Goal: Task Accomplishment & Management: Manage account settings

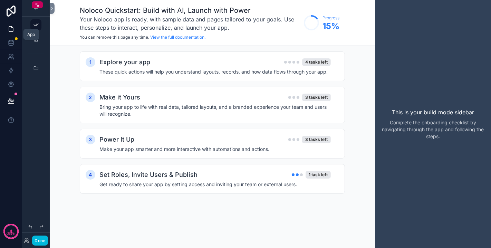
click at [12, 25] on link at bounding box center [11, 29] width 22 height 14
click at [12, 28] on icon at bounding box center [11, 27] width 1 height 1
click at [43, 241] on button "Done" at bounding box center [40, 240] width 16 height 10
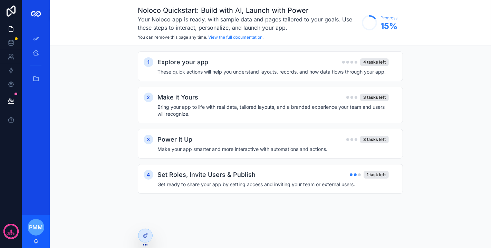
drag, startPoint x: 39, startPoint y: 230, endPoint x: 17, endPoint y: 74, distance: 157.6
click at [17, 75] on div "4 days App Setup Adviser Home All Tasks/Leads/Clients PMM [PERSON_NAME] Noloco …" at bounding box center [245, 124] width 491 height 248
click at [33, 52] on icon "scrollable content" at bounding box center [35, 52] width 7 height 7
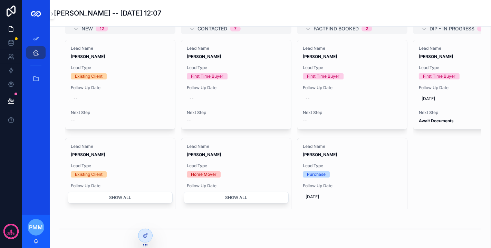
scroll to position [286, 0]
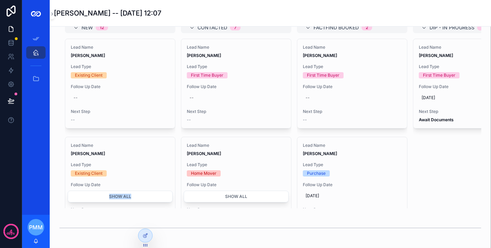
drag, startPoint x: 141, startPoint y: 218, endPoint x: 139, endPoint y: 223, distance: 5.4
click at [139, 208] on div "New 12 Lead Name [PERSON_NAME] Lead Type Existing Client Follow Up Date -- Next…" at bounding box center [270, 115] width 422 height 186
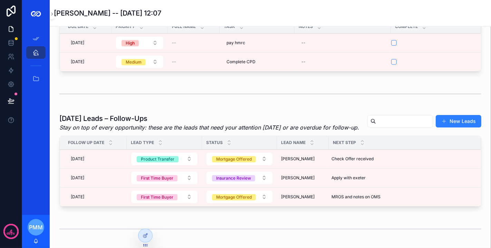
scroll to position [0, 0]
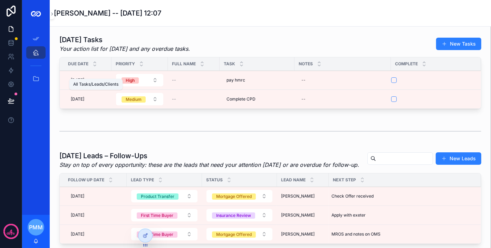
click at [37, 73] on div "All Tasks/Leads/Clients" at bounding box center [35, 78] width 11 height 11
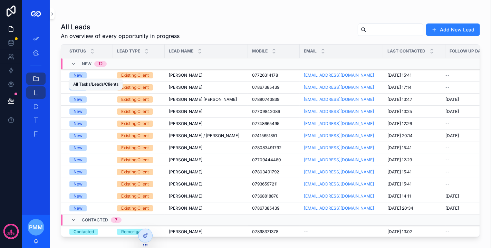
click at [36, 91] on icon "scrollable content" at bounding box center [35, 92] width 7 height 7
click at [190, 75] on span "[PERSON_NAME]" at bounding box center [185, 75] width 33 height 6
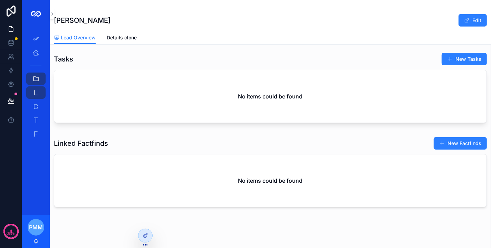
scroll to position [291, 0]
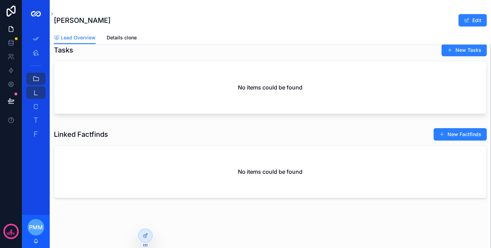
click at [440, 137] on button "New Factfinds" at bounding box center [459, 134] width 53 height 12
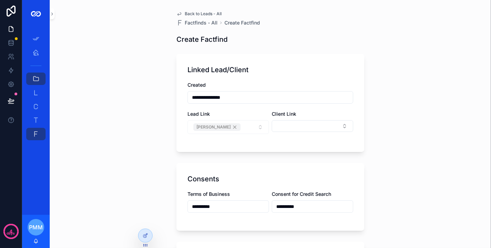
click at [194, 13] on span "Back to Leads - All" at bounding box center [203, 14] width 37 height 6
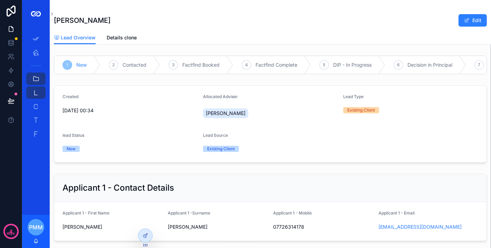
drag, startPoint x: 194, startPoint y: 13, endPoint x: 221, endPoint y: 99, distance: 90.9
drag, startPoint x: 221, startPoint y: 99, endPoint x: 264, endPoint y: 149, distance: 65.3
click at [264, 149] on div "Existing Client" at bounding box center [270, 149] width 135 height 10
click at [114, 38] on span "Details clone" at bounding box center [122, 37] width 30 height 7
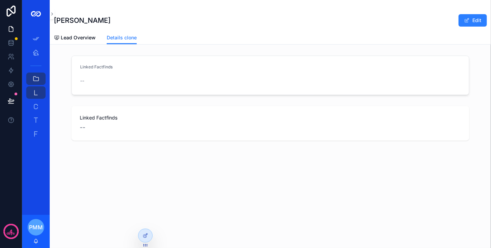
drag, startPoint x: 43, startPoint y: 178, endPoint x: 35, endPoint y: 207, distance: 30.3
click at [36, 202] on div "App Setup Adviser Home All Tasks/Leads/Clients Leads - All 204 Clients - All 24…" at bounding box center [36, 121] width 28 height 187
click at [143, 233] on icon at bounding box center [146, 236] width 6 height 6
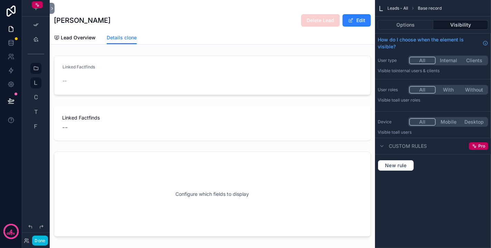
click at [256, 63] on div "scrollable content" at bounding box center [212, 75] width 325 height 45
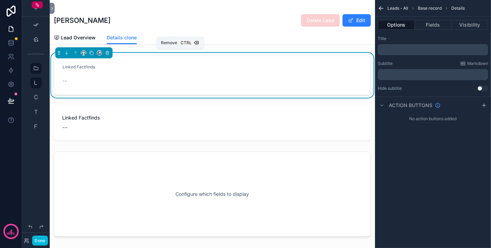
click at [110, 55] on button "scrollable content" at bounding box center [108, 53] width 8 height 8
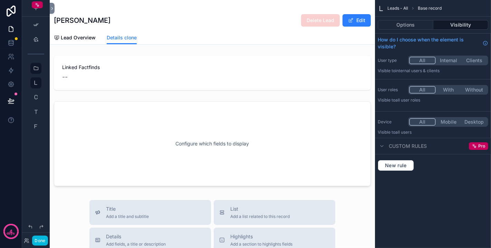
click at [123, 64] on div "scrollable content" at bounding box center [212, 73] width 325 height 40
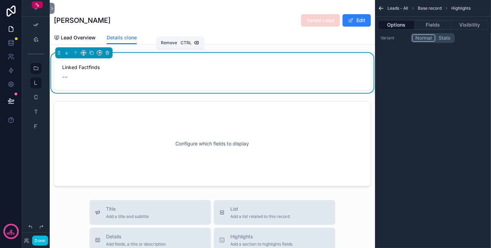
click at [108, 55] on icon "scrollable content" at bounding box center [107, 52] width 5 height 5
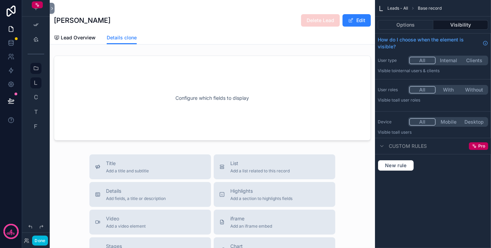
click at [74, 37] on span "Lead Overview" at bounding box center [78, 37] width 35 height 7
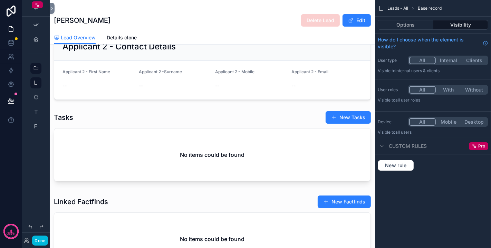
scroll to position [220, 0]
click at [398, 27] on button "Options" at bounding box center [406, 25] width 56 height 10
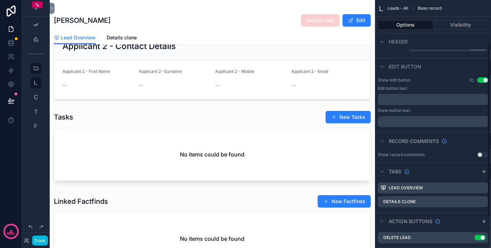
scroll to position [106, 0]
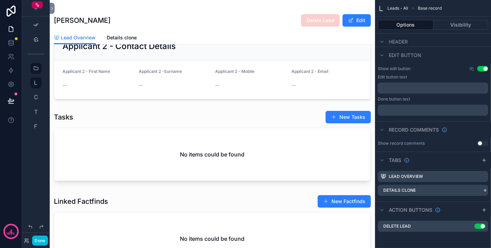
click at [0, 0] on icon "scrollable content" at bounding box center [0, 0] width 0 height 0
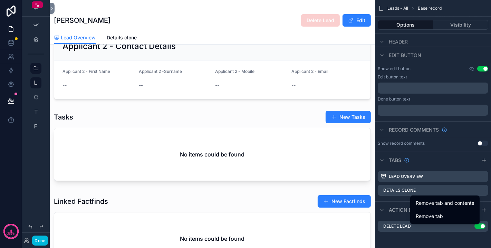
click at [454, 205] on span "Remove tab and contents" at bounding box center [444, 203] width 58 height 8
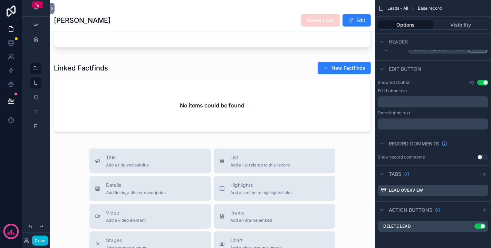
scroll to position [357, 0]
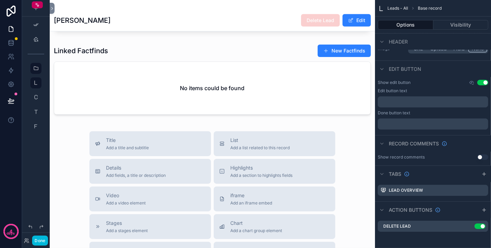
click at [136, 170] on span "Details" at bounding box center [136, 167] width 60 height 7
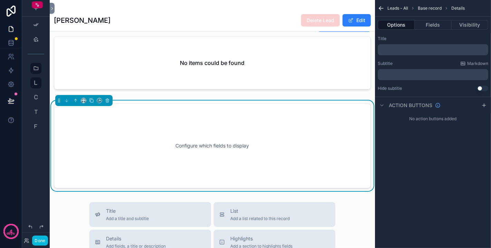
scroll to position [408, 0]
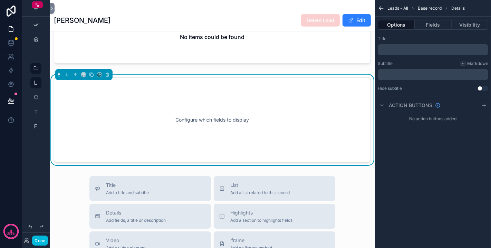
drag, startPoint x: 136, startPoint y: 170, endPoint x: 73, endPoint y: 69, distance: 119.0
click at [73, 69] on div "[PERSON_NAME] Delete Lead Edit 1 New 2 Contacted 3 Factfind Booked 4 Factfind C…" at bounding box center [212, 34] width 325 height 885
click at [385, 50] on p "﻿" at bounding box center [433, 50] width 106 height 6
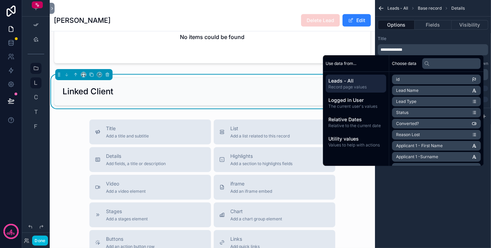
click at [412, 173] on div "**********" at bounding box center [433, 124] width 116 height 248
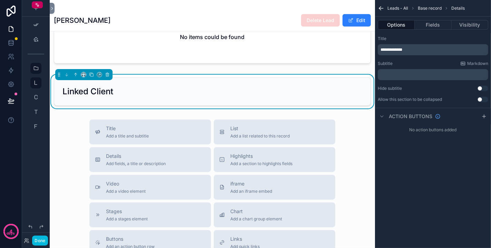
click at [225, 97] on div "Linked Client" at bounding box center [212, 91] width 300 height 11
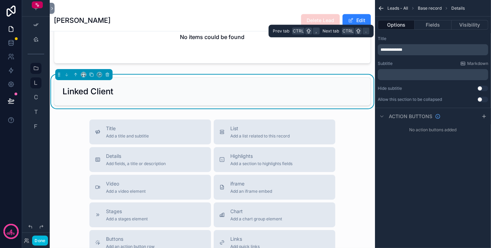
click at [423, 23] on button "Fields" at bounding box center [432, 25] width 37 height 10
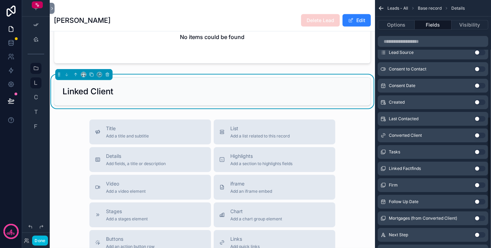
scroll to position [300, 0]
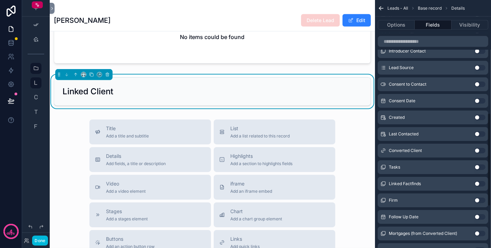
click at [477, 151] on button "Use setting" at bounding box center [479, 151] width 11 height 6
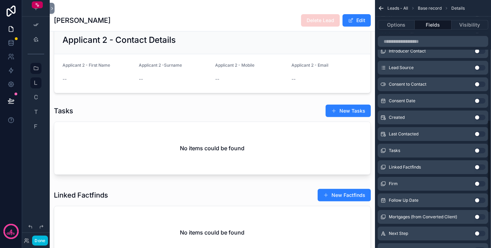
scroll to position [408, 0]
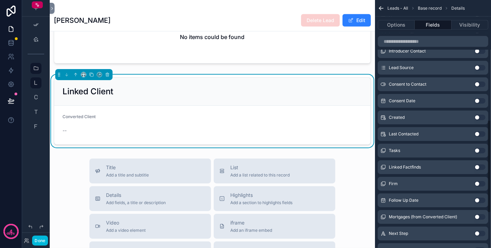
drag, startPoint x: 445, startPoint y: 161, endPoint x: 425, endPoint y: 99, distance: 65.8
click at [425, 104] on div "id Use setting uuid Use setting created at Use setting updated at Use setting L…" at bounding box center [433, 49] width 116 height 547
click at [112, 122] on div "Converted Client" at bounding box center [97, 118] width 71 height 8
click at [399, 23] on button "Options" at bounding box center [396, 25] width 37 height 10
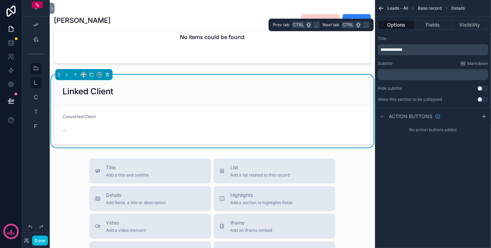
scroll to position [0, 0]
drag, startPoint x: 427, startPoint y: 25, endPoint x: 453, endPoint y: 106, distance: 85.6
click at [453, 106] on div "**********" at bounding box center [433, 67] width 116 height 135
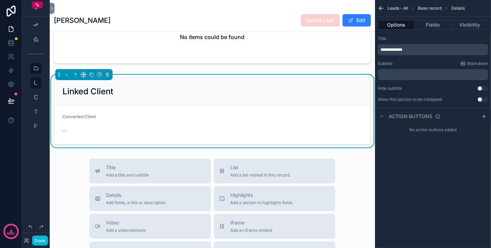
click at [484, 116] on icon "scrollable content" at bounding box center [484, 116] width 0 height 3
click at [0, 0] on icon "scrollable content" at bounding box center [0, 0] width 0 height 0
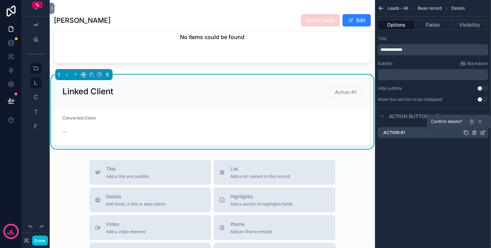
drag, startPoint x: 471, startPoint y: 124, endPoint x: 449, endPoint y: 64, distance: 64.0
click at [471, 124] on icon at bounding box center [472, 122] width 6 height 6
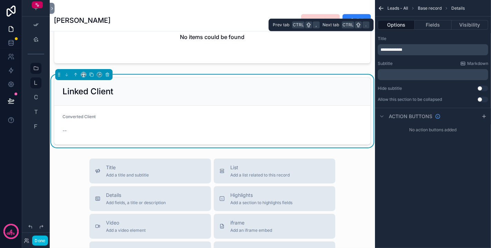
click at [438, 28] on button "Fields" at bounding box center [432, 25] width 37 height 10
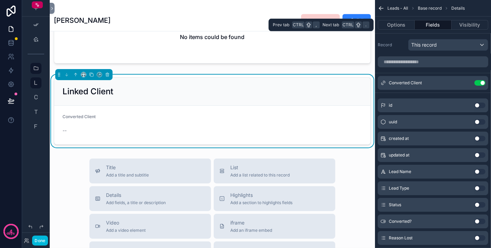
drag, startPoint x: 438, startPoint y: 28, endPoint x: 448, endPoint y: 48, distance: 22.7
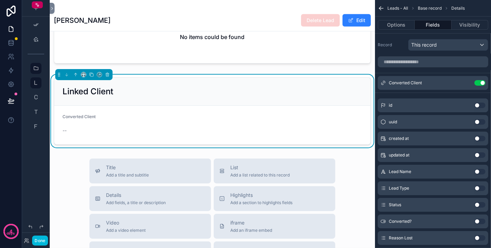
click at [0, 0] on button "scrollable content" at bounding box center [0, 0] width 0 height 0
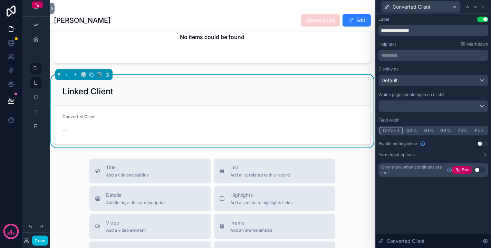
click at [477, 130] on button "Full" at bounding box center [479, 131] width 16 height 8
click at [45, 241] on button "Done" at bounding box center [40, 240] width 16 height 10
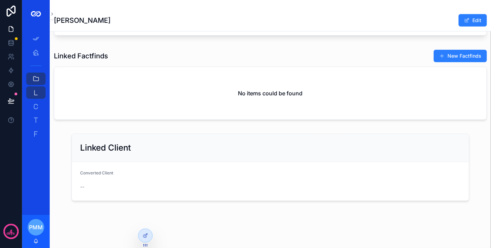
scroll to position [356, 0]
click at [146, 235] on icon at bounding box center [146, 236] width 6 height 6
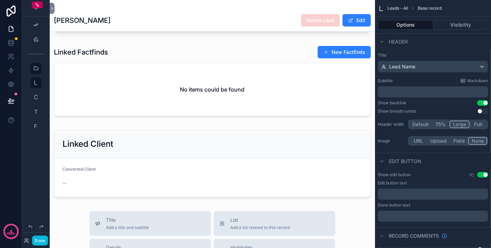
scroll to position [408, 0]
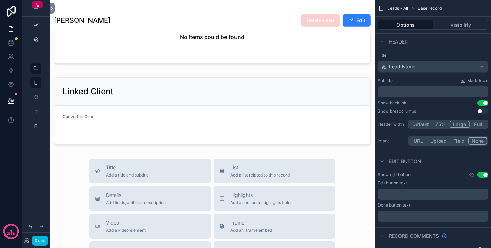
click at [133, 130] on div "scrollable content" at bounding box center [212, 111] width 325 height 73
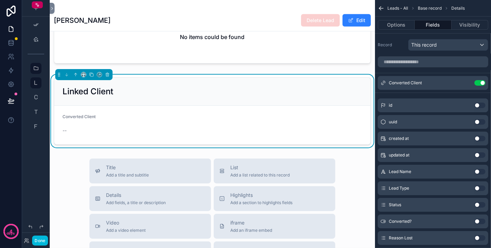
click at [0, 0] on icon "scrollable content" at bounding box center [0, 0] width 0 height 0
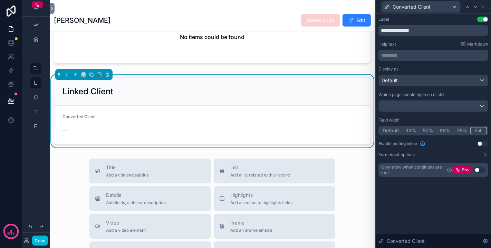
drag, startPoint x: 382, startPoint y: 127, endPoint x: 390, endPoint y: 127, distance: 7.3
click at [409, 129] on div "Default 33% 50% 66% 75% Full" at bounding box center [433, 131] width 110 height 10
click at [385, 127] on button "Default" at bounding box center [390, 131] width 23 height 8
click at [43, 241] on button "Done" at bounding box center [40, 240] width 16 height 10
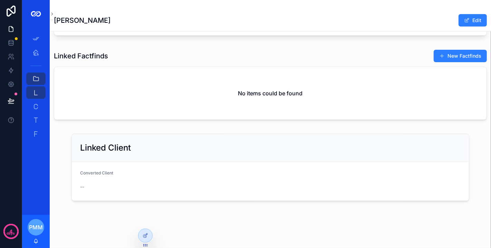
scroll to position [356, 0]
click at [143, 235] on icon at bounding box center [144, 235] width 3 height 3
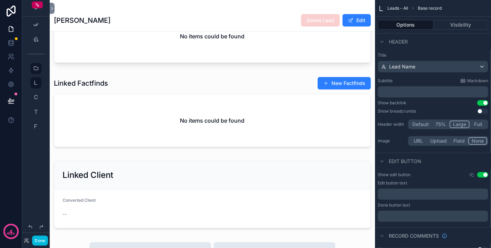
scroll to position [322, 0]
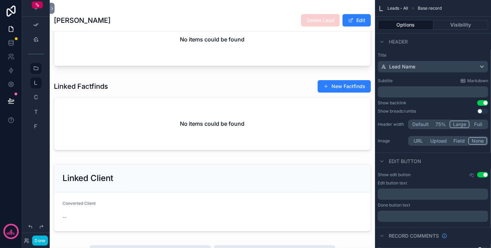
click at [235, 137] on div "scrollable content" at bounding box center [212, 116] width 325 height 79
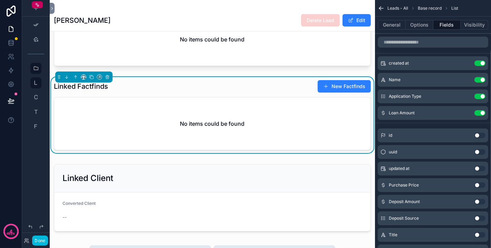
click at [285, 123] on div "No items could be found" at bounding box center [212, 123] width 316 height 52
click at [427, 27] on button "Options" at bounding box center [419, 25] width 28 height 10
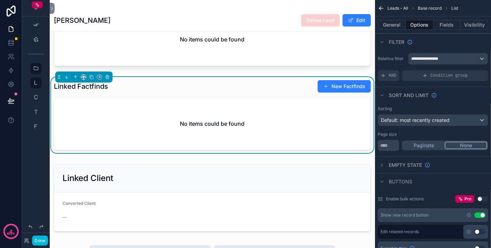
click at [400, 25] on button "General" at bounding box center [392, 25] width 28 height 10
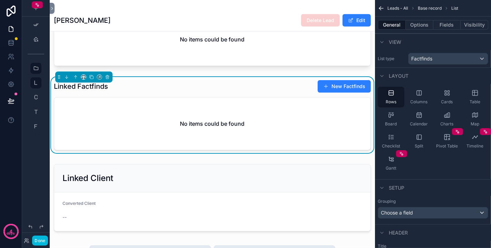
drag, startPoint x: 449, startPoint y: 71, endPoint x: 291, endPoint y: 131, distance: 169.7
click at [291, 131] on div "App Setup Adviser Home All Tasks/Leads/Clients Leads - All 204 Clients - All 24…" at bounding box center [270, 124] width 441 height 248
click at [237, 204] on div "scrollable content" at bounding box center [212, 197] width 325 height 73
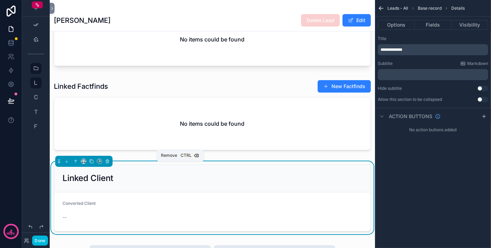
click at [108, 163] on icon "scrollable content" at bounding box center [107, 161] width 3 height 3
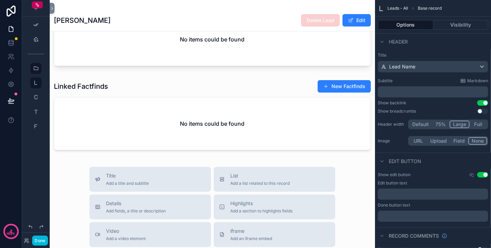
click at [245, 176] on span "List" at bounding box center [259, 175] width 59 height 7
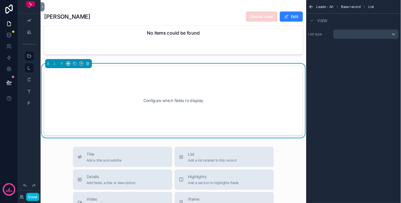
scroll to position [408, 0]
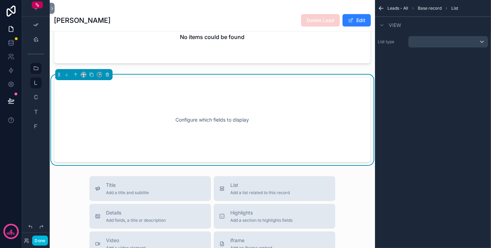
click at [208, 139] on div "Configure which fields to display" at bounding box center [212, 120] width 294 height 62
drag, startPoint x: 210, startPoint y: 136, endPoint x: 200, endPoint y: 101, distance: 36.7
click at [205, 106] on div "Configure which fields to display" at bounding box center [212, 120] width 294 height 62
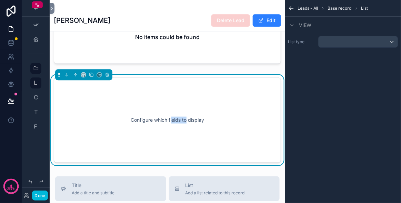
scroll to position [409, 0]
click at [110, 78] on button "scrollable content" at bounding box center [108, 74] width 8 height 8
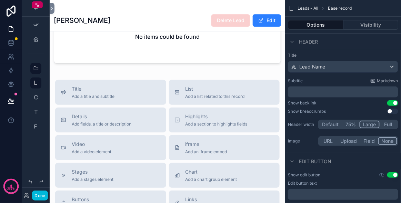
click at [105, 120] on span "Details" at bounding box center [102, 116] width 60 height 7
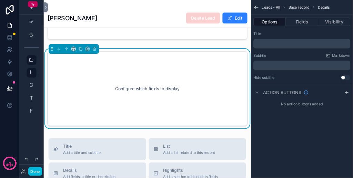
scroll to position [434, 0]
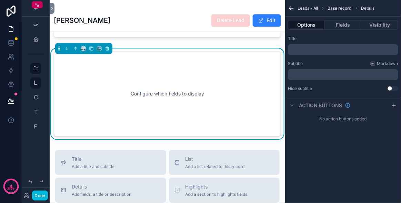
click at [124, 107] on div "Configure which fields to display" at bounding box center [167, 93] width 205 height 62
click at [311, 25] on button "Options" at bounding box center [306, 25] width 37 height 10
click at [336, 25] on button "Fields" at bounding box center [343, 25] width 37 height 10
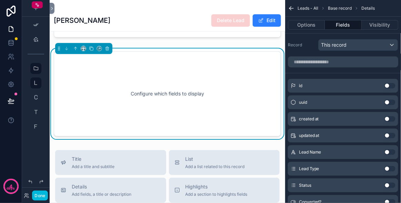
click at [313, 22] on button "Options" at bounding box center [306, 25] width 37 height 10
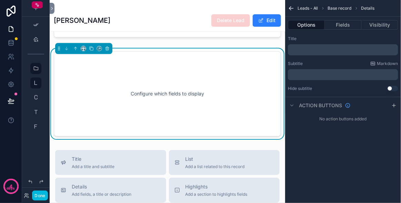
click at [180, 43] on div "scrollable content" at bounding box center [168, 3] width 236 height 79
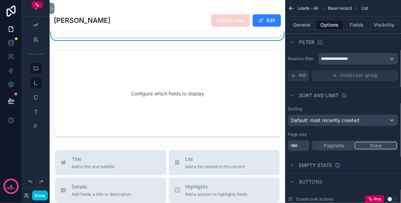
click at [304, 28] on button "General" at bounding box center [302, 25] width 28 height 10
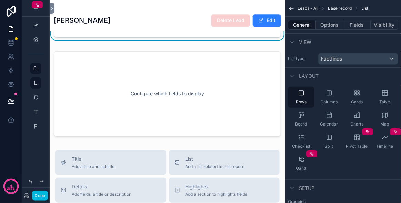
click at [245, 109] on div "scrollable content" at bounding box center [168, 93] width 236 height 90
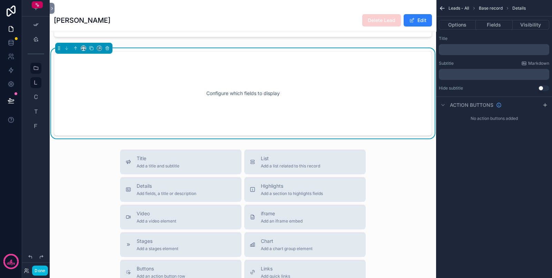
drag, startPoint x: 94, startPoint y: 52, endPoint x: 90, endPoint y: 175, distance: 122.2
click at [86, 176] on div "Title Add a title and subtitle List Add a list related to this record Details A…" at bounding box center [243, 273] width 386 height 246
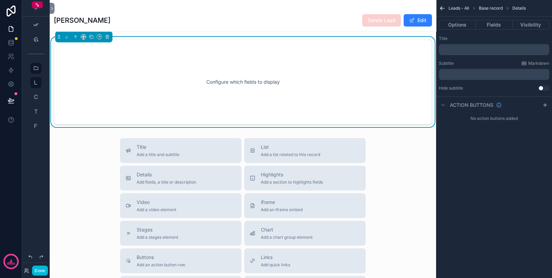
scroll to position [478, 0]
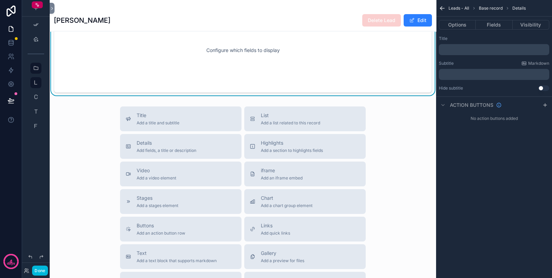
click at [269, 208] on span "Add a chart group element" at bounding box center [287, 206] width 52 height 6
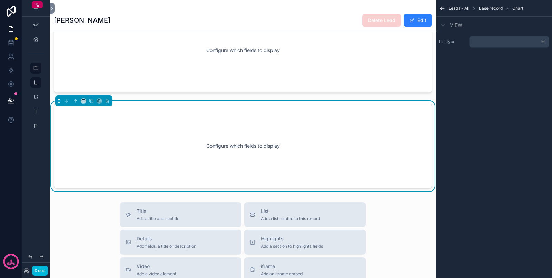
scroll to position [490, 0]
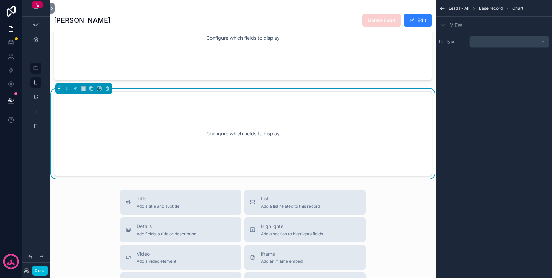
click at [490, 33] on div "List type" at bounding box center [494, 41] width 116 height 17
click at [490, 39] on div "scrollable content" at bounding box center [509, 41] width 79 height 11
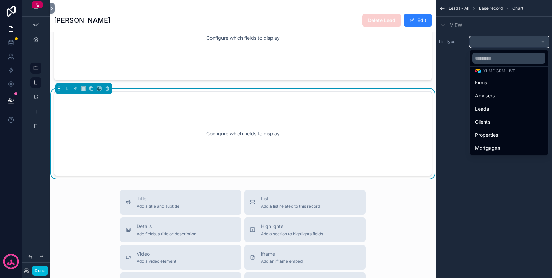
scroll to position [43, 0]
click at [490, 108] on div "Clients" at bounding box center [509, 109] width 68 height 8
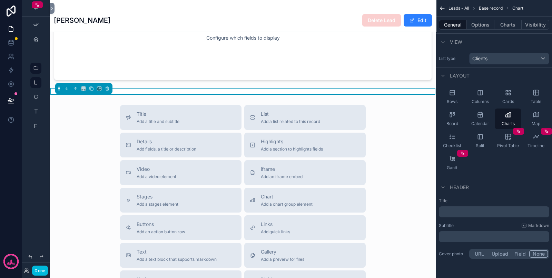
click at [452, 95] on icon "scrollable content" at bounding box center [452, 92] width 7 height 7
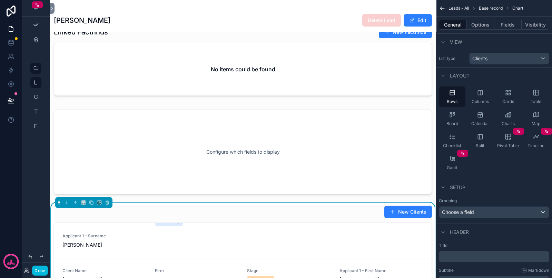
scroll to position [317, 0]
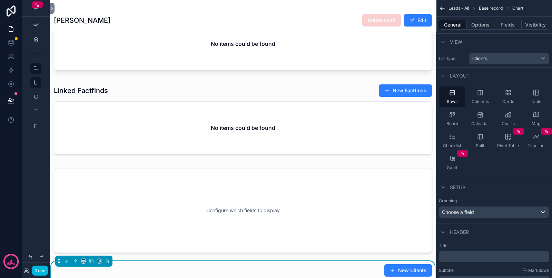
click at [204, 114] on div "scrollable content" at bounding box center [243, 120] width 386 height 79
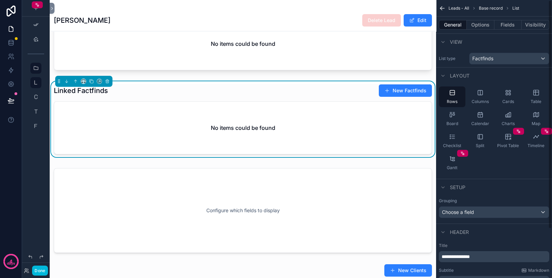
click at [353, 119] on div "No items could be found" at bounding box center [243, 128] width 378 height 52
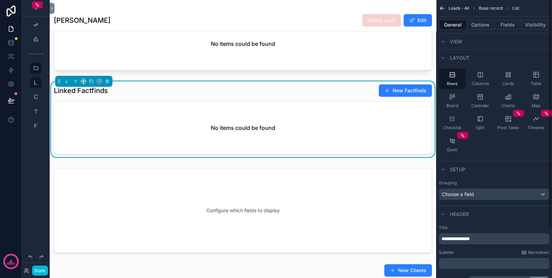
scroll to position [0, 0]
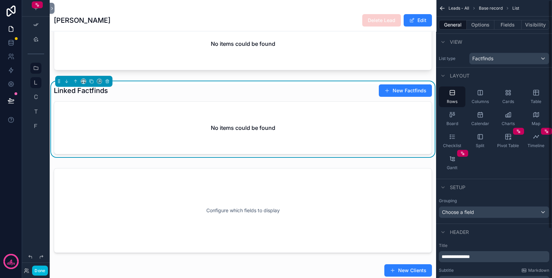
click at [483, 23] on button "Options" at bounding box center [481, 25] width 28 height 10
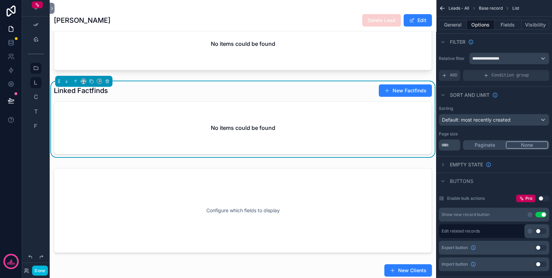
click at [490, 26] on button "Fields" at bounding box center [508, 25] width 28 height 10
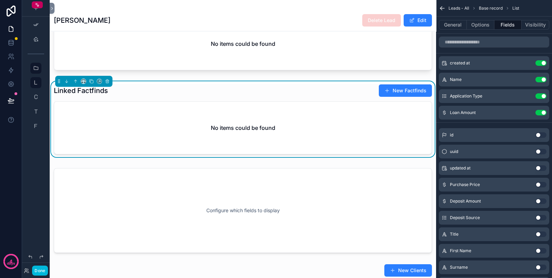
click at [490, 21] on button "Visibility" at bounding box center [536, 25] width 28 height 10
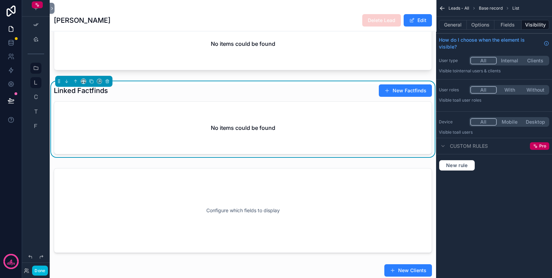
click at [490, 23] on button "Fields" at bounding box center [508, 25] width 28 height 10
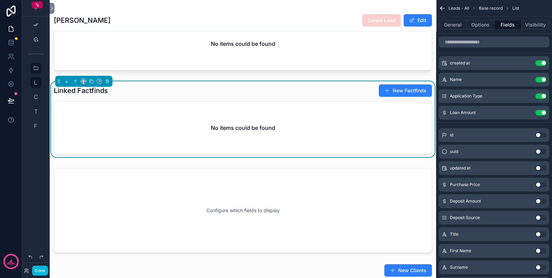
click at [474, 27] on button "Options" at bounding box center [481, 25] width 28 height 10
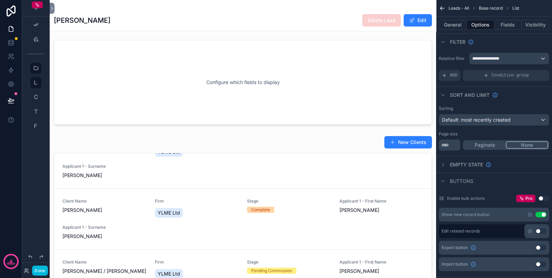
scroll to position [447, 0]
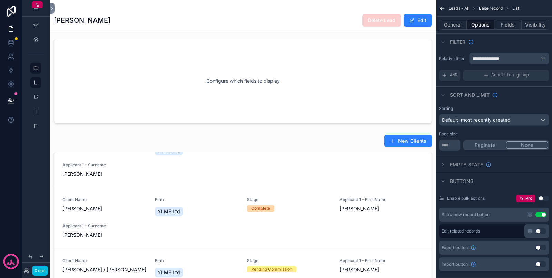
click at [262, 147] on div "scrollable content" at bounding box center [243, 249] width 386 height 234
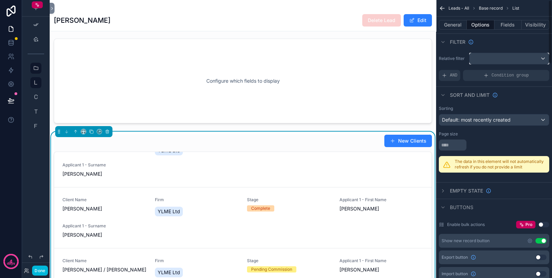
click at [490, 60] on div "scrollable content" at bounding box center [509, 58] width 79 height 11
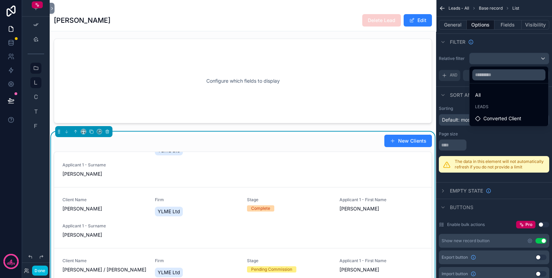
click at [490, 114] on div "Converted Client" at bounding box center [509, 118] width 76 height 12
click at [490, 116] on span "Converted Client" at bounding box center [502, 119] width 38 height 8
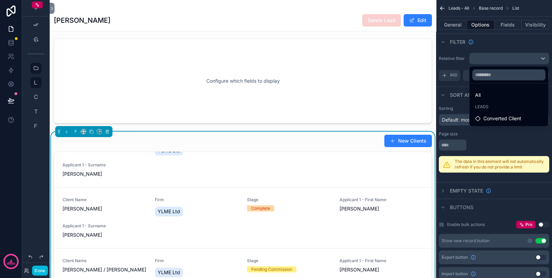
click at [490, 121] on span "Converted Client" at bounding box center [502, 119] width 38 height 8
click at [490, 119] on span "Converted Client" at bounding box center [502, 119] width 38 height 8
click at [485, 94] on div "All" at bounding box center [509, 95] width 68 height 8
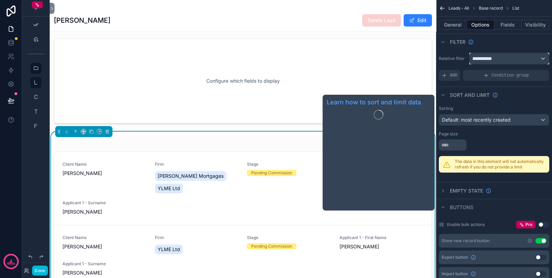
click at [490, 57] on div "**********" at bounding box center [509, 58] width 79 height 11
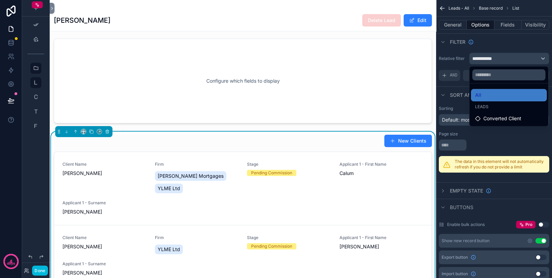
click at [490, 115] on span "Converted Client" at bounding box center [502, 119] width 38 height 8
click at [490, 139] on div "scrollable content" at bounding box center [276, 139] width 552 height 278
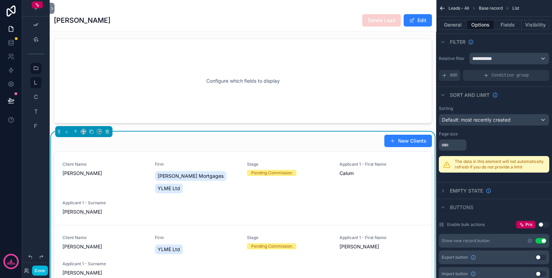
click at [291, 154] on div "New Clients Client Name [PERSON_NAME] Firm [PERSON_NAME] Mortgages YLME Ltd Sta…" at bounding box center [243, 248] width 378 height 226
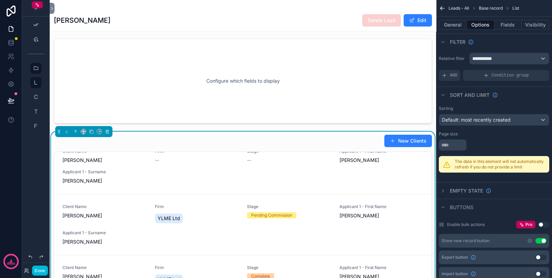
scroll to position [560, 0]
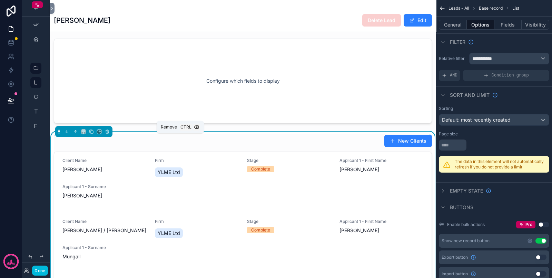
click at [109, 134] on icon "scrollable content" at bounding box center [107, 131] width 5 height 5
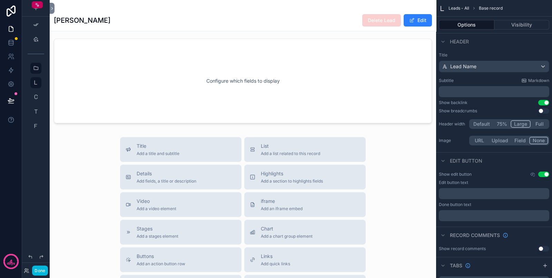
scroll to position [317, 0]
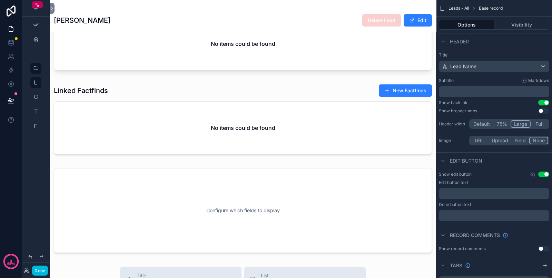
click at [179, 135] on div "scrollable content" at bounding box center [243, 120] width 386 height 79
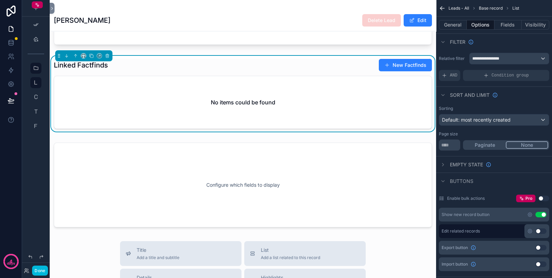
scroll to position [404, 0]
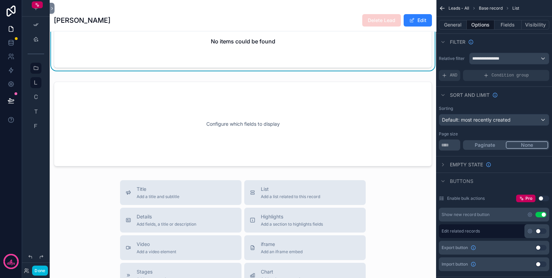
click at [164, 133] on div "scrollable content" at bounding box center [243, 124] width 386 height 90
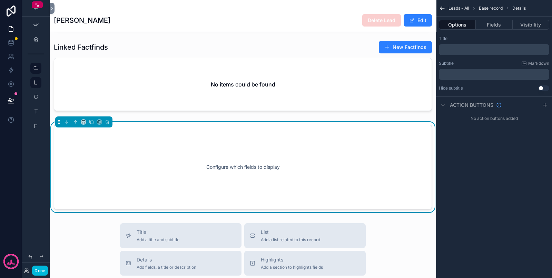
scroll to position [317, 0]
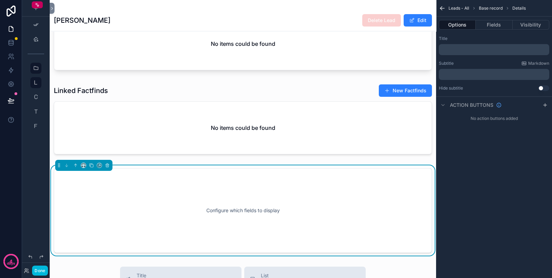
click at [40, 247] on button "Done" at bounding box center [40, 271] width 16 height 10
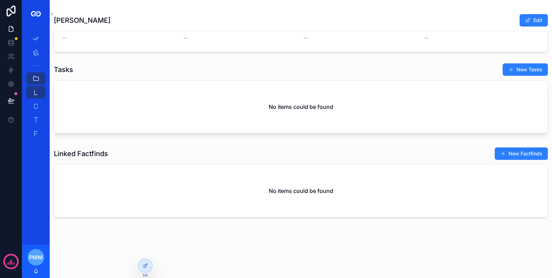
scroll to position [259, 0]
click at [39, 53] on div "Adviser Home" at bounding box center [35, 52] width 11 height 11
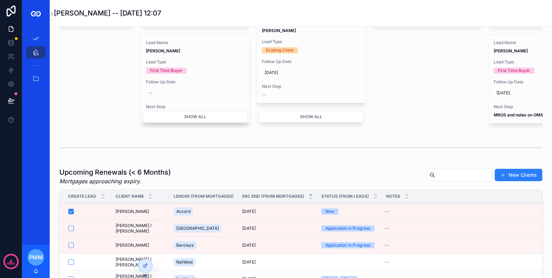
scroll to position [259, 0]
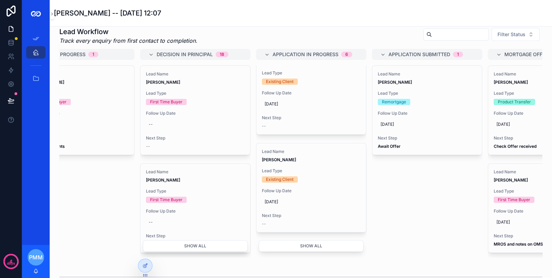
click at [293, 243] on button "Show all" at bounding box center [311, 247] width 105 height 12
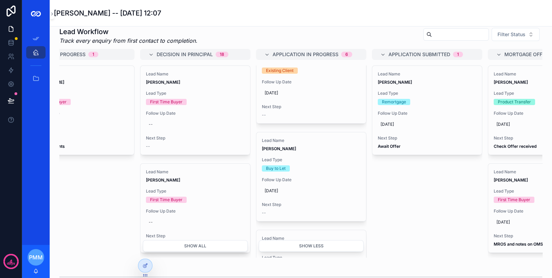
scroll to position [150, 0]
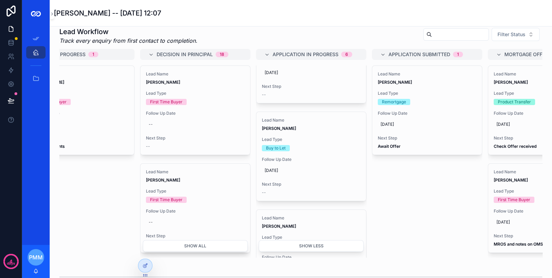
click at [283, 187] on div "Next Step --" at bounding box center [311, 189] width 99 height 14
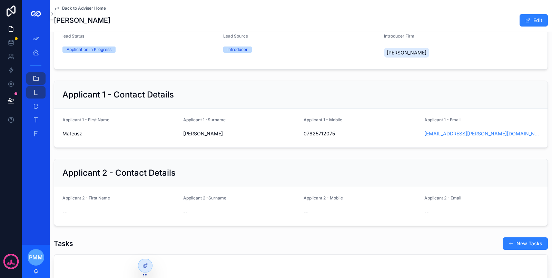
scroll to position [86, 0]
click at [151, 247] on div at bounding box center [145, 265] width 14 height 13
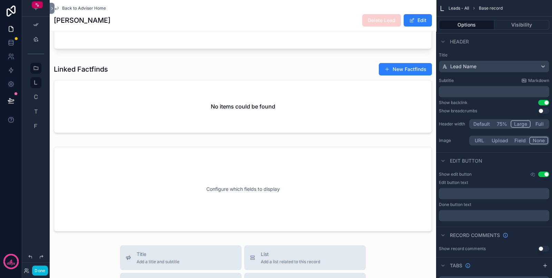
scroll to position [388, 0]
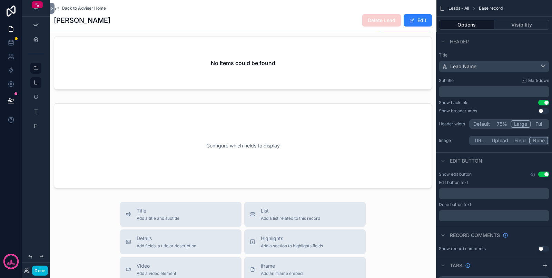
click at [220, 160] on div "scrollable content" at bounding box center [243, 146] width 386 height 90
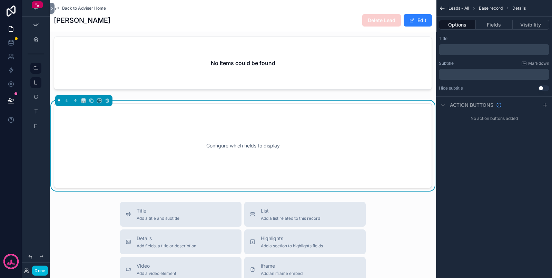
click at [490, 26] on button "Fields" at bounding box center [494, 25] width 37 height 10
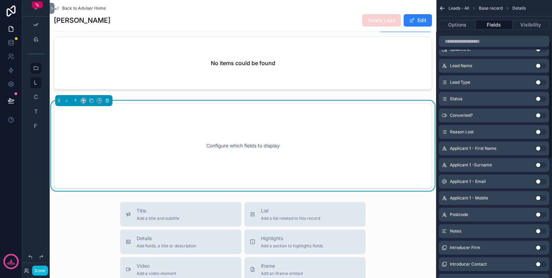
scroll to position [129, 0]
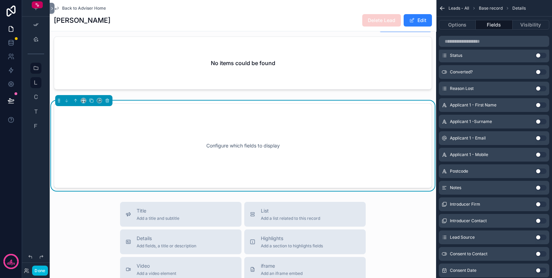
click at [490, 188] on button "Use setting" at bounding box center [541, 188] width 11 height 6
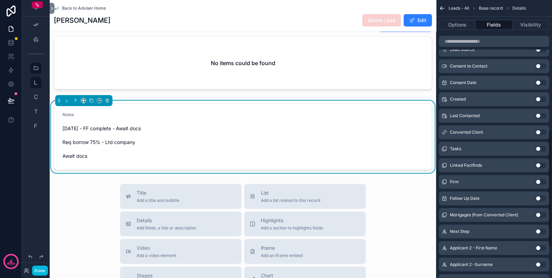
scroll to position [321, 0]
click at [490, 229] on button "Use setting" at bounding box center [541, 231] width 11 height 6
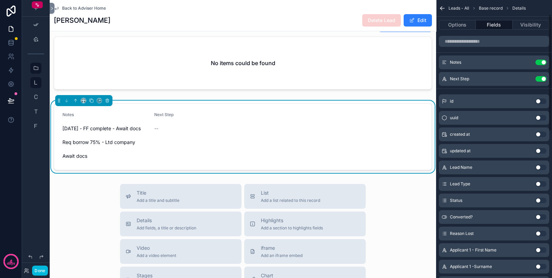
scroll to position [0, 0]
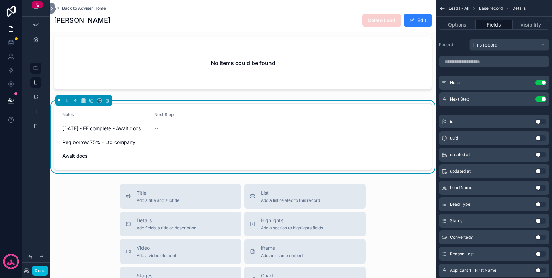
click at [0, 0] on icon "scrollable content" at bounding box center [0, 0] width 0 height 0
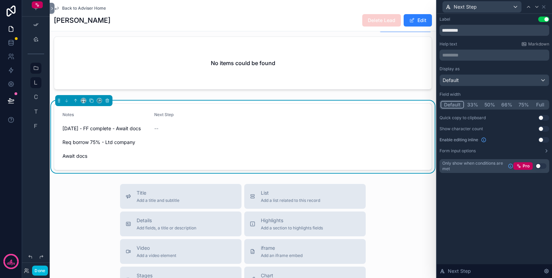
click at [490, 105] on button "Full" at bounding box center [540, 105] width 16 height 8
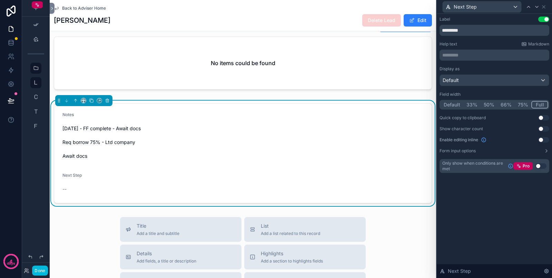
click at [490, 138] on button "Use setting" at bounding box center [543, 140] width 11 height 6
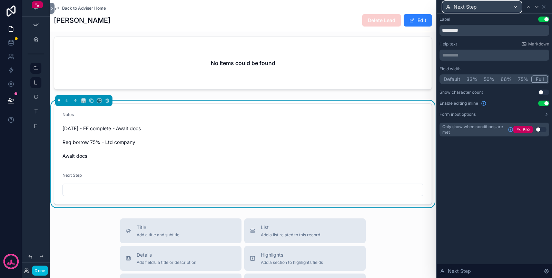
click at [490, 5] on div "Next Step" at bounding box center [482, 6] width 79 height 11
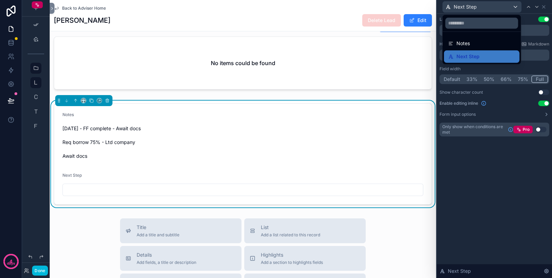
click at [481, 42] on div "Notes" at bounding box center [481, 43] width 67 height 8
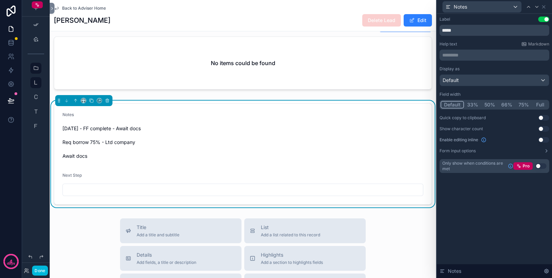
click at [490, 104] on button "Full" at bounding box center [540, 105] width 16 height 8
click at [490, 138] on button "Use setting" at bounding box center [543, 140] width 11 height 6
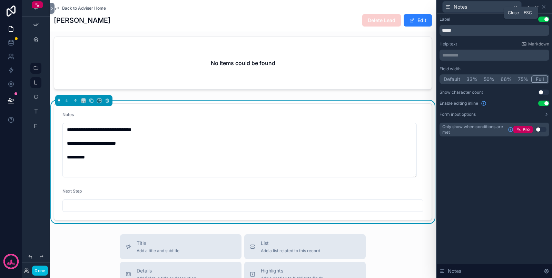
click at [490, 7] on icon at bounding box center [544, 7] width 6 height 6
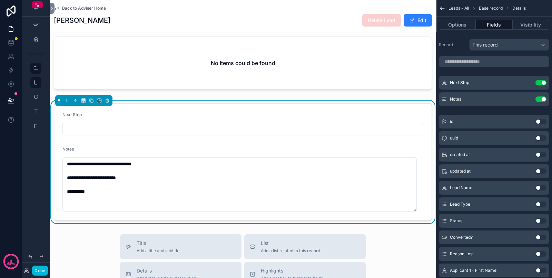
click at [133, 136] on div "scrollable content" at bounding box center [242, 129] width 361 height 12
click at [133, 133] on input "scrollable content" at bounding box center [243, 130] width 360 height 10
type input "**********"
click at [96, 76] on div "scrollable content" at bounding box center [243, 56] width 386 height 79
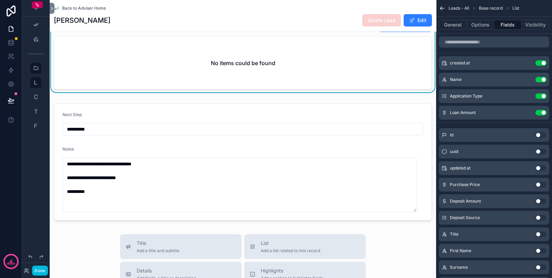
click at [42, 247] on button "Done" at bounding box center [40, 271] width 16 height 10
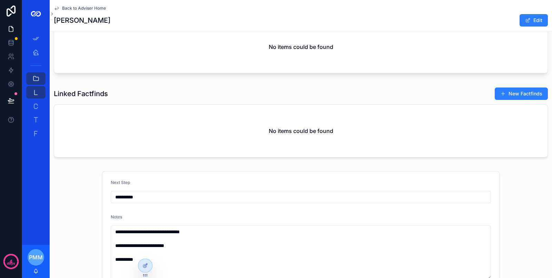
scroll to position [340, 0]
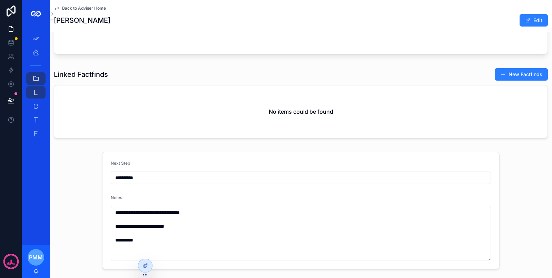
click at [234, 169] on div "Next Step" at bounding box center [301, 165] width 380 height 8
click at [145, 247] on icon at bounding box center [144, 266] width 3 height 3
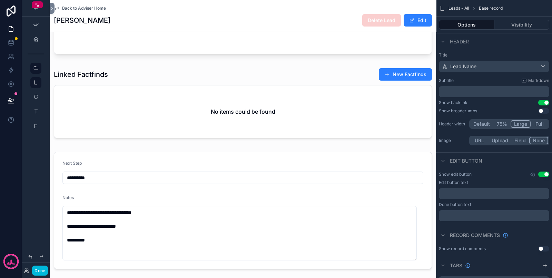
click at [314, 173] on div "scrollable content" at bounding box center [243, 210] width 386 height 123
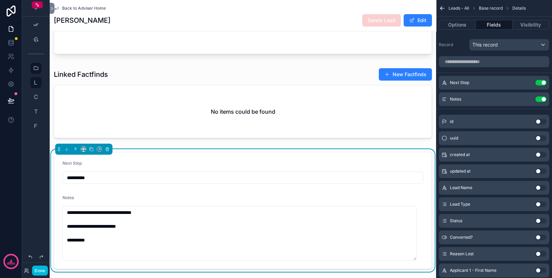
click at [313, 169] on div "Next Step" at bounding box center [242, 165] width 361 height 8
click at [85, 152] on icon "scrollable content" at bounding box center [83, 149] width 5 height 5
click at [95, 239] on span "Large" at bounding box center [93, 241] width 13 height 8
click at [38, 247] on button "Done" at bounding box center [40, 271] width 16 height 10
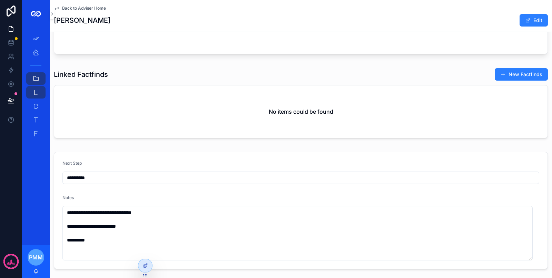
click at [157, 169] on div "Next Step" at bounding box center [300, 165] width 477 height 8
click at [146, 247] on icon at bounding box center [146, 266] width 6 height 6
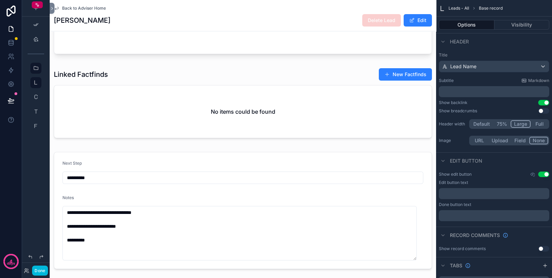
click at [90, 164] on div "scrollable content" at bounding box center [243, 210] width 386 height 123
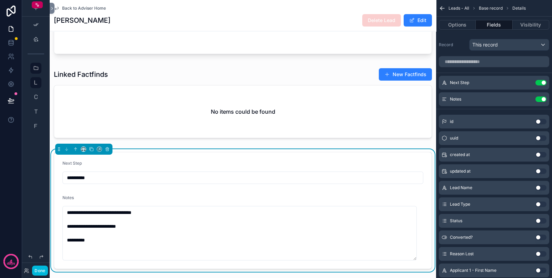
click at [80, 152] on div "scrollable content" at bounding box center [83, 149] width 57 height 11
click at [87, 155] on div "scrollable content" at bounding box center [83, 149] width 57 height 11
click at [84, 152] on icon "scrollable content" at bounding box center [83, 149] width 5 height 5
click at [91, 171] on span "Default" at bounding box center [95, 168] width 16 height 8
click at [38, 247] on button "Done" at bounding box center [40, 271] width 16 height 10
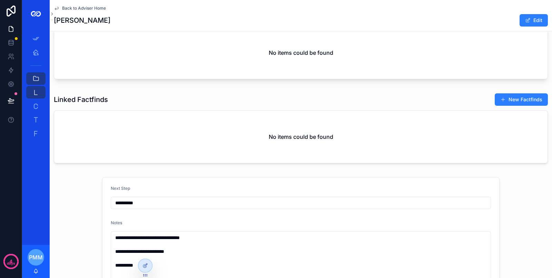
scroll to position [296, 0]
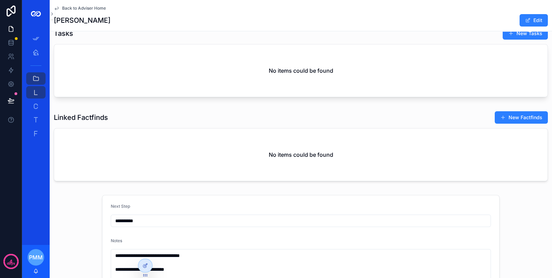
click at [148, 247] on div at bounding box center [145, 266] width 14 height 14
click at [147, 247] on icon at bounding box center [146, 266] width 6 height 6
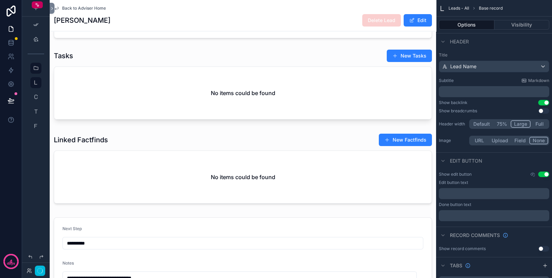
scroll to position [253, 0]
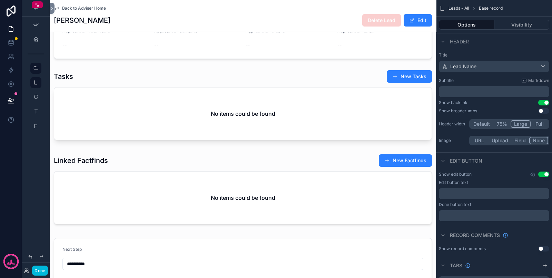
click at [139, 210] on div "scrollable content" at bounding box center [243, 190] width 386 height 79
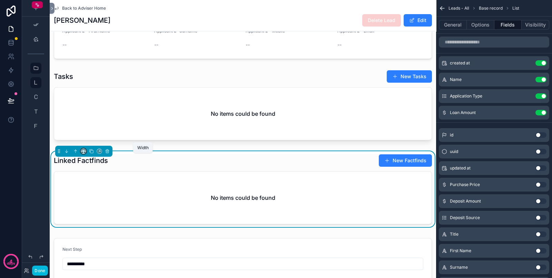
click at [85, 151] on icon "scrollable content" at bounding box center [83, 151] width 3 height 2
click at [97, 169] on span "Default" at bounding box center [95, 170] width 16 height 8
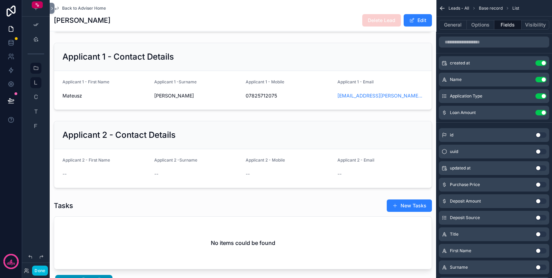
click at [104, 216] on div "scrollable content" at bounding box center [243, 236] width 386 height 79
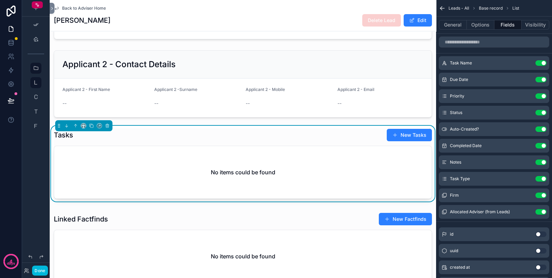
scroll to position [210, 0]
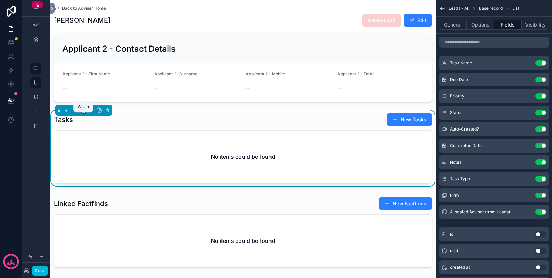
click at [82, 113] on icon "scrollable content" at bounding box center [83, 110] width 5 height 5
click at [90, 129] on span "Default" at bounding box center [95, 129] width 16 height 8
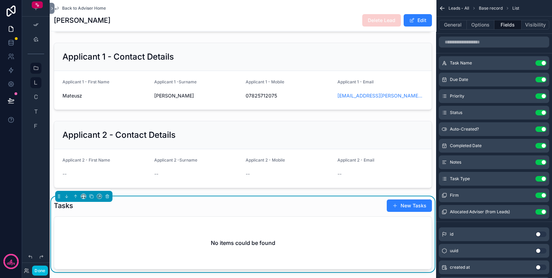
click at [129, 137] on div "scrollable content" at bounding box center [243, 154] width 386 height 73
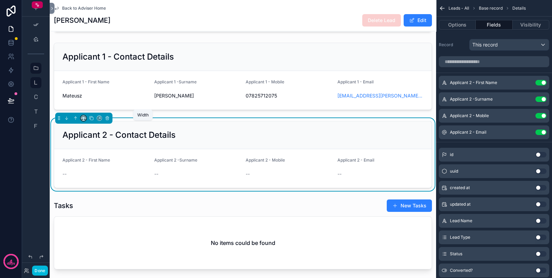
click at [84, 121] on icon "scrollable content" at bounding box center [83, 118] width 5 height 5
click at [93, 136] on span "Default" at bounding box center [95, 137] width 16 height 8
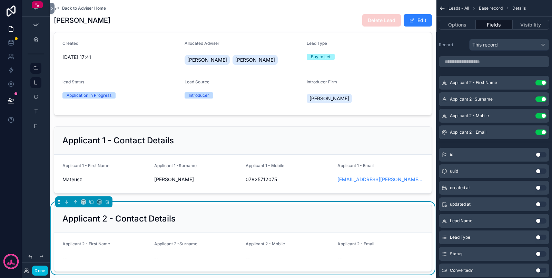
scroll to position [38, 0]
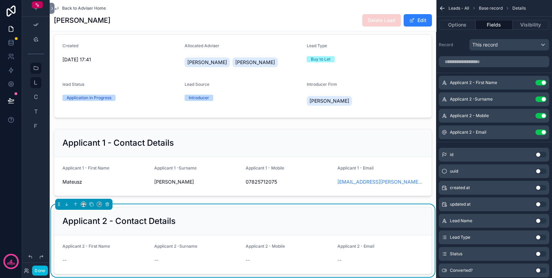
click at [114, 147] on div "scrollable content" at bounding box center [243, 162] width 386 height 73
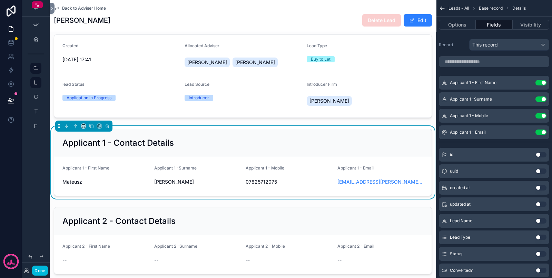
click at [86, 132] on div "scrollable content" at bounding box center [83, 126] width 57 height 11
click at [85, 129] on icon "scrollable content" at bounding box center [83, 126] width 5 height 5
click at [90, 147] on span "Default" at bounding box center [95, 145] width 16 height 8
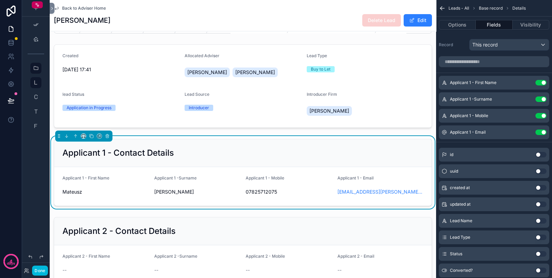
scroll to position [0, 0]
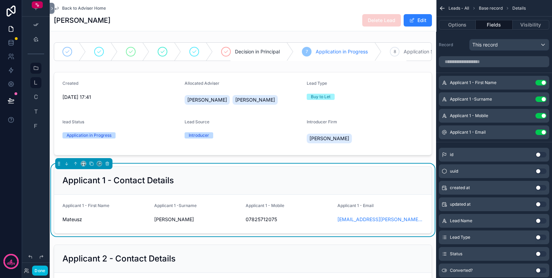
click at [130, 107] on div "scrollable content" at bounding box center [243, 113] width 386 height 89
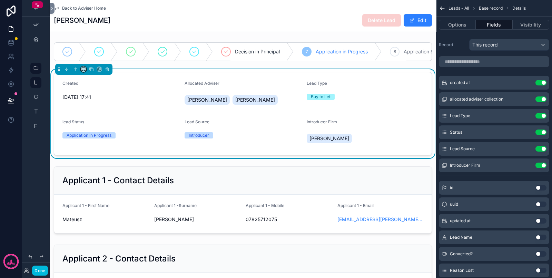
click at [84, 72] on button "scrollable content" at bounding box center [84, 70] width 6 height 6
click at [86, 84] on div "Default" at bounding box center [97, 88] width 30 height 12
click at [114, 41] on div "scrollable content" at bounding box center [243, 52] width 386 height 24
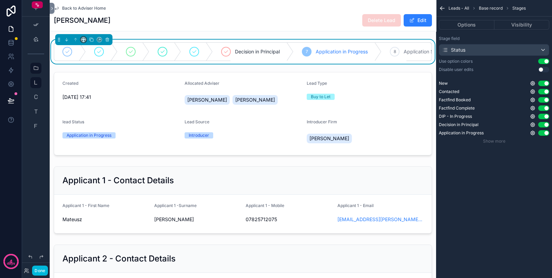
click at [85, 40] on icon "scrollable content" at bounding box center [85, 40] width 1 height 1
click at [90, 56] on span "Default" at bounding box center [95, 52] width 16 height 8
click at [45, 247] on button "Done" at bounding box center [40, 271] width 16 height 10
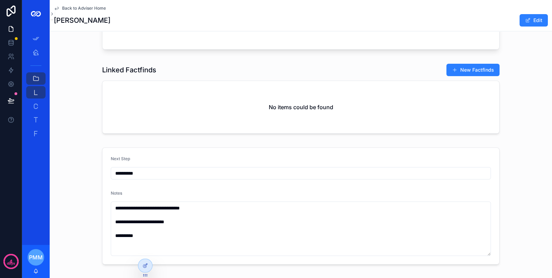
scroll to position [383, 0]
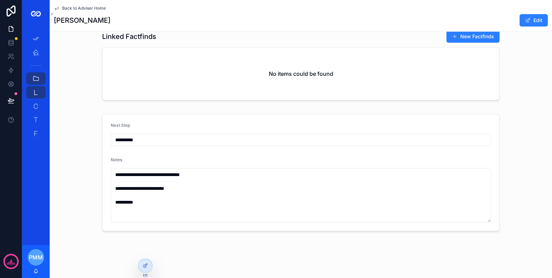
click at [151, 247] on div at bounding box center [145, 268] width 14 height 19
click at [144, 247] on icon at bounding box center [144, 266] width 3 height 3
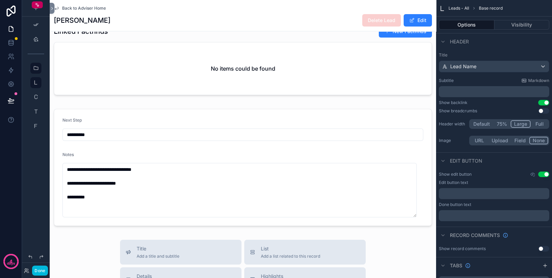
click at [97, 117] on div "scrollable content" at bounding box center [243, 167] width 386 height 123
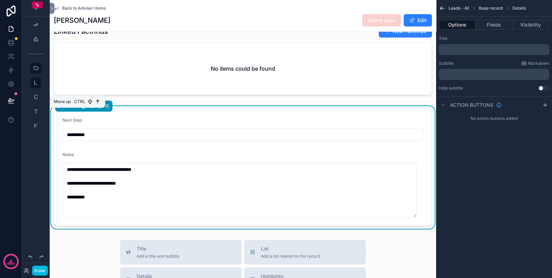
click at [75, 109] on icon "scrollable content" at bounding box center [75, 106] width 5 height 5
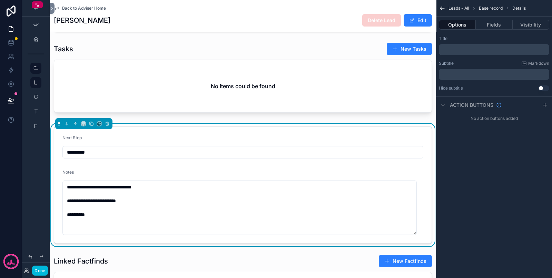
scroll to position [253, 0]
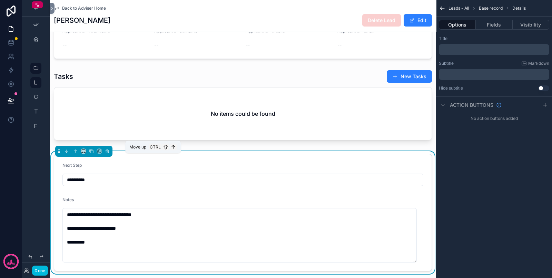
click at [78, 154] on icon "scrollable content" at bounding box center [75, 151] width 5 height 5
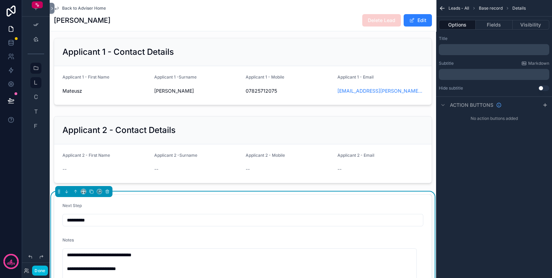
scroll to position [124, 0]
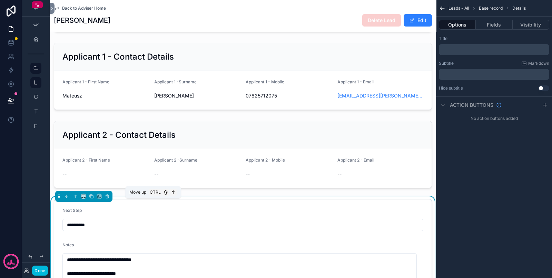
click at [75, 199] on icon "scrollable content" at bounding box center [75, 196] width 5 height 5
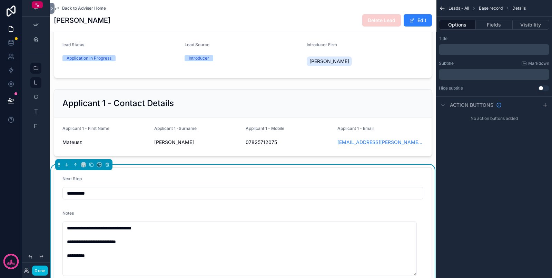
scroll to position [38, 0]
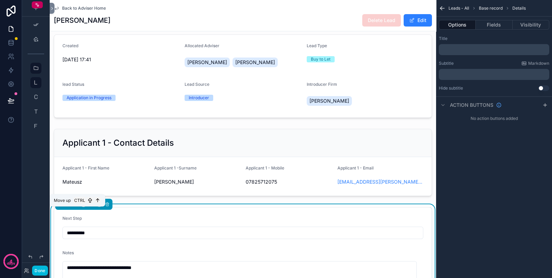
click at [77, 208] on button "scrollable content" at bounding box center [76, 205] width 8 height 8
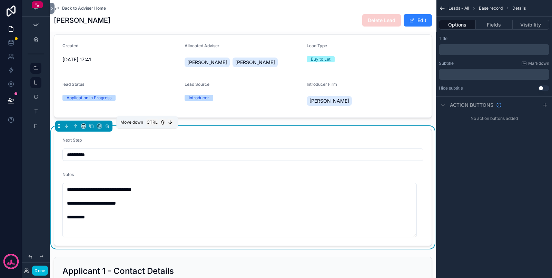
click at [67, 129] on icon "scrollable content" at bounding box center [66, 126] width 5 height 5
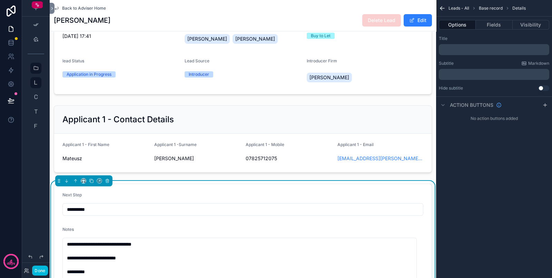
scroll to position [81, 0]
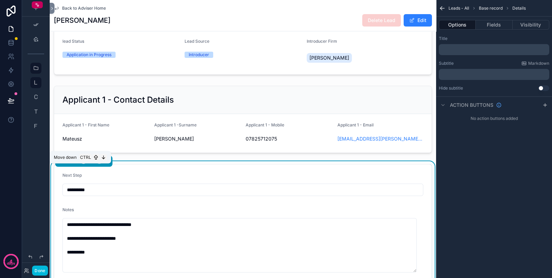
click at [66, 164] on icon "scrollable content" at bounding box center [66, 161] width 5 height 5
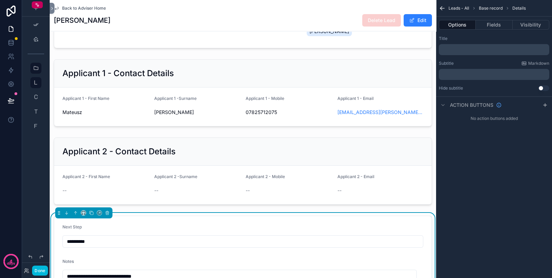
scroll to position [253, 0]
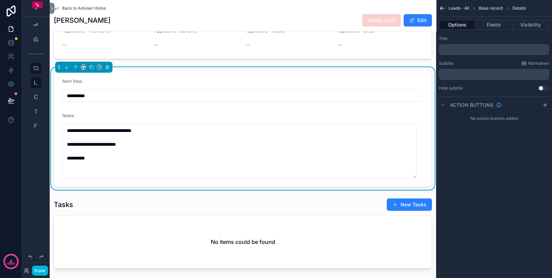
click at [183, 87] on div "Next Step" at bounding box center [242, 83] width 361 height 8
drag, startPoint x: 456, startPoint y: 55, endPoint x: 456, endPoint y: 50, distance: 4.8
click at [456, 54] on div "﻿" at bounding box center [494, 49] width 110 height 11
click at [456, 50] on p "﻿" at bounding box center [495, 50] width 106 height 6
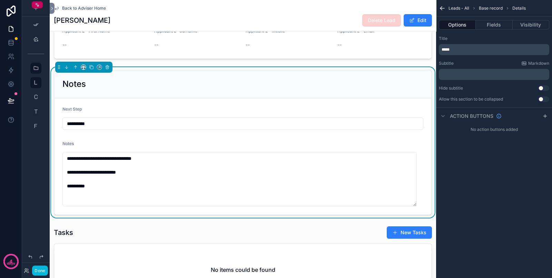
click at [476, 190] on div "Leads - All Base record Details Options Fields Visibility Title ***** Subtitle …" at bounding box center [494, 139] width 116 height 278
click at [39, 247] on button "Done" at bounding box center [40, 271] width 16 height 10
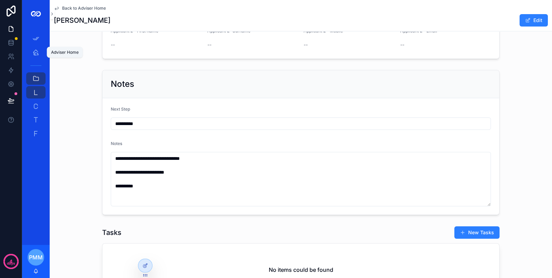
click at [32, 52] on div "Adviser Home" at bounding box center [35, 52] width 11 height 11
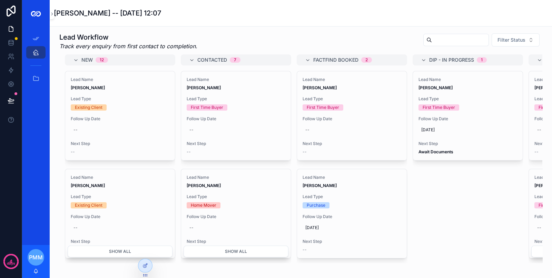
scroll to position [86, 0]
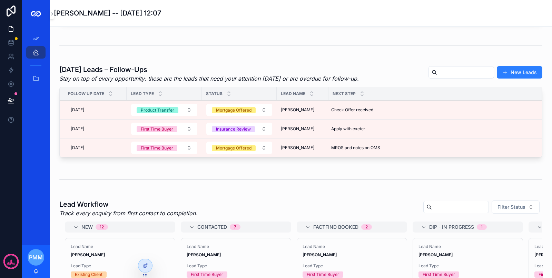
click at [140, 247] on div at bounding box center [145, 265] width 14 height 13
click at [149, 247] on div at bounding box center [145, 265] width 14 height 13
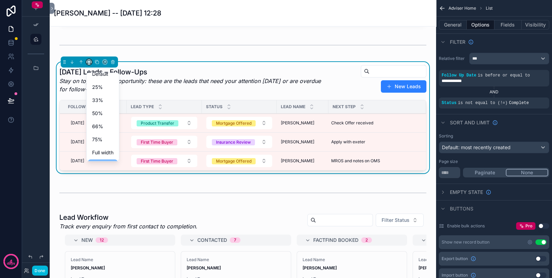
scroll to position [0, 0]
click at [105, 83] on span "Default" at bounding box center [100, 81] width 16 height 8
click at [43, 247] on button "Done" at bounding box center [40, 271] width 16 height 10
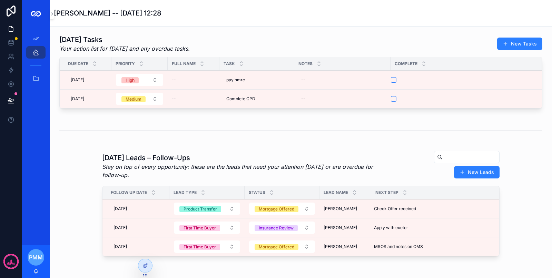
click at [143, 247] on icon at bounding box center [146, 266] width 6 height 6
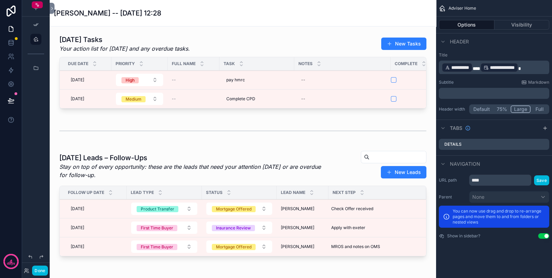
click at [186, 55] on div "scrollable content" at bounding box center [242, 73] width 375 height 82
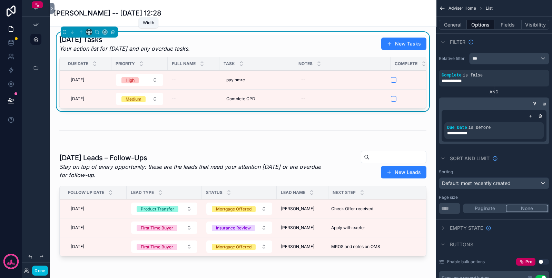
click at [89, 31] on icon "scrollable content" at bounding box center [89, 32] width 5 height 5
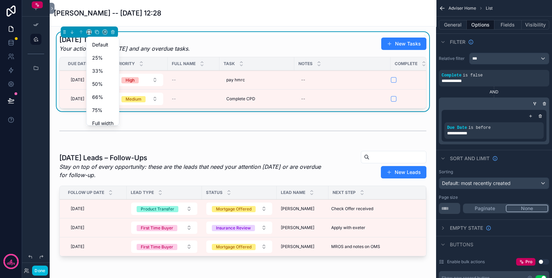
click at [97, 43] on span "Default" at bounding box center [100, 45] width 16 height 8
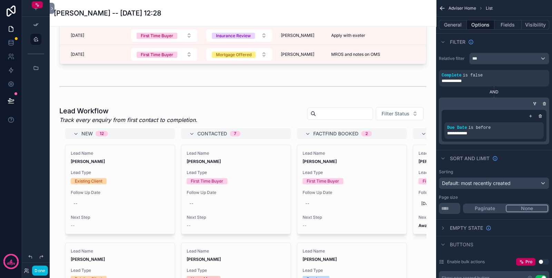
scroll to position [216, 0]
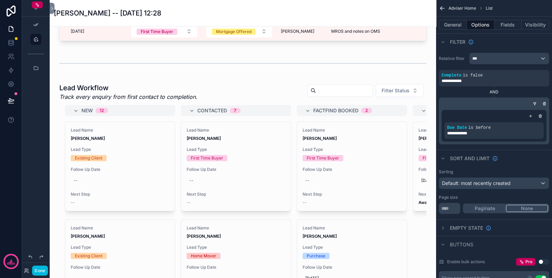
click at [42, 247] on button "Done" at bounding box center [40, 271] width 16 height 10
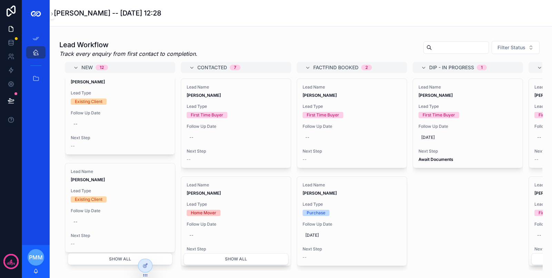
scroll to position [20, 0]
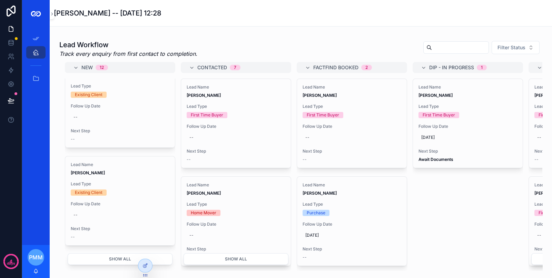
click at [147, 247] on icon at bounding box center [146, 266] width 6 height 6
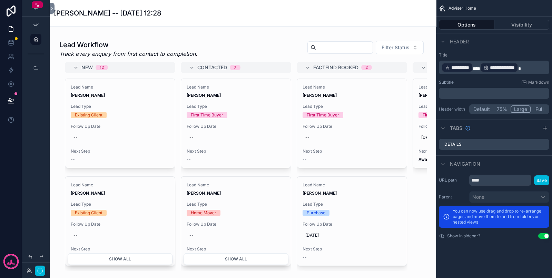
click at [146, 57] on div "scrollable content" at bounding box center [242, 155] width 375 height 236
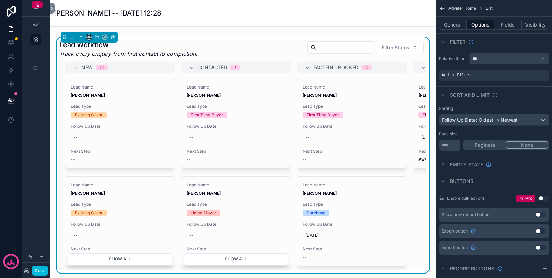
click at [89, 40] on icon "scrollable content" at bounding box center [89, 37] width 5 height 5
click at [102, 55] on span "Default" at bounding box center [100, 55] width 16 height 8
click at [43, 247] on button "Done" at bounding box center [40, 271] width 16 height 10
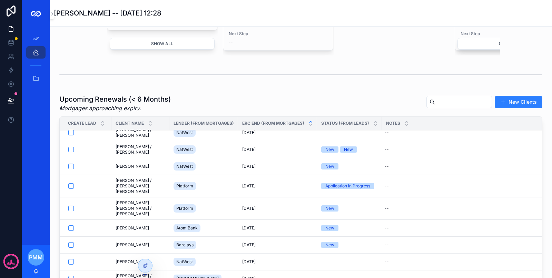
scroll to position [0, 0]
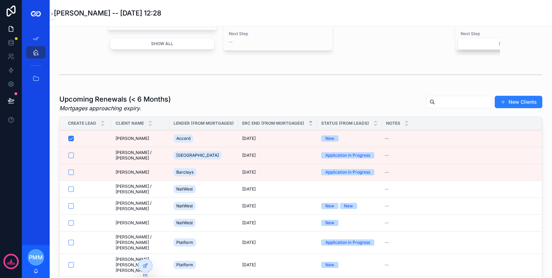
click at [148, 247] on div at bounding box center [145, 265] width 14 height 13
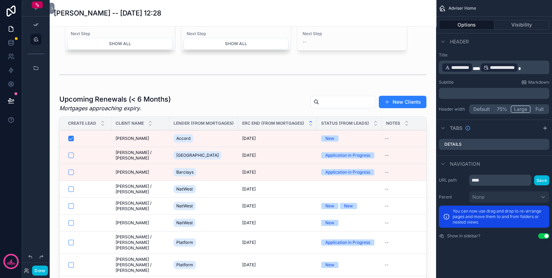
click at [196, 123] on div "scrollable content" at bounding box center [242, 212] width 375 height 240
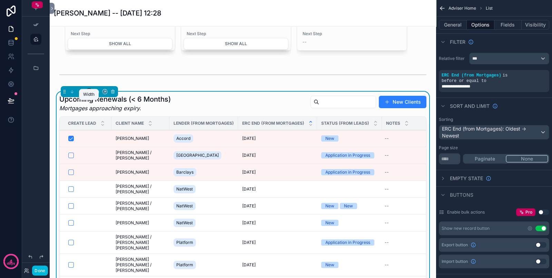
click at [90, 94] on icon "scrollable content" at bounding box center [89, 91] width 5 height 5
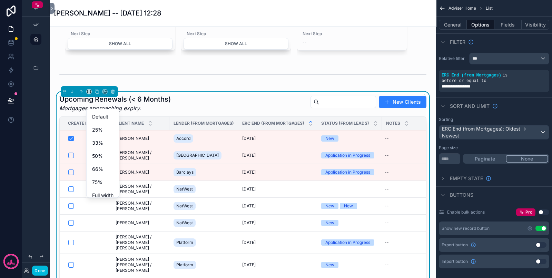
click at [91, 114] on div "Default" at bounding box center [103, 117] width 30 height 12
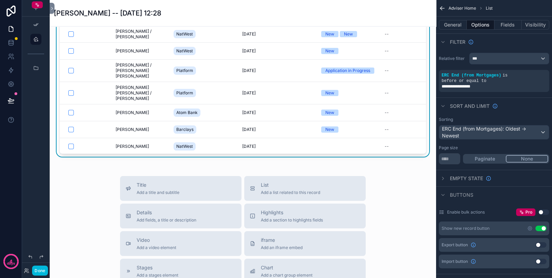
scroll to position [63, 0]
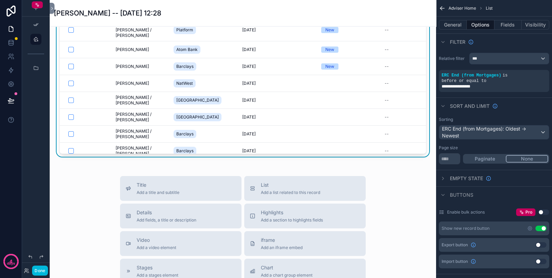
click at [43, 247] on button "Done" at bounding box center [40, 271] width 16 height 10
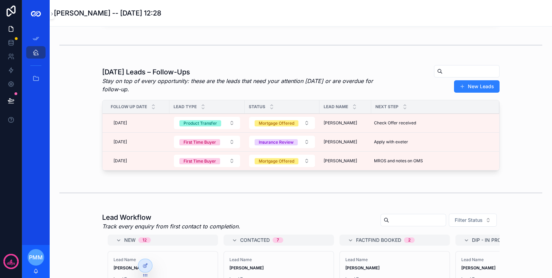
scroll to position [129, 0]
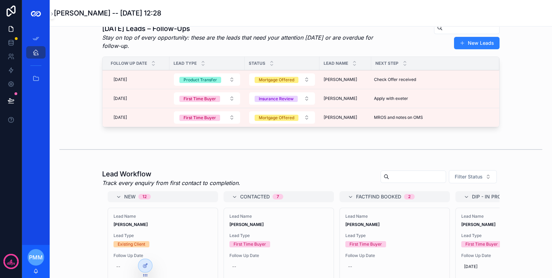
click at [143, 247] on icon at bounding box center [146, 266] width 6 height 6
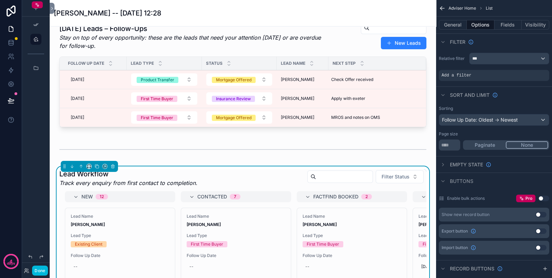
click at [192, 179] on h1 "Lead Workflow" at bounding box center [128, 174] width 138 height 10
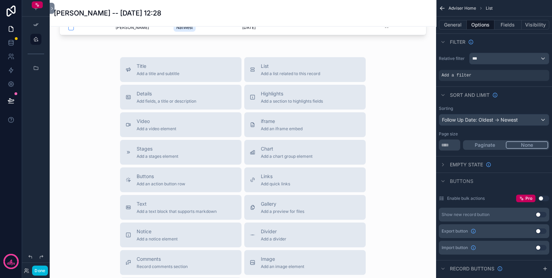
scroll to position [863, 0]
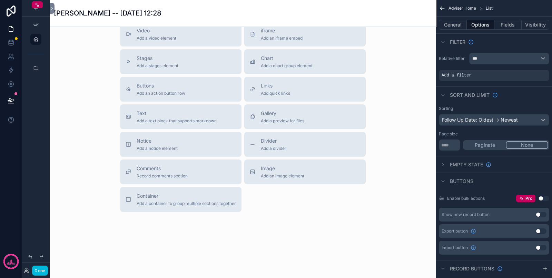
click at [42, 247] on button "Done" at bounding box center [40, 271] width 16 height 10
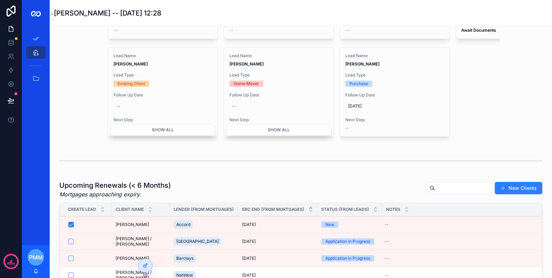
scroll to position [474, 0]
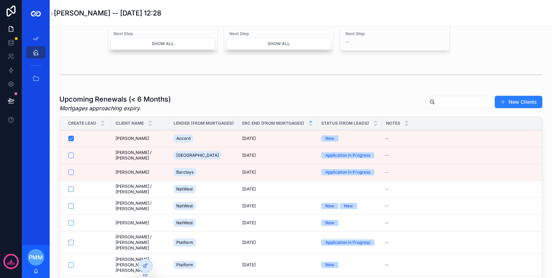
click at [144, 247] on div at bounding box center [145, 265] width 14 height 13
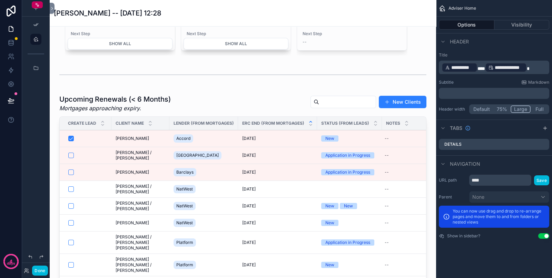
click at [233, 124] on div "scrollable content" at bounding box center [242, 212] width 375 height 240
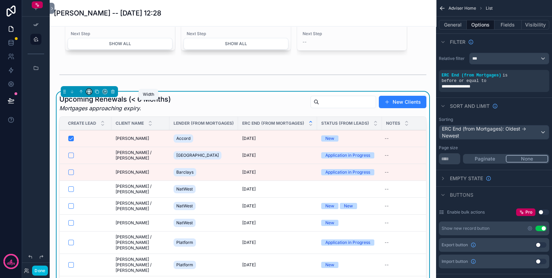
click at [88, 94] on icon "scrollable content" at bounding box center [87, 92] width 1 height 1
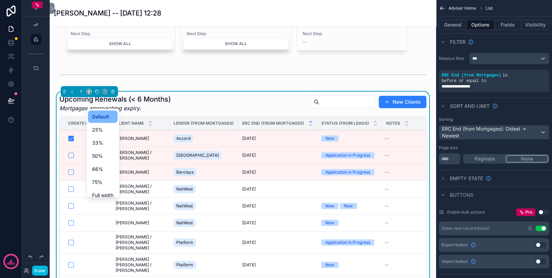
click at [98, 119] on span "Default" at bounding box center [100, 117] width 17 height 8
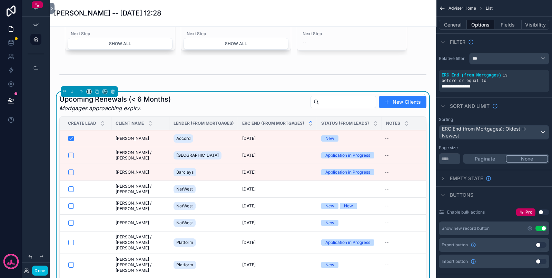
click at [46, 247] on button "Done" at bounding box center [40, 271] width 16 height 10
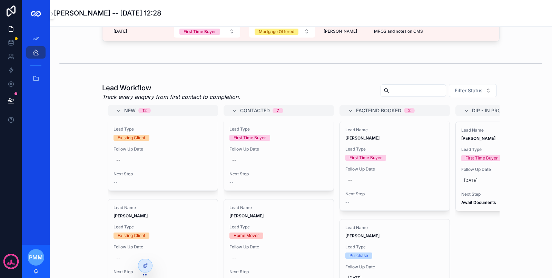
scroll to position [345, 0]
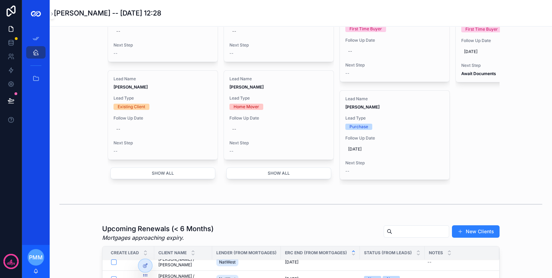
click at [94, 178] on div "Lead Workflow Track every enquiry from first contact to completion. Filter Stat…" at bounding box center [300, 69] width 491 height 236
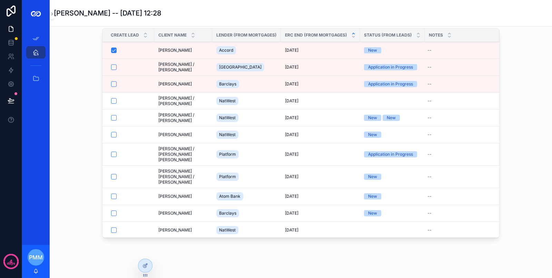
scroll to position [545, 0]
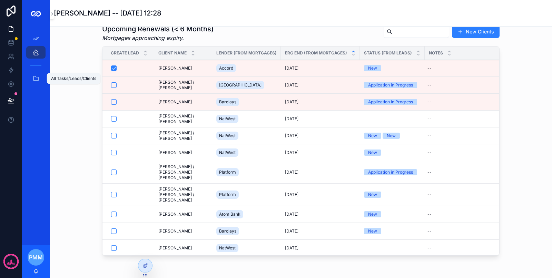
drag, startPoint x: 34, startPoint y: 76, endPoint x: 38, endPoint y: 75, distance: 4.2
click at [34, 76] on icon "scrollable content" at bounding box center [35, 78] width 7 height 7
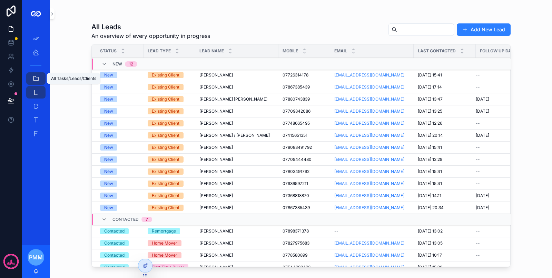
drag, startPoint x: 36, startPoint y: 104, endPoint x: 55, endPoint y: 101, distance: 18.8
click at [36, 104] on icon "scrollable content" at bounding box center [35, 106] width 7 height 7
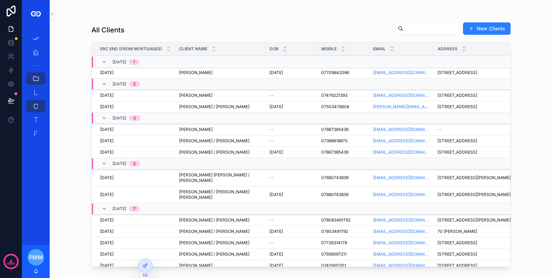
click at [10, 247] on p "days" at bounding box center [11, 264] width 8 height 6
click at [36, 117] on icon "scrollable content" at bounding box center [35, 120] width 7 height 7
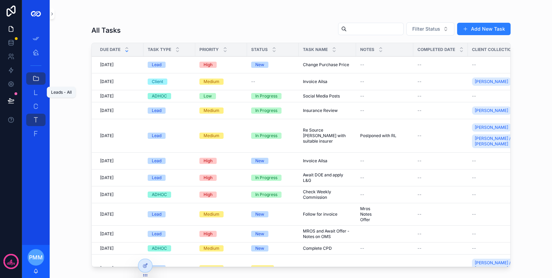
click at [38, 90] on icon "scrollable content" at bounding box center [35, 92] width 7 height 7
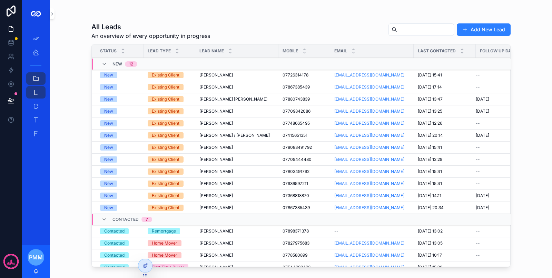
scroll to position [5, 0]
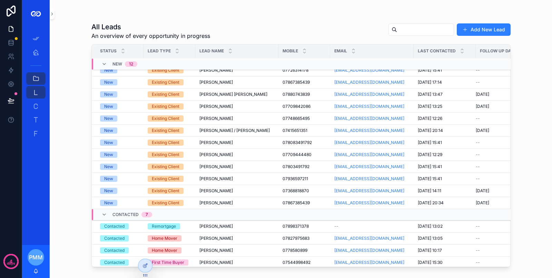
click at [480, 33] on button "Add New Lead" at bounding box center [484, 29] width 54 height 12
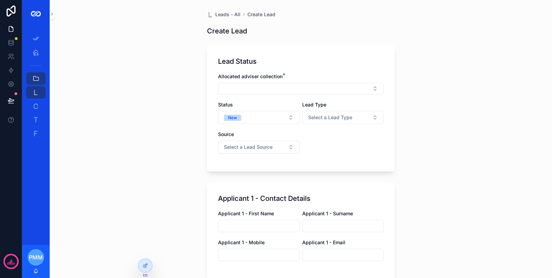
click at [307, 86] on button "Select Button" at bounding box center [301, 89] width 166 height 12
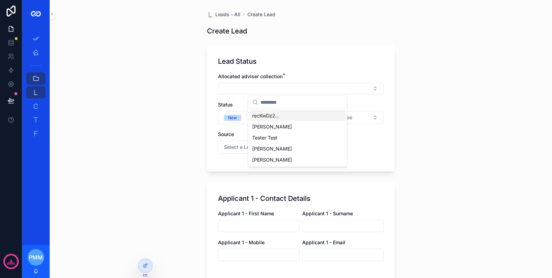
click at [309, 71] on div "Lead Status Allocated adviser collection * Status New Lead Type Select a Lead T…" at bounding box center [301, 109] width 188 height 126
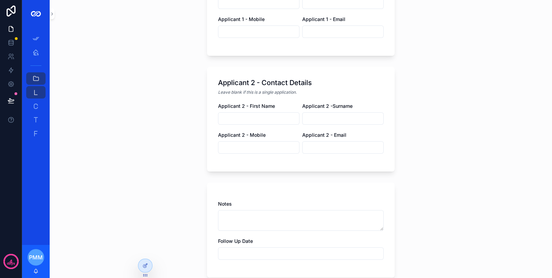
scroll to position [290, 0]
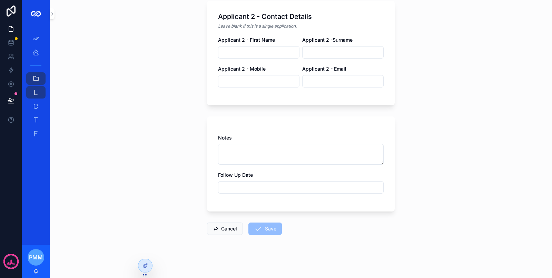
click at [229, 231] on button "Cancel" at bounding box center [225, 229] width 36 height 12
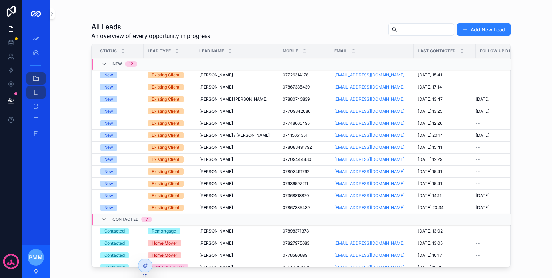
click at [261, 75] on div "[PERSON_NAME] [PERSON_NAME]" at bounding box center [236, 75] width 75 height 6
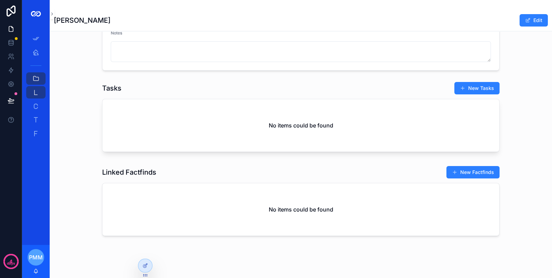
scroll to position [371, 0]
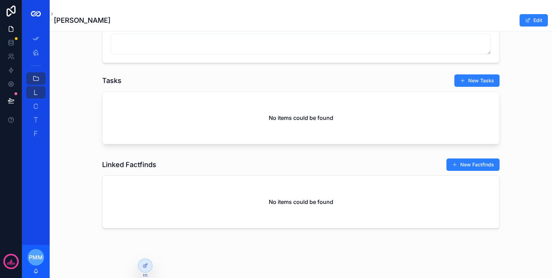
click at [367, 106] on div "No items could be found" at bounding box center [300, 118] width 397 height 52
click at [143, 247] on icon at bounding box center [146, 266] width 6 height 6
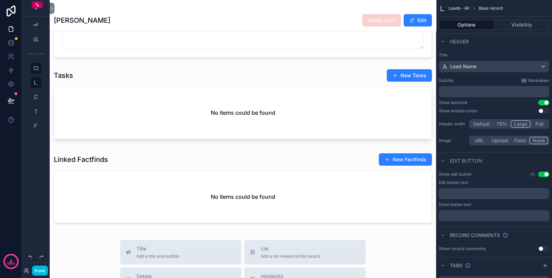
click at [179, 123] on div "scrollable content" at bounding box center [243, 105] width 386 height 79
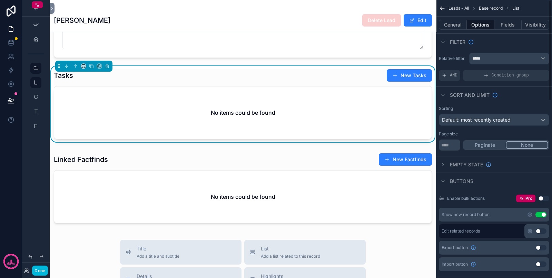
click at [490, 28] on button "Fields" at bounding box center [508, 25] width 28 height 10
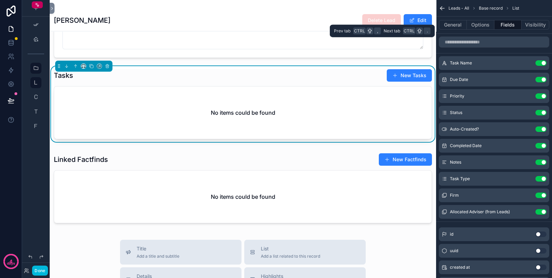
click at [461, 25] on button "General" at bounding box center [453, 25] width 28 height 10
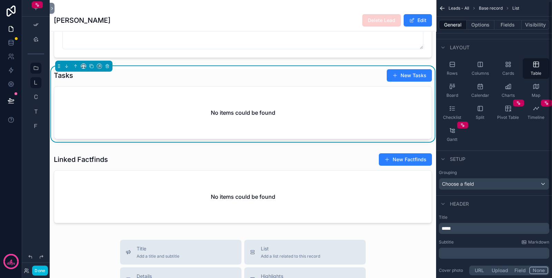
scroll to position [0, 0]
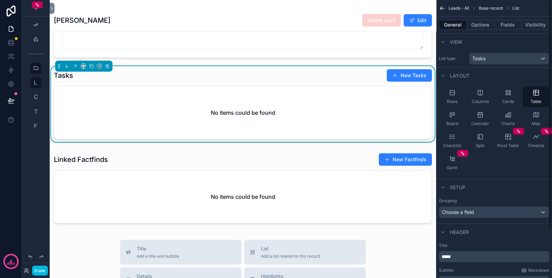
click at [480, 25] on button "Options" at bounding box center [481, 25] width 28 height 10
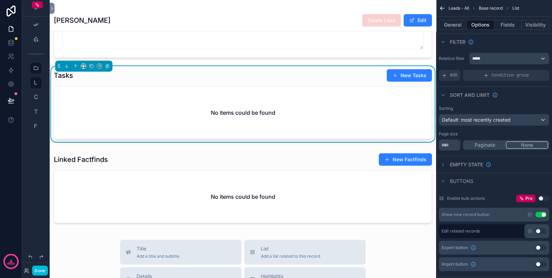
click at [276, 113] on div "No items could be found" at bounding box center [243, 113] width 378 height 52
click at [450, 24] on button "General" at bounding box center [453, 25] width 28 height 10
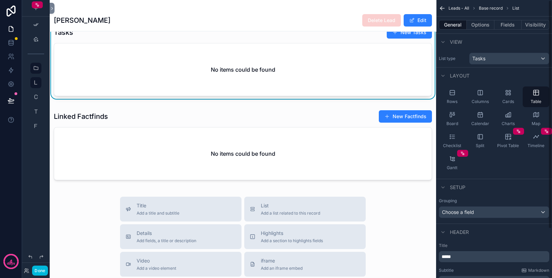
click at [488, 22] on button "Options" at bounding box center [481, 25] width 28 height 10
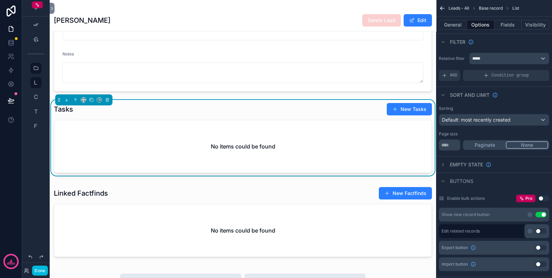
scroll to position [345, 0]
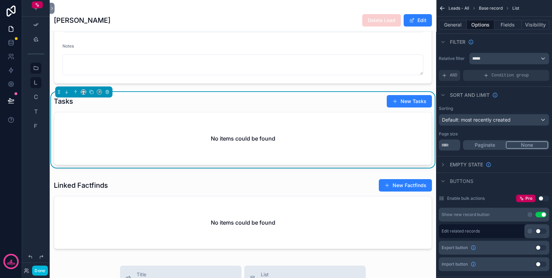
click at [292, 117] on div "No items could be found" at bounding box center [243, 138] width 378 height 53
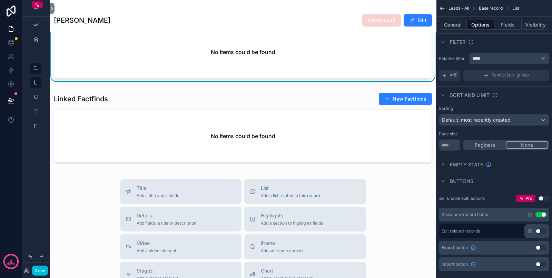
click at [282, 128] on div "scrollable content" at bounding box center [243, 129] width 386 height 79
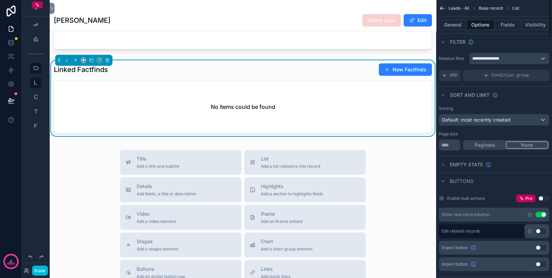
scroll to position [474, 0]
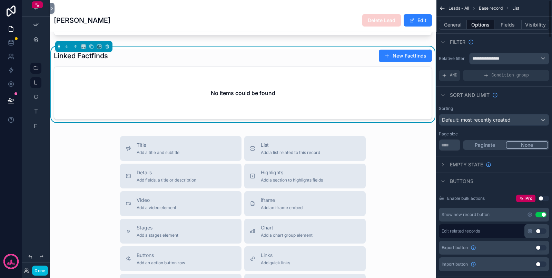
click at [446, 25] on button "General" at bounding box center [453, 25] width 28 height 10
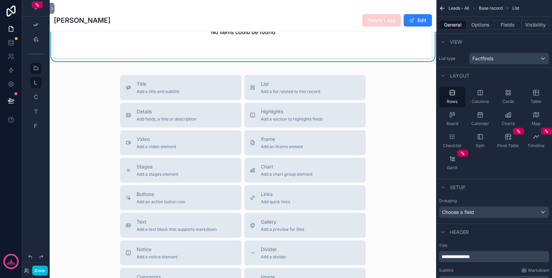
scroll to position [518, 0]
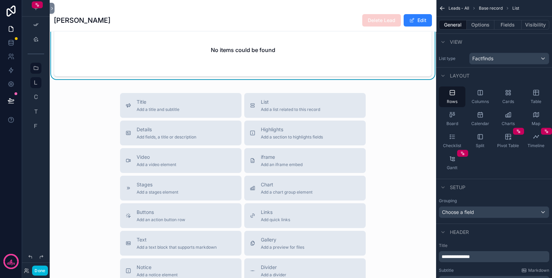
click at [281, 112] on div "List Add a list related to this record" at bounding box center [290, 106] width 59 height 14
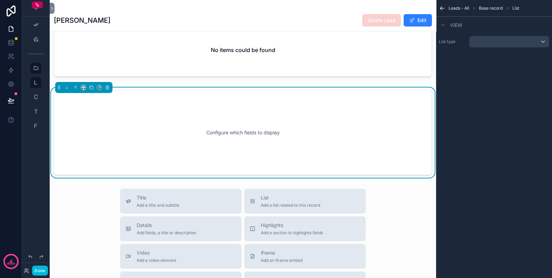
scroll to position [516, 0]
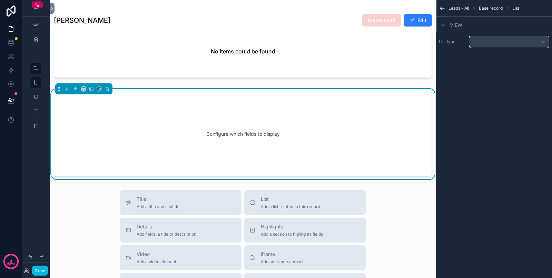
click at [486, 41] on div "scrollable content" at bounding box center [509, 41] width 79 height 11
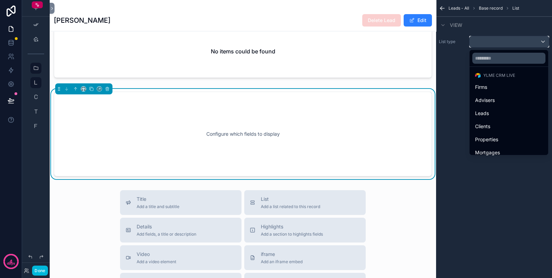
scroll to position [43, 0]
click at [485, 92] on span "Leads" at bounding box center [482, 96] width 14 height 8
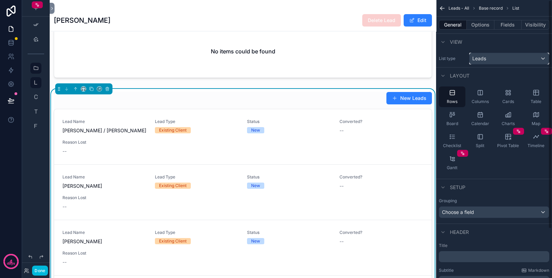
click at [483, 58] on span "Leads" at bounding box center [479, 58] width 14 height 7
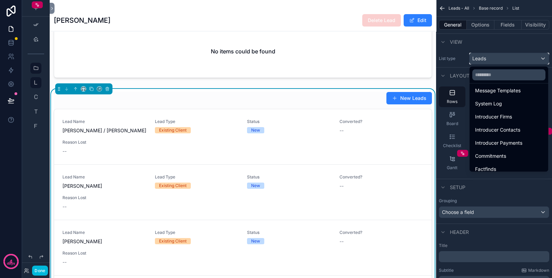
scroll to position [214, 0]
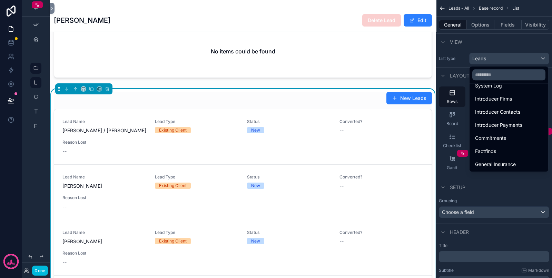
drag, startPoint x: 496, startPoint y: 143, endPoint x: 497, endPoint y: 146, distance: 3.5
click at [490, 146] on ul "Noloco tables User YLME CRM Live Firms Advisers Leads Clients Properties Mortga…" at bounding box center [509, 128] width 79 height 88
click at [490, 147] on div "Factfinds" at bounding box center [509, 151] width 76 height 12
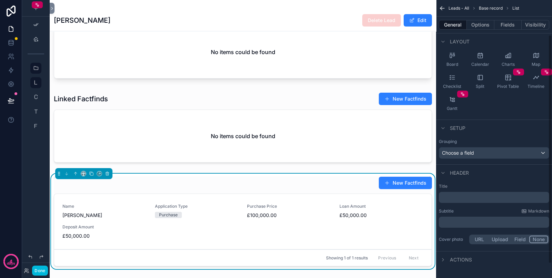
scroll to position [0, 0]
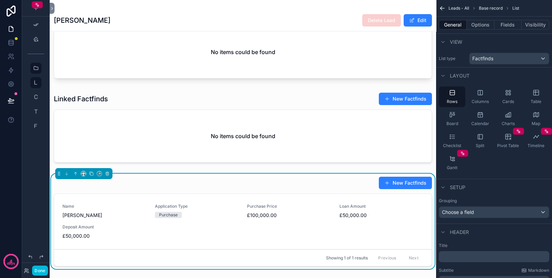
click at [490, 27] on button "Options" at bounding box center [481, 25] width 28 height 10
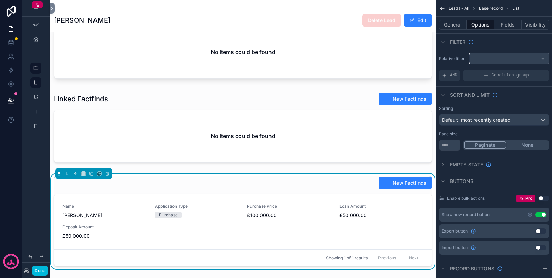
click at [485, 59] on div "scrollable content" at bounding box center [509, 58] width 79 height 11
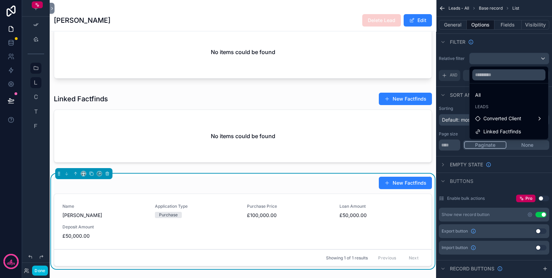
click at [490, 119] on span "Converted Client" at bounding box center [502, 119] width 38 height 8
click at [467, 119] on div "Factfinds" at bounding box center [450, 119] width 38 height 12
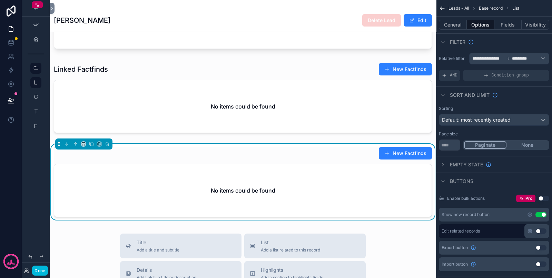
scroll to position [474, 0]
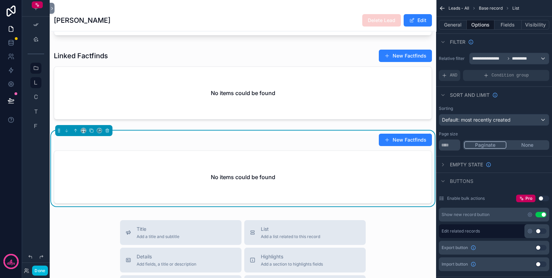
click at [280, 173] on div "No items could be found" at bounding box center [243, 177] width 378 height 52
click at [386, 143] on button "New Factfinds" at bounding box center [405, 140] width 53 height 12
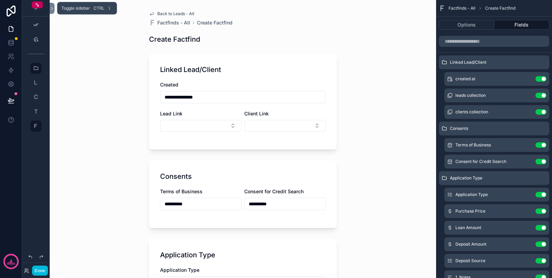
click at [53, 8] on icon at bounding box center [52, 8] width 5 height 5
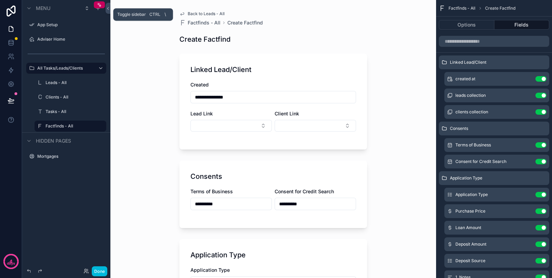
click at [109, 8] on icon at bounding box center [108, 8] width 5 height 5
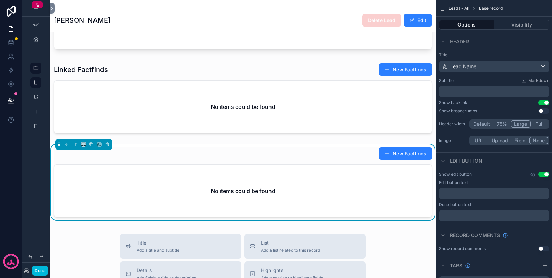
scroll to position [474, 0]
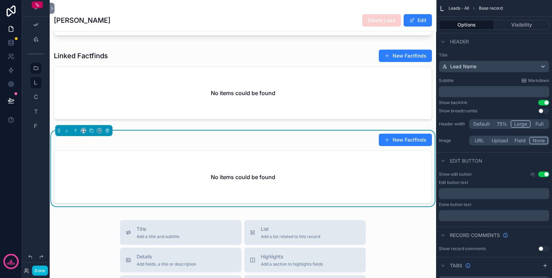
click at [217, 147] on div "New Factfinds" at bounding box center [243, 140] width 378 height 13
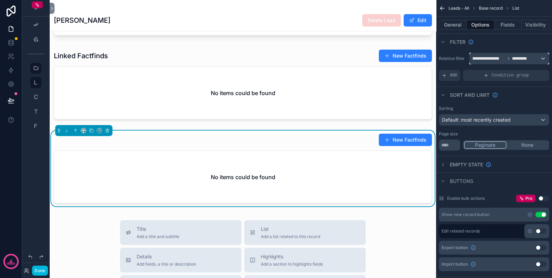
click at [490, 60] on span "**********" at bounding box center [488, 59] width 33 height 6
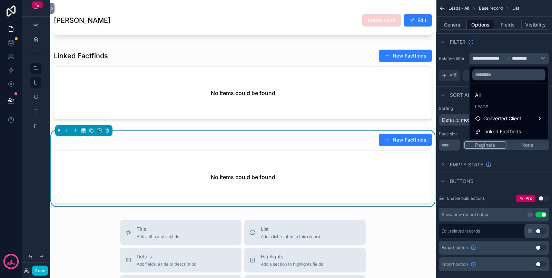
click at [490, 118] on span "Converted Client" at bounding box center [502, 119] width 38 height 8
click at [490, 119] on span "Converted Client" at bounding box center [502, 119] width 38 height 8
click at [462, 105] on div "scrollable content" at bounding box center [276, 139] width 552 height 278
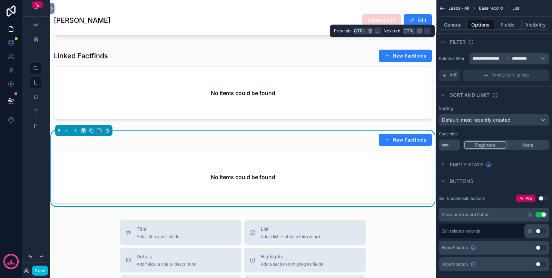
click at [490, 26] on button "Fields" at bounding box center [508, 25] width 28 height 10
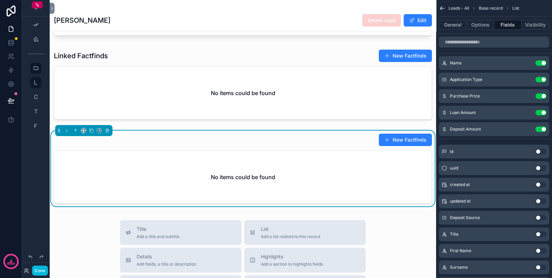
click at [340, 164] on div "No items could be found" at bounding box center [243, 177] width 378 height 52
click at [453, 28] on button "General" at bounding box center [453, 25] width 28 height 10
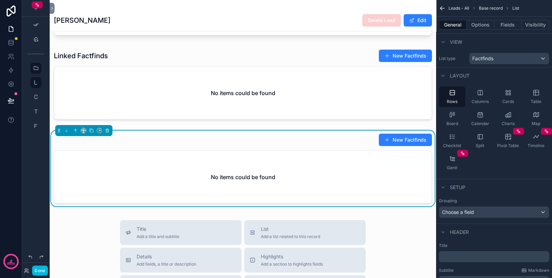
click at [373, 147] on div "New Factfinds" at bounding box center [402, 140] width 59 height 13
click at [490, 58] on span "Factfinds" at bounding box center [482, 58] width 21 height 7
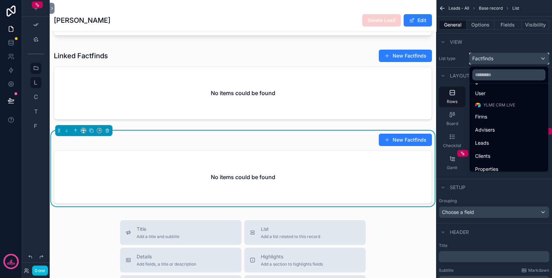
scroll to position [43, 0]
click at [490, 121] on div "Clients" at bounding box center [509, 125] width 68 height 8
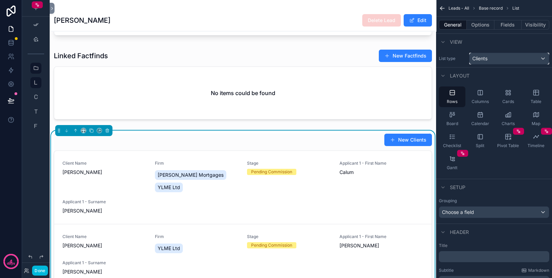
click at [490, 59] on div "Clients" at bounding box center [509, 58] width 79 height 11
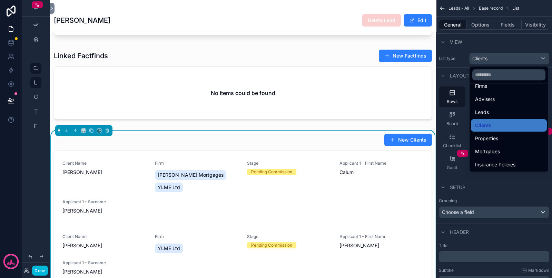
click at [490, 115] on div "Leads" at bounding box center [509, 112] width 68 height 8
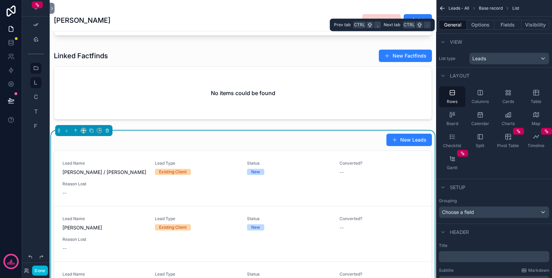
click at [490, 25] on button "Fields" at bounding box center [508, 25] width 28 height 10
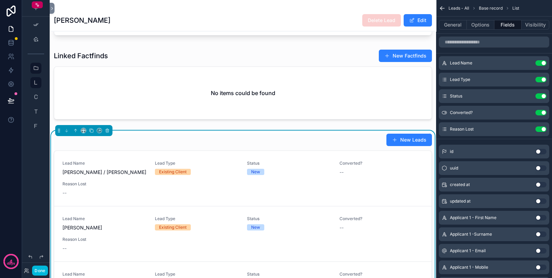
click at [455, 25] on button "General" at bounding box center [453, 25] width 28 height 10
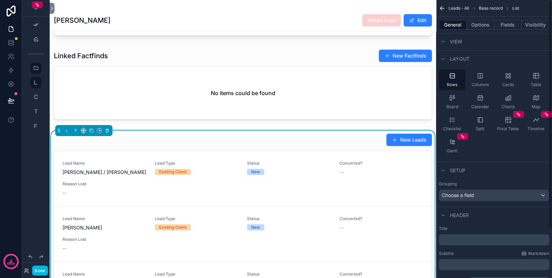
scroll to position [0, 0]
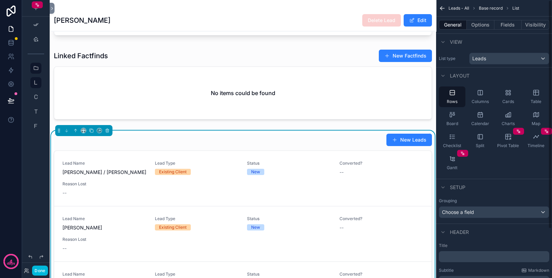
click at [477, 24] on button "Options" at bounding box center [481, 25] width 28 height 10
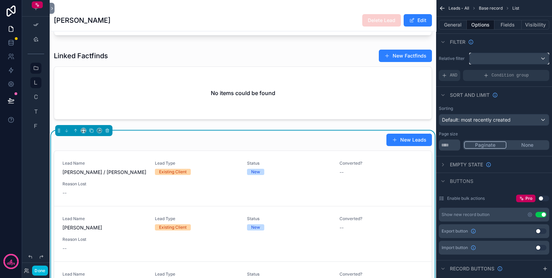
click at [487, 56] on div "scrollable content" at bounding box center [509, 58] width 79 height 11
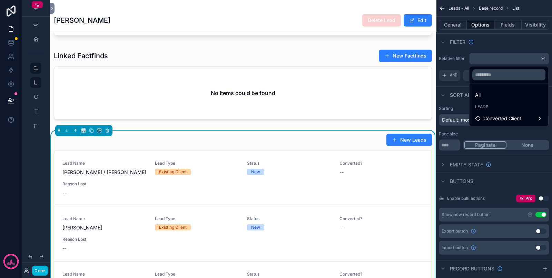
click at [490, 117] on span "Converted Client" at bounding box center [502, 119] width 38 height 8
click at [457, 115] on span "leads collection" at bounding box center [447, 119] width 35 height 8
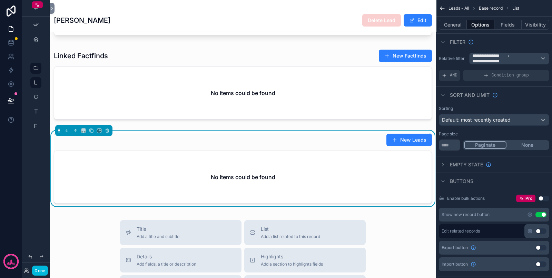
click at [382, 180] on div "No items could be found" at bounding box center [243, 177] width 378 height 52
click at [444, 6] on icon "scrollable content" at bounding box center [442, 8] width 7 height 7
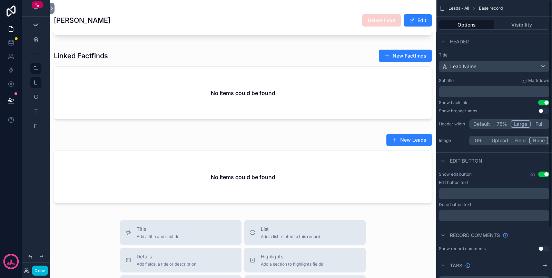
click at [249, 167] on div "scrollable content" at bounding box center [243, 170] width 386 height 79
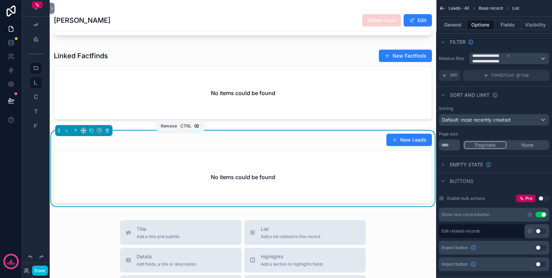
click at [107, 133] on icon "scrollable content" at bounding box center [107, 130] width 5 height 5
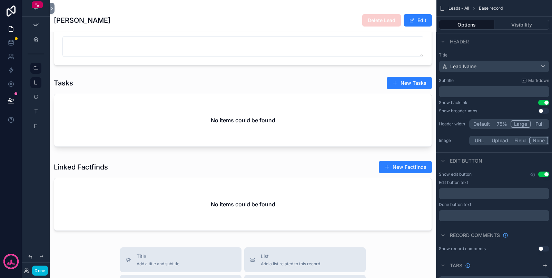
scroll to position [345, 0]
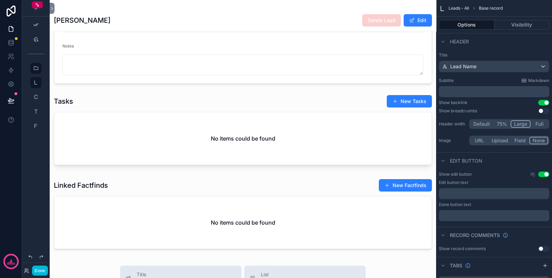
click at [313, 106] on div "scrollable content" at bounding box center [243, 131] width 386 height 79
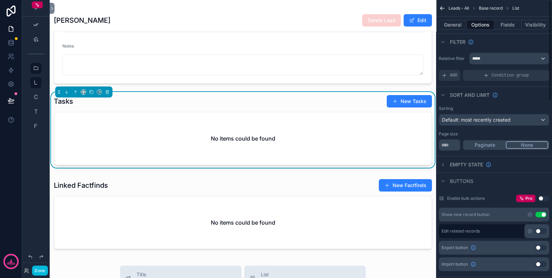
click at [451, 25] on button "General" at bounding box center [453, 25] width 28 height 10
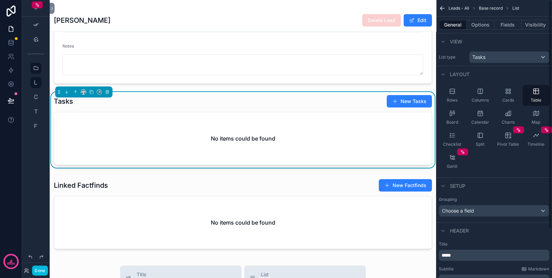
scroll to position [0, 0]
click at [479, 24] on button "Options" at bounding box center [481, 25] width 28 height 10
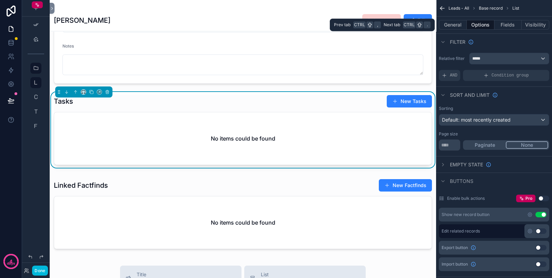
click at [490, 26] on button "Fields" at bounding box center [508, 25] width 28 height 10
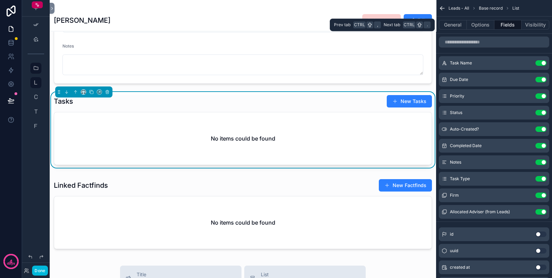
click at [490, 24] on button "Visibility" at bounding box center [536, 25] width 28 height 10
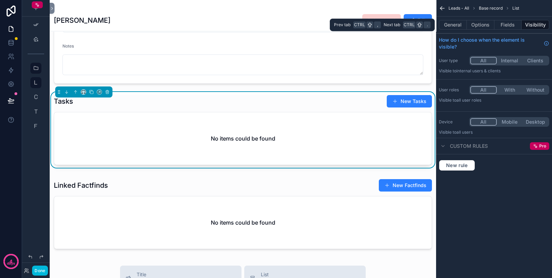
click at [456, 26] on button "General" at bounding box center [453, 25] width 28 height 10
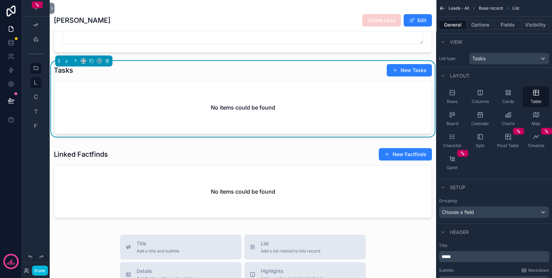
scroll to position [388, 0]
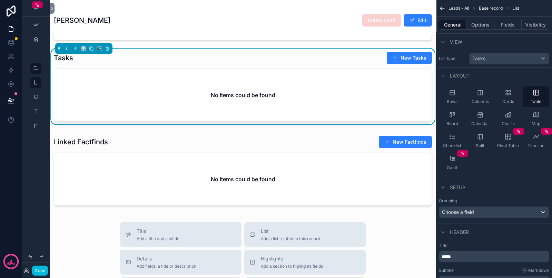
click at [320, 155] on div "scrollable content" at bounding box center [243, 172] width 386 height 79
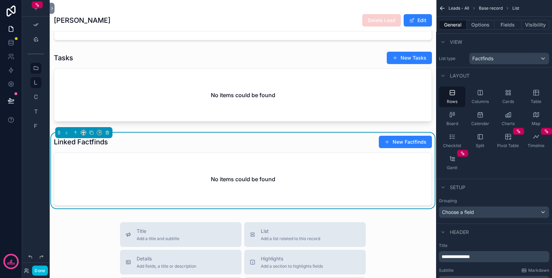
scroll to position [518, 0]
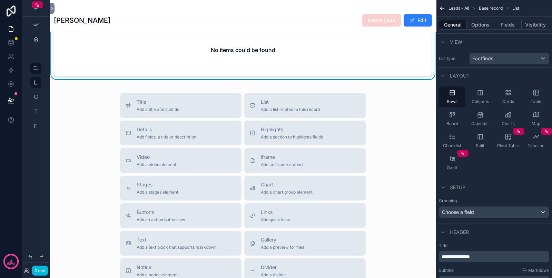
click at [282, 133] on span "Highlights" at bounding box center [292, 129] width 62 height 7
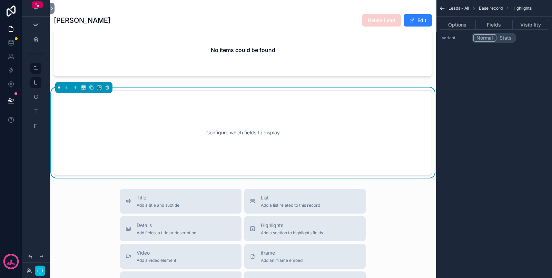
scroll to position [516, 0]
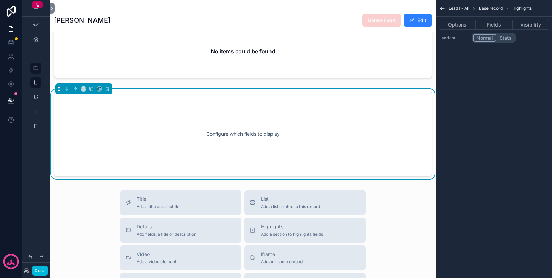
click at [460, 25] on button "Options" at bounding box center [457, 25] width 37 height 10
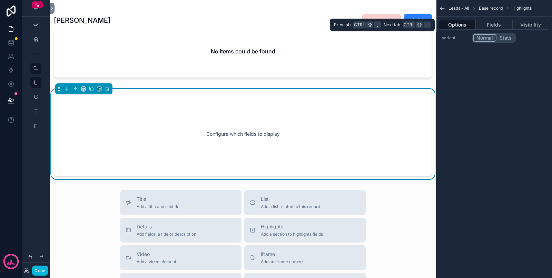
click at [453, 20] on button "Options" at bounding box center [457, 25] width 37 height 10
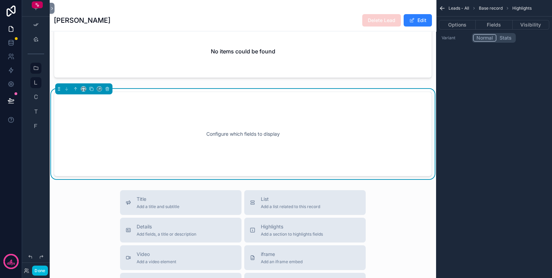
click at [344, 126] on div "Configure which fields to display" at bounding box center [242, 134] width 355 height 62
click at [108, 91] on icon "scrollable content" at bounding box center [107, 89] width 5 height 5
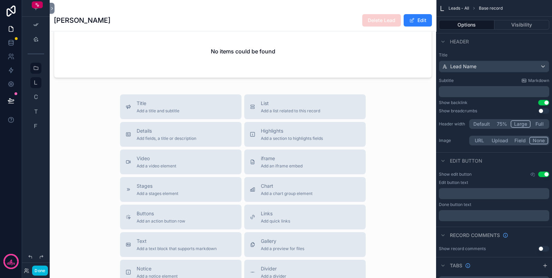
click at [274, 107] on span "List" at bounding box center [290, 103] width 59 height 7
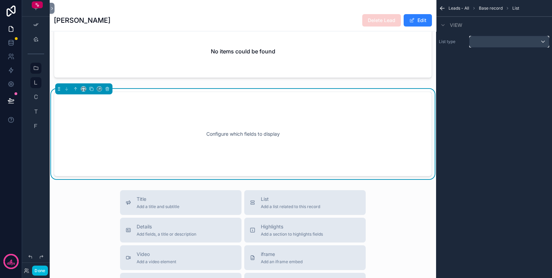
click at [487, 44] on div "scrollable content" at bounding box center [509, 41] width 79 height 11
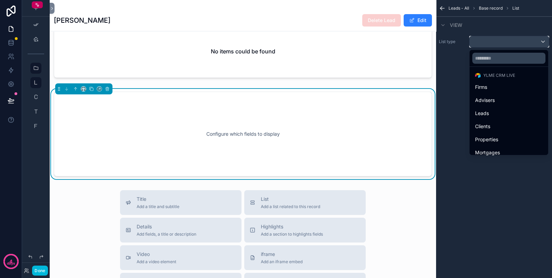
scroll to position [43, 0]
click at [490, 111] on div "Clients" at bounding box center [509, 109] width 68 height 8
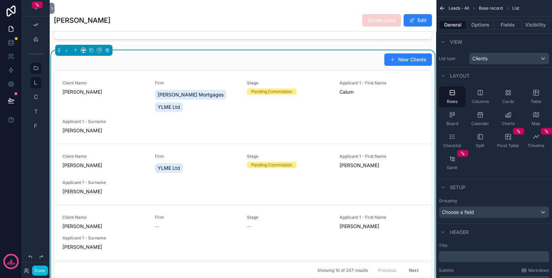
scroll to position [473, 0]
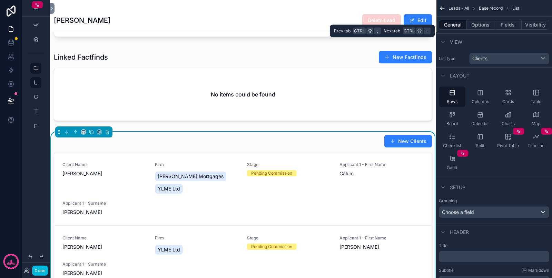
click at [483, 24] on button "Options" at bounding box center [481, 25] width 28 height 10
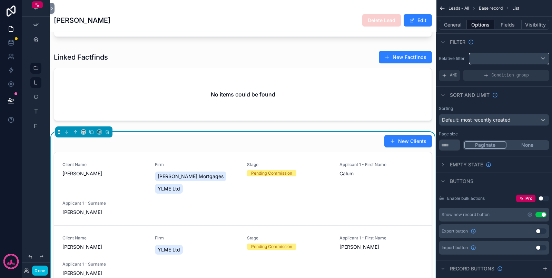
click at [481, 55] on div "scrollable content" at bounding box center [509, 58] width 79 height 11
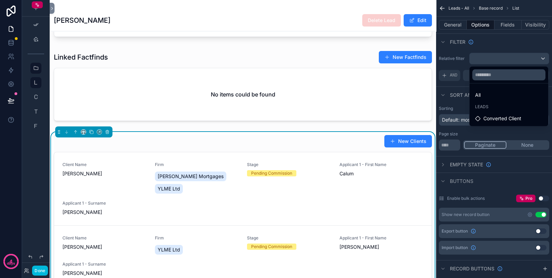
click at [489, 116] on span "Converted Client" at bounding box center [502, 119] width 38 height 8
click at [480, 120] on icon at bounding box center [478, 119] width 6 height 6
click at [455, 90] on div "scrollable content" at bounding box center [276, 139] width 552 height 278
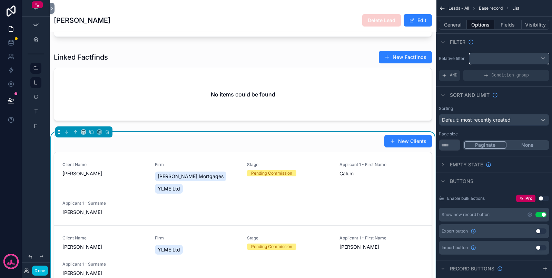
click at [490, 58] on div "scrollable content" at bounding box center [509, 58] width 79 height 11
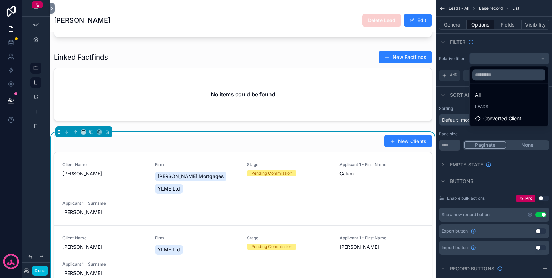
click at [490, 114] on div "Converted Client" at bounding box center [509, 118] width 76 height 12
click at [210, 164] on link "Client Name [PERSON_NAME] Firm [PERSON_NAME] Mortgages YLME Ltd Stage Pending C…" at bounding box center [243, 190] width 378 height 74
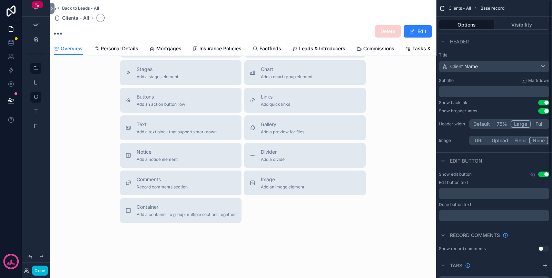
scroll to position [212, 0]
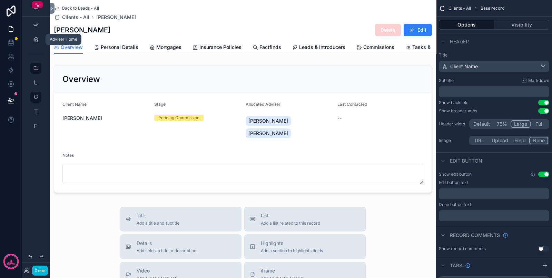
click at [38, 41] on icon "scrollable content" at bounding box center [36, 40] width 6 height 6
click at [35, 95] on icon "scrollable content" at bounding box center [36, 98] width 6 height 6
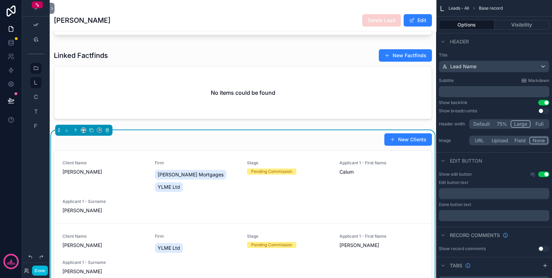
scroll to position [518, 0]
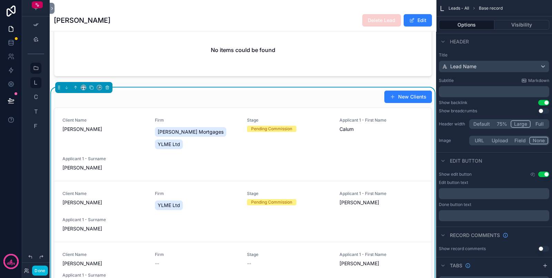
click at [464, 8] on span "Leads - All" at bounding box center [459, 9] width 21 height 6
click at [343, 103] on div "New Clients" at bounding box center [243, 96] width 378 height 13
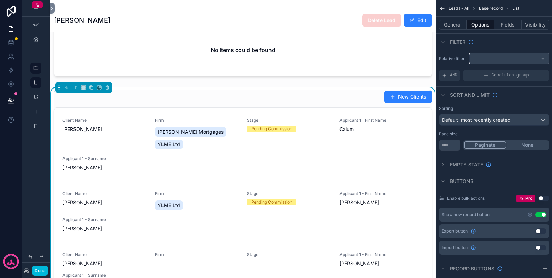
click at [490, 62] on div "scrollable content" at bounding box center [509, 58] width 79 height 11
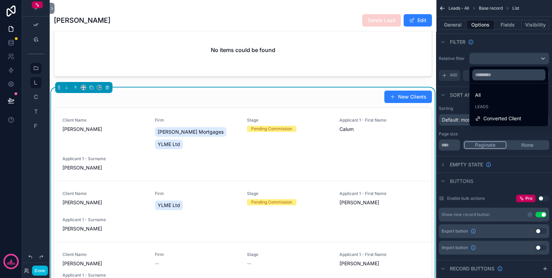
click at [490, 117] on span "Converted Client" at bounding box center [502, 119] width 38 height 8
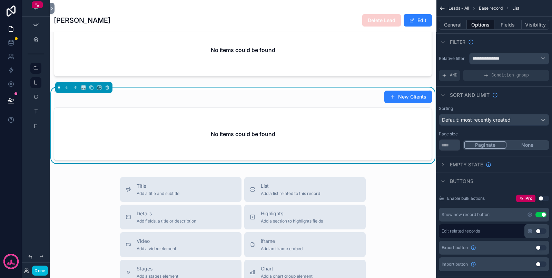
click at [36, 41] on icon "scrollable content" at bounding box center [36, 40] width 6 height 6
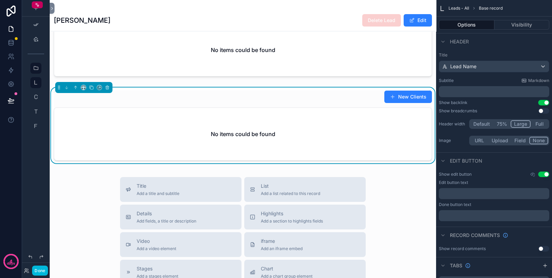
click at [40, 247] on button "Done" at bounding box center [40, 271] width 16 height 10
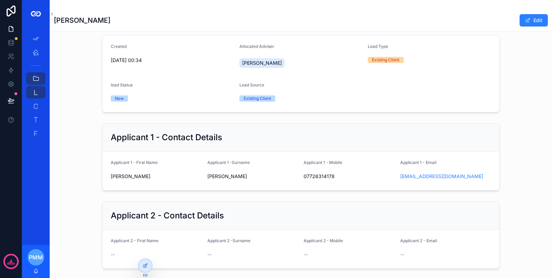
scroll to position [0, 0]
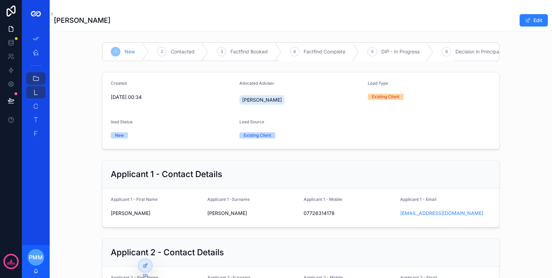
click at [145, 247] on icon at bounding box center [146, 266] width 6 height 6
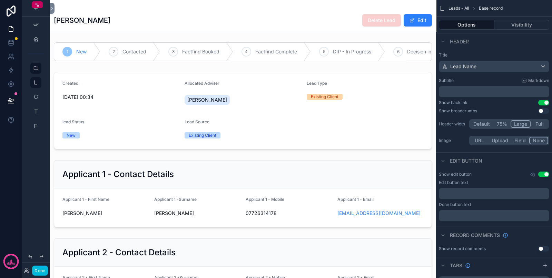
click at [241, 17] on div "[PERSON_NAME] Delete Lead Edit" at bounding box center [243, 20] width 378 height 13
click at [490, 100] on button "Use setting" at bounding box center [543, 103] width 11 height 6
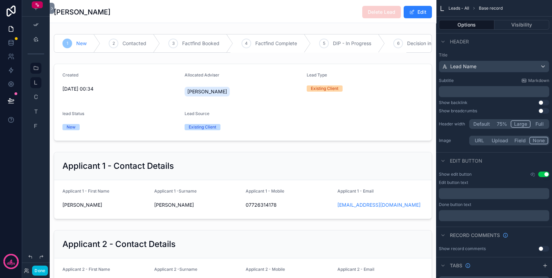
click at [490, 99] on div "Title Lead Name Subtitle Markdown ﻿ Show backlink Use setting Show breadcrumbs …" at bounding box center [494, 100] width 116 height 100
click at [490, 103] on button "Use setting" at bounding box center [543, 103] width 11 height 6
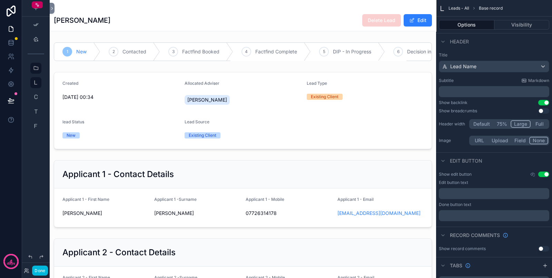
click at [490, 112] on button "Use setting" at bounding box center [543, 111] width 11 height 6
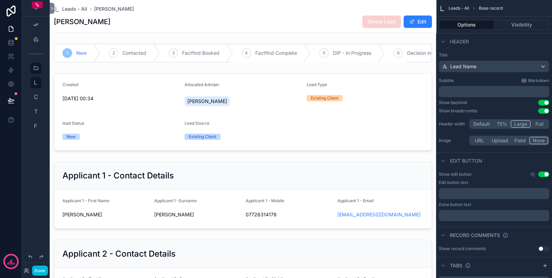
click at [490, 102] on button "Use setting" at bounding box center [543, 103] width 11 height 6
click at [539, 102] on button "Use setting" at bounding box center [543, 103] width 11 height 6
click at [44, 274] on button "Done" at bounding box center [40, 271] width 16 height 10
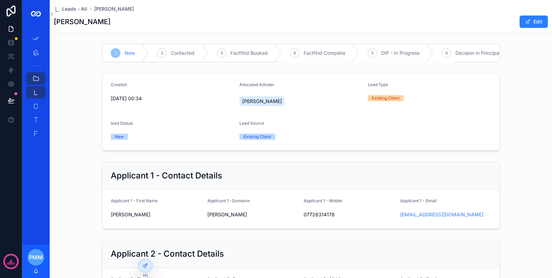
click at [73, 6] on span "Leads - All" at bounding box center [74, 9] width 25 height 7
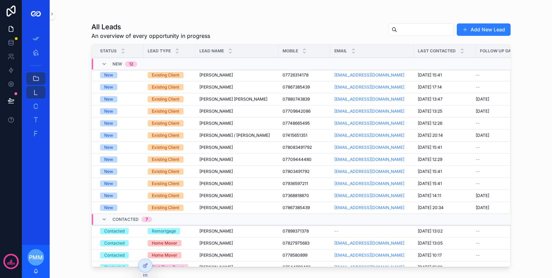
click at [235, 101] on span "[PERSON_NAME] [PERSON_NAME]" at bounding box center [233, 100] width 68 height 6
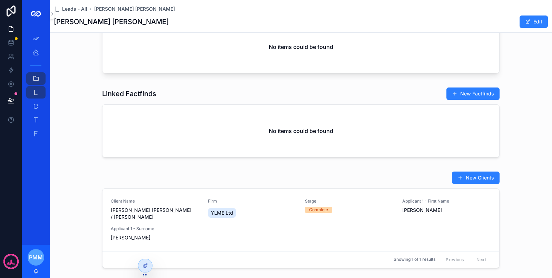
scroll to position [481, 0]
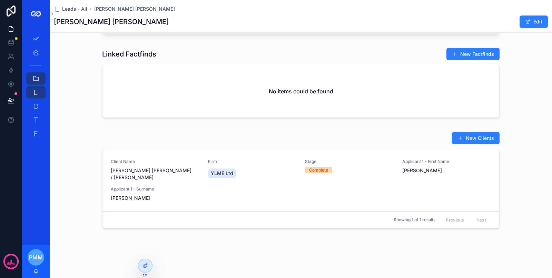
click at [148, 263] on div at bounding box center [145, 265] width 14 height 13
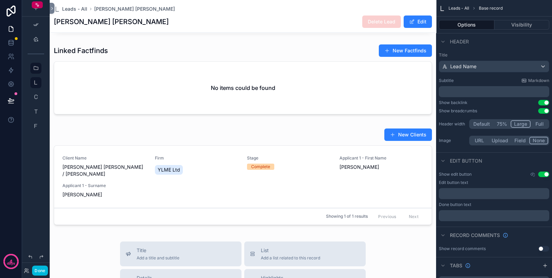
click at [147, 198] on div "scrollable content" at bounding box center [243, 178] width 386 height 105
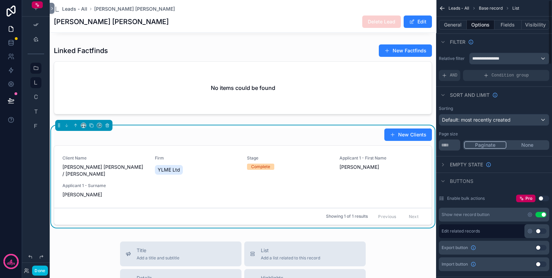
click at [506, 27] on button "Fields" at bounding box center [508, 25] width 28 height 10
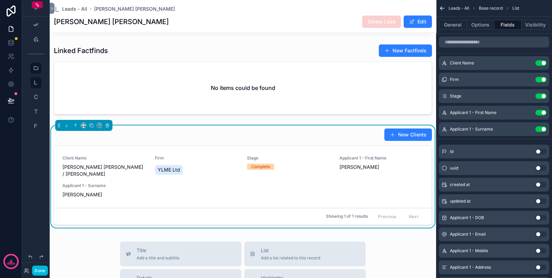
click at [0, 0] on button "scrollable content" at bounding box center [0, 0] width 0 height 0
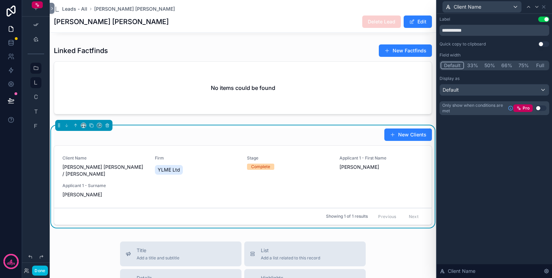
click at [488, 65] on button "50%" at bounding box center [489, 66] width 17 height 8
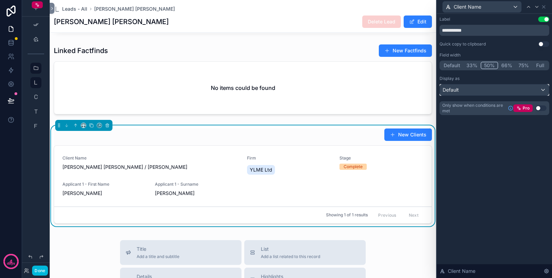
click at [491, 90] on div "Default" at bounding box center [494, 90] width 109 height 11
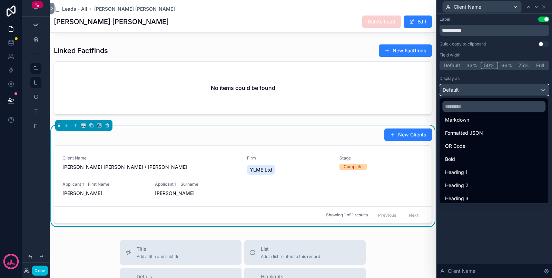
scroll to position [75, 0]
click at [474, 153] on div "Heading 1" at bounding box center [494, 157] width 98 height 8
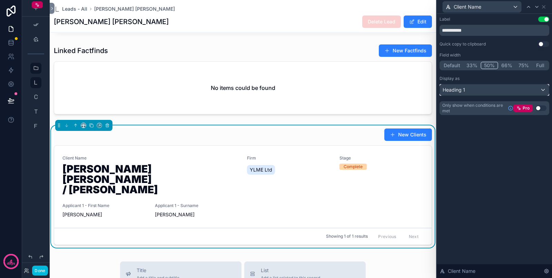
click at [492, 90] on div "Heading 1" at bounding box center [494, 90] width 109 height 11
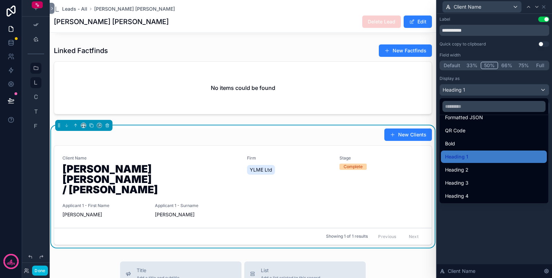
click at [466, 191] on div "Heading 4" at bounding box center [494, 196] width 106 height 12
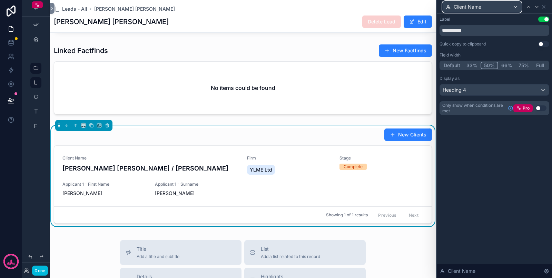
click at [515, 7] on div "Client Name" at bounding box center [482, 6] width 79 height 11
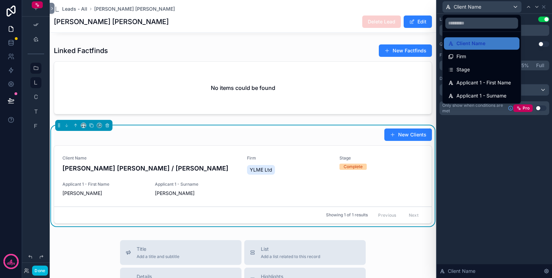
click at [530, 55] on div at bounding box center [494, 139] width 115 height 278
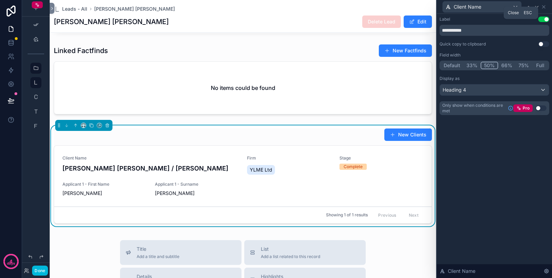
click at [543, 6] on icon at bounding box center [544, 7] width 6 height 6
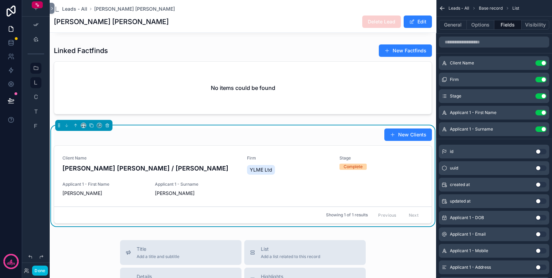
click at [545, 112] on button "Use setting" at bounding box center [541, 113] width 11 height 6
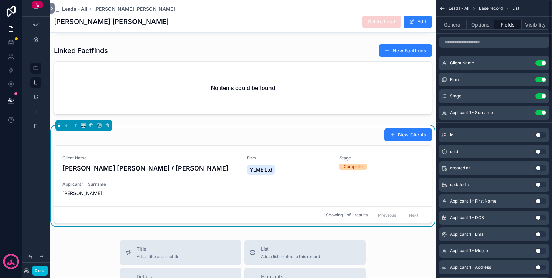
click at [544, 117] on div "Applicant 1 - Surname Use setting" at bounding box center [494, 113] width 110 height 14
click at [541, 112] on button "Use setting" at bounding box center [541, 113] width 11 height 6
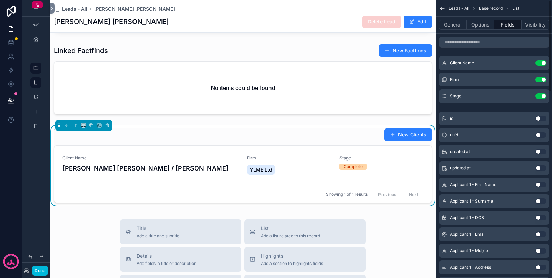
click at [542, 95] on button "Use setting" at bounding box center [541, 97] width 11 height 6
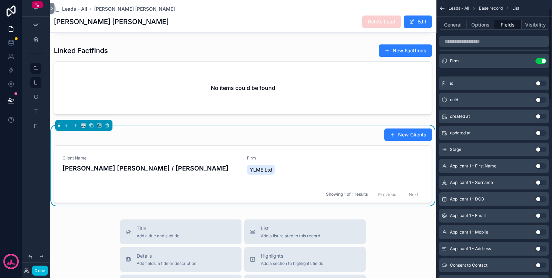
scroll to position [0, 0]
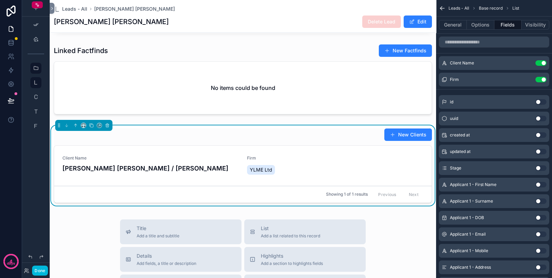
click at [537, 137] on button "Use setting" at bounding box center [541, 136] width 11 height 6
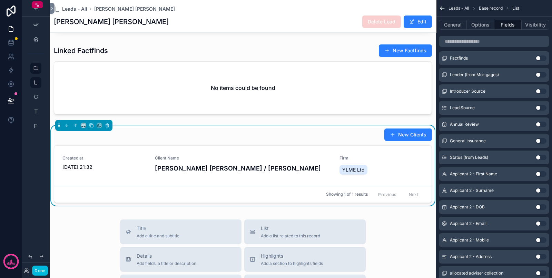
scroll to position [518, 0]
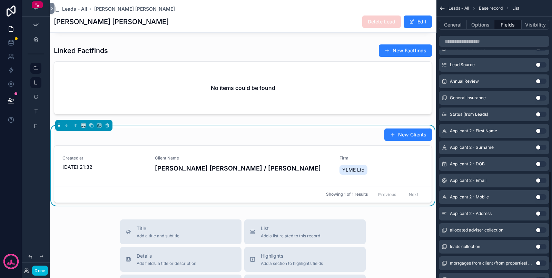
click at [540, 228] on button "Use setting" at bounding box center [541, 231] width 11 height 6
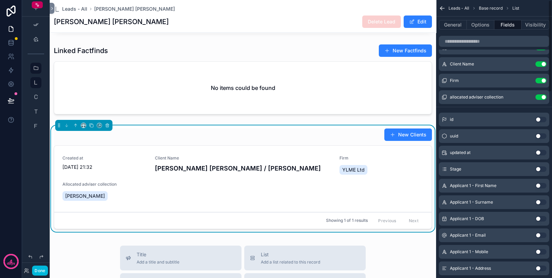
scroll to position [0, 0]
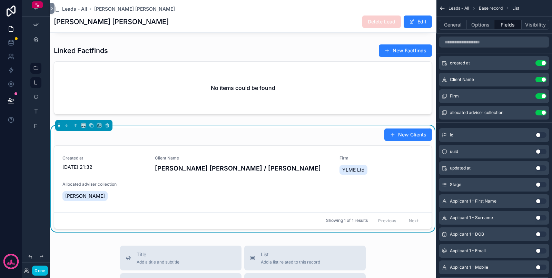
click at [542, 96] on button "Use setting" at bounding box center [541, 97] width 11 height 6
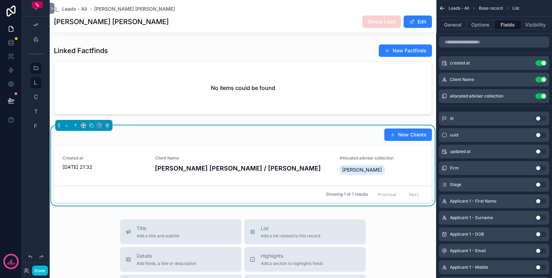
click at [524, 93] on div "allocated adviser collection Use setting" at bounding box center [494, 96] width 110 height 14
click at [0, 0] on icon "scrollable content" at bounding box center [0, 0] width 0 height 0
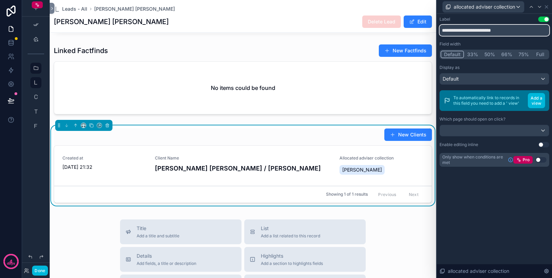
click at [467, 30] on input "**********" at bounding box center [495, 30] width 110 height 11
click at [483, 29] on input "**********" at bounding box center [495, 30] width 110 height 11
drag, startPoint x: 509, startPoint y: 30, endPoint x: 484, endPoint y: 28, distance: 24.2
click at [484, 28] on input "**********" at bounding box center [495, 30] width 110 height 11
type input "**********"
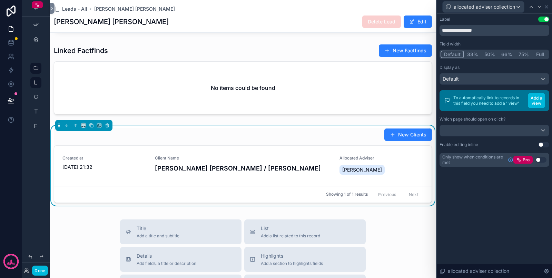
click at [490, 188] on div "**********" at bounding box center [494, 146] width 115 height 265
click at [496, 128] on div at bounding box center [494, 130] width 109 height 11
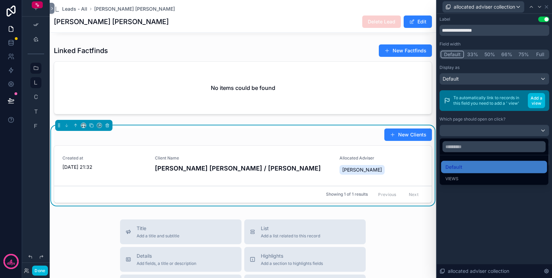
click at [496, 128] on div at bounding box center [494, 139] width 115 height 278
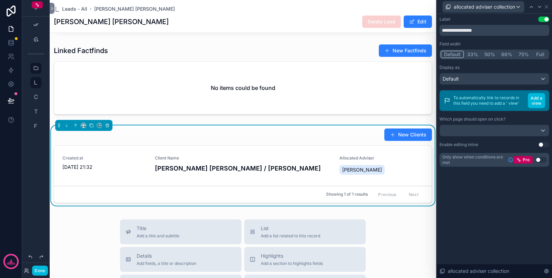
click at [283, 155] on link "Created at 13/09/2025 21:32 Client Name Kennedy Hewitson / Cameron Cruickshanks…" at bounding box center [243, 166] width 378 height 40
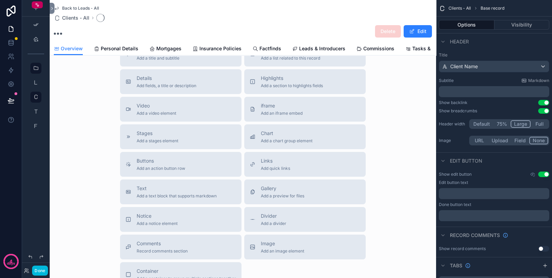
scroll to position [82, 0]
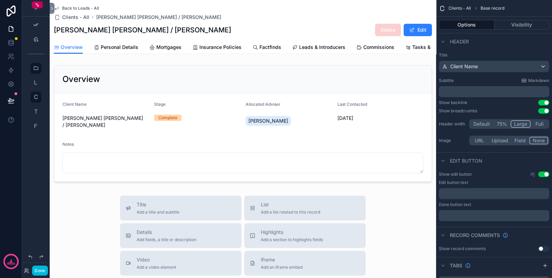
click at [108, 130] on div "scrollable content" at bounding box center [243, 123] width 386 height 123
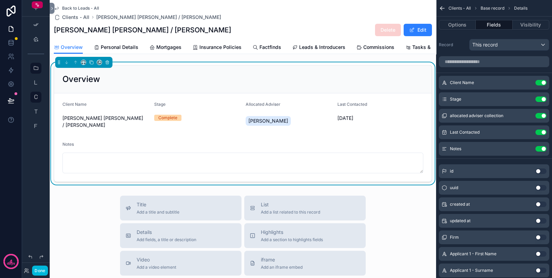
click at [457, 27] on button "Options" at bounding box center [457, 25] width 37 height 10
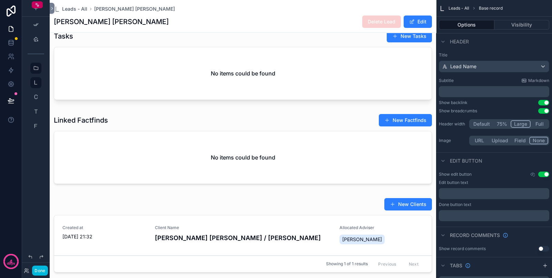
scroll to position [431, 0]
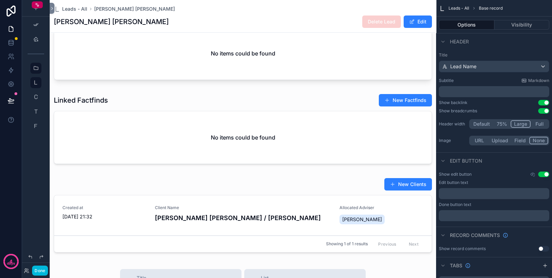
click at [41, 271] on button "Done" at bounding box center [40, 271] width 16 height 10
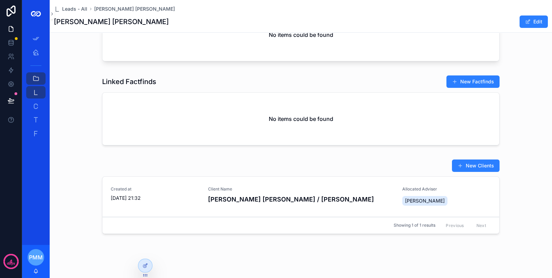
scroll to position [460, 0]
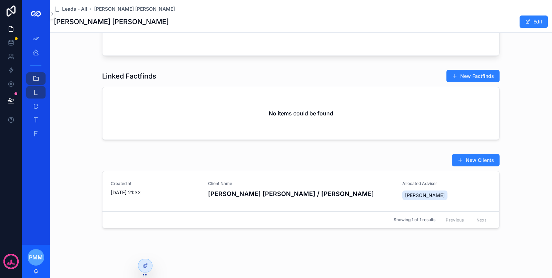
click at [243, 192] on h4 "[PERSON_NAME] [PERSON_NAME] / [PERSON_NAME]" at bounding box center [301, 193] width 186 height 9
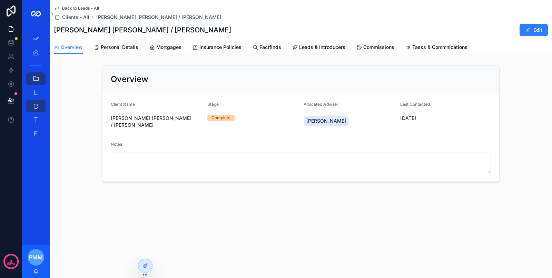
click at [145, 269] on div at bounding box center [145, 265] width 14 height 13
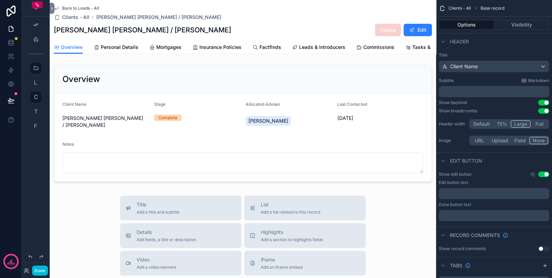
click at [195, 29] on h1 "[PERSON_NAME] [PERSON_NAME] / [PERSON_NAME]" at bounding box center [142, 30] width 177 height 10
click at [472, 24] on button "Options" at bounding box center [467, 25] width 56 height 10
click at [485, 65] on div "Client Name" at bounding box center [494, 66] width 110 height 11
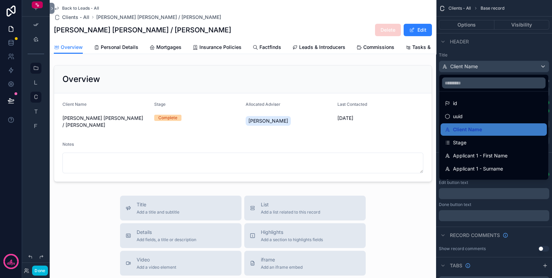
click at [485, 65] on div "scrollable content" at bounding box center [276, 139] width 552 height 278
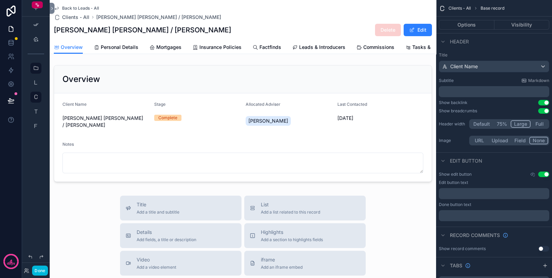
click at [545, 110] on button "Use setting" at bounding box center [543, 111] width 11 height 6
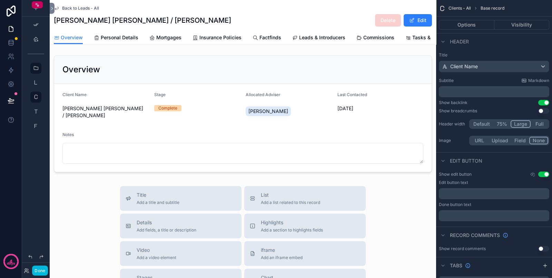
click at [392, 121] on div "scrollable content" at bounding box center [243, 114] width 386 height 123
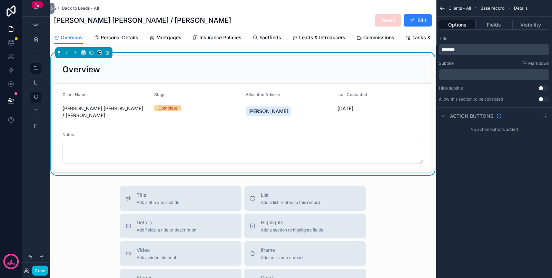
click at [472, 49] on p "********" at bounding box center [495, 50] width 106 height 6
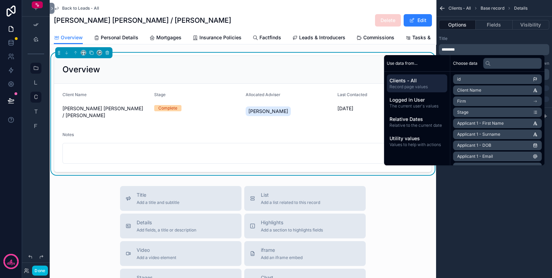
click at [472, 49] on p "********" at bounding box center [495, 50] width 106 height 6
click at [498, 196] on div "Clients - All Base record Details Options Fields Visibility Title ******** Subt…" at bounding box center [494, 139] width 116 height 278
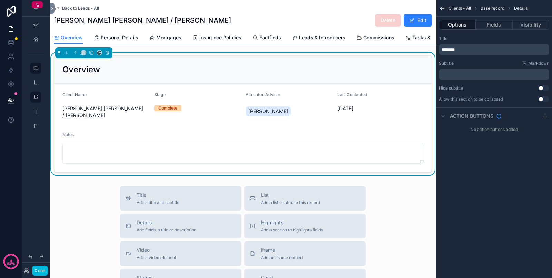
click at [496, 24] on button "Fields" at bounding box center [494, 25] width 37 height 10
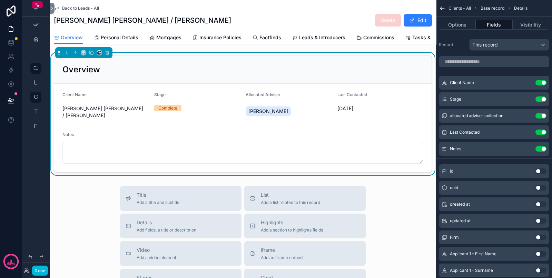
click at [543, 82] on button "Use setting" at bounding box center [541, 83] width 11 height 6
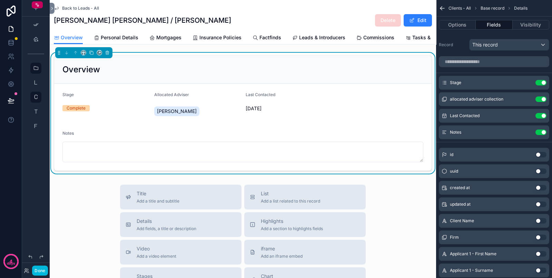
drag, startPoint x: 542, startPoint y: 81, endPoint x: 530, endPoint y: 86, distance: 13.1
click at [542, 81] on button "Use setting" at bounding box center [541, 83] width 11 height 6
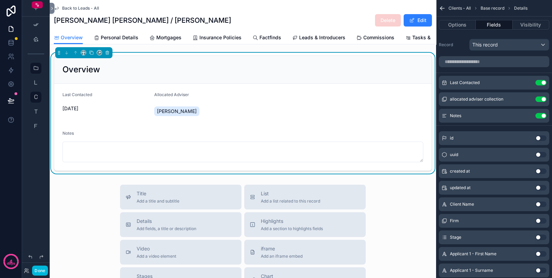
click at [542, 114] on button "Use setting" at bounding box center [541, 116] width 11 height 6
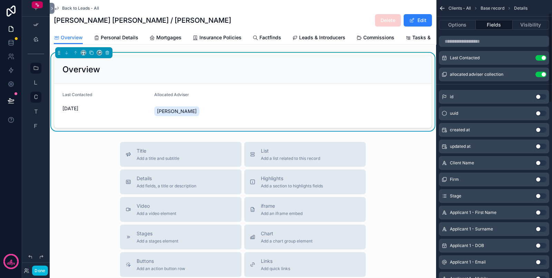
scroll to position [43, 0]
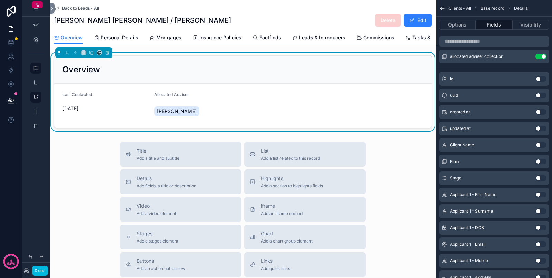
click at [539, 112] on button "Use setting" at bounding box center [541, 112] width 11 height 6
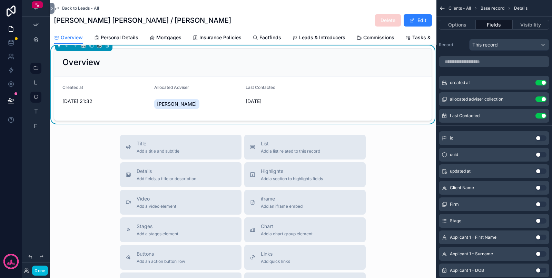
scroll to position [0, 0]
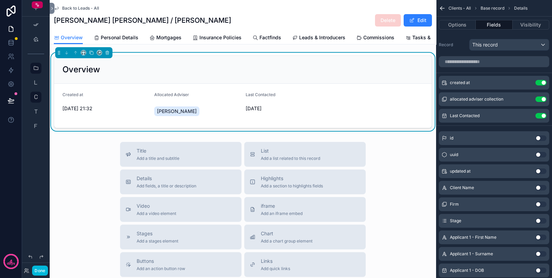
click at [40, 278] on div "Done" at bounding box center [36, 265] width 28 height 28
click at [40, 274] on button "Done" at bounding box center [40, 271] width 16 height 10
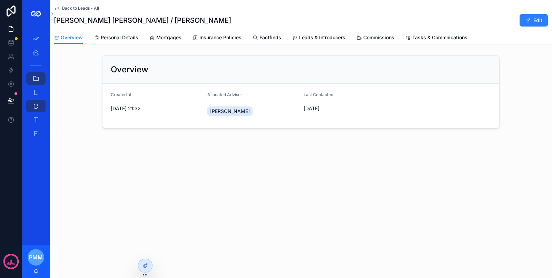
click at [146, 265] on icon at bounding box center [146, 265] width 3 height 3
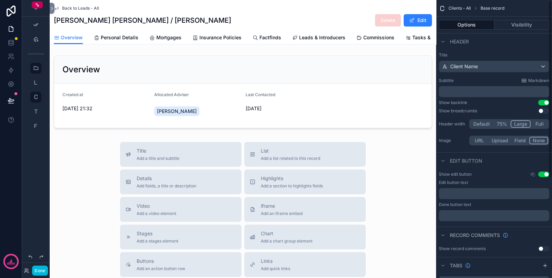
scroll to position [43, 0]
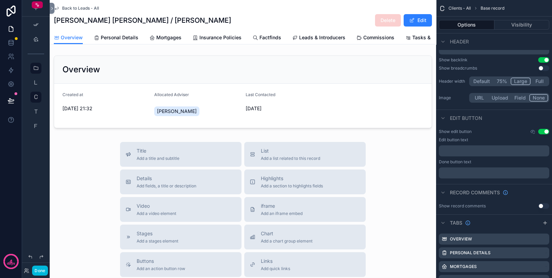
click at [40, 272] on button "Done" at bounding box center [40, 271] width 16 height 10
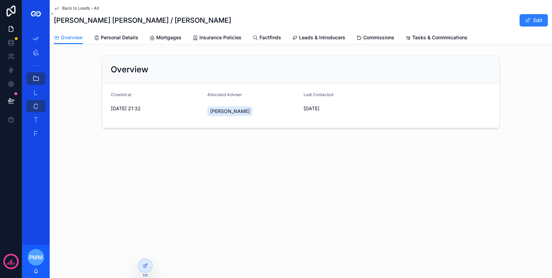
click at [147, 267] on icon at bounding box center [146, 266] width 6 height 6
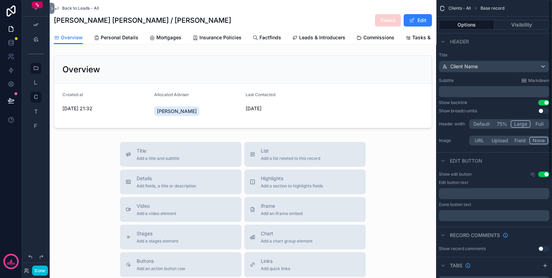
click at [508, 24] on button "Visibility" at bounding box center [521, 25] width 55 height 10
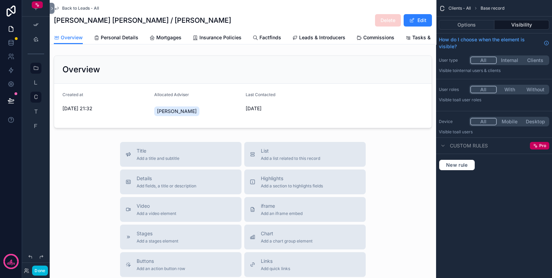
click at [471, 27] on button "Options" at bounding box center [467, 25] width 56 height 10
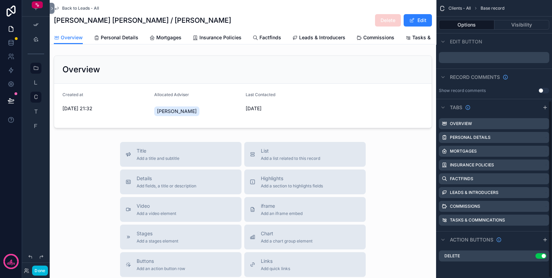
scroll to position [158, 0]
click at [0, 0] on icon "scrollable content" at bounding box center [0, 0] width 0 height 0
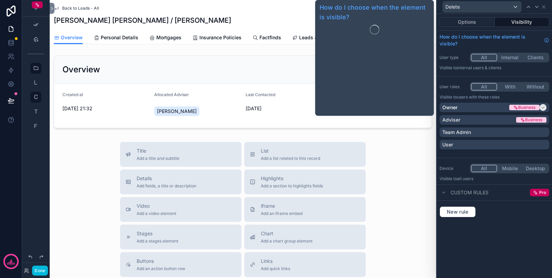
click at [477, 26] on button "Options" at bounding box center [467, 22] width 55 height 10
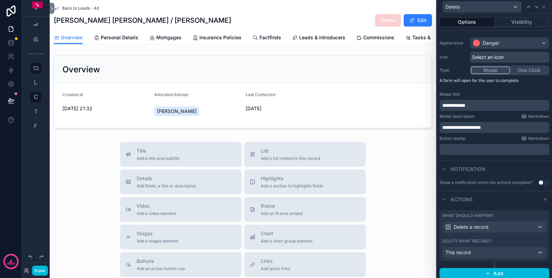
scroll to position [60, 0]
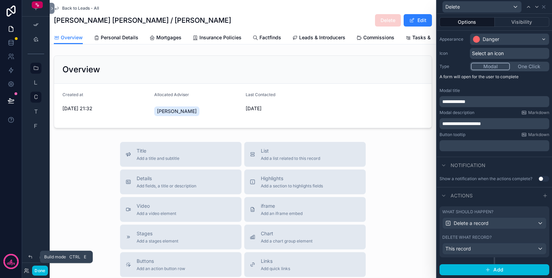
click at [41, 270] on button "Done" at bounding box center [40, 271] width 16 height 10
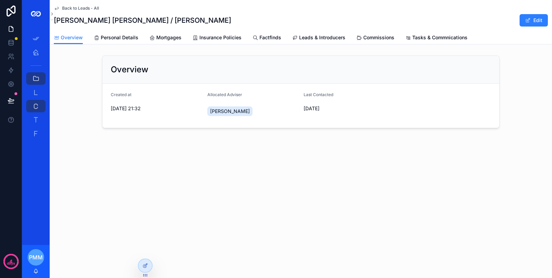
click at [119, 38] on span "Personal Details" at bounding box center [120, 37] width 38 height 7
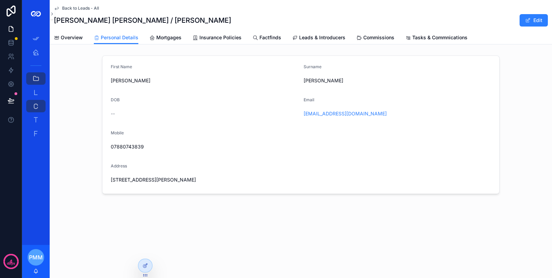
click at [76, 35] on span "Overview" at bounding box center [72, 37] width 22 height 7
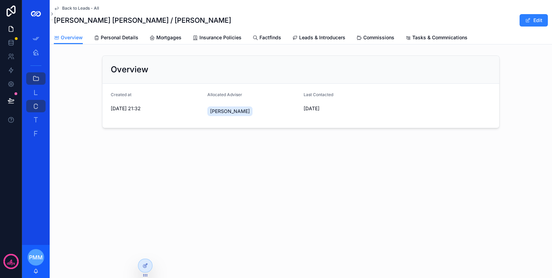
click at [433, 39] on span "Tasks & Commnications" at bounding box center [439, 37] width 55 height 7
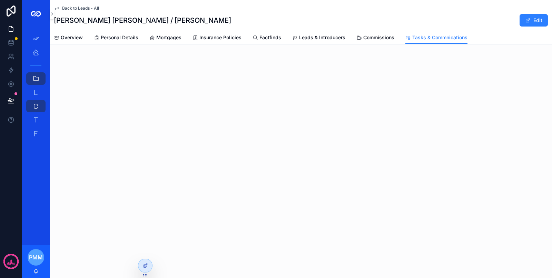
click at [76, 39] on span "Overview" at bounding box center [72, 37] width 22 height 7
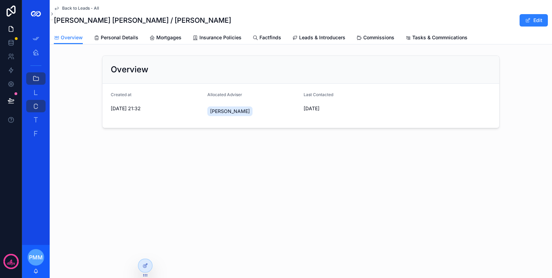
click at [119, 39] on span "Personal Details" at bounding box center [120, 37] width 38 height 7
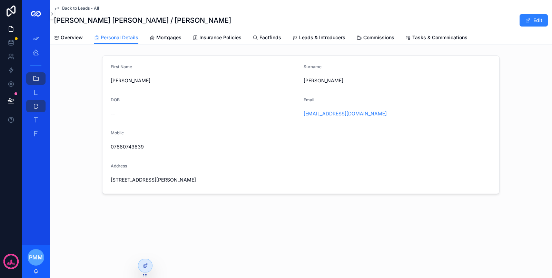
click at [67, 36] on span "Overview" at bounding box center [72, 37] width 22 height 7
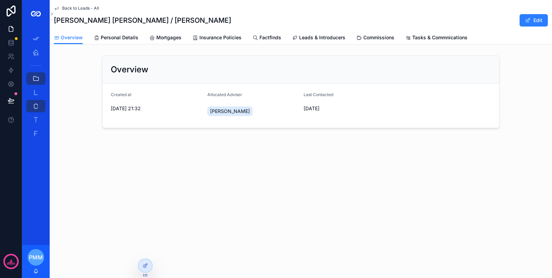
click at [263, 154] on div "Back to Leads - All Kennedy Hewitson / Cameron Cruickshanks Edit Overview Overv…" at bounding box center [301, 87] width 502 height 175
click at [144, 264] on icon at bounding box center [146, 266] width 6 height 6
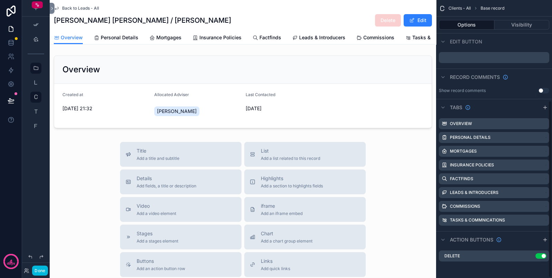
scroll to position [158, 0]
click at [541, 240] on div "scrollable content" at bounding box center [545, 241] width 8 height 8
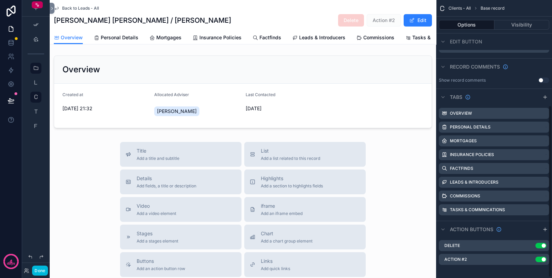
scroll to position [172, 0]
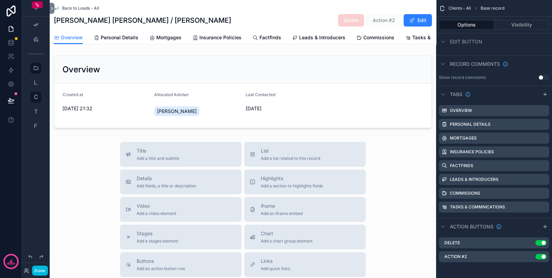
click at [0, 0] on icon "scrollable content" at bounding box center [0, 0] width 0 height 0
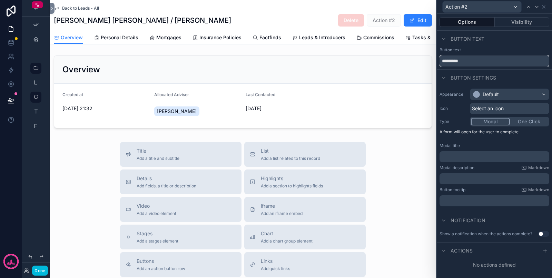
drag, startPoint x: 468, startPoint y: 60, endPoint x: 444, endPoint y: 61, distance: 24.2
click at [444, 61] on input "*********" at bounding box center [495, 61] width 110 height 11
type input "*"
type input "**********"
click at [509, 90] on div "Default" at bounding box center [509, 94] width 79 height 11
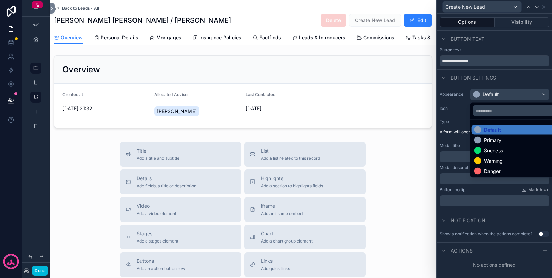
click at [492, 149] on div "Success" at bounding box center [493, 150] width 19 height 7
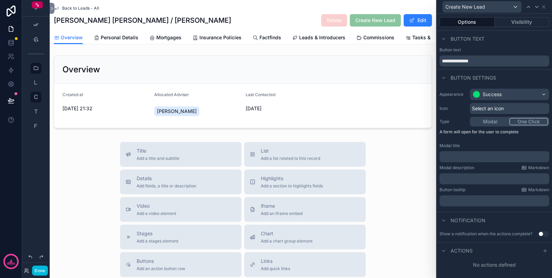
click at [526, 121] on button "One Click" at bounding box center [528, 122] width 39 height 8
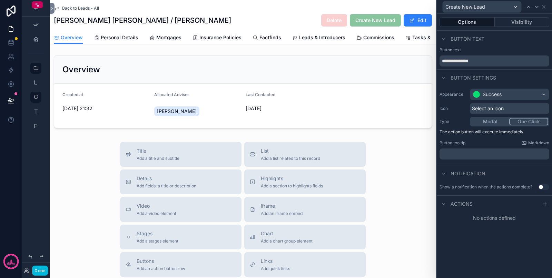
click at [502, 126] on div "Modal One Click" at bounding box center [509, 122] width 79 height 10
click at [498, 123] on button "Modal" at bounding box center [490, 122] width 39 height 8
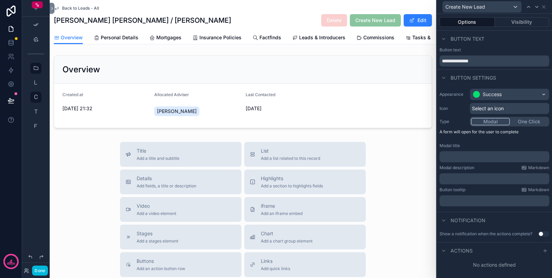
click at [541, 249] on div at bounding box center [545, 251] width 8 height 8
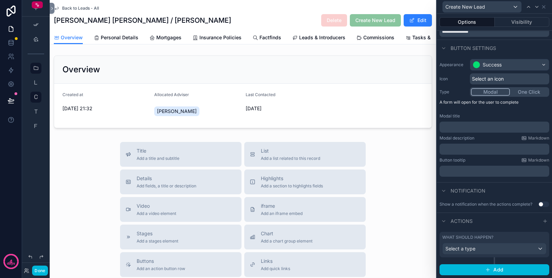
scroll to position [34, 0]
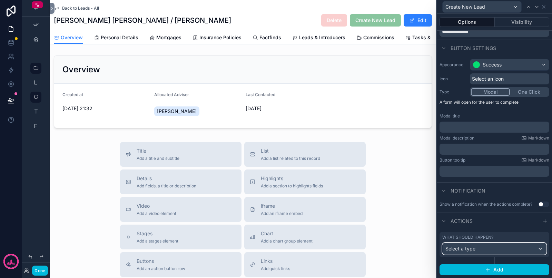
click at [489, 252] on div "Select a type" at bounding box center [495, 249] width 104 height 11
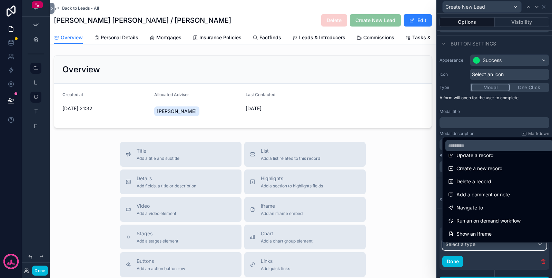
scroll to position [0, 0]
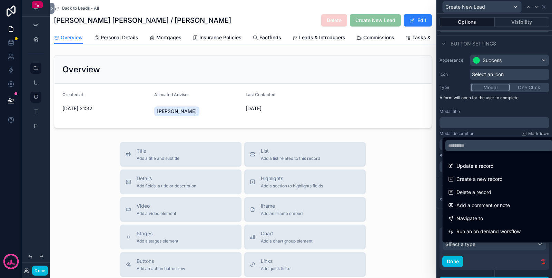
click at [476, 180] on span "Create a new record" at bounding box center [480, 179] width 46 height 8
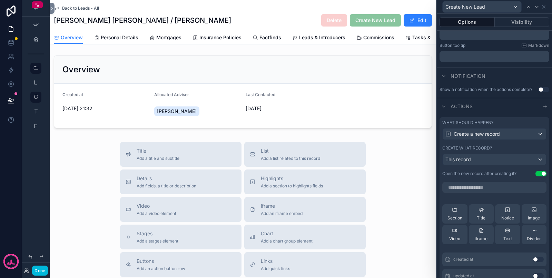
scroll to position [164, 0]
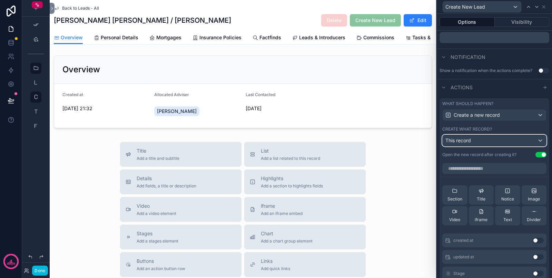
click at [487, 146] on div "This record" at bounding box center [495, 140] width 104 height 11
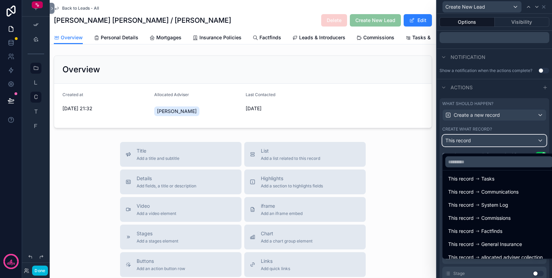
scroll to position [62, 0]
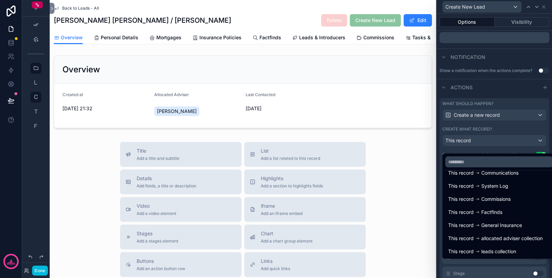
click at [495, 249] on span "leads collection" at bounding box center [498, 252] width 35 height 8
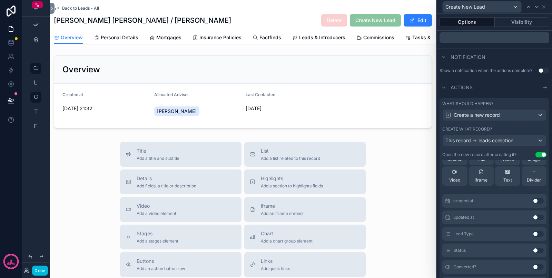
scroll to position [86, 0]
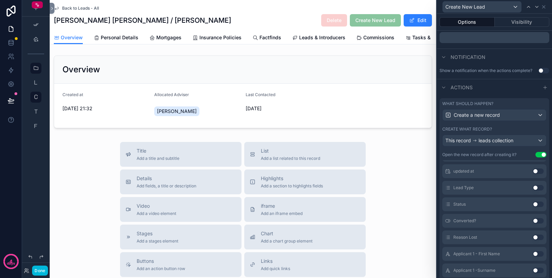
click at [533, 191] on button "Use setting" at bounding box center [538, 188] width 11 height 6
click at [533, 190] on button "Use setting" at bounding box center [538, 188] width 11 height 6
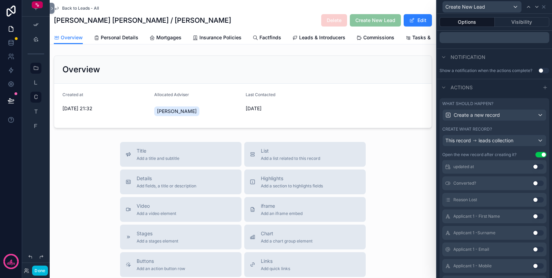
click at [533, 219] on button "Use setting" at bounding box center [538, 217] width 11 height 6
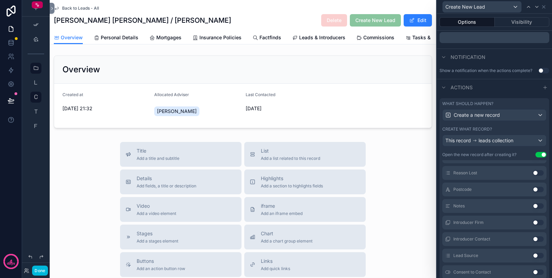
scroll to position [238, 0]
click at [533, 193] on button "Use setting" at bounding box center [538, 191] width 11 height 6
click at [533, 226] on button "Use setting" at bounding box center [538, 224] width 11 height 6
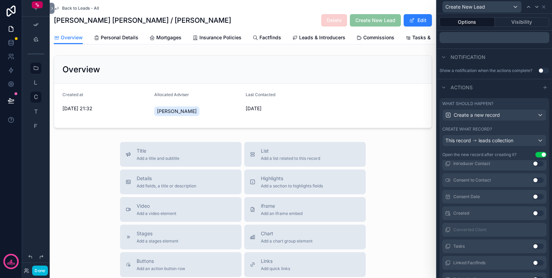
click at [533, 216] on button "Use setting" at bounding box center [538, 214] width 11 height 6
click at [525, 216] on div "Converted Client" at bounding box center [494, 214] width 104 height 14
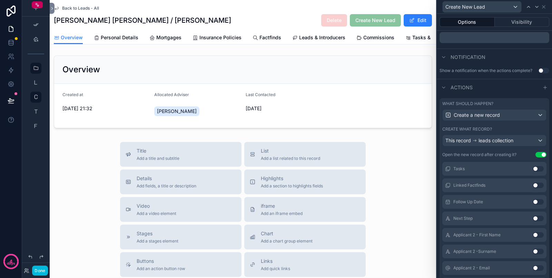
scroll to position [409, 0]
click at [533, 222] on button "Use setting" at bounding box center [538, 219] width 11 height 6
click at [522, 236] on div "Applicant 2 -Surname Use setting" at bounding box center [494, 235] width 104 height 14
click at [533, 238] on button "Use setting" at bounding box center [538, 236] width 11 height 6
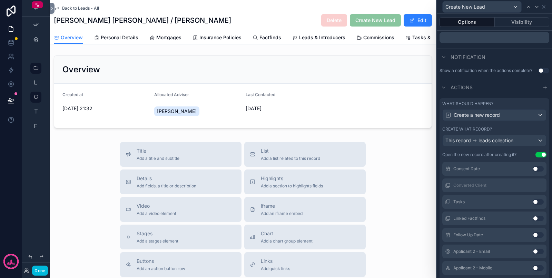
click at [524, 253] on div "Applicant 2 - Email Use setting" at bounding box center [494, 252] width 104 height 14
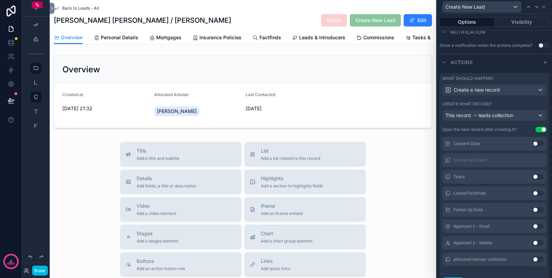
scroll to position [207, 0]
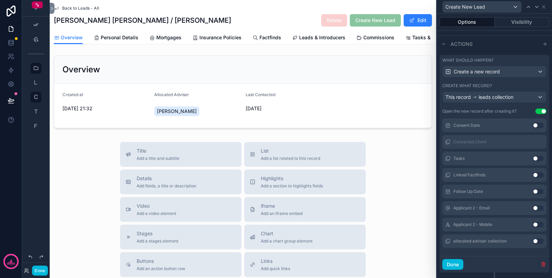
click at [533, 211] on button "Use setting" at bounding box center [538, 209] width 11 height 6
click at [533, 228] on button "Use setting" at bounding box center [538, 225] width 11 height 6
click at [533, 244] on button "Use setting" at bounding box center [538, 242] width 11 height 6
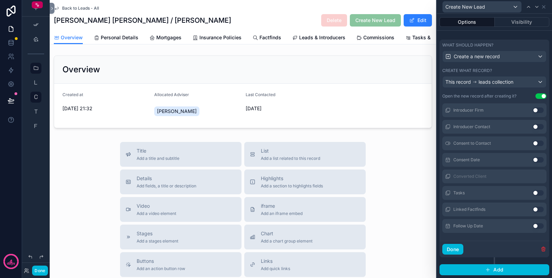
click at [462, 250] on button "Done" at bounding box center [452, 249] width 21 height 11
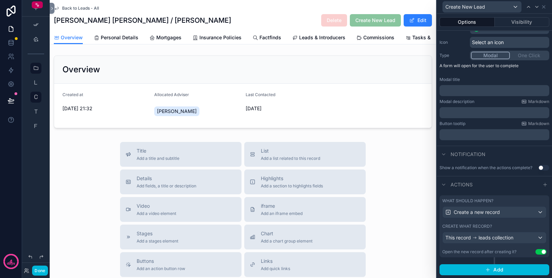
scroll to position [70, 0]
click at [469, 271] on button "Add" at bounding box center [495, 270] width 110 height 11
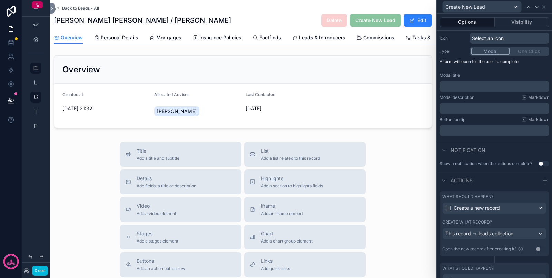
scroll to position [106, 0]
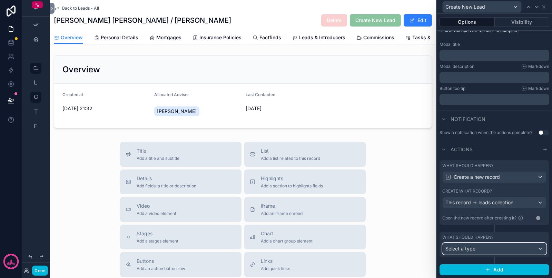
click at [483, 247] on div "Select a type" at bounding box center [495, 249] width 104 height 11
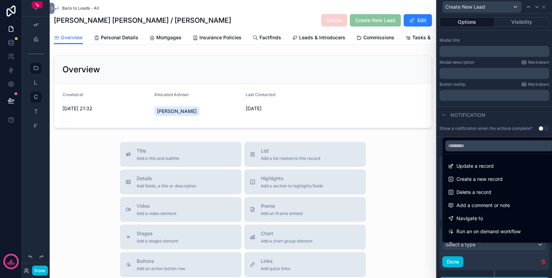
click at [520, 112] on div at bounding box center [494, 139] width 115 height 278
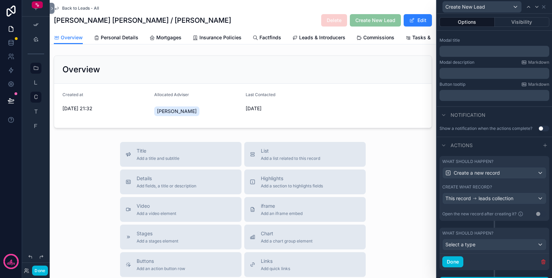
click at [456, 261] on div "Done" at bounding box center [495, 262] width 110 height 17
click at [456, 264] on button "Done" at bounding box center [452, 262] width 21 height 11
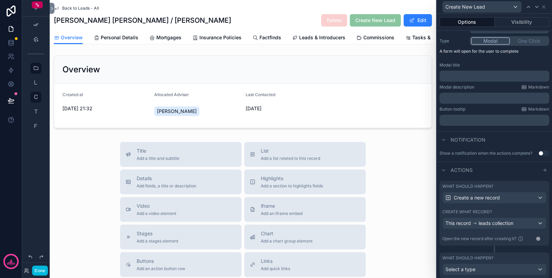
scroll to position [62, 0]
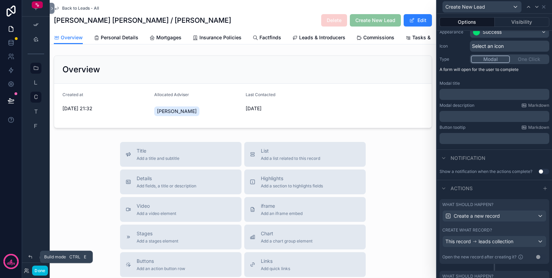
click at [43, 273] on button "Done" at bounding box center [40, 271] width 16 height 10
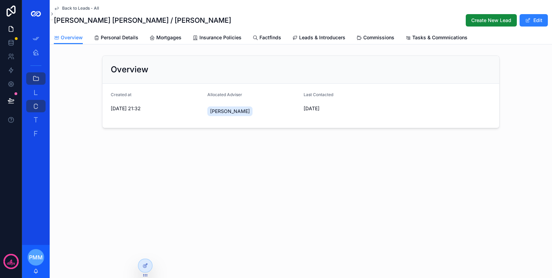
click at [489, 16] on button "Create New Lead" at bounding box center [491, 20] width 51 height 12
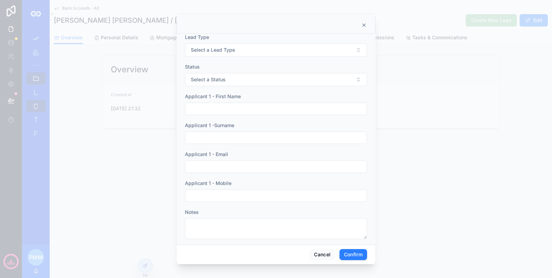
scroll to position [0, 0]
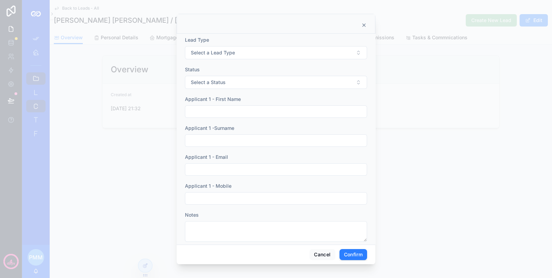
click at [239, 57] on button "Select a Lead Type" at bounding box center [276, 52] width 182 height 13
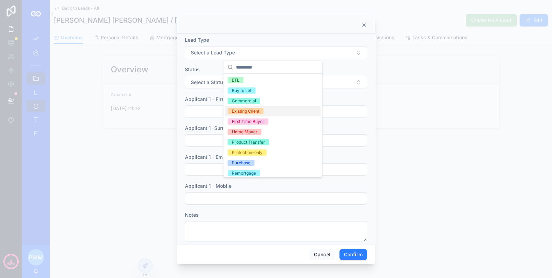
click at [193, 85] on span "Select a Status" at bounding box center [208, 82] width 35 height 7
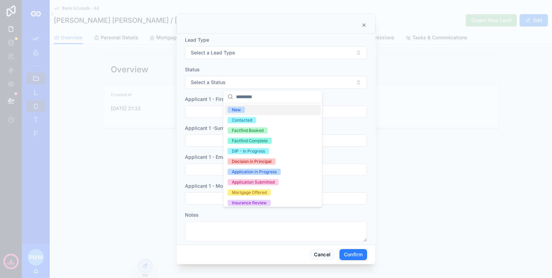
click at [209, 116] on input "text" at bounding box center [276, 112] width 182 height 10
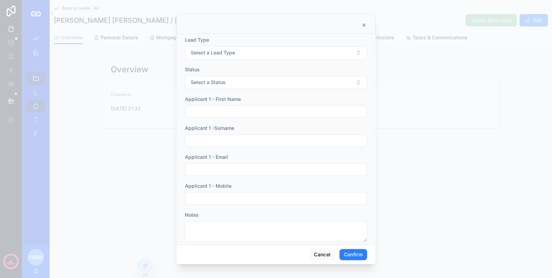
drag, startPoint x: 182, startPoint y: 124, endPoint x: 188, endPoint y: 132, distance: 10.5
click at [182, 124] on div "Lead Type Select a Lead Type Status Select a Status Applicant 1 - First Name Ap…" at bounding box center [276, 139] width 199 height 211
click at [189, 136] on input "text" at bounding box center [276, 141] width 182 height 10
click at [194, 164] on div at bounding box center [276, 170] width 182 height 12
click at [194, 167] on input "text" at bounding box center [276, 170] width 182 height 10
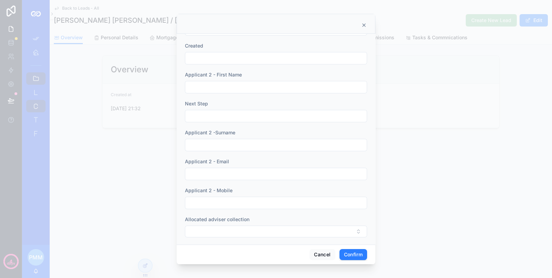
scroll to position [240, 0]
click at [326, 255] on button "Cancel" at bounding box center [323, 254] width 26 height 11
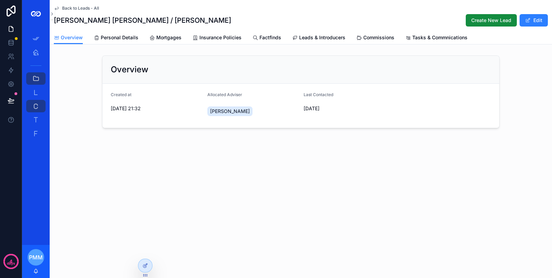
click at [148, 265] on div at bounding box center [145, 265] width 14 height 13
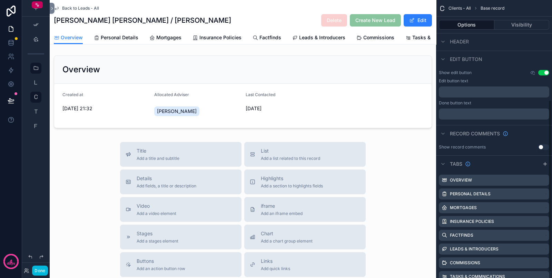
scroll to position [172, 0]
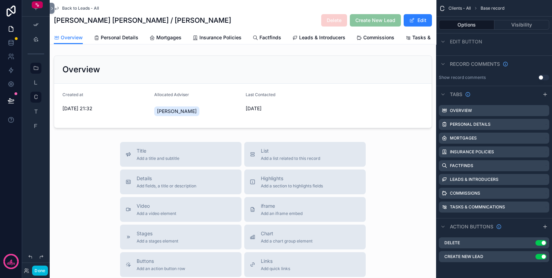
click at [0, 0] on icon "scrollable content" at bounding box center [0, 0] width 0 height 0
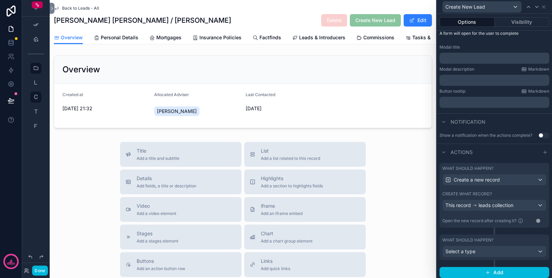
scroll to position [106, 0]
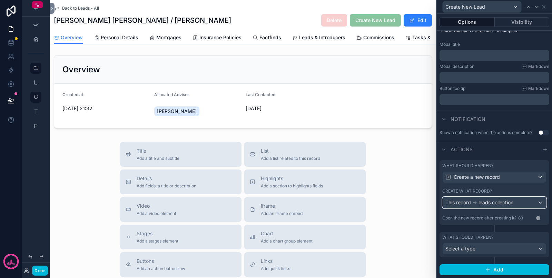
click at [533, 203] on div "This record leads collection" at bounding box center [495, 202] width 104 height 11
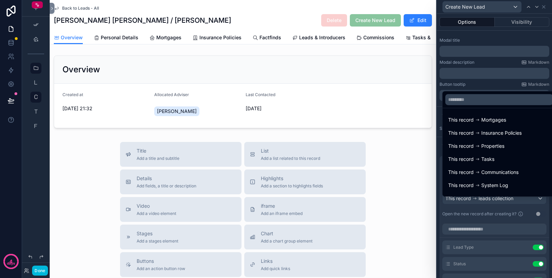
click at [532, 202] on div at bounding box center [494, 139] width 115 height 278
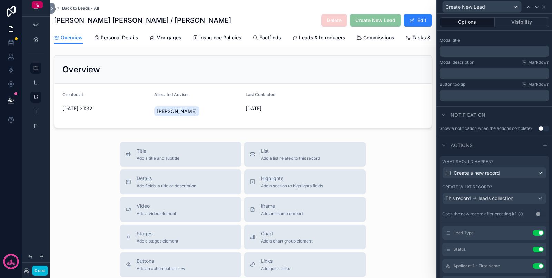
scroll to position [0, 0]
click at [0, 0] on icon at bounding box center [0, 0] width 0 height 0
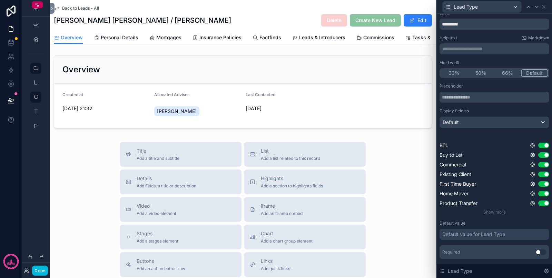
scroll to position [35, 0]
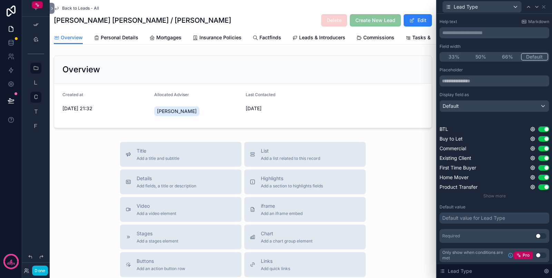
click at [470, 218] on div "Default value for Lead Type" at bounding box center [473, 218] width 63 height 7
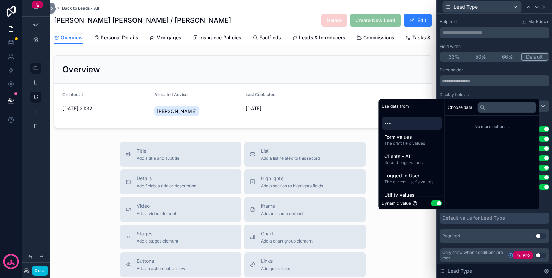
click at [410, 162] on span "Record page values" at bounding box center [411, 163] width 55 height 6
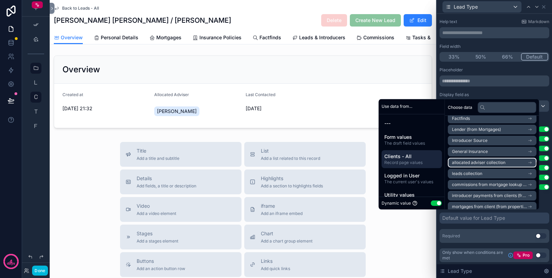
scroll to position [109, 0]
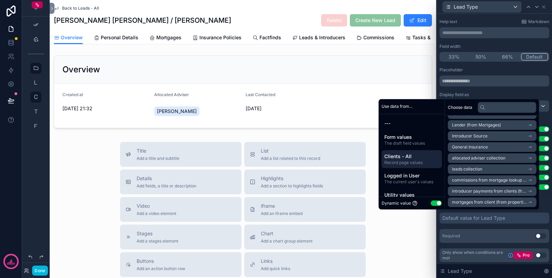
click at [415, 142] on span "The draft field values" at bounding box center [411, 144] width 55 height 6
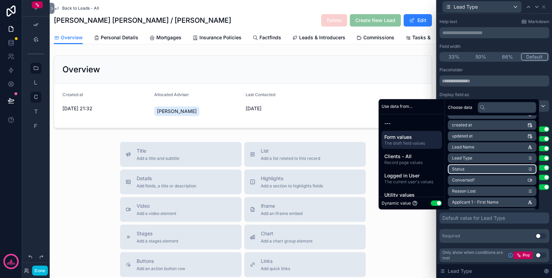
scroll to position [0, 0]
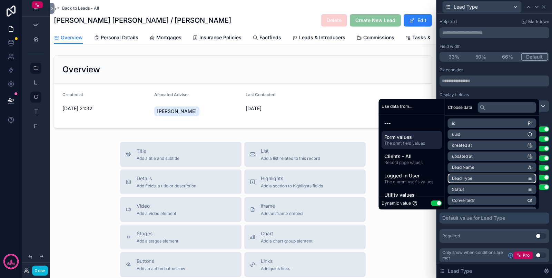
click at [475, 175] on li "Lead Type" at bounding box center [492, 179] width 89 height 10
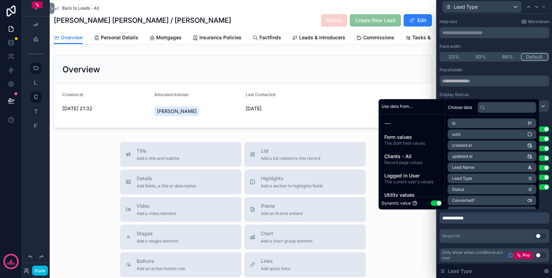
click at [400, 177] on span "Logged in User" at bounding box center [411, 176] width 55 height 7
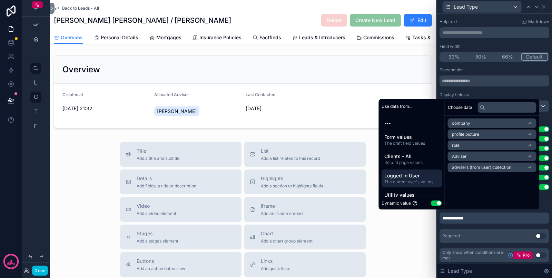
click at [410, 161] on span "Record page values" at bounding box center [411, 163] width 55 height 6
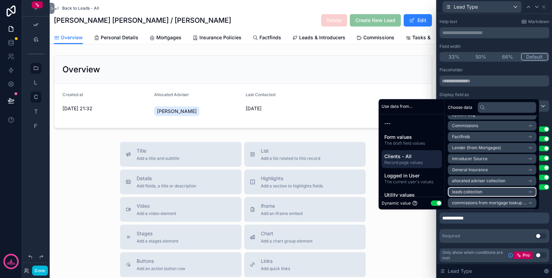
scroll to position [109, 0]
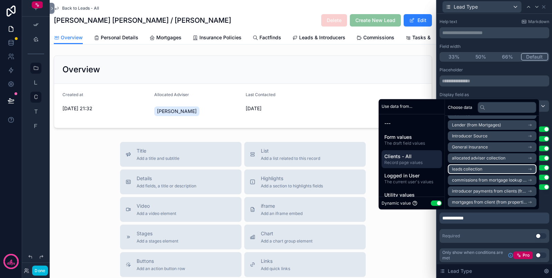
click at [476, 170] on span "leads collection" at bounding box center [467, 170] width 30 height 6
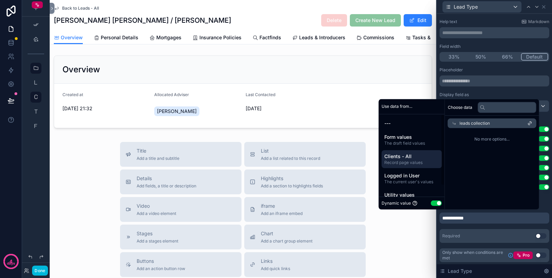
click at [405, 140] on span "Form values" at bounding box center [411, 137] width 55 height 7
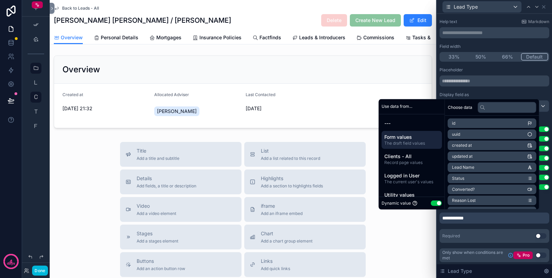
click at [487, 226] on div "**********" at bounding box center [495, 155] width 110 height 176
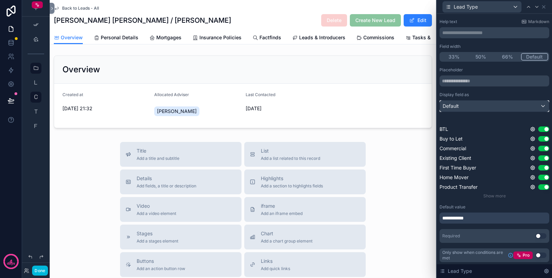
click at [474, 107] on div "Default" at bounding box center [494, 106] width 109 height 11
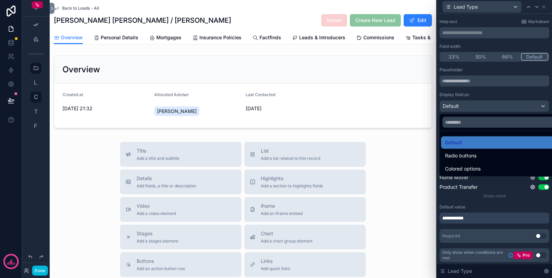
click at [483, 95] on div at bounding box center [494, 139] width 115 height 278
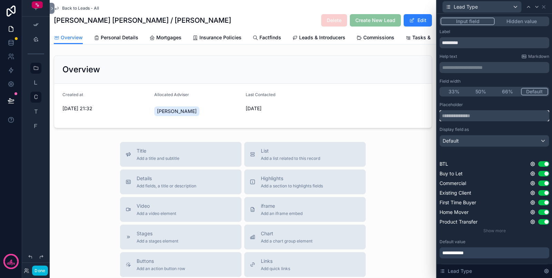
click at [474, 117] on input "text" at bounding box center [495, 115] width 110 height 11
click at [502, 18] on button "Hidden value" at bounding box center [521, 22] width 53 height 8
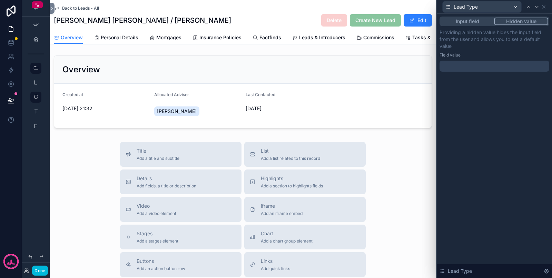
click at [476, 66] on div at bounding box center [495, 66] width 110 height 11
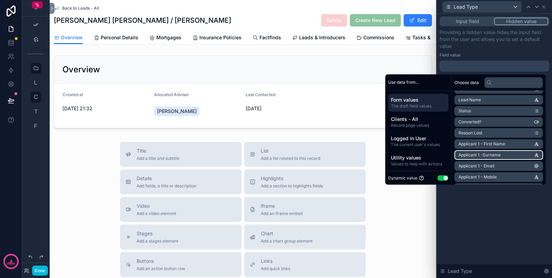
scroll to position [129, 0]
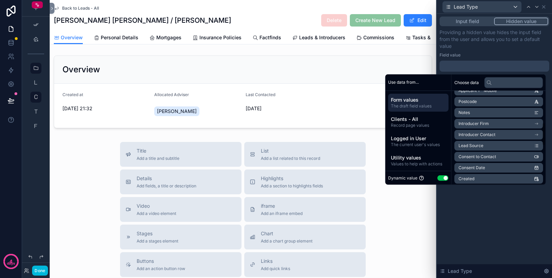
click at [487, 228] on div "Input field Hidden value Providing a hidden value hides the input field from th…" at bounding box center [494, 146] width 115 height 265
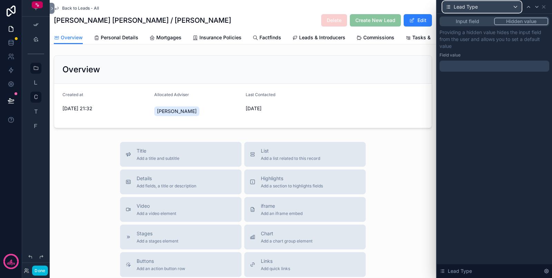
click at [515, 8] on div "Lead Type" at bounding box center [482, 6] width 79 height 11
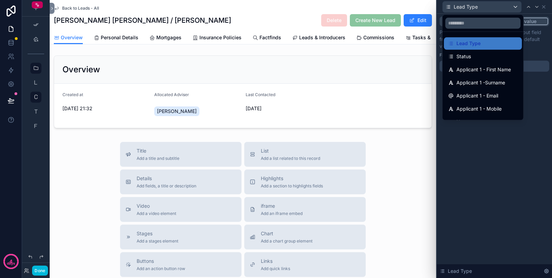
click at [493, 65] on div "Applicant 1 - First Name" at bounding box center [483, 69] width 78 height 12
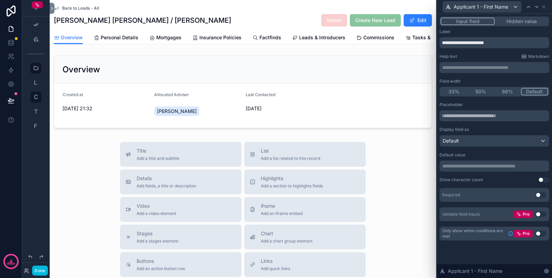
click at [523, 20] on button "Hidden value" at bounding box center [521, 22] width 53 height 8
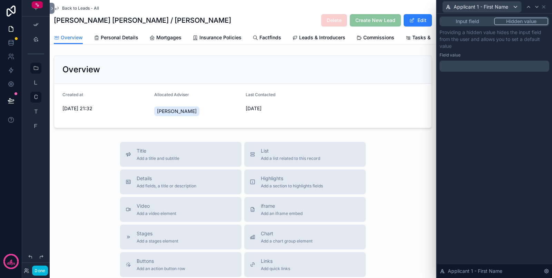
click at [480, 63] on p "﻿" at bounding box center [495, 66] width 106 height 7
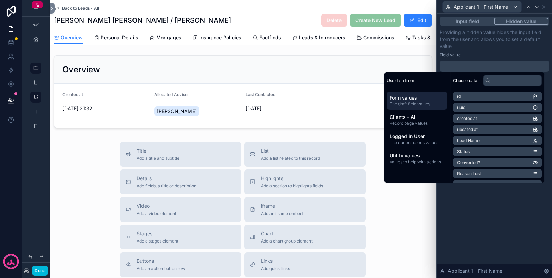
scroll to position [43, 0]
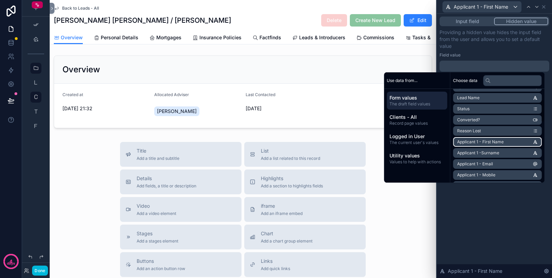
click at [485, 142] on span "Applicant 1 - First Name" at bounding box center [480, 142] width 47 height 6
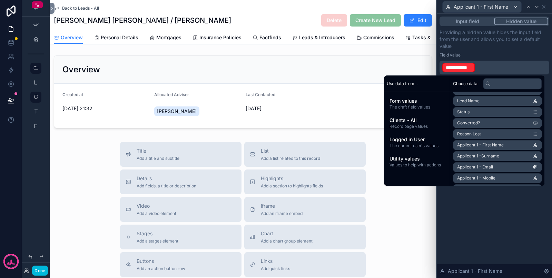
click at [488, 63] on p "**********" at bounding box center [495, 67] width 106 height 11
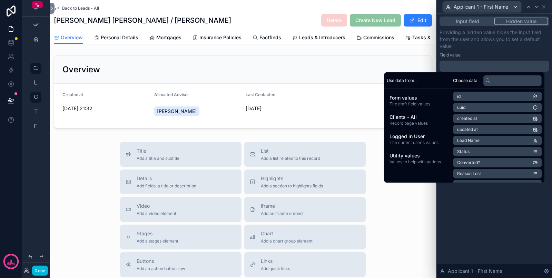
click at [412, 123] on span "Record page values" at bounding box center [417, 124] width 55 height 6
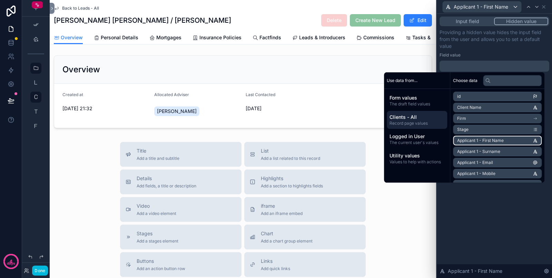
click at [485, 139] on span "Applicant 1 - First Name" at bounding box center [480, 141] width 47 height 6
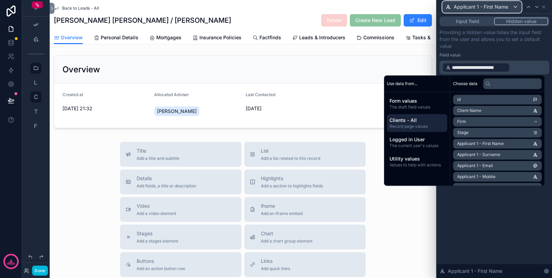
click at [480, 3] on span "Applicant 1 - First Name" at bounding box center [481, 6] width 55 height 7
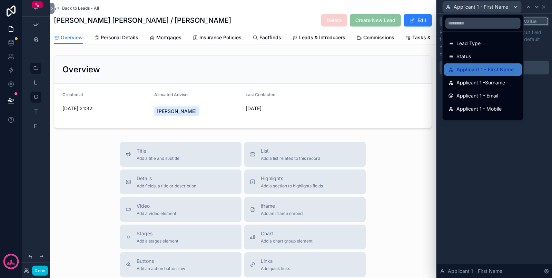
click at [482, 81] on span "Applicant 1 -Surname" at bounding box center [481, 83] width 49 height 8
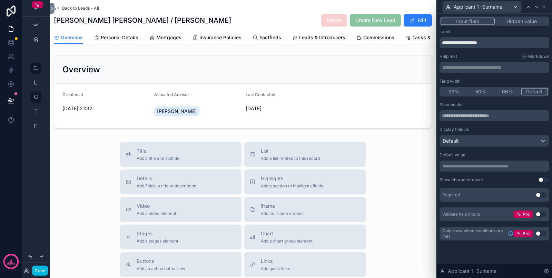
click at [516, 21] on button "Hidden value" at bounding box center [521, 22] width 53 height 8
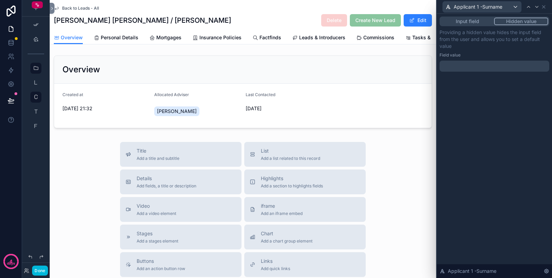
click at [487, 61] on div "﻿" at bounding box center [495, 66] width 110 height 11
click at [480, 66] on p "﻿" at bounding box center [495, 66] width 106 height 7
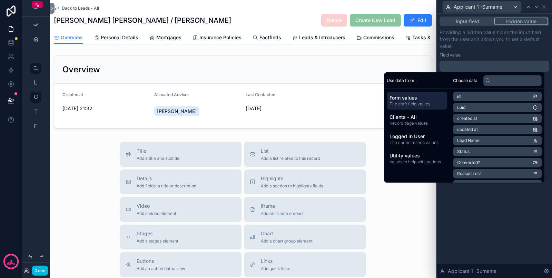
click at [419, 120] on span "Clients - All" at bounding box center [417, 117] width 55 height 7
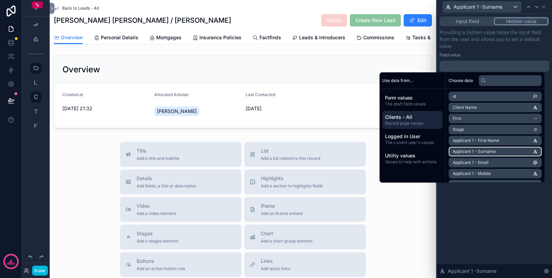
click at [489, 149] on span "Applicant 1 - Surname" at bounding box center [474, 152] width 43 height 6
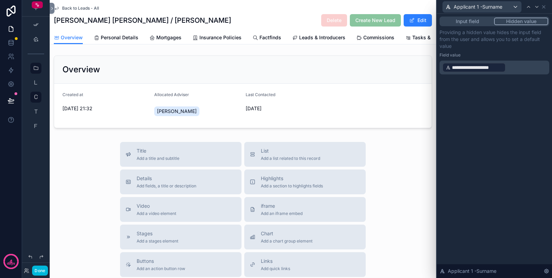
click at [490, 201] on div "**********" at bounding box center [494, 146] width 115 height 265
click at [480, 11] on div "Applicant 1 -Surname" at bounding box center [482, 6] width 79 height 11
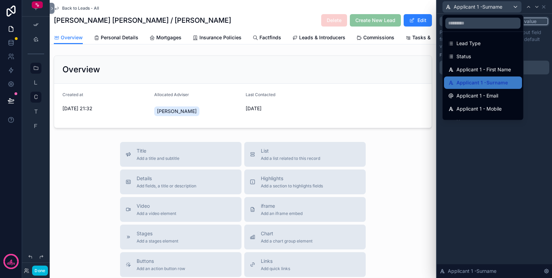
click at [488, 97] on span "Applicant 1 - Email" at bounding box center [478, 96] width 42 height 8
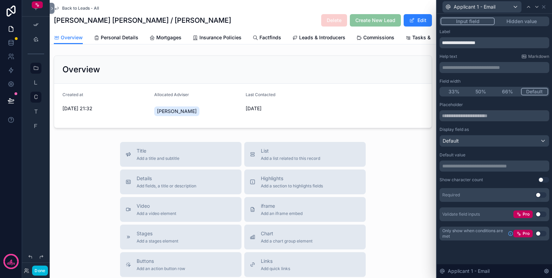
click at [510, 18] on button "Hidden value" at bounding box center [521, 22] width 53 height 8
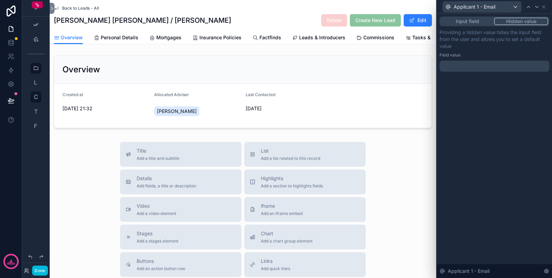
click at [478, 66] on p "﻿" at bounding box center [495, 66] width 106 height 7
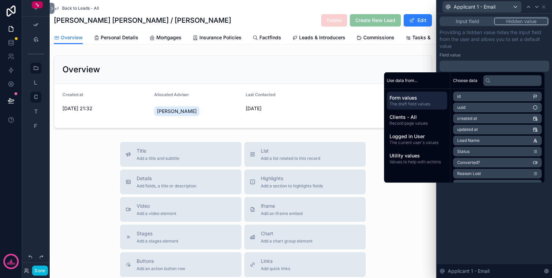
click at [419, 120] on span "Clients - All" at bounding box center [417, 117] width 55 height 7
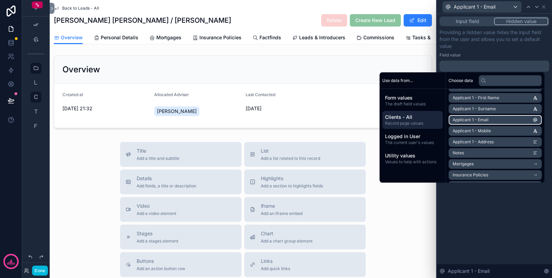
click at [482, 122] on span "Applicant 1 - Email" at bounding box center [471, 120] width 36 height 6
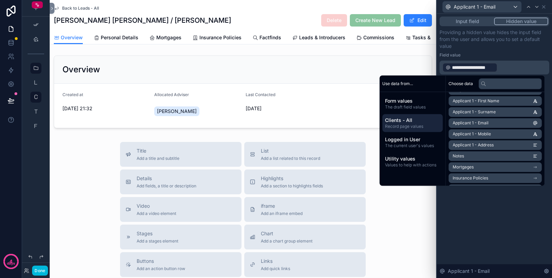
click at [493, 189] on div "**********" at bounding box center [494, 146] width 115 height 265
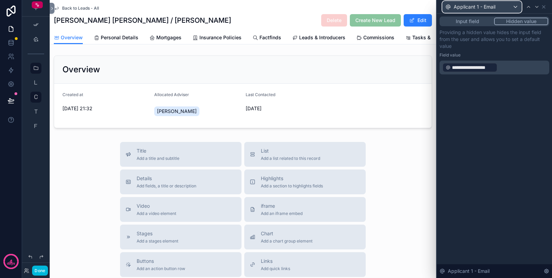
click at [510, 7] on div "Applicant 1 - Email" at bounding box center [482, 6] width 79 height 11
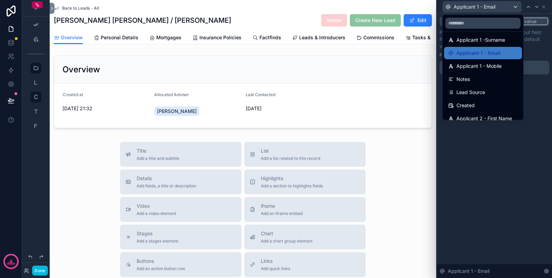
click at [489, 67] on span "Applicant 1 - Mobile" at bounding box center [479, 66] width 45 height 8
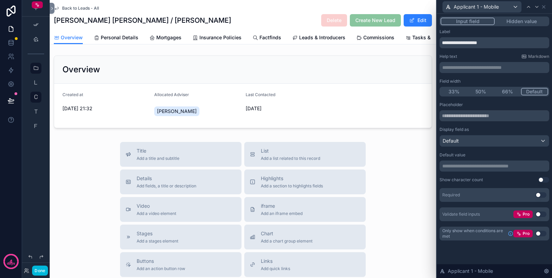
click at [519, 21] on button "Hidden value" at bounding box center [521, 22] width 53 height 8
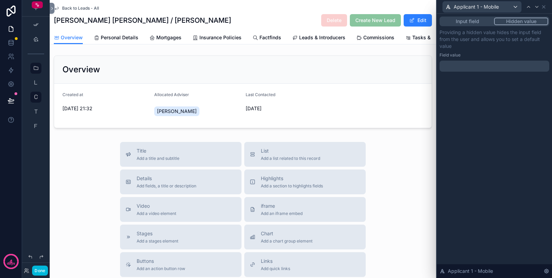
click at [486, 63] on p "﻿" at bounding box center [495, 66] width 106 height 7
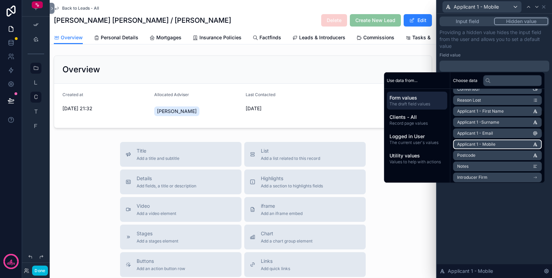
scroll to position [86, 0]
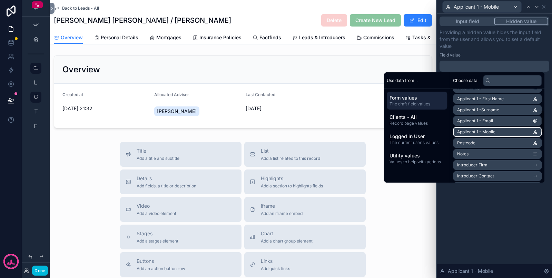
click at [523, 134] on li "Applicant 1 - Mobile" at bounding box center [497, 132] width 89 height 10
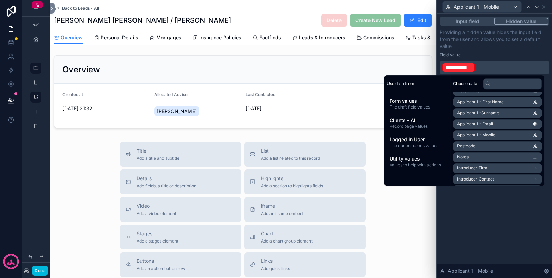
click at [522, 209] on div "**********" at bounding box center [494, 146] width 115 height 265
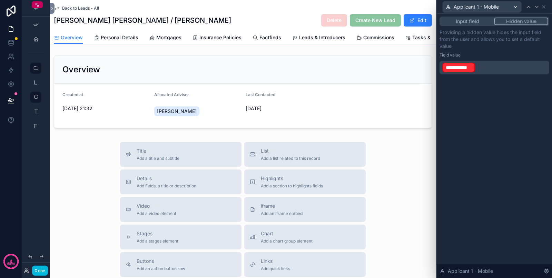
click at [494, 63] on p "**********" at bounding box center [495, 67] width 106 height 11
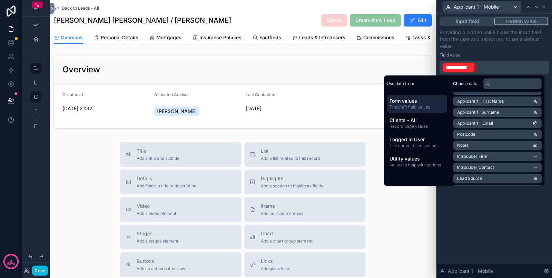
scroll to position [0, 0]
click at [496, 214] on div "**********" at bounding box center [494, 146] width 115 height 265
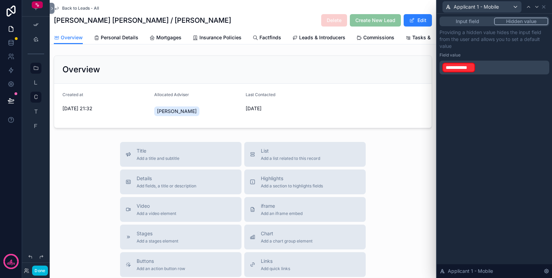
click at [125, 38] on span "Personal Details" at bounding box center [120, 37] width 38 height 7
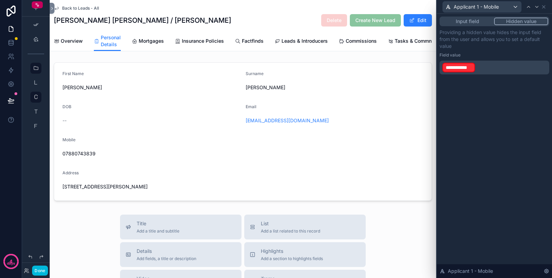
click at [478, 24] on button "Input field" at bounding box center [467, 22] width 53 height 8
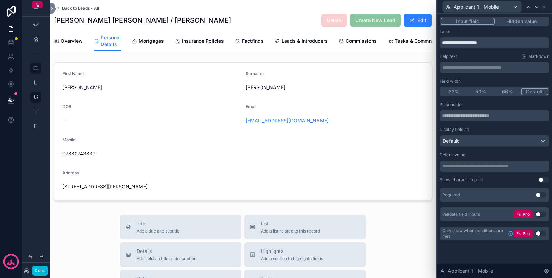
click at [420, 122] on div "scrollable content" at bounding box center [243, 132] width 386 height 144
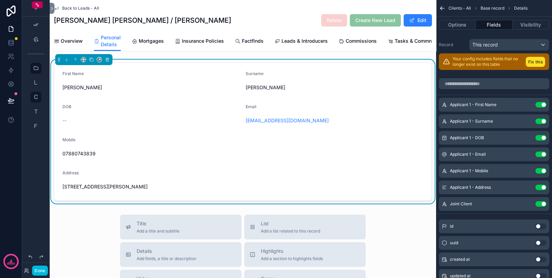
click at [169, 112] on div "DOB" at bounding box center [151, 108] width 178 height 8
click at [533, 60] on button "Fix this" at bounding box center [535, 62] width 19 height 10
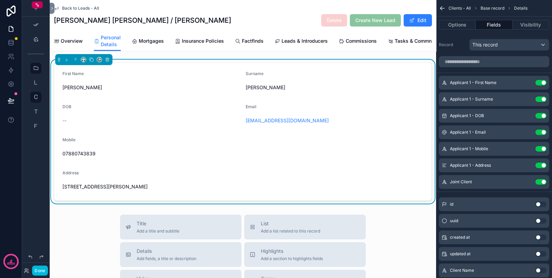
click at [0, 0] on icon "scrollable content" at bounding box center [0, 0] width 0 height 0
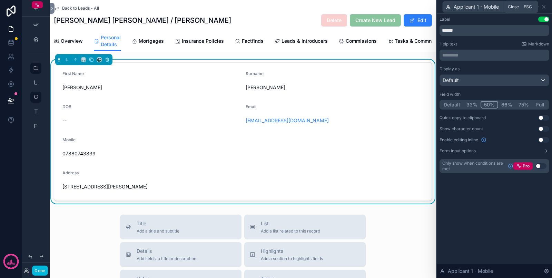
click at [545, 6] on icon at bounding box center [543, 7] width 3 height 3
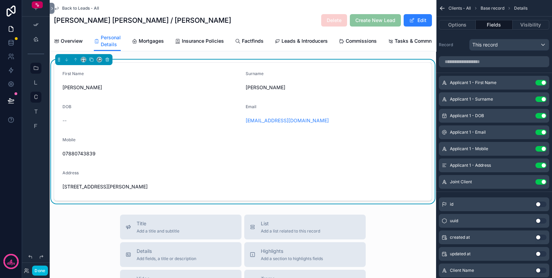
click at [0, 0] on icon "scrollable content" at bounding box center [0, 0] width 0 height 0
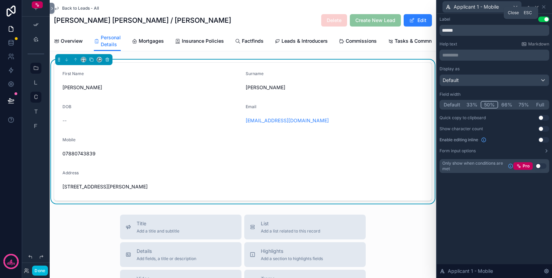
click at [543, 6] on icon at bounding box center [544, 7] width 6 height 6
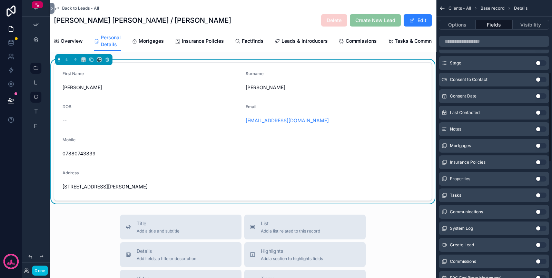
scroll to position [259, 0]
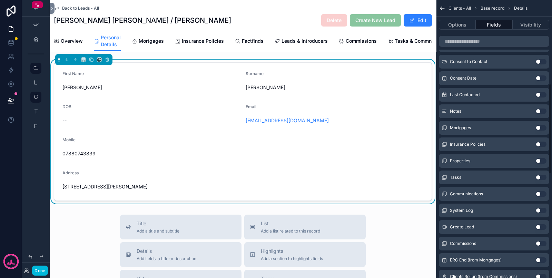
click at [448, 22] on button "Options" at bounding box center [457, 25] width 37 height 10
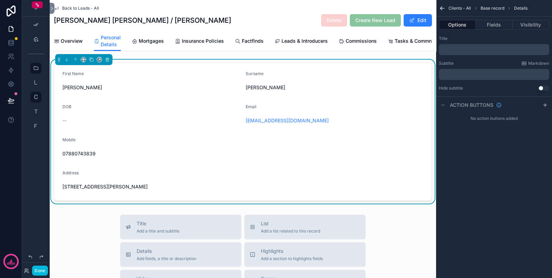
click at [443, 9] on icon "scrollable content" at bounding box center [442, 8] width 7 height 7
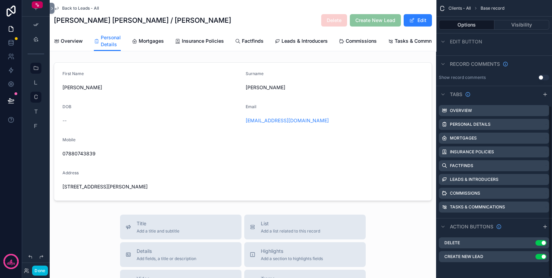
scroll to position [172, 0]
click at [0, 0] on icon "scrollable content" at bounding box center [0, 0] width 0 height 0
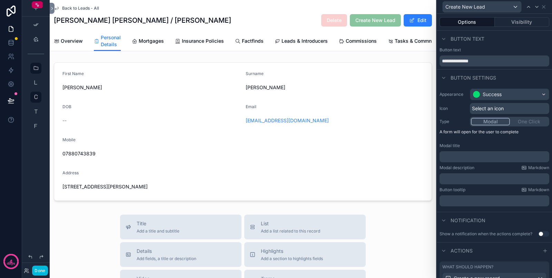
click at [512, 24] on button "Visibility" at bounding box center [522, 22] width 55 height 10
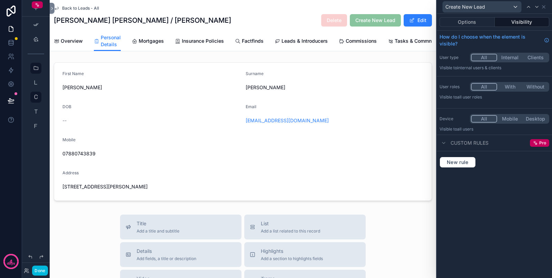
click at [474, 23] on button "Options" at bounding box center [467, 22] width 55 height 10
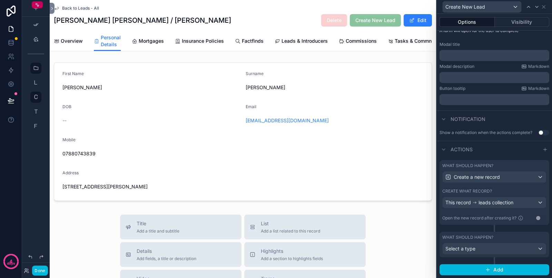
scroll to position [106, 0]
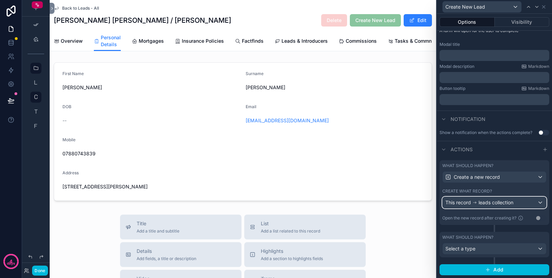
click at [528, 205] on div "This record leads collection" at bounding box center [495, 202] width 104 height 11
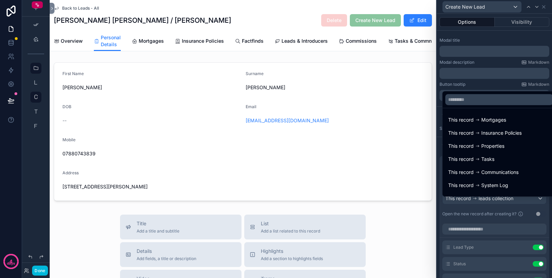
click at [525, 226] on div at bounding box center [494, 139] width 115 height 278
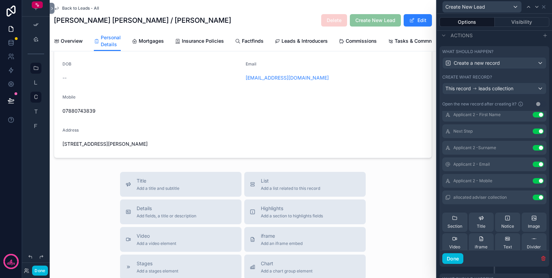
scroll to position [172, 0]
click at [0, 0] on icon at bounding box center [0, 0] width 0 height 0
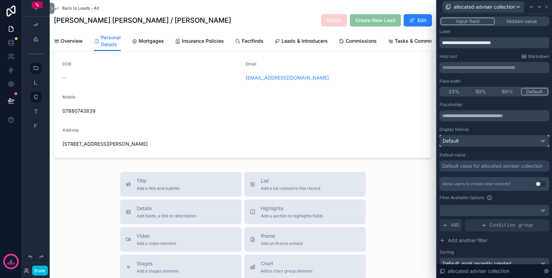
click at [468, 139] on div "Default" at bounding box center [494, 141] width 109 height 11
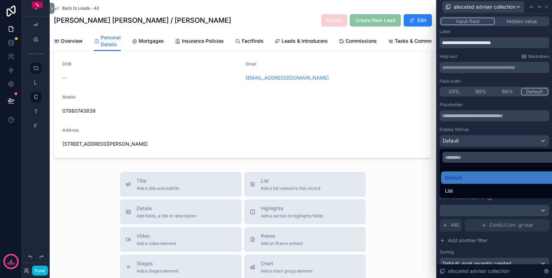
click at [468, 139] on div at bounding box center [494, 139] width 115 height 278
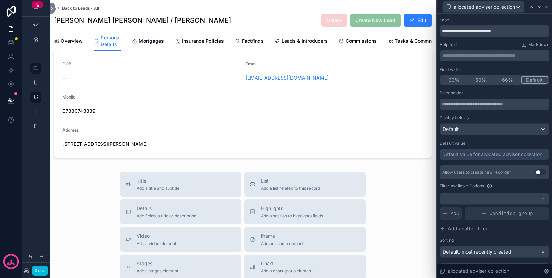
scroll to position [43, 0]
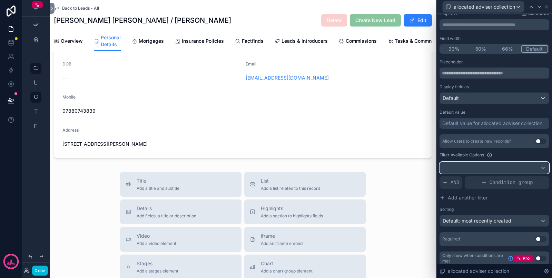
click at [470, 167] on div at bounding box center [494, 168] width 109 height 11
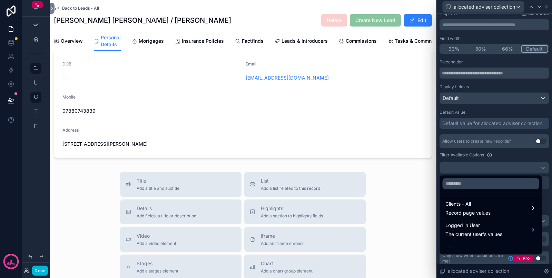
click at [468, 206] on span "Clients - All" at bounding box center [467, 204] width 45 height 8
click at [432, 209] on span "allocated adviser collection" at bounding box center [403, 209] width 61 height 8
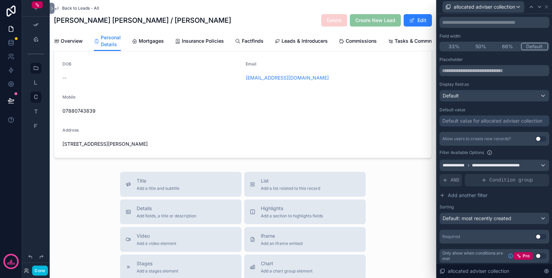
scroll to position [46, 0]
click at [42, 268] on button "Done" at bounding box center [40, 271] width 16 height 10
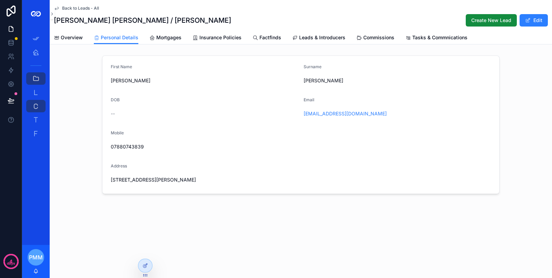
scroll to position [0, 0]
click at [489, 17] on span "Create New Lead" at bounding box center [491, 20] width 40 height 7
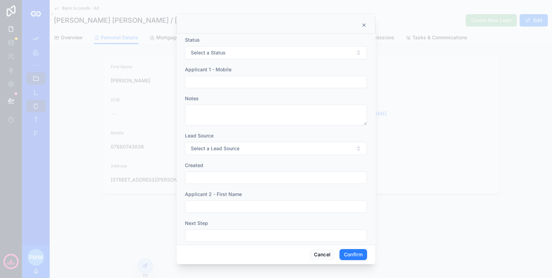
click at [356, 254] on button "Confirm" at bounding box center [354, 254] width 28 height 11
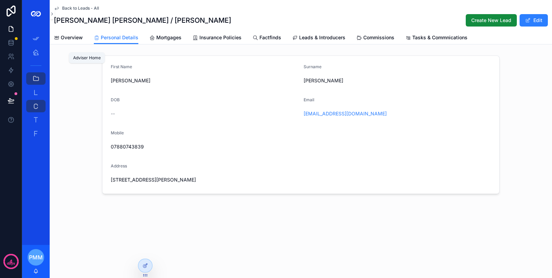
click at [36, 52] on icon "scrollable content" at bounding box center [35, 52] width 7 height 7
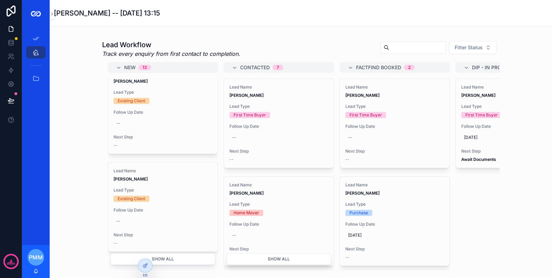
scroll to position [20, 0]
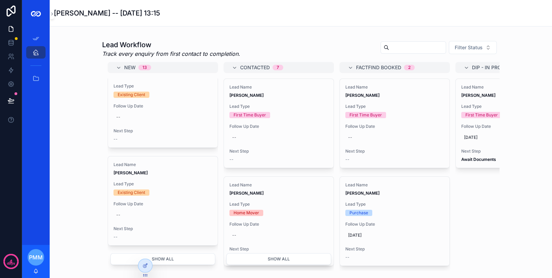
drag, startPoint x: 161, startPoint y: 257, endPoint x: 184, endPoint y: 170, distance: 90.1
click at [161, 257] on button "Show all" at bounding box center [162, 260] width 105 height 12
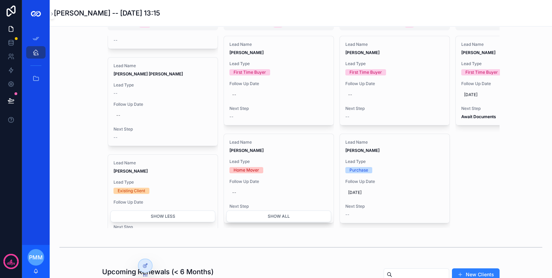
scroll to position [621, 0]
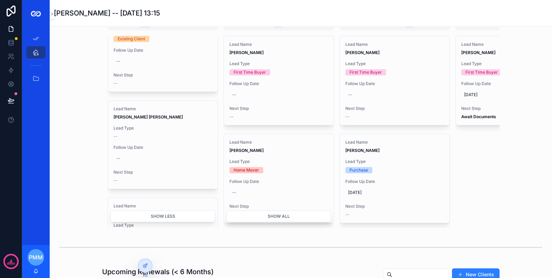
click at [172, 137] on div "Lead Name Kennedy Hewitson Lead Type -- Follow Up Date -- Next Step --" at bounding box center [163, 145] width 110 height 88
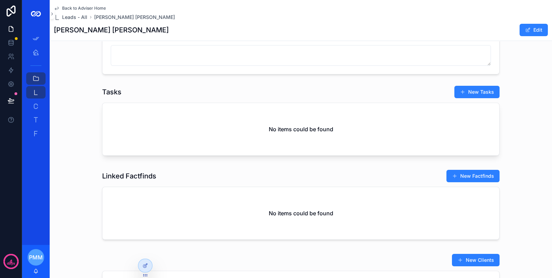
scroll to position [248, 0]
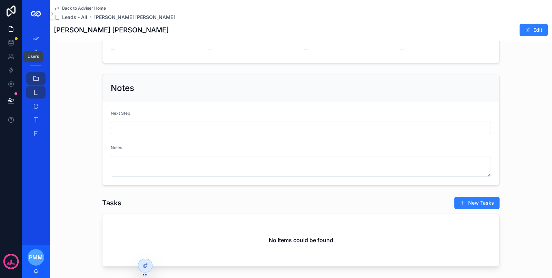
click at [10, 54] on icon at bounding box center [10, 55] width 2 height 2
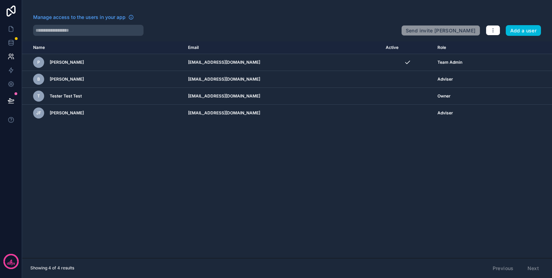
click at [0, 0] on icon "scrollable content" at bounding box center [0, 0] width 0 height 0
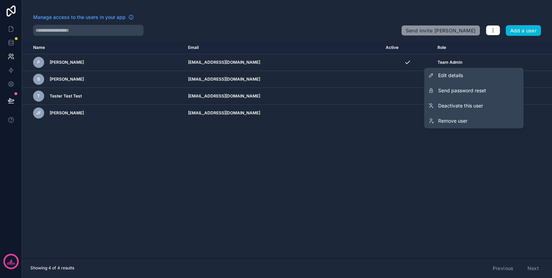
click at [470, 72] on link "Edit details" at bounding box center [473, 75] width 99 height 15
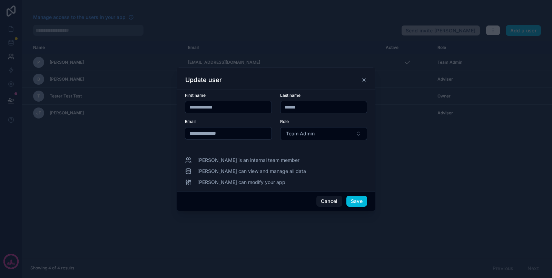
click at [297, 129] on button "Team Admin" at bounding box center [323, 133] width 87 height 13
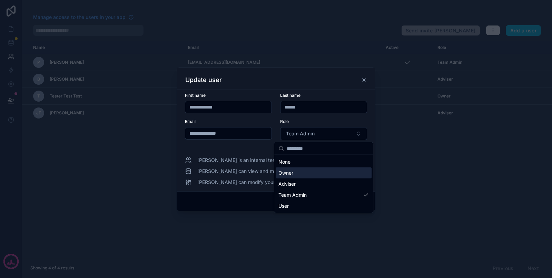
click at [312, 177] on div "Owner" at bounding box center [324, 173] width 96 height 11
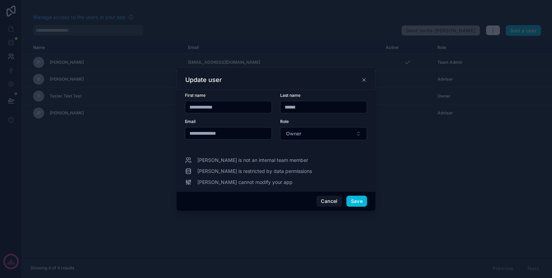
click at [319, 136] on button "Owner" at bounding box center [323, 133] width 87 height 13
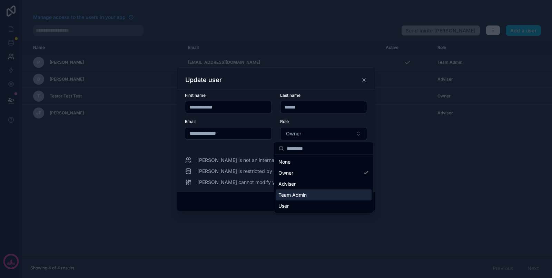
click at [319, 191] on div "Team Admin" at bounding box center [324, 195] width 96 height 11
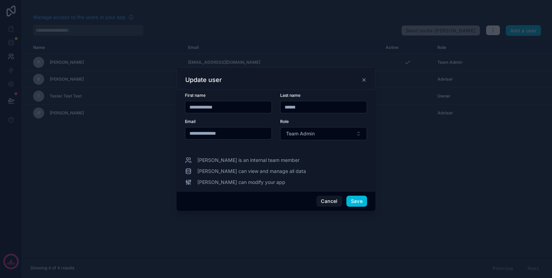
click at [356, 201] on button "Save" at bounding box center [356, 201] width 21 height 11
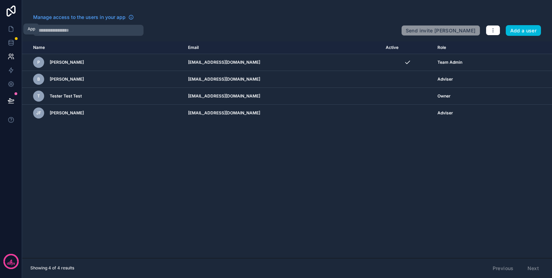
click at [10, 29] on icon at bounding box center [11, 29] width 7 height 7
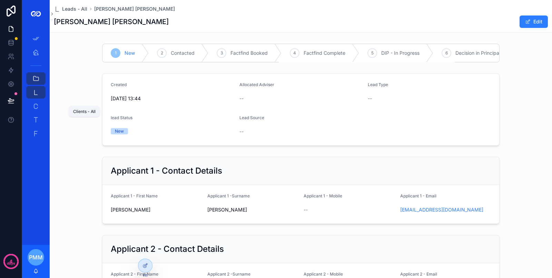
click at [38, 101] on div "Clients - All 247" at bounding box center [35, 106] width 11 height 11
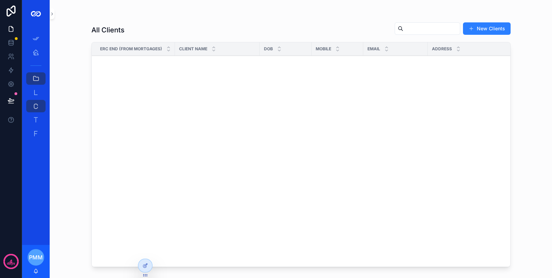
scroll to position [475, 0]
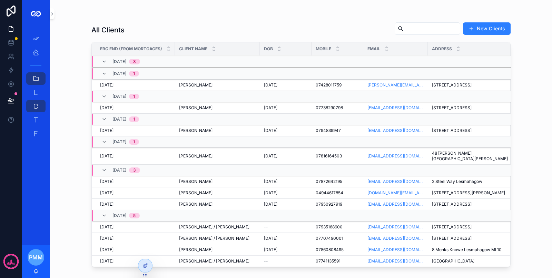
click at [219, 156] on div "Graeme Hillson Graeme Hillson" at bounding box center [217, 157] width 77 height 6
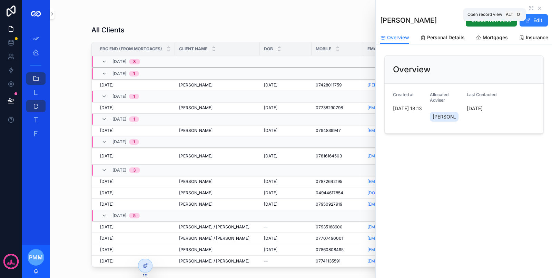
click at [532, 9] on icon "scrollable content" at bounding box center [532, 9] width 1 height 1
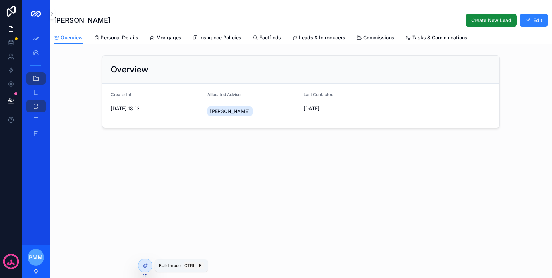
click at [144, 265] on icon at bounding box center [144, 266] width 3 height 3
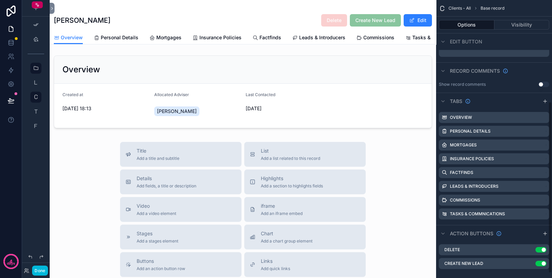
scroll to position [172, 0]
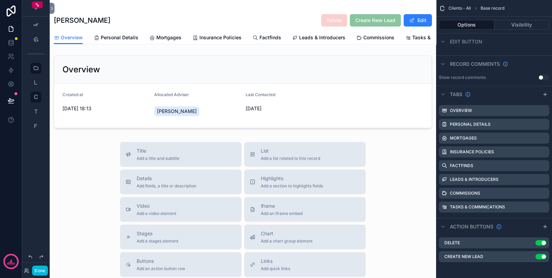
click at [0, 0] on icon "scrollable content" at bounding box center [0, 0] width 0 height 0
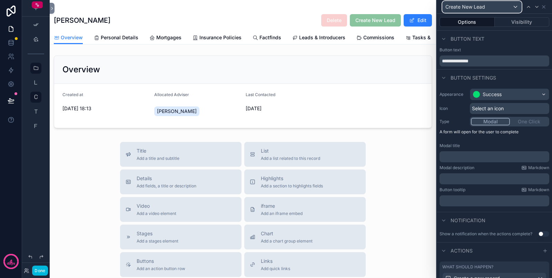
click at [516, 11] on div "Create New Lead" at bounding box center [482, 6] width 79 height 11
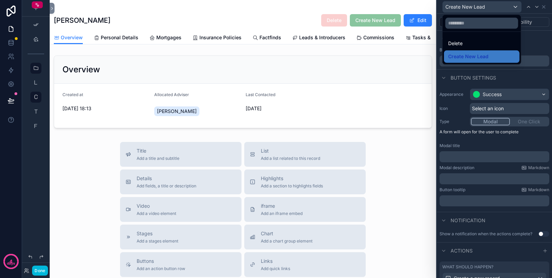
click at [530, 32] on div at bounding box center [494, 139] width 115 height 278
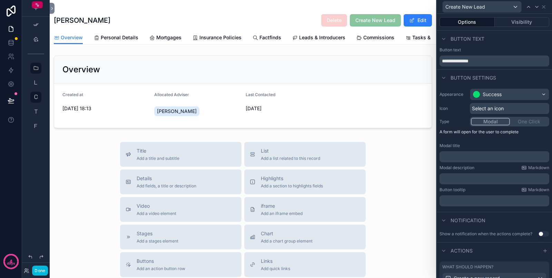
click at [513, 22] on button "Visibility" at bounding box center [522, 22] width 55 height 10
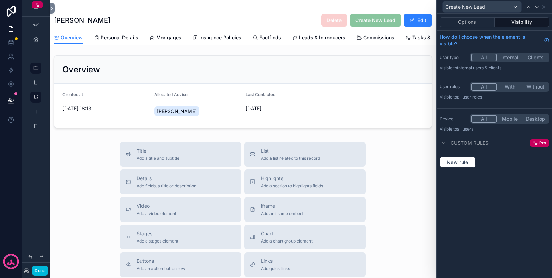
click at [459, 22] on button "Options" at bounding box center [467, 22] width 55 height 10
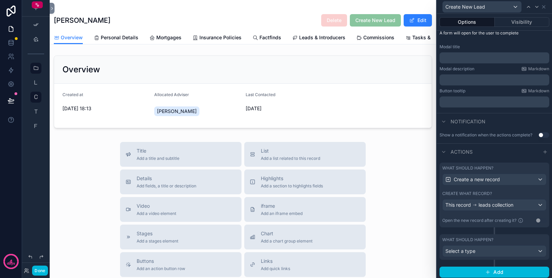
scroll to position [106, 0]
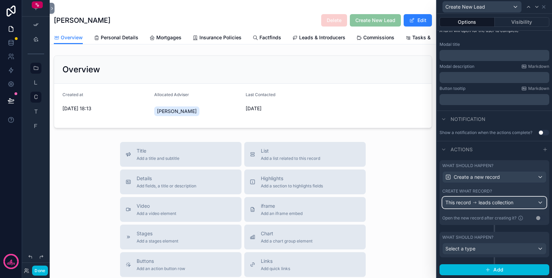
click at [530, 207] on div "This record leads collection" at bounding box center [495, 202] width 104 height 11
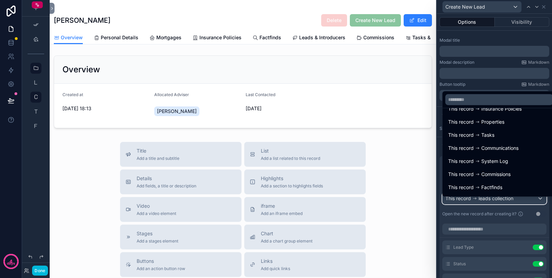
scroll to position [43, 0]
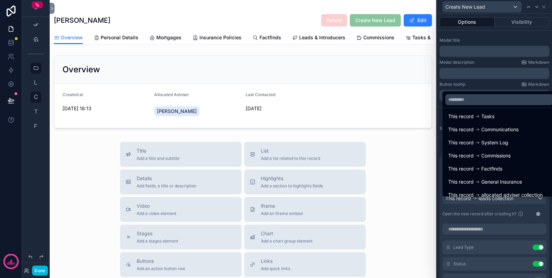
click at [545, 215] on div at bounding box center [494, 139] width 115 height 278
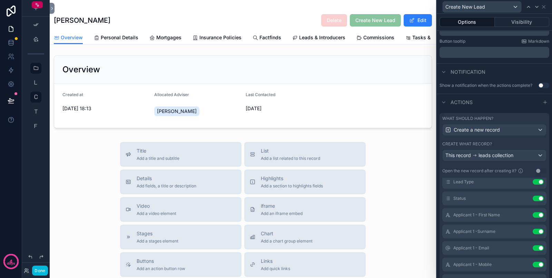
scroll to position [0, 0]
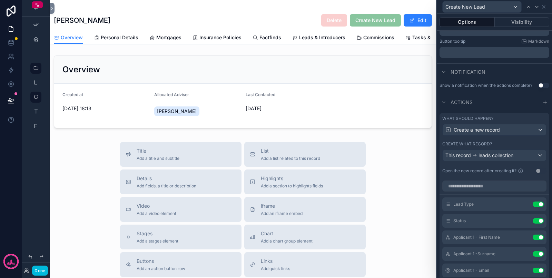
click at [0, 0] on icon at bounding box center [0, 0] width 0 height 0
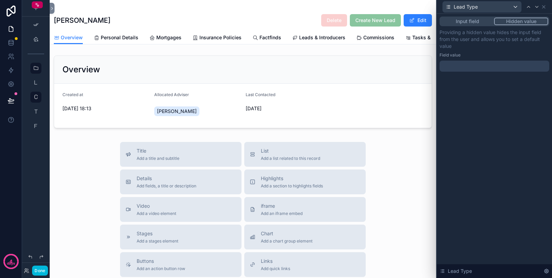
drag, startPoint x: 468, startPoint y: 61, endPoint x: 469, endPoint y: 65, distance: 3.9
click at [468, 63] on div at bounding box center [495, 66] width 110 height 11
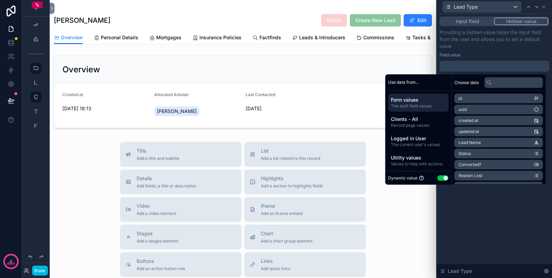
click at [442, 180] on button "Use setting" at bounding box center [443, 179] width 11 height 6
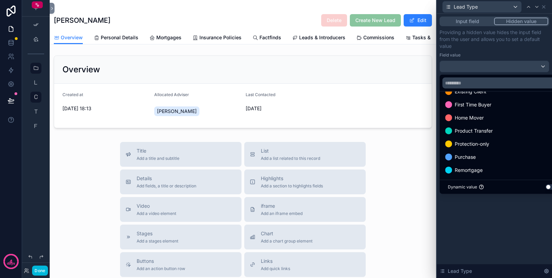
scroll to position [53, 0]
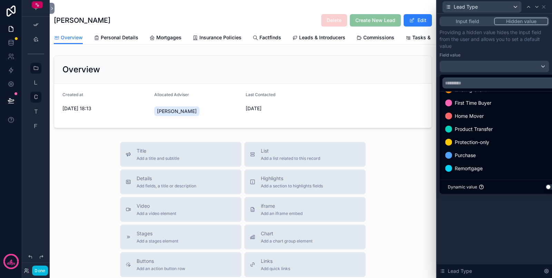
click at [487, 174] on div "Remortgage" at bounding box center [502, 169] width 123 height 12
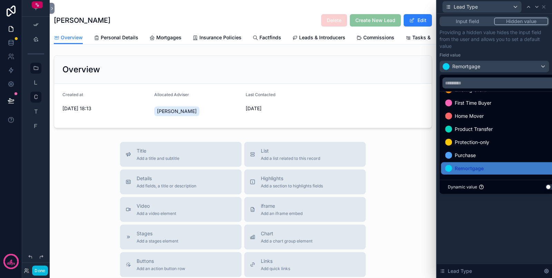
click at [488, 226] on div "Input field Hidden value Providing a hidden value hides the input field from th…" at bounding box center [494, 146] width 115 height 265
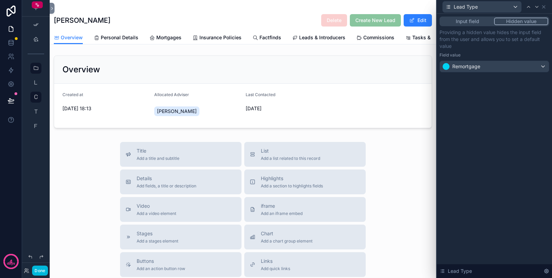
click at [464, 21] on button "Input field" at bounding box center [467, 22] width 53 height 8
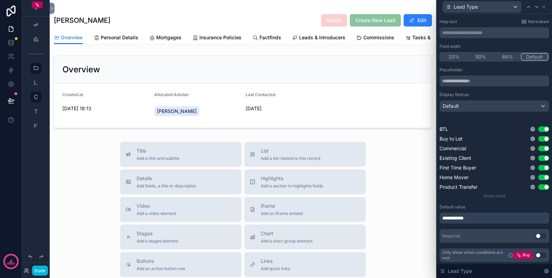
scroll to position [0, 0]
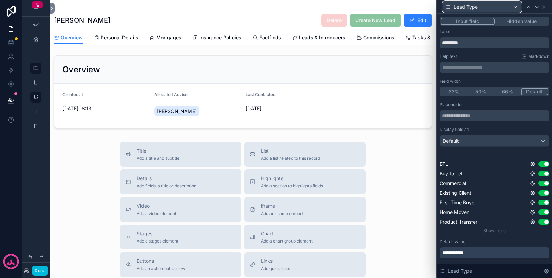
click at [513, 8] on div "Lead Type" at bounding box center [482, 6] width 79 height 11
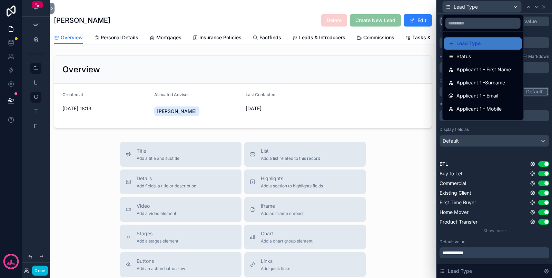
click at [484, 55] on div "Status" at bounding box center [483, 56] width 70 height 8
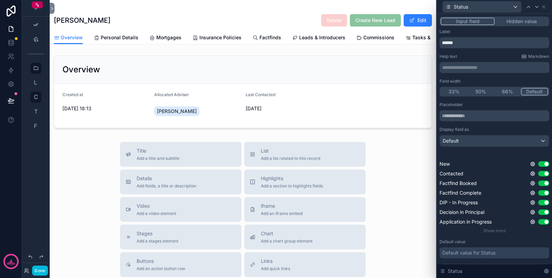
click at [512, 19] on button "Hidden value" at bounding box center [521, 22] width 53 height 8
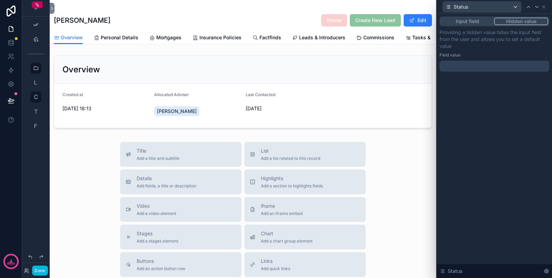
click at [490, 64] on div at bounding box center [495, 66] width 110 height 11
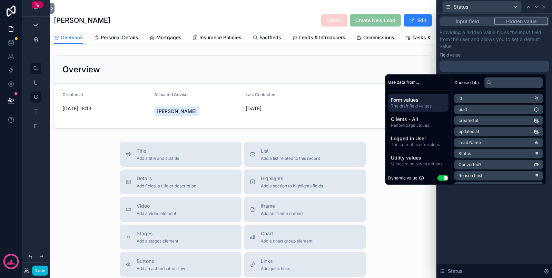
click at [440, 179] on button "Use setting" at bounding box center [443, 179] width 11 height 6
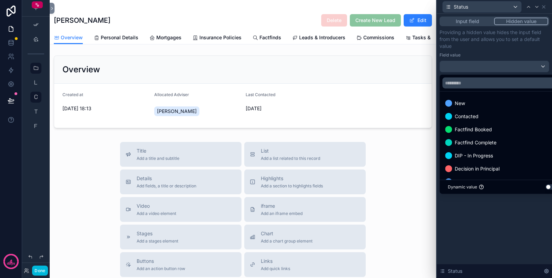
click at [464, 100] on span "New" at bounding box center [460, 103] width 10 height 8
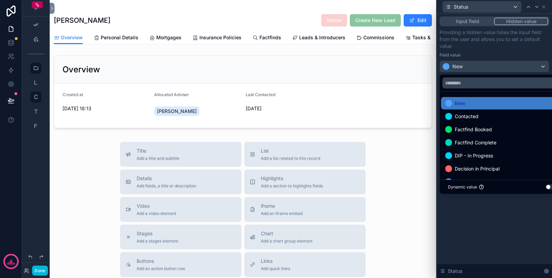
click at [464, 100] on span "New" at bounding box center [460, 103] width 11 height 8
click at [466, 22] on button "Input field" at bounding box center [467, 22] width 53 height 8
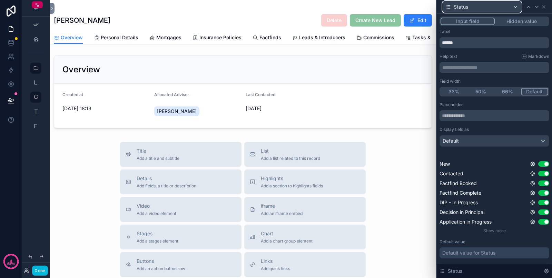
click at [504, 9] on div "Status" at bounding box center [482, 6] width 79 height 11
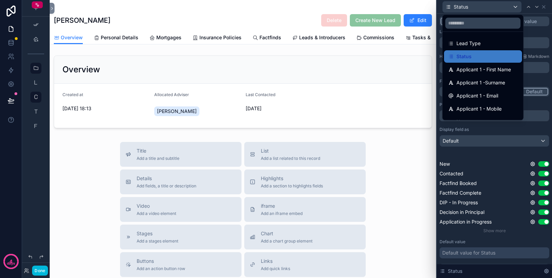
click at [489, 67] on span "Applicant 1 - First Name" at bounding box center [484, 70] width 55 height 8
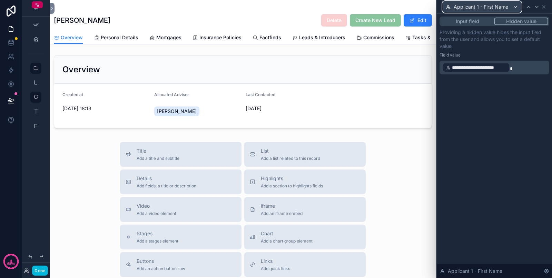
click at [493, 8] on span "Applicant 1 - First Name" at bounding box center [481, 6] width 55 height 7
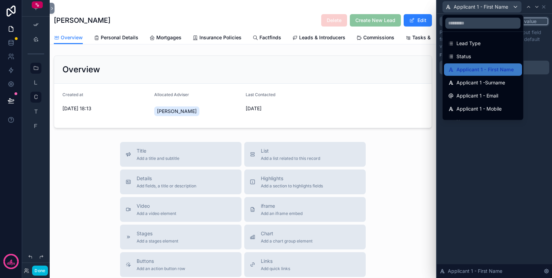
click at [481, 79] on span "Applicant 1 -Surname" at bounding box center [481, 83] width 49 height 8
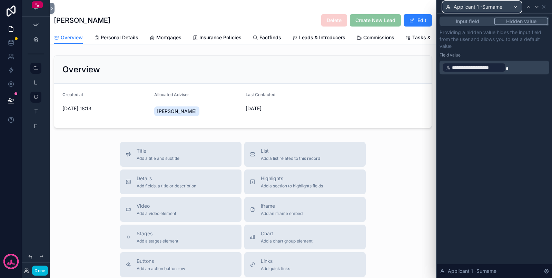
click at [499, 7] on span "Applicant 1 -Surname" at bounding box center [478, 6] width 49 height 7
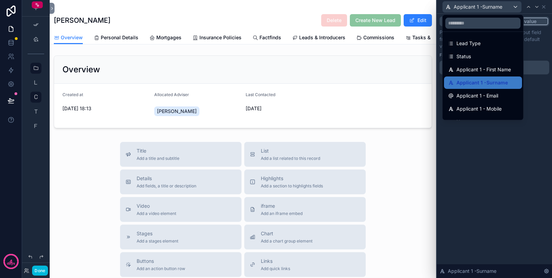
click at [486, 97] on span "Applicant 1 - Email" at bounding box center [478, 96] width 42 height 8
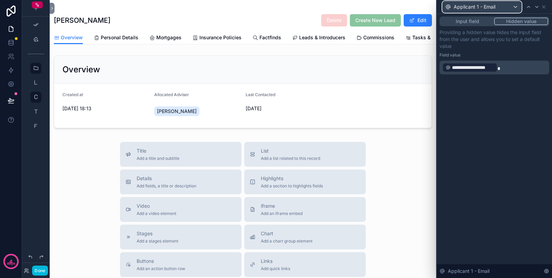
click at [497, 7] on div "Applicant 1 - Email" at bounding box center [482, 6] width 79 height 11
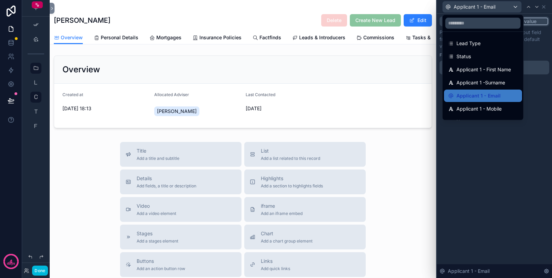
click at [505, 114] on div "Applicant 1 - Mobile" at bounding box center [483, 109] width 78 height 12
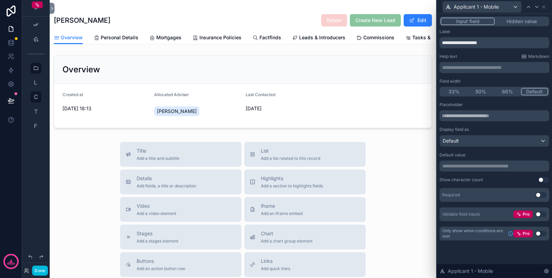
click at [520, 19] on button "Hidden value" at bounding box center [521, 22] width 53 height 8
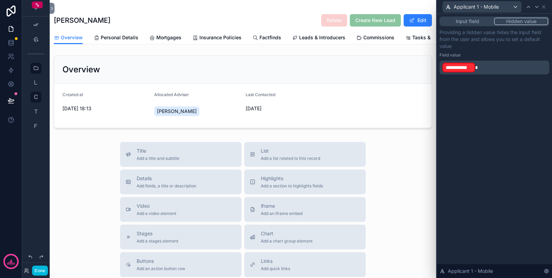
click at [498, 68] on p "**********" at bounding box center [495, 67] width 106 height 11
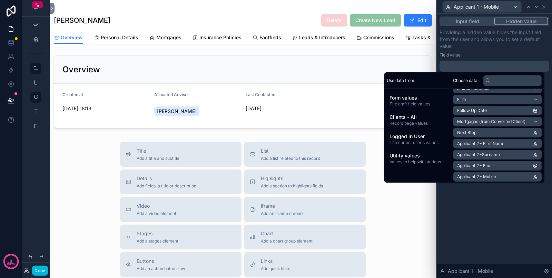
scroll to position [259, 0]
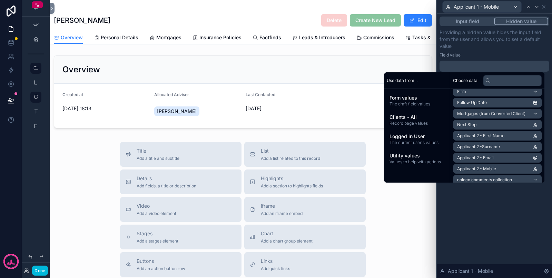
click at [212, 71] on div "scrollable content" at bounding box center [243, 92] width 386 height 78
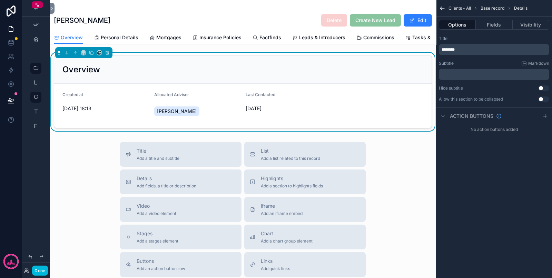
scroll to position [0, 0]
drag, startPoint x: 113, startPoint y: 27, endPoint x: 119, endPoint y: 37, distance: 10.8
click at [113, 27] on div "Graeme Hillson Delete Create New Lead Edit" at bounding box center [243, 15] width 378 height 31
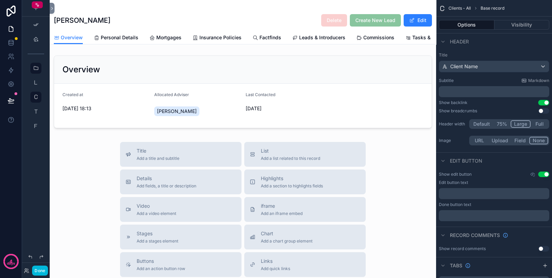
click at [119, 37] on span "Personal Details" at bounding box center [120, 37] width 38 height 7
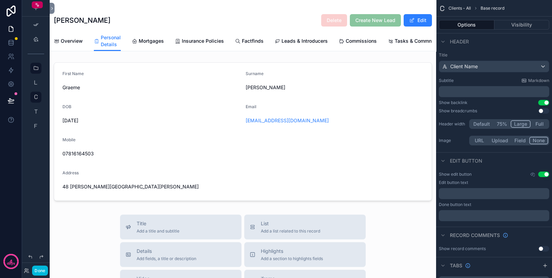
click at [340, 156] on div "scrollable content" at bounding box center [243, 132] width 386 height 144
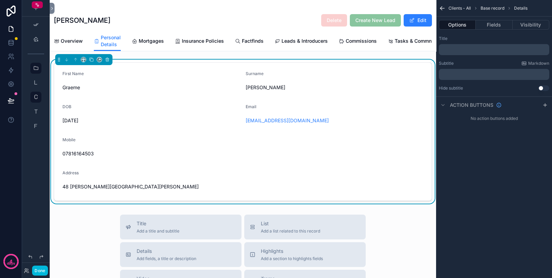
click at [495, 27] on button "Fields" at bounding box center [494, 25] width 37 height 10
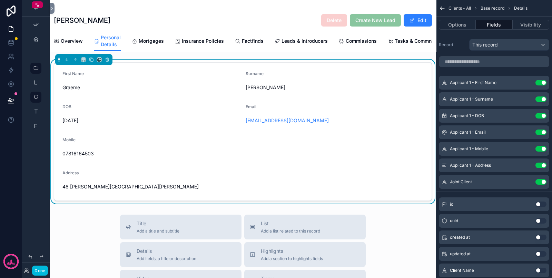
click at [0, 0] on icon "scrollable content" at bounding box center [0, 0] width 0 height 0
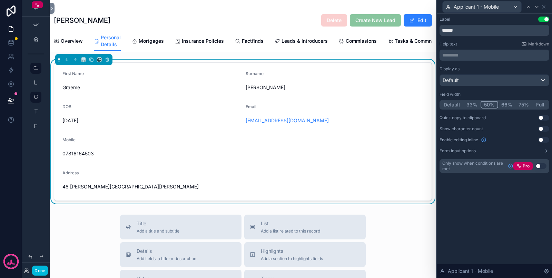
click at [546, 7] on icon at bounding box center [544, 7] width 6 height 6
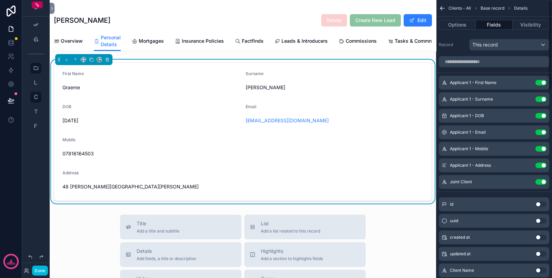
click at [456, 26] on button "Options" at bounding box center [457, 25] width 37 height 10
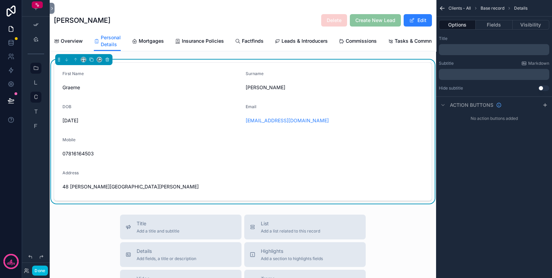
click at [445, 7] on icon "scrollable content" at bounding box center [442, 8] width 7 height 7
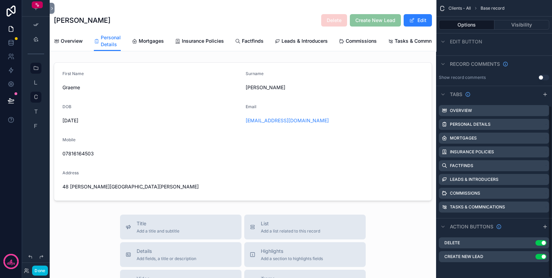
scroll to position [172, 0]
click at [0, 0] on icon "scrollable content" at bounding box center [0, 0] width 0 height 0
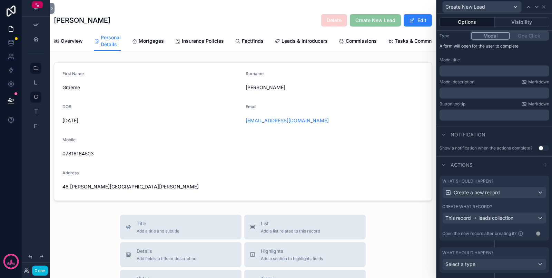
scroll to position [106, 0]
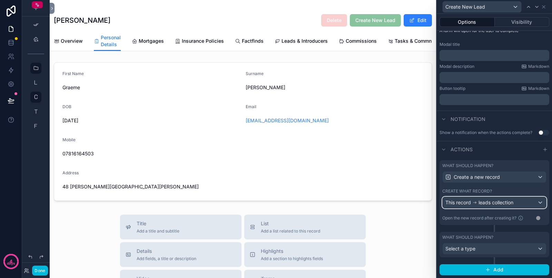
click at [510, 208] on div "This record leads collection" at bounding box center [495, 202] width 104 height 11
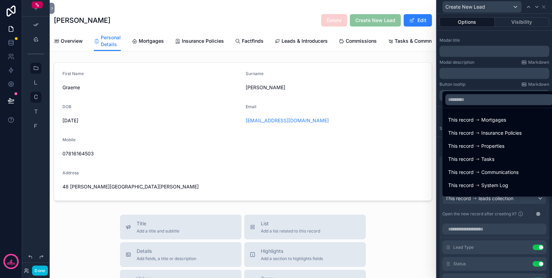
click at [543, 229] on div at bounding box center [494, 139] width 115 height 278
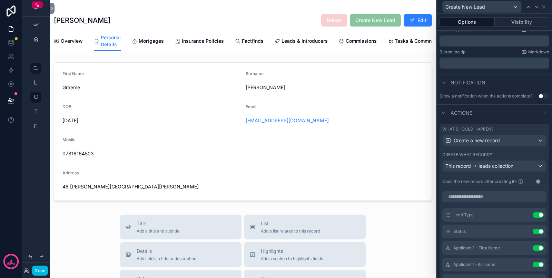
scroll to position [192, 0]
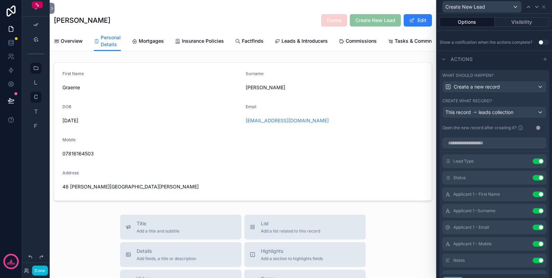
click at [0, 0] on icon at bounding box center [0, 0] width 0 height 0
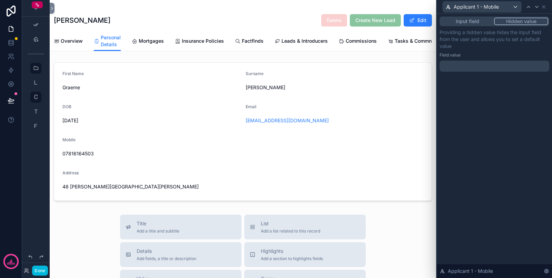
click at [481, 65] on p "﻿" at bounding box center [495, 66] width 106 height 7
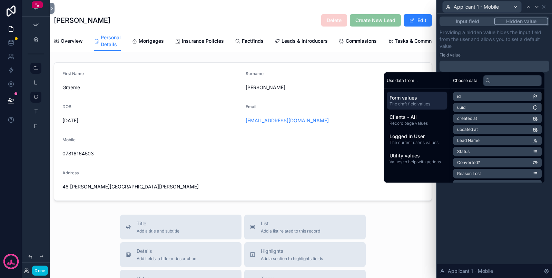
click at [411, 119] on span "Clients - All" at bounding box center [417, 117] width 55 height 7
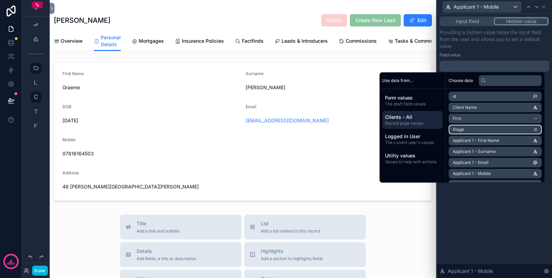
scroll to position [43, 0]
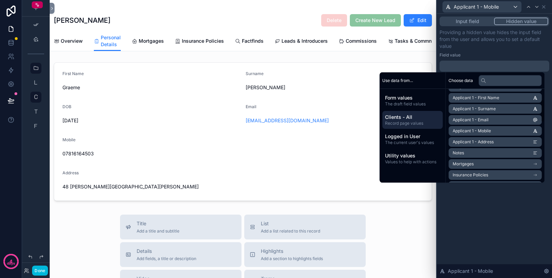
click at [488, 131] on span "Applicant 1 - Mobile" at bounding box center [472, 131] width 38 height 6
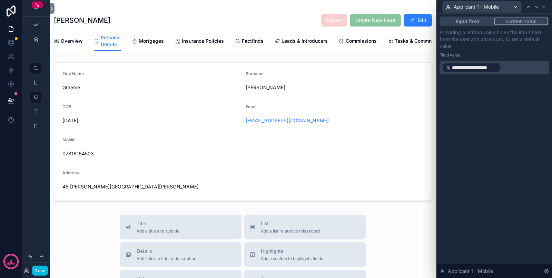
click at [482, 214] on div "**********" at bounding box center [494, 146] width 115 height 265
click at [490, 8] on span "Applicant 1 - Mobile" at bounding box center [476, 6] width 45 height 7
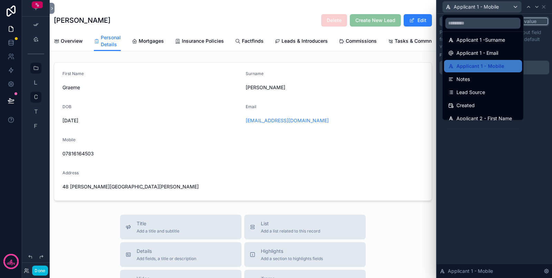
click at [487, 80] on div "Notes" at bounding box center [483, 79] width 70 height 8
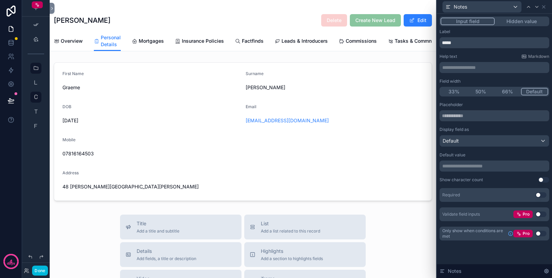
click at [519, 18] on button "Hidden value" at bounding box center [521, 22] width 53 height 8
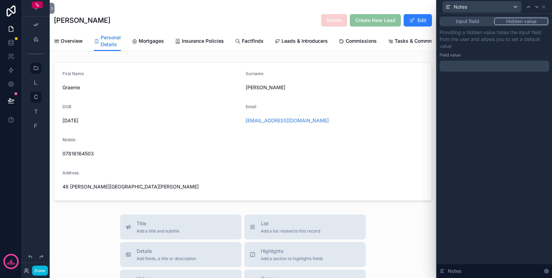
click at [483, 67] on p "﻿" at bounding box center [495, 66] width 106 height 7
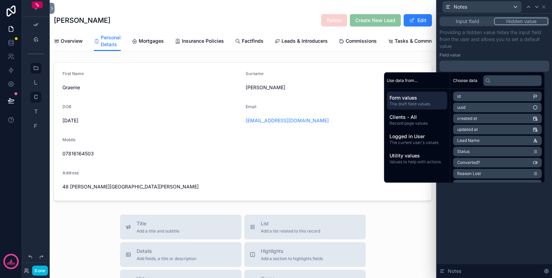
click at [425, 122] on span "Record page values" at bounding box center [417, 124] width 55 height 6
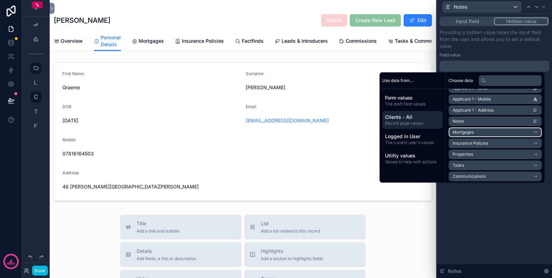
scroll to position [86, 0]
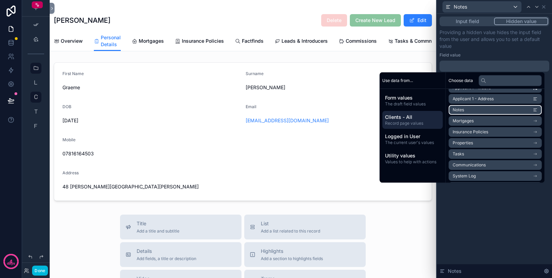
click at [470, 111] on li "Notes" at bounding box center [495, 110] width 93 height 10
click at [492, 219] on div "Input field Hidden value Providing a hidden value hides the input field from th…" at bounding box center [494, 146] width 115 height 265
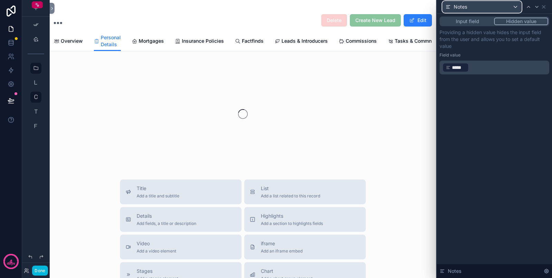
click at [489, 5] on div "Notes" at bounding box center [482, 6] width 79 height 11
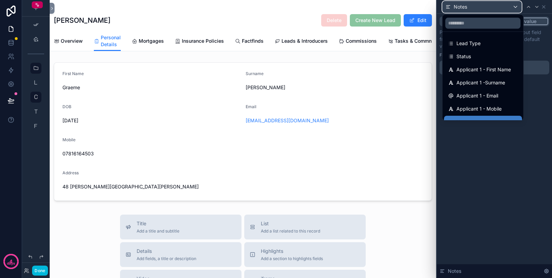
scroll to position [43, 0]
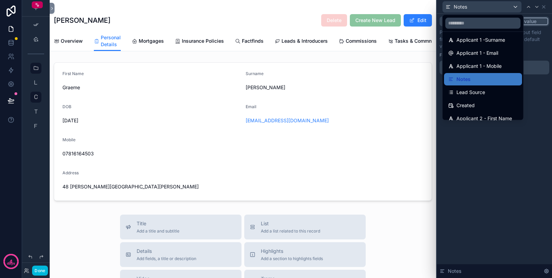
click at [487, 89] on div "Lead Source" at bounding box center [483, 92] width 70 height 8
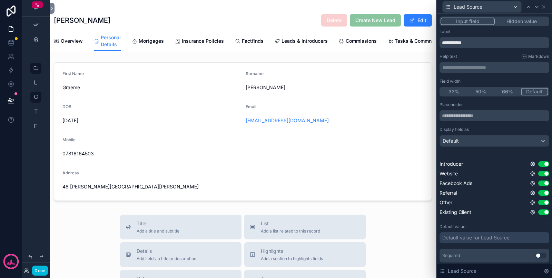
click at [510, 21] on button "Hidden value" at bounding box center [521, 22] width 53 height 8
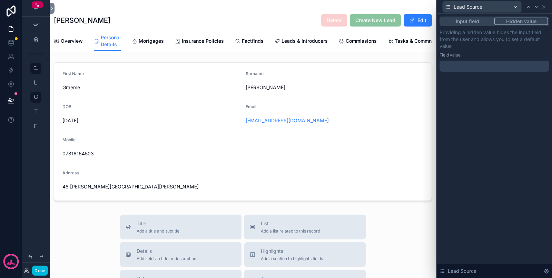
click at [467, 66] on div at bounding box center [495, 66] width 110 height 11
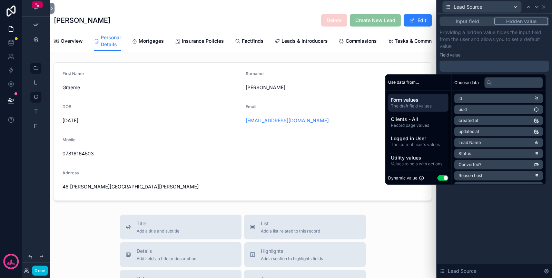
click at [438, 177] on button "Use setting" at bounding box center [443, 179] width 11 height 6
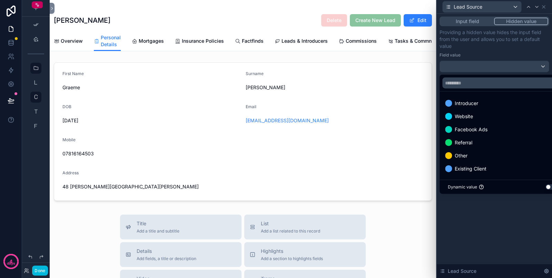
scroll to position [0, 0]
click at [480, 164] on div "Existing Client" at bounding box center [502, 169] width 123 height 12
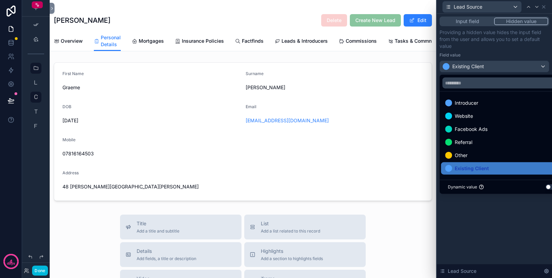
click at [469, 213] on div "Input field Hidden value Providing a hidden value hides the input field from th…" at bounding box center [494, 146] width 115 height 265
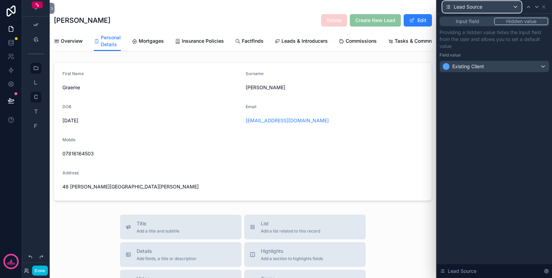
click at [490, 8] on div "Lead Source" at bounding box center [482, 6] width 79 height 11
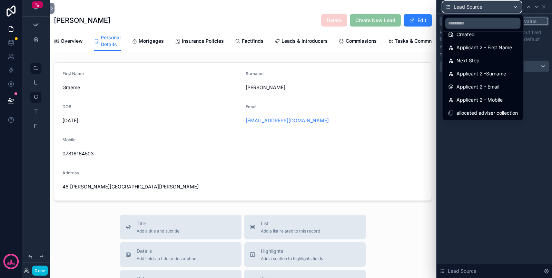
scroll to position [71, 0]
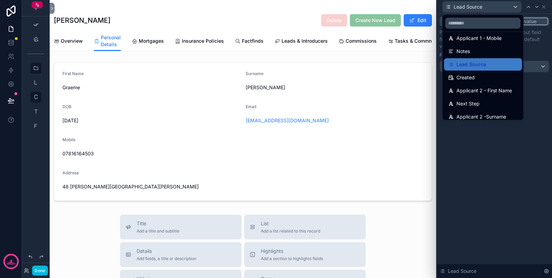
click at [487, 177] on div at bounding box center [494, 139] width 115 height 278
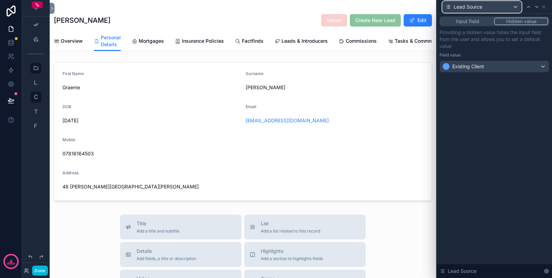
click at [491, 10] on div "Lead Source" at bounding box center [482, 6] width 79 height 11
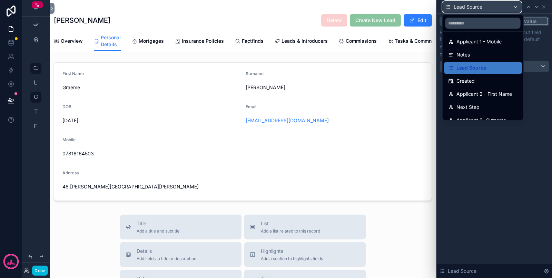
scroll to position [86, 0]
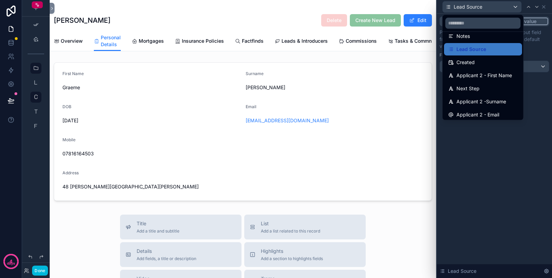
click at [474, 51] on span "Lead Source" at bounding box center [472, 49] width 30 height 8
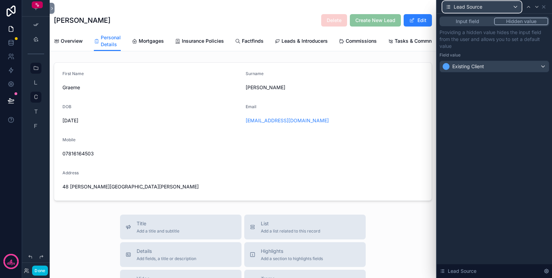
click at [488, 9] on div "Lead Source" at bounding box center [482, 6] width 79 height 11
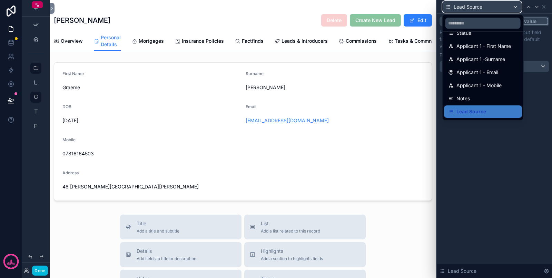
scroll to position [43, 0]
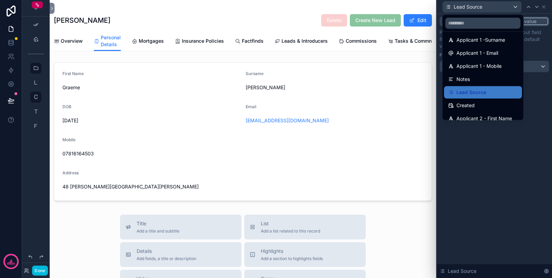
click at [508, 99] on div "Created" at bounding box center [483, 105] width 78 height 12
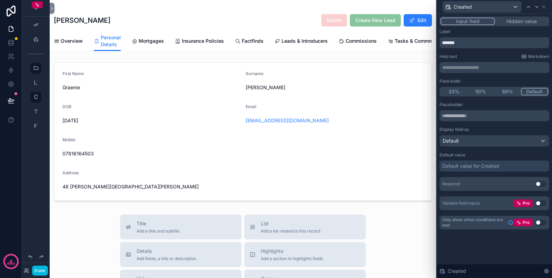
drag, startPoint x: 526, startPoint y: 19, endPoint x: 519, endPoint y: 27, distance: 10.8
click at [526, 19] on button "Hidden value" at bounding box center [521, 22] width 53 height 8
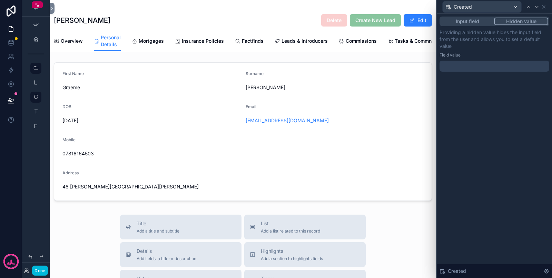
click at [490, 65] on div at bounding box center [495, 66] width 110 height 11
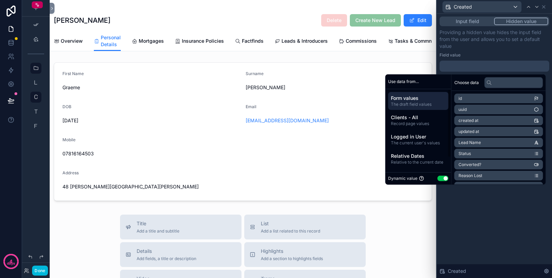
click at [415, 119] on span "Clients - All" at bounding box center [418, 117] width 55 height 7
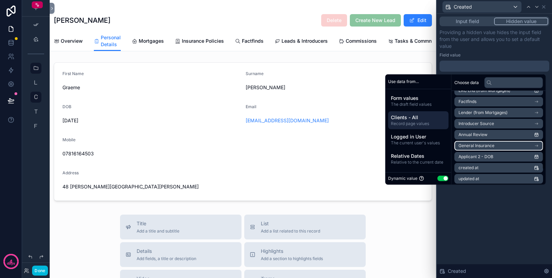
scroll to position [172, 0]
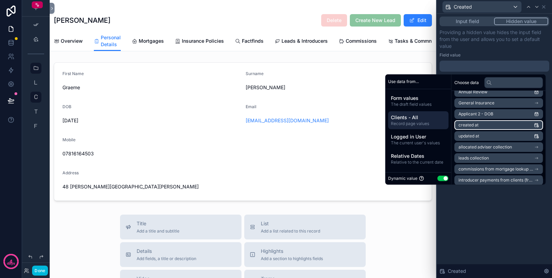
click at [488, 127] on li "created at" at bounding box center [498, 125] width 89 height 10
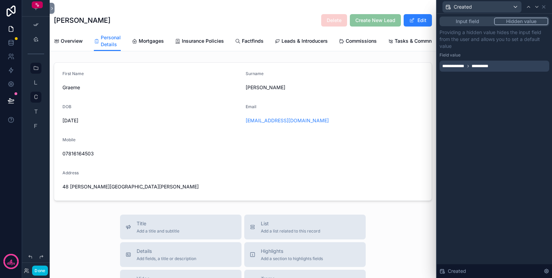
click at [488, 216] on div "**********" at bounding box center [494, 146] width 115 height 265
click at [466, 19] on button "Input field" at bounding box center [467, 22] width 53 height 8
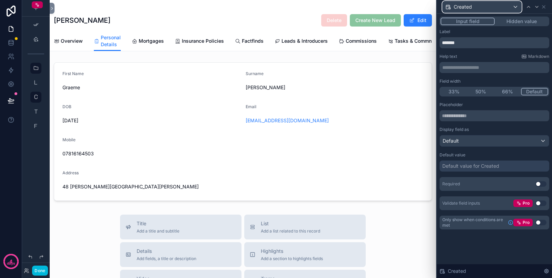
click at [472, 4] on div "Created" at bounding box center [482, 6] width 79 height 11
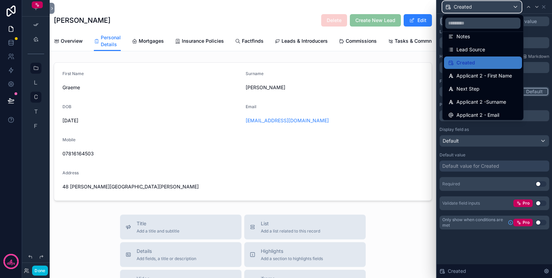
scroll to position [86, 0]
click at [482, 77] on span "Applicant 2 - First Name" at bounding box center [485, 75] width 56 height 8
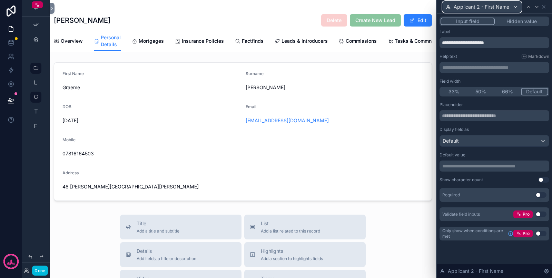
click at [515, 8] on div "Applicant 2 - First Name" at bounding box center [482, 6] width 79 height 11
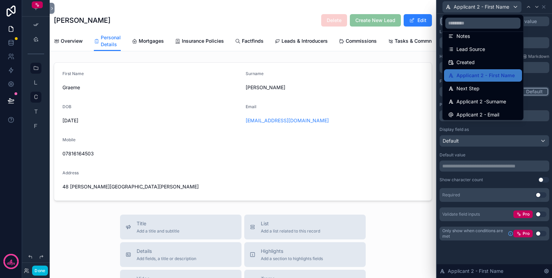
click at [477, 63] on div "Created" at bounding box center [483, 62] width 70 height 8
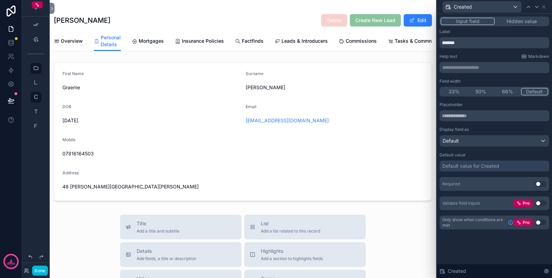
click at [508, 17] on div "Input field Hidden value" at bounding box center [495, 22] width 110 height 10
click at [512, 24] on button "Hidden value" at bounding box center [521, 22] width 53 height 8
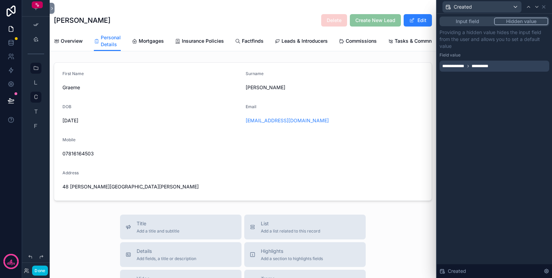
click at [500, 66] on div "**********" at bounding box center [495, 66] width 110 height 11
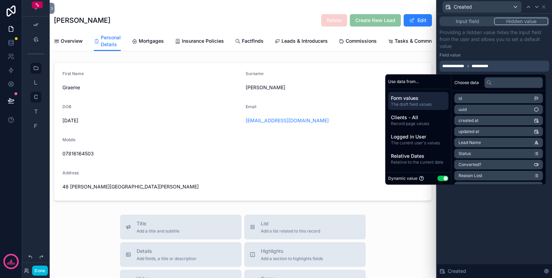
click at [500, 66] on div "**********" at bounding box center [495, 66] width 110 height 11
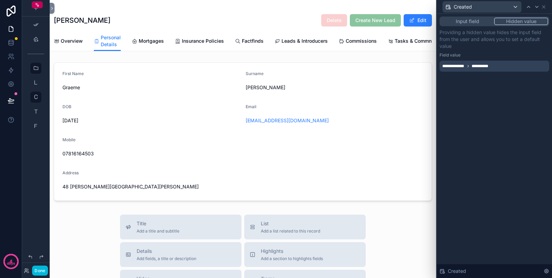
click at [500, 66] on div "**********" at bounding box center [495, 66] width 110 height 11
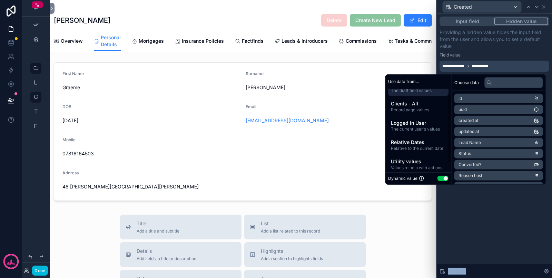
scroll to position [17, 0]
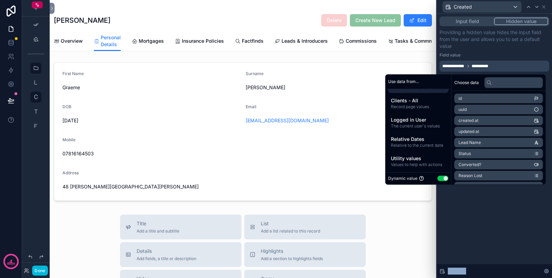
click at [461, 64] on span "**********" at bounding box center [453, 66] width 22 height 6
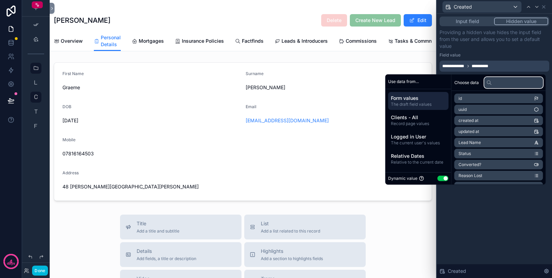
drag, startPoint x: 462, startPoint y: 64, endPoint x: 490, endPoint y: 79, distance: 31.8
click at [490, 79] on input "text" at bounding box center [513, 82] width 59 height 11
click at [500, 68] on div "**********" at bounding box center [495, 66] width 110 height 11
drag, startPoint x: 500, startPoint y: 68, endPoint x: 486, endPoint y: 66, distance: 13.6
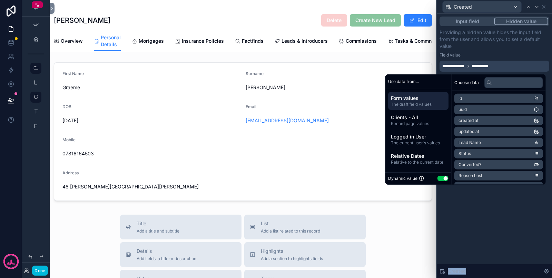
click at [499, 65] on div "**********" at bounding box center [495, 66] width 110 height 11
click at [473, 19] on button "Input field" at bounding box center [467, 22] width 53 height 8
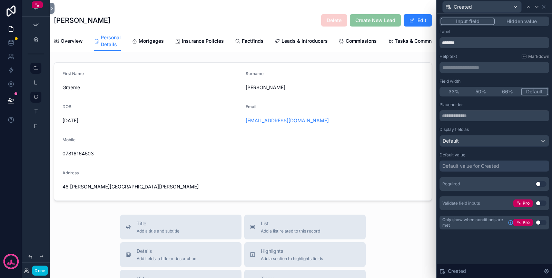
click at [526, 20] on button "Hidden value" at bounding box center [521, 22] width 53 height 8
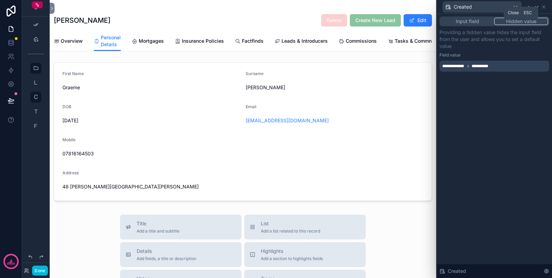
click at [545, 7] on icon at bounding box center [544, 7] width 6 height 6
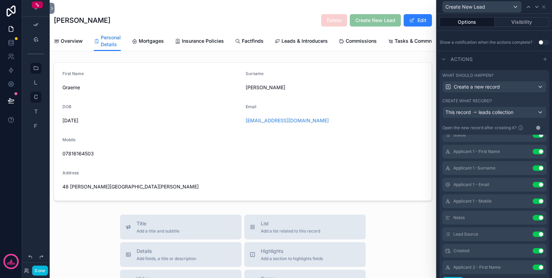
scroll to position [86, 0]
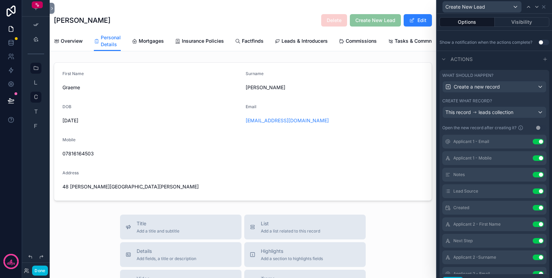
click at [533, 211] on button "Use setting" at bounding box center [538, 208] width 11 height 6
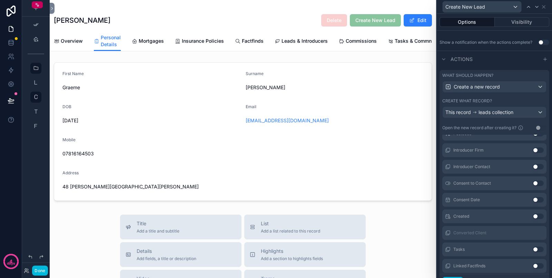
scroll to position [388, 0]
click at [533, 217] on button "Use setting" at bounding box center [538, 214] width 11 height 6
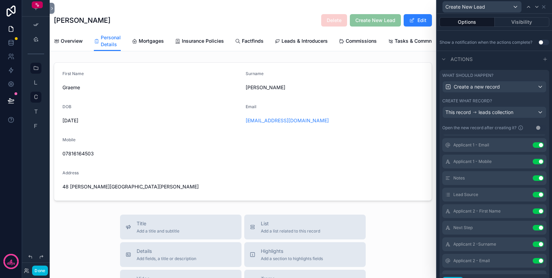
scroll to position [86, 0]
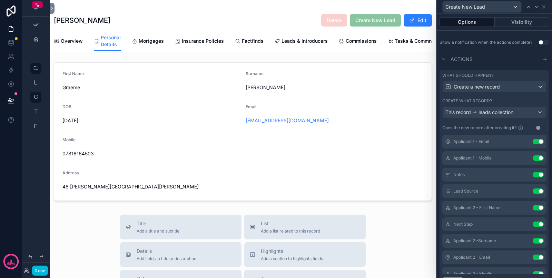
click at [0, 0] on icon at bounding box center [0, 0] width 0 height 0
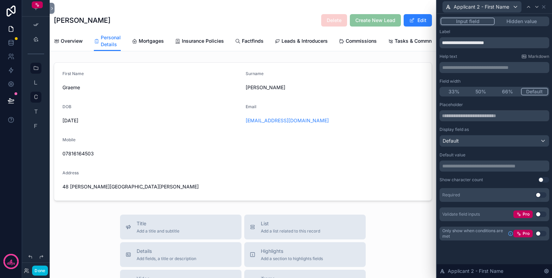
click at [521, 21] on button "Hidden value" at bounding box center [521, 22] width 53 height 8
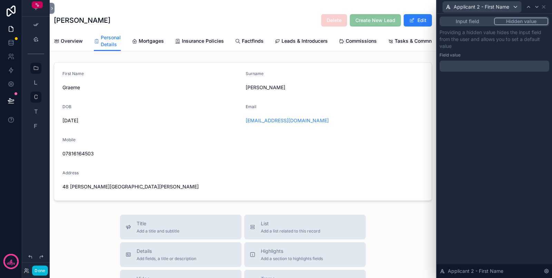
click at [493, 66] on p "﻿" at bounding box center [495, 66] width 106 height 7
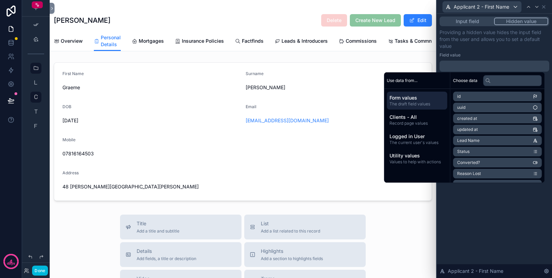
click at [416, 114] on span "Clients - All" at bounding box center [417, 117] width 55 height 7
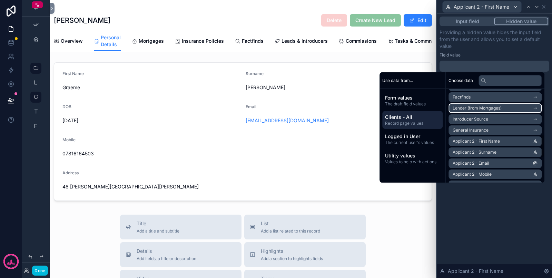
scroll to position [216, 0]
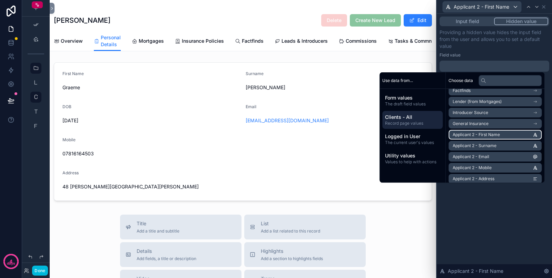
click at [488, 137] on span "Applicant 2 - First Name" at bounding box center [476, 135] width 47 height 6
click at [490, 212] on div "**********" at bounding box center [494, 146] width 115 height 265
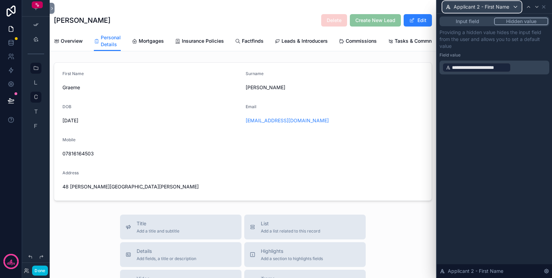
click at [486, 7] on span "Applicant 2 - First Name" at bounding box center [482, 6] width 56 height 7
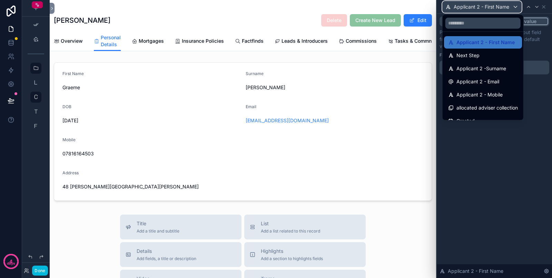
scroll to position [114, 0]
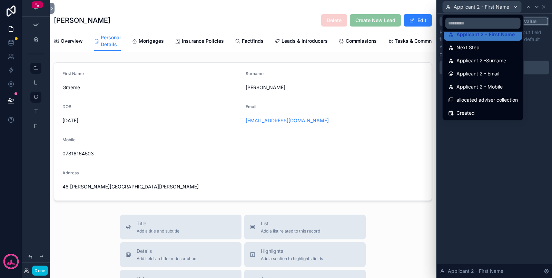
click at [485, 48] on div "Next Step" at bounding box center [483, 47] width 70 height 8
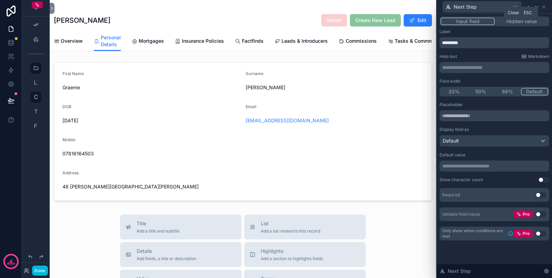
click at [544, 9] on icon at bounding box center [544, 7] width 6 height 6
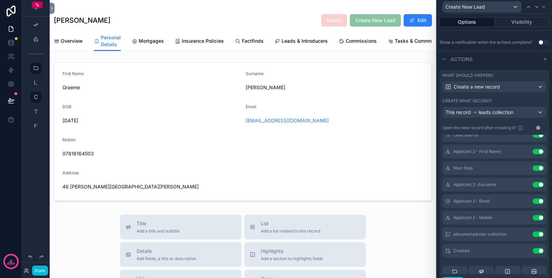
scroll to position [129, 0]
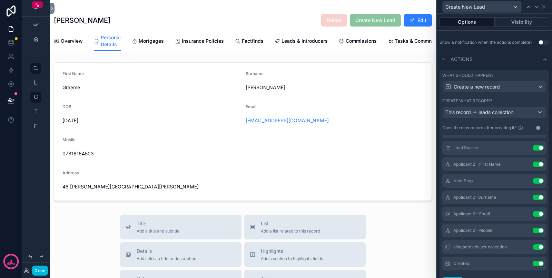
click at [533, 184] on button "Use setting" at bounding box center [538, 181] width 11 height 6
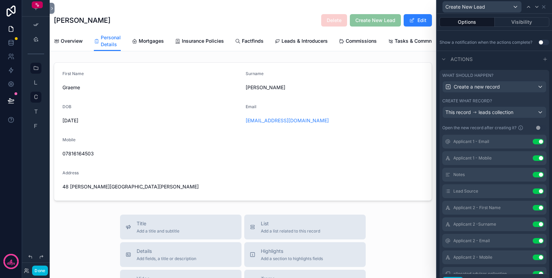
click at [533, 178] on button "Use setting" at bounding box center [538, 175] width 11 height 6
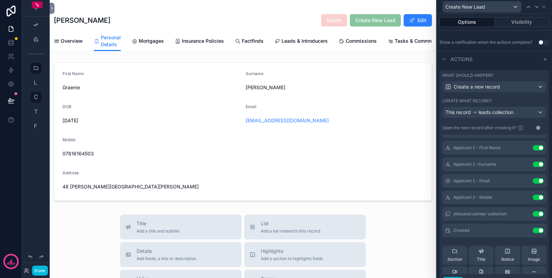
click at [0, 0] on icon at bounding box center [0, 0] width 0 height 0
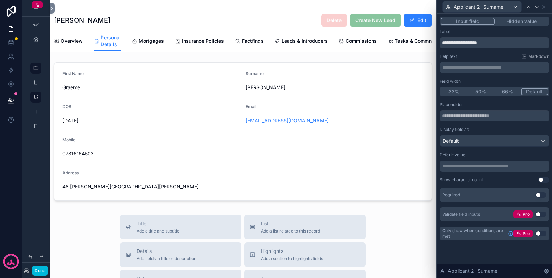
click at [520, 19] on button "Hidden value" at bounding box center [521, 22] width 53 height 8
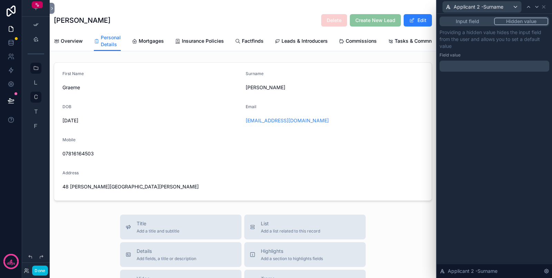
click at [490, 67] on p "﻿" at bounding box center [495, 66] width 106 height 7
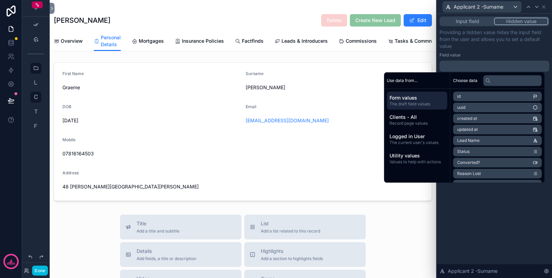
click at [418, 119] on span "Clients - All" at bounding box center [417, 117] width 55 height 7
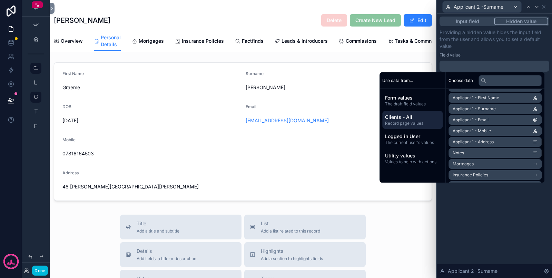
scroll to position [216, 0]
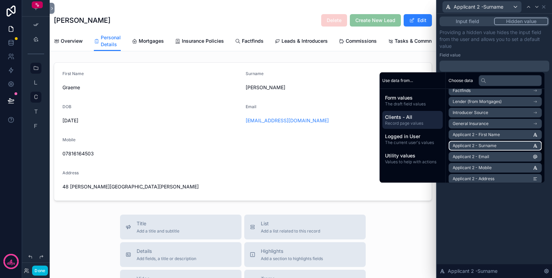
click at [488, 146] on span "Applicant 2 - Surname" at bounding box center [475, 146] width 44 height 6
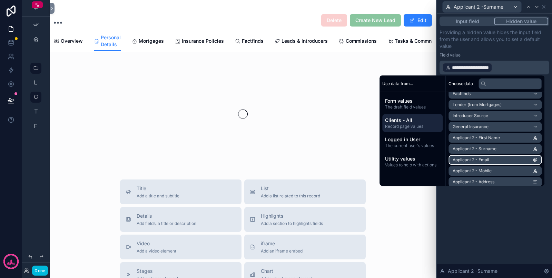
click at [510, 233] on div "**********" at bounding box center [494, 146] width 115 height 265
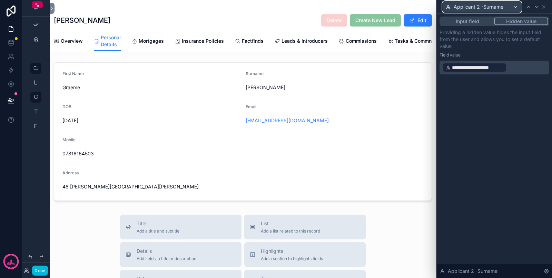
click at [496, 10] on div "Applicant 2 -Surname" at bounding box center [482, 6] width 79 height 11
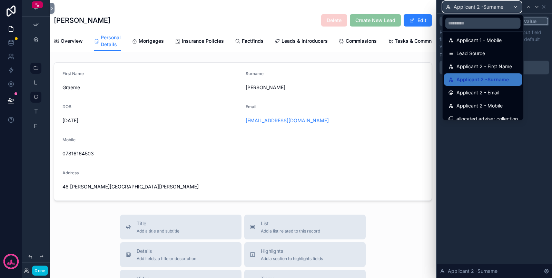
scroll to position [86, 0]
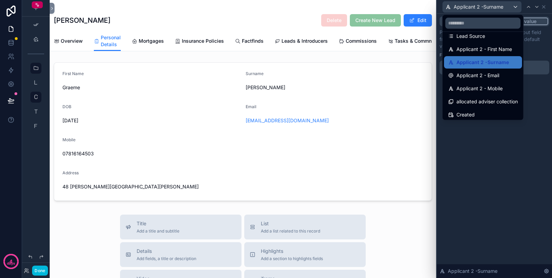
click at [487, 78] on span "Applicant 2 - Email" at bounding box center [478, 75] width 43 height 8
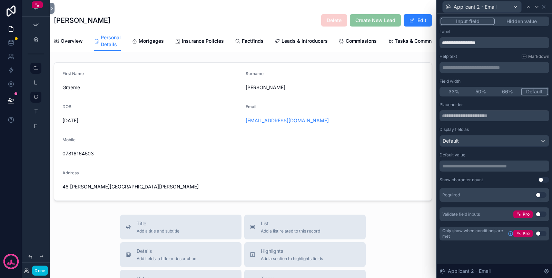
click at [511, 19] on button "Hidden value" at bounding box center [521, 22] width 53 height 8
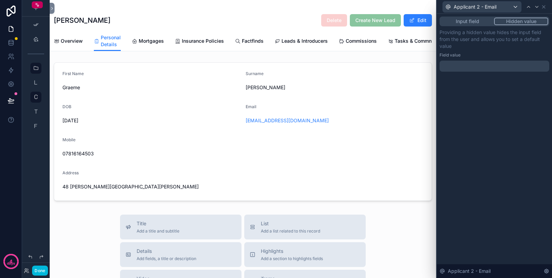
click at [499, 63] on p "﻿" at bounding box center [495, 66] width 106 height 7
click at [493, 67] on p "﻿" at bounding box center [495, 66] width 106 height 7
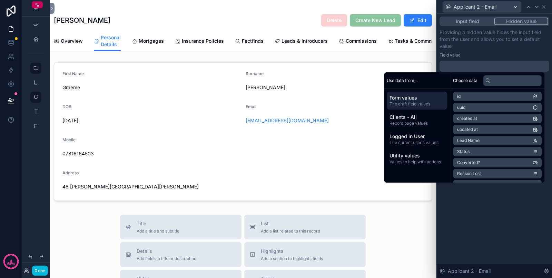
click at [418, 109] on div "Form values The draft field values" at bounding box center [417, 101] width 60 height 18
click at [418, 117] on span "Clients - All" at bounding box center [417, 117] width 55 height 7
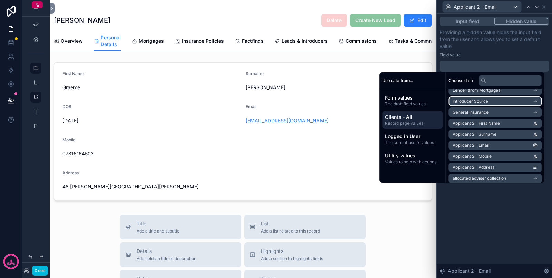
scroll to position [259, 0]
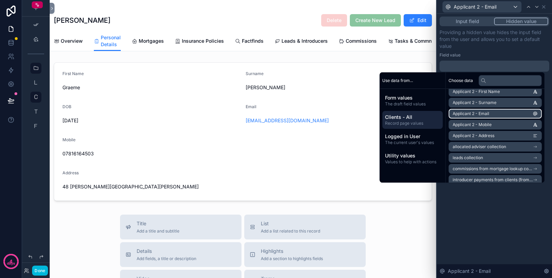
click at [478, 113] on span "Applicant 2 - Email" at bounding box center [471, 114] width 37 height 6
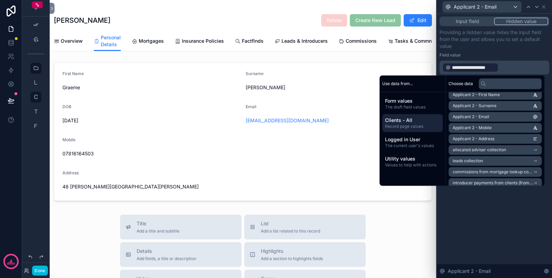
click at [487, 210] on div "**********" at bounding box center [494, 146] width 115 height 265
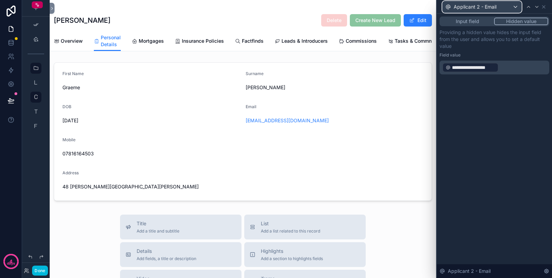
click at [496, 10] on div "Applicant 2 - Email" at bounding box center [482, 6] width 79 height 11
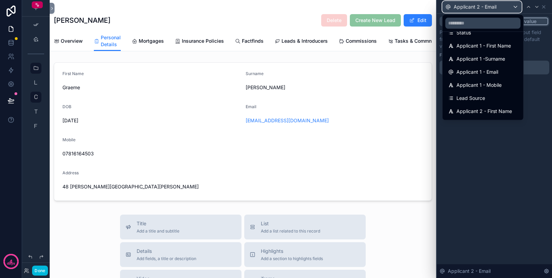
scroll to position [43, 0]
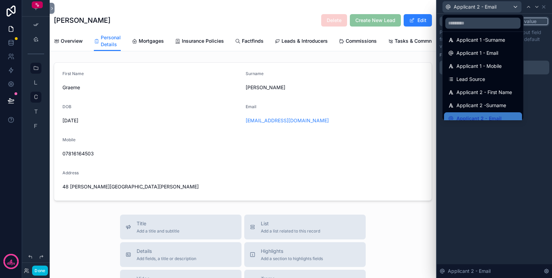
click at [491, 70] on div "Applicant 1 - Mobile" at bounding box center [483, 66] width 78 height 12
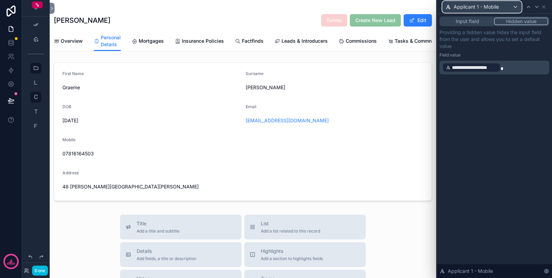
click at [496, 7] on span "Applicant 1 - Mobile" at bounding box center [476, 6] width 45 height 7
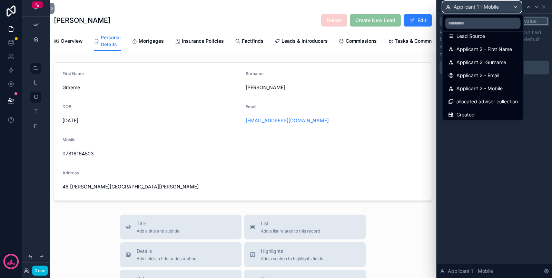
scroll to position [88, 0]
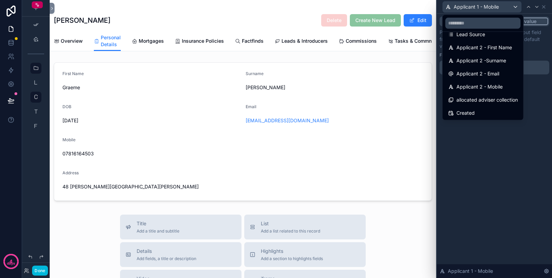
click at [487, 83] on span "Applicant 2 - Mobile" at bounding box center [480, 87] width 46 height 8
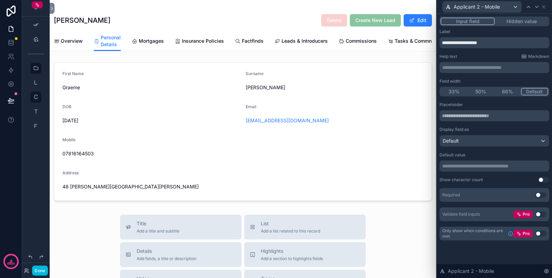
click at [515, 23] on button "Hidden value" at bounding box center [521, 22] width 53 height 8
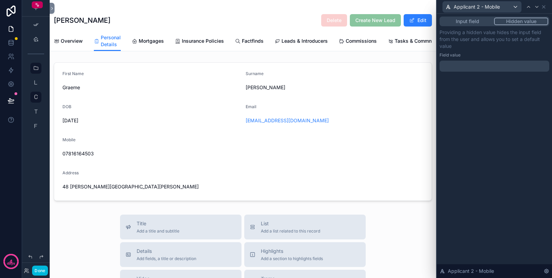
click at [483, 64] on p "﻿" at bounding box center [495, 66] width 106 height 7
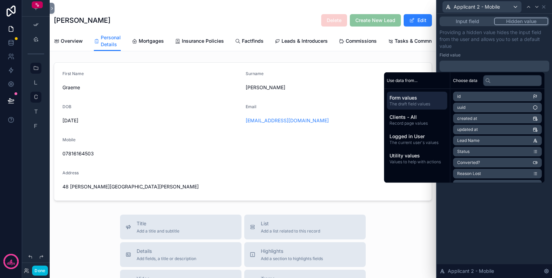
click at [422, 118] on span "Clients - All" at bounding box center [417, 117] width 55 height 7
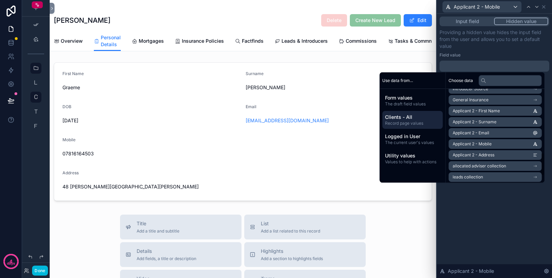
scroll to position [259, 0]
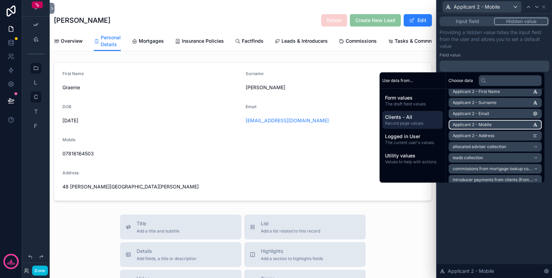
click at [494, 127] on li "Applicant 2 - Mobile" at bounding box center [495, 125] width 93 height 10
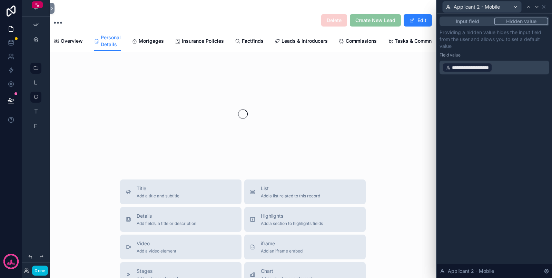
click at [497, 221] on div "**********" at bounding box center [494, 146] width 115 height 265
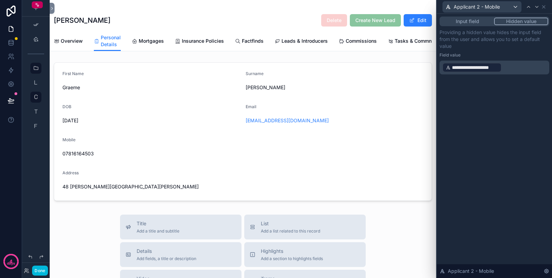
click at [472, 19] on button "Input field" at bounding box center [467, 22] width 53 height 8
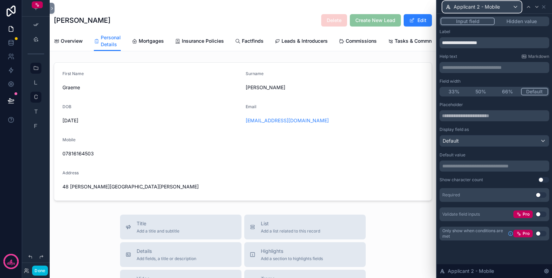
click at [500, 11] on div "Applicant 2 - Mobile" at bounding box center [482, 6] width 79 height 11
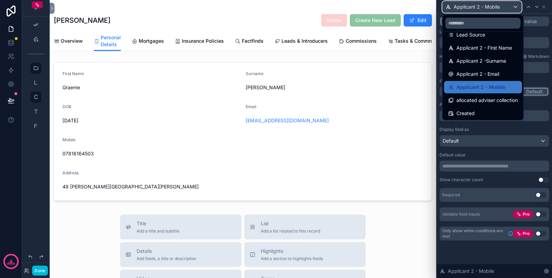
scroll to position [88, 0]
click at [487, 98] on span "allocated adviser collection" at bounding box center [487, 100] width 61 height 8
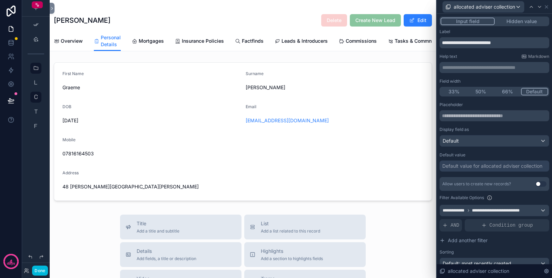
click at [513, 22] on button "Hidden value" at bounding box center [521, 22] width 53 height 8
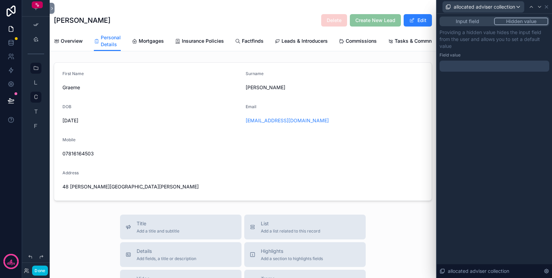
click at [472, 19] on button "Input field" at bounding box center [467, 22] width 53 height 8
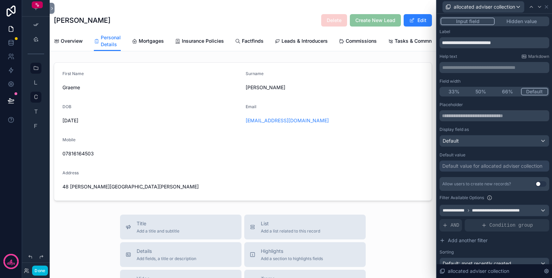
click at [491, 147] on div "**********" at bounding box center [495, 195] width 110 height 187
click at [493, 144] on div "Default" at bounding box center [494, 141] width 109 height 11
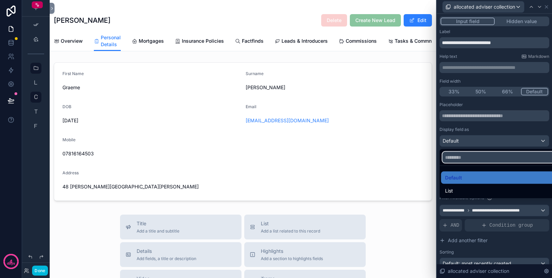
click at [487, 160] on input "text" at bounding box center [498, 157] width 113 height 11
click at [479, 169] on ul "Default List" at bounding box center [499, 182] width 119 height 32
click at [462, 176] on div "Default" at bounding box center [499, 178] width 108 height 8
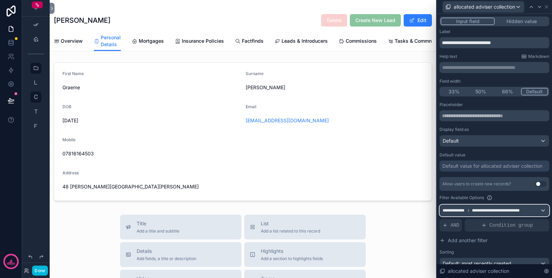
click at [534, 211] on div "**********" at bounding box center [494, 210] width 109 height 11
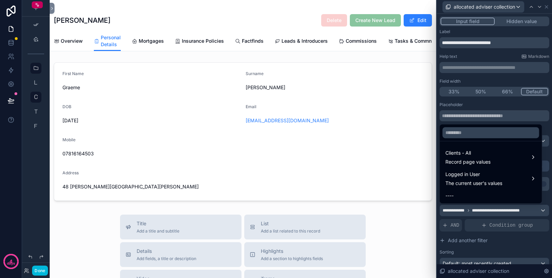
click at [492, 152] on div "Clients - All Record page values" at bounding box center [490, 157] width 91 height 17
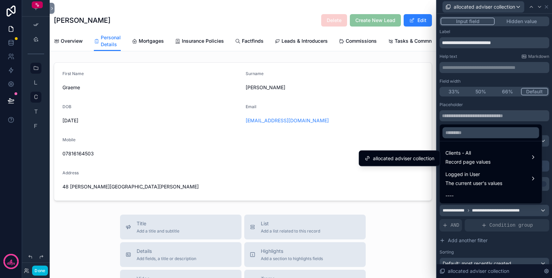
click at [417, 158] on span "allocated adviser collection" at bounding box center [403, 159] width 61 height 8
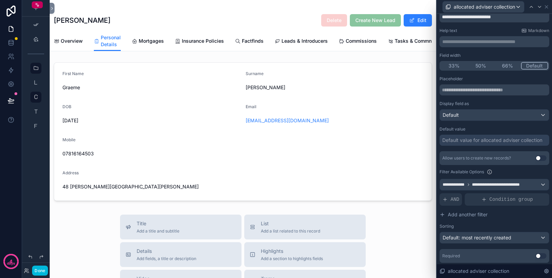
scroll to position [0, 0]
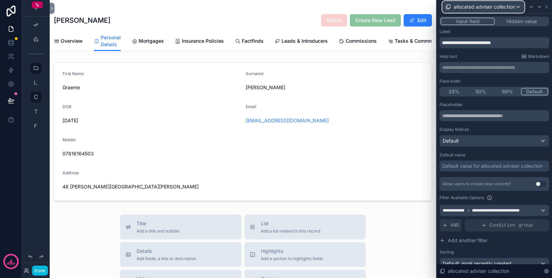
click at [506, 9] on span "allocated adviser collection" at bounding box center [484, 6] width 61 height 7
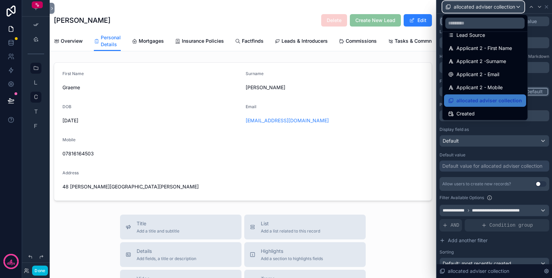
scroll to position [88, 0]
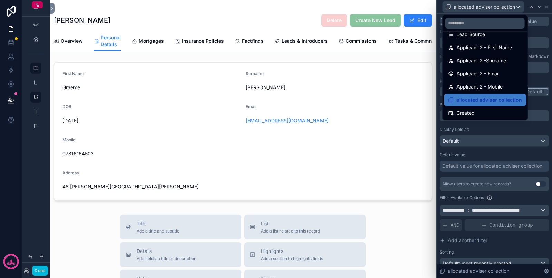
click at [492, 118] on div "Created" at bounding box center [485, 113] width 82 height 12
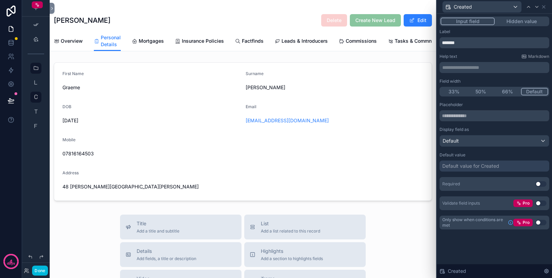
click at [513, 19] on button "Hidden value" at bounding box center [521, 22] width 53 height 8
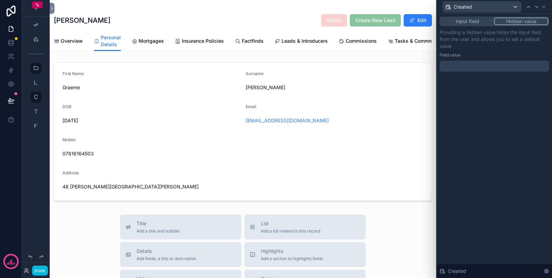
click at [499, 64] on div at bounding box center [495, 66] width 110 height 11
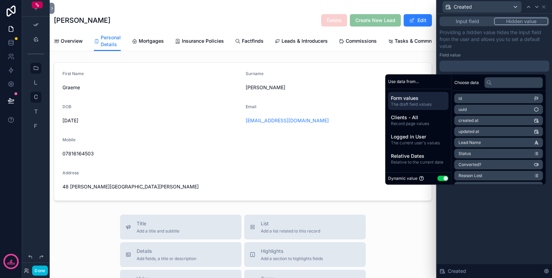
click at [418, 152] on div "Relative Dates Relative to the current date" at bounding box center [418, 159] width 60 height 18
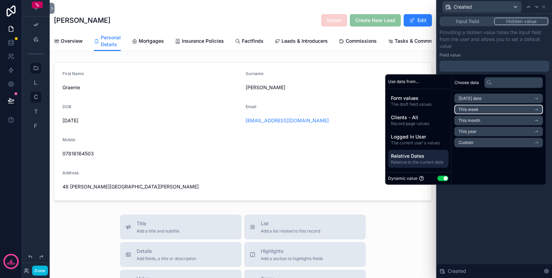
click at [471, 101] on span "Today's date" at bounding box center [470, 99] width 23 height 6
click at [467, 110] on li "Now" at bounding box center [498, 111] width 89 height 10
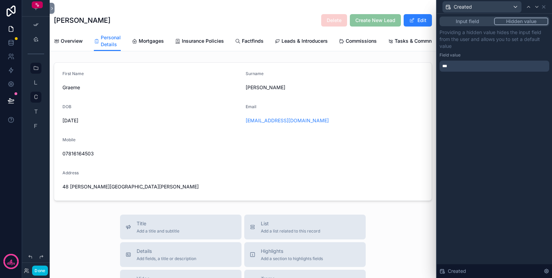
click at [478, 222] on div "Input field Hidden value Providing a hidden value hides the input field from th…" at bounding box center [494, 146] width 115 height 265
click at [546, 7] on icon at bounding box center [544, 7] width 6 height 6
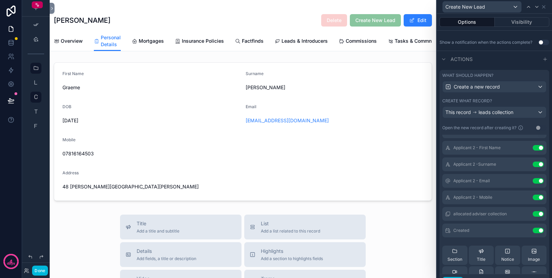
click at [40, 269] on button "Done" at bounding box center [40, 271] width 16 height 10
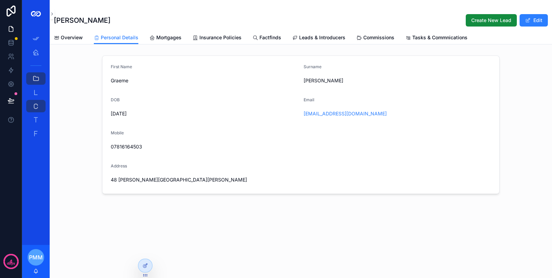
click at [482, 19] on span "Create New Lead" at bounding box center [491, 20] width 40 height 7
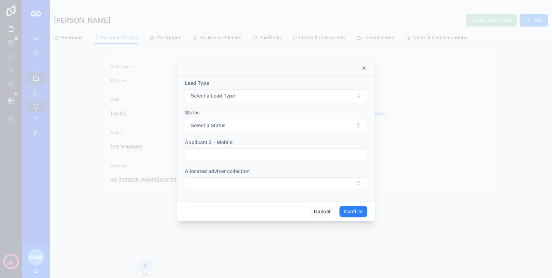
click at [236, 96] on button "Select a Lead Type" at bounding box center [276, 95] width 182 height 13
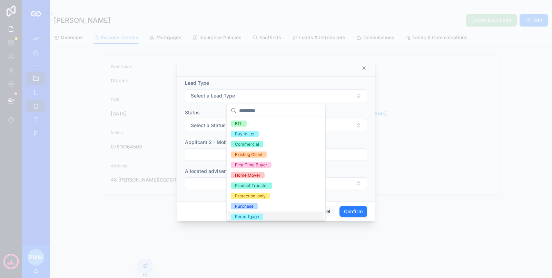
click at [247, 214] on div "Remortgage" at bounding box center [247, 217] width 24 height 6
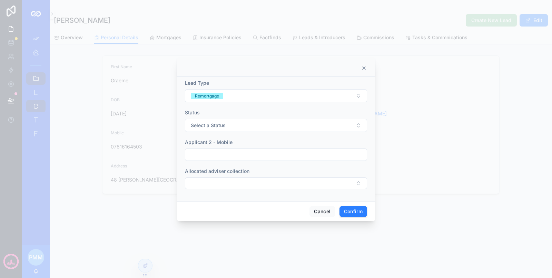
click at [238, 128] on button "Select a Status" at bounding box center [276, 125] width 182 height 13
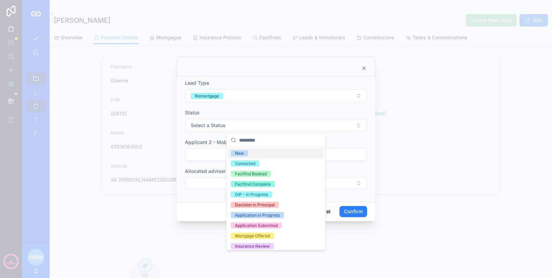
click at [242, 154] on div "New" at bounding box center [239, 153] width 9 height 6
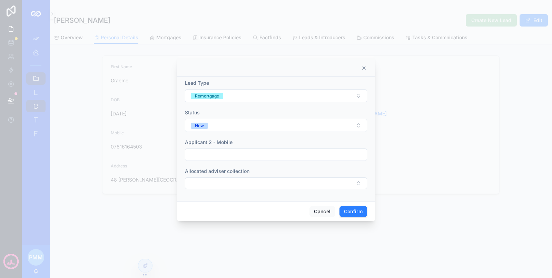
click at [552, 19] on div at bounding box center [276, 139] width 552 height 278
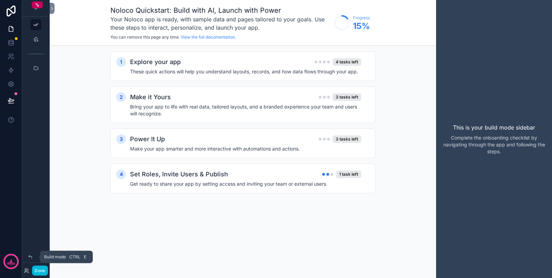
click at [38, 268] on button "Done" at bounding box center [40, 271] width 16 height 10
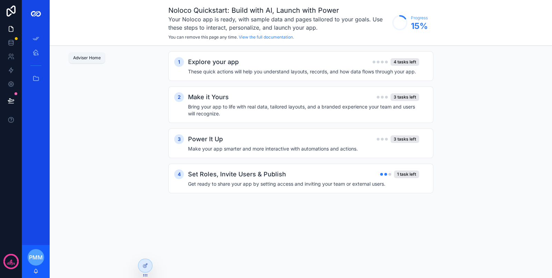
click at [35, 55] on icon "scrollable content" at bounding box center [35, 52] width 7 height 7
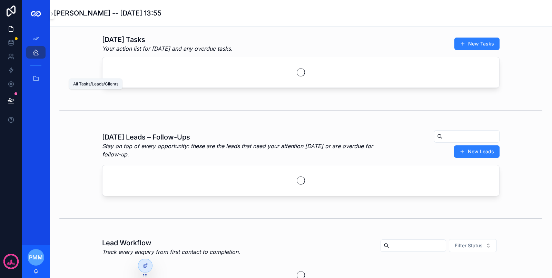
click at [38, 76] on icon "scrollable content" at bounding box center [35, 78] width 7 height 7
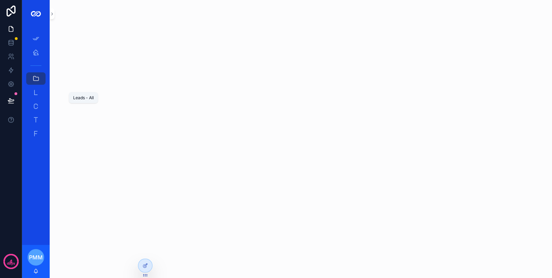
click at [38, 92] on icon "scrollable content" at bounding box center [35, 92] width 7 height 7
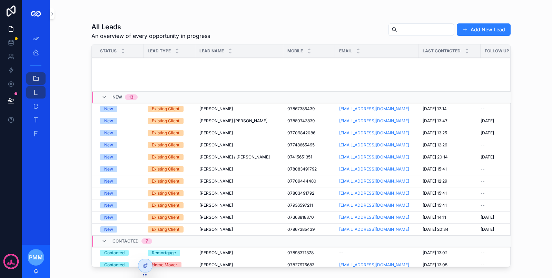
scroll to position [162, 0]
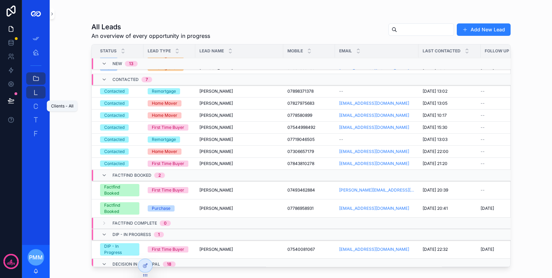
click at [36, 104] on icon "scrollable content" at bounding box center [35, 106] width 7 height 7
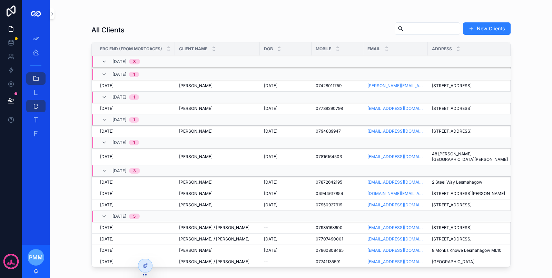
scroll to position [519, 0]
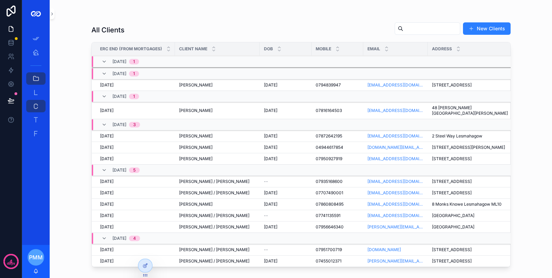
click at [271, 183] on td "--" at bounding box center [286, 181] width 52 height 11
click at [256, 182] on td "Baljeet Rai / Harjinder Rai Baljeet Rai / Harjinder Rai" at bounding box center [217, 181] width 85 height 11
click at [278, 179] on div "--" at bounding box center [285, 182] width 43 height 6
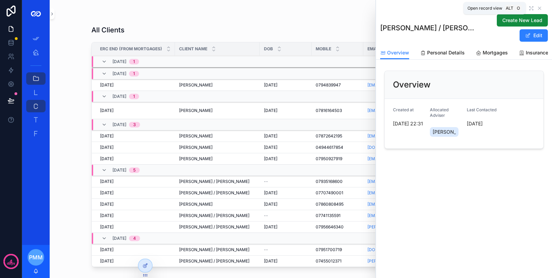
click at [531, 7] on icon "scrollable content" at bounding box center [532, 9] width 6 height 6
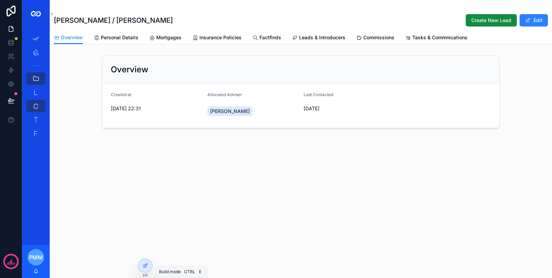
click at [146, 264] on icon at bounding box center [146, 264] width 1 height 1
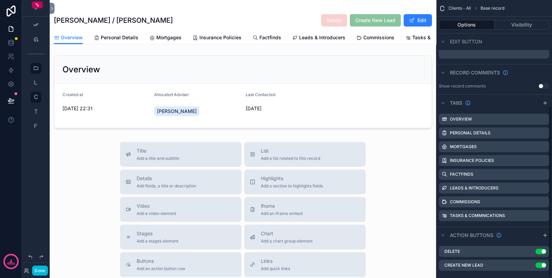
scroll to position [172, 0]
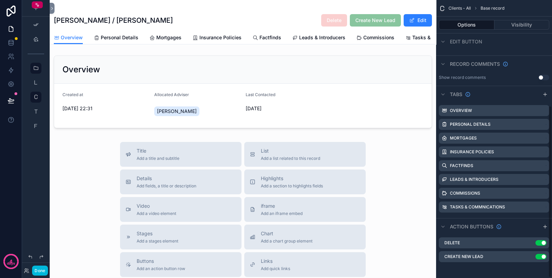
click at [0, 0] on icon "scrollable content" at bounding box center [0, 0] width 0 height 0
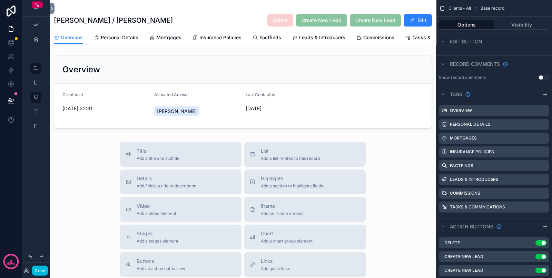
click at [0, 0] on icon "scrollable content" at bounding box center [0, 0] width 0 height 0
click at [533, 262] on icon at bounding box center [532, 259] width 3 height 3
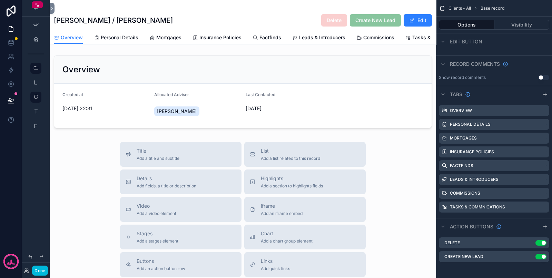
click at [0, 0] on icon "scrollable content" at bounding box center [0, 0] width 0 height 0
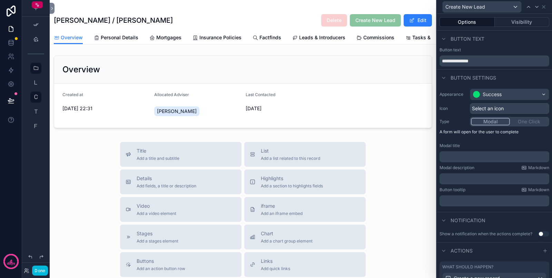
drag, startPoint x: 552, startPoint y: 192, endPoint x: 545, endPoint y: 210, distance: 18.8
click at [545, 210] on div "Appearance Success Icon Select an icon Type Modal One Click A form will open fo…" at bounding box center [494, 149] width 115 height 126
drag, startPoint x: 545, startPoint y: 210, endPoint x: 545, endPoint y: 202, distance: 7.6
click at [545, 204] on div "Appearance Success Icon Select an icon Type Modal One Click A form will open fo…" at bounding box center [494, 149] width 115 height 126
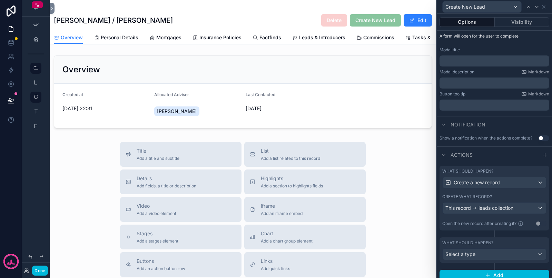
scroll to position [106, 0]
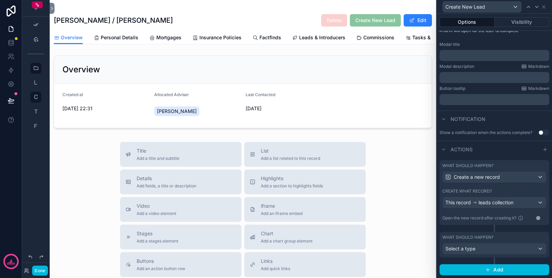
click at [527, 227] on div "What should happen? Create a new record Create what record? This record leads c…" at bounding box center [495, 196] width 110 height 72
drag, startPoint x: 526, startPoint y: 227, endPoint x: 518, endPoint y: 216, distance: 13.5
click at [518, 217] on div "What should happen? Create a new record Create what record? This record leads c…" at bounding box center [495, 196] width 110 height 72
drag, startPoint x: 518, startPoint y: 216, endPoint x: 515, endPoint y: 213, distance: 4.2
click at [515, 213] on div "What should happen? Create a new record Create what record? This record leads c…" at bounding box center [495, 192] width 110 height 65
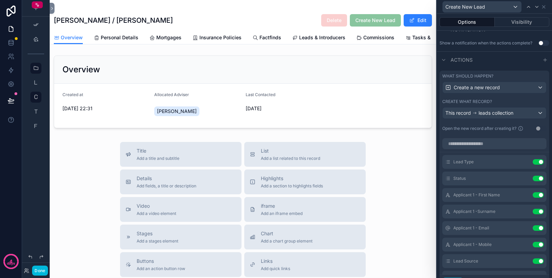
scroll to position [193, 0]
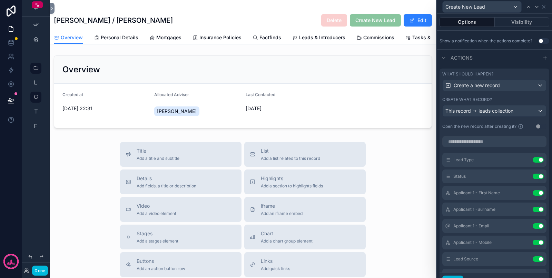
click at [0, 0] on icon at bounding box center [0, 0] width 0 height 0
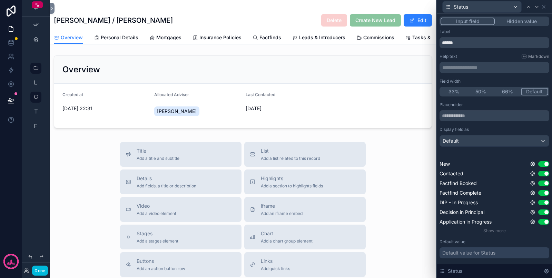
click at [508, 22] on button "Hidden value" at bounding box center [521, 22] width 53 height 8
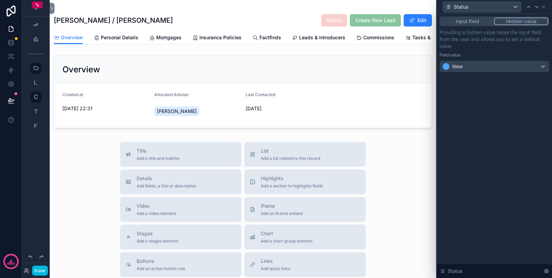
click at [479, 89] on div "Input field Hidden value Providing a hidden value hides the input field from th…" at bounding box center [494, 146] width 115 height 265
click at [496, 7] on div "Status" at bounding box center [482, 6] width 79 height 11
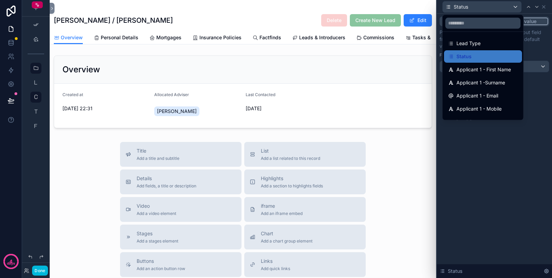
click at [496, 7] on div at bounding box center [494, 139] width 115 height 278
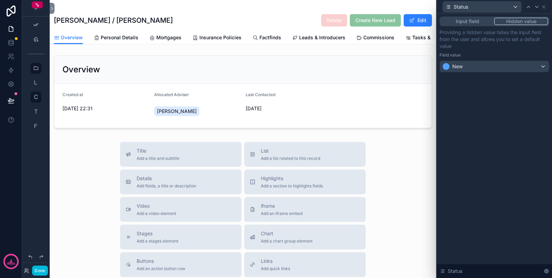
click at [514, 25] on button "Hidden value" at bounding box center [521, 22] width 54 height 8
click at [516, 8] on div "Status" at bounding box center [482, 6] width 79 height 11
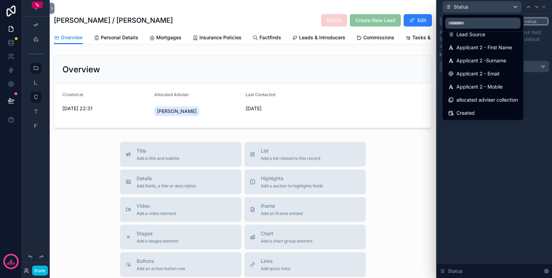
scroll to position [88, 0]
click at [498, 110] on div "Created" at bounding box center [483, 113] width 70 height 8
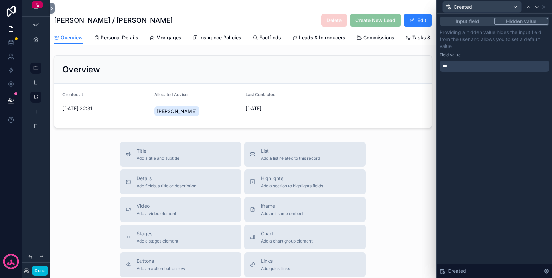
drag, startPoint x: 476, startPoint y: 20, endPoint x: 481, endPoint y: 9, distance: 12.5
click at [478, 12] on div "Created Input field Hidden value Providing a hidden value hides the input field…" at bounding box center [494, 139] width 116 height 278
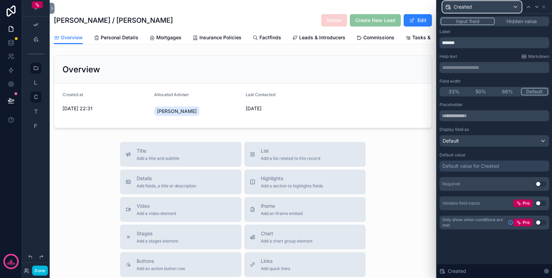
click at [481, 9] on div "Created" at bounding box center [482, 6] width 79 height 11
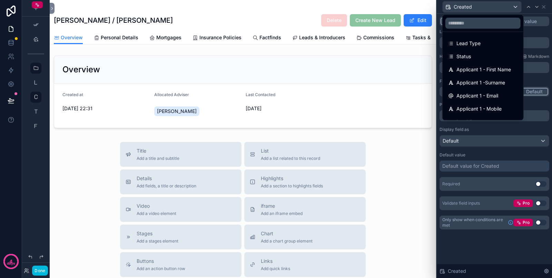
click at [39, 273] on button "Done" at bounding box center [40, 271] width 16 height 10
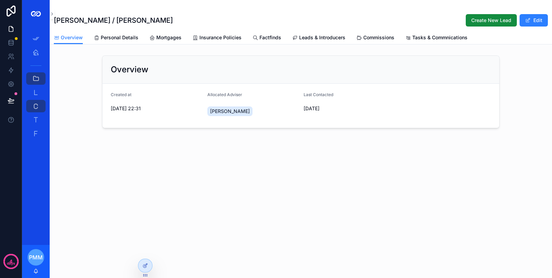
click at [476, 17] on span "Create New Lead" at bounding box center [491, 20] width 40 height 7
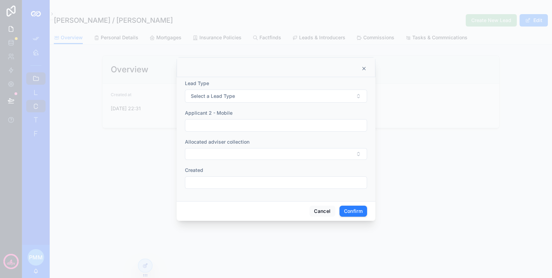
click at [262, 98] on button "Select a Lead Type" at bounding box center [276, 96] width 182 height 13
click at [212, 114] on span "Applicant 2 - Mobile" at bounding box center [209, 113] width 48 height 6
click at [320, 210] on button "Cancel" at bounding box center [323, 211] width 26 height 11
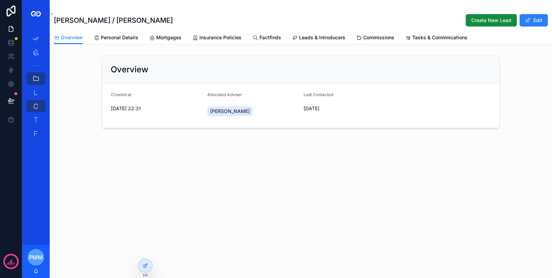
click at [479, 19] on span "Create New Lead" at bounding box center [491, 20] width 40 height 7
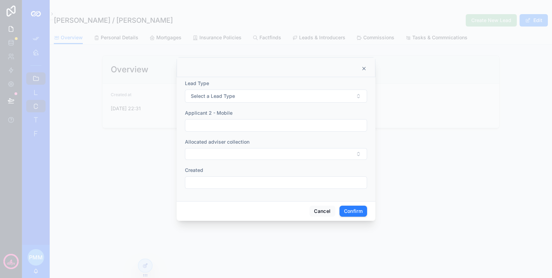
click at [252, 185] on input "text" at bounding box center [276, 183] width 182 height 10
click at [245, 197] on div "Lead Type Select a Lead Type Applicant 2 - Mobile Allocated adviser collection …" at bounding box center [276, 139] width 199 height 124
click at [363, 207] on button "Confirm" at bounding box center [354, 211] width 28 height 11
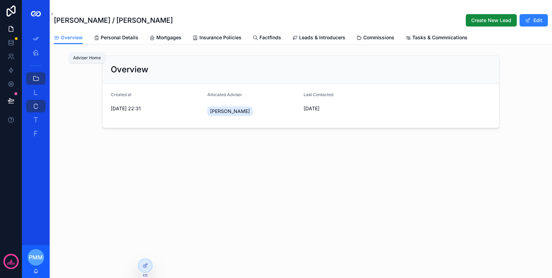
click at [37, 50] on icon "scrollable content" at bounding box center [35, 52] width 7 height 7
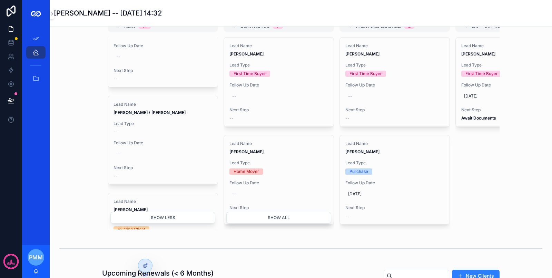
scroll to position [723, 0]
click at [184, 143] on span "Follow Up Date" at bounding box center [163, 146] width 99 height 6
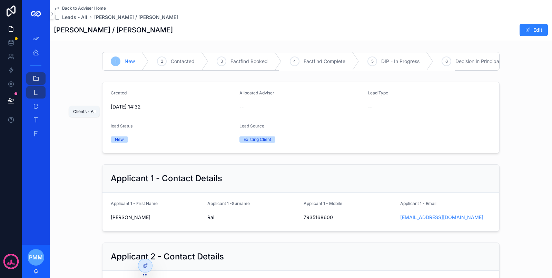
click at [37, 105] on icon "scrollable content" at bounding box center [35, 106] width 7 height 7
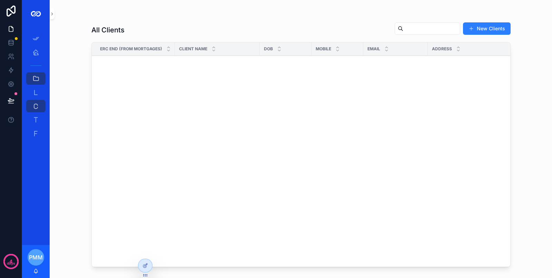
scroll to position [3057, 0]
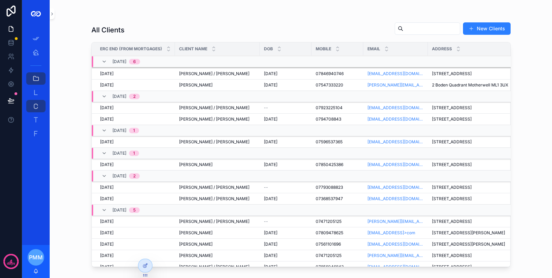
click at [242, 202] on div "James Kettyles / Tanja Kettyles James Kettyles / Tanja Kettyles" at bounding box center [217, 199] width 77 height 6
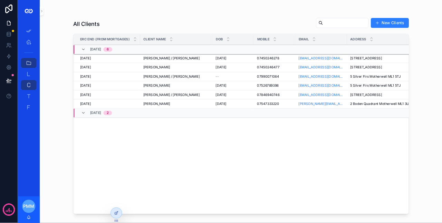
scroll to position [2778, 0]
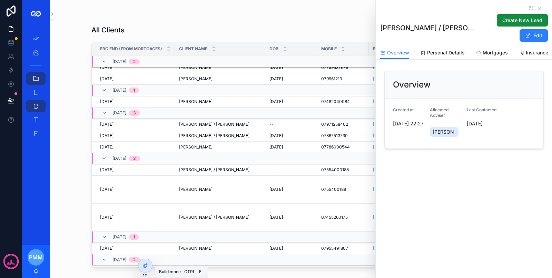
click at [145, 264] on icon at bounding box center [146, 266] width 6 height 6
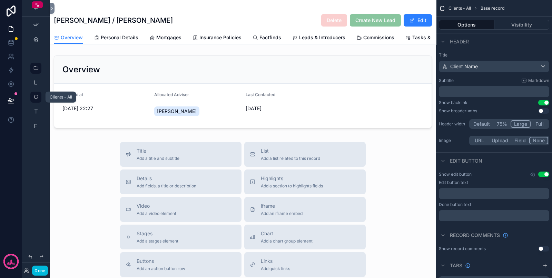
click at [35, 97] on icon "scrollable content" at bounding box center [36, 98] width 6 height 6
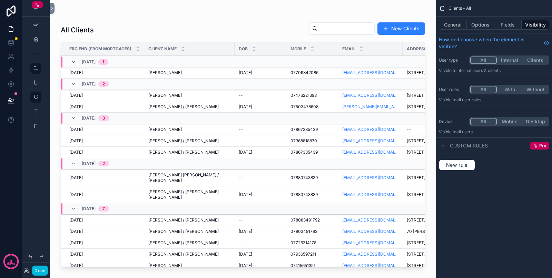
click at [232, 95] on div "scrollable content" at bounding box center [243, 135] width 386 height 270
click at [232, 95] on td "Gizelle Mangonon Gizelle Mangonon" at bounding box center [189, 95] width 90 height 11
click at [224, 98] on td "Gizelle Mangonon Gizelle Mangonon" at bounding box center [189, 95] width 90 height 11
click at [159, 97] on span "[PERSON_NAME]" at bounding box center [164, 96] width 33 height 6
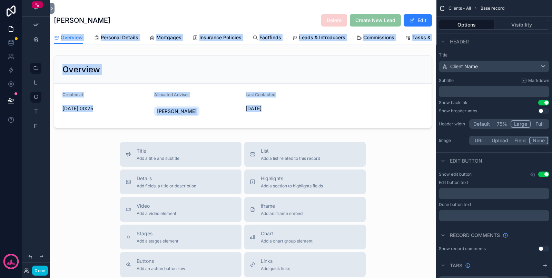
drag, startPoint x: 159, startPoint y: 97, endPoint x: 51, endPoint y: 55, distance: 116.0
click at [51, 55] on div "Gizelle Mangonon Delete Create New Lead Edit Overview Overview Personal Details…" at bounding box center [243, 221] width 386 height 443
drag, startPoint x: 51, startPoint y: 55, endPoint x: 36, endPoint y: 98, distance: 45.9
click at [36, 98] on icon "scrollable content" at bounding box center [36, 98] width 6 height 6
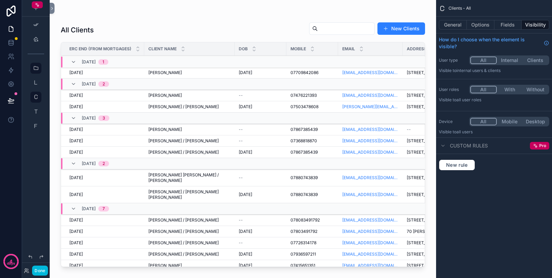
click at [219, 59] on div "30/11/2025 1" at bounding box center [173, 62] width 225 height 11
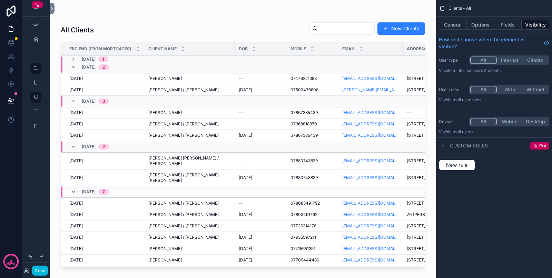
click at [481, 28] on button "Options" at bounding box center [481, 25] width 28 height 10
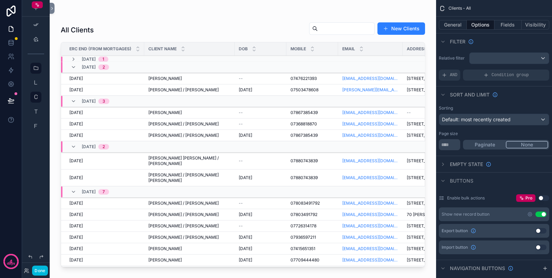
click at [459, 25] on button "General" at bounding box center [453, 25] width 28 height 10
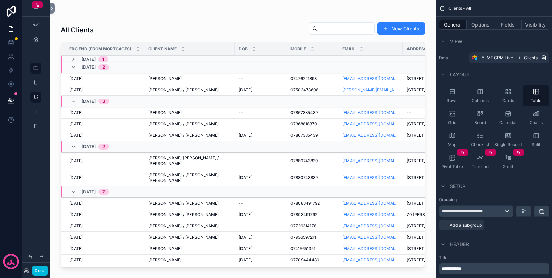
click at [478, 23] on button "Options" at bounding box center [481, 25] width 28 height 10
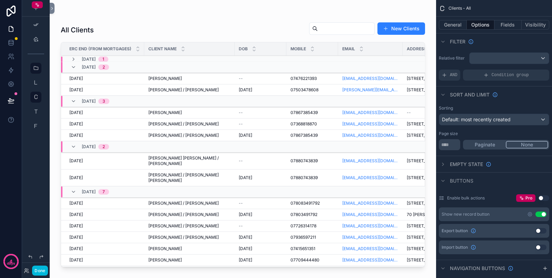
click at [444, 181] on icon "scrollable content" at bounding box center [443, 181] width 6 height 6
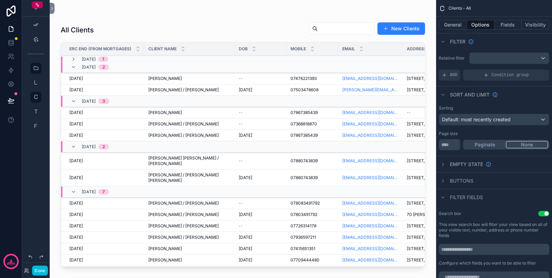
drag, startPoint x: 524, startPoint y: 186, endPoint x: 499, endPoint y: 275, distance: 92.5
click at [447, 25] on button "General" at bounding box center [453, 25] width 28 height 10
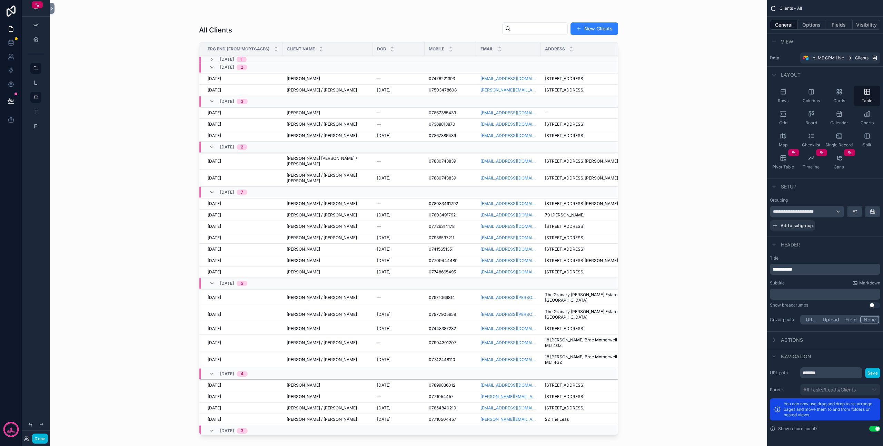
click at [552, 278] on span "Actions" at bounding box center [792, 339] width 22 height 7
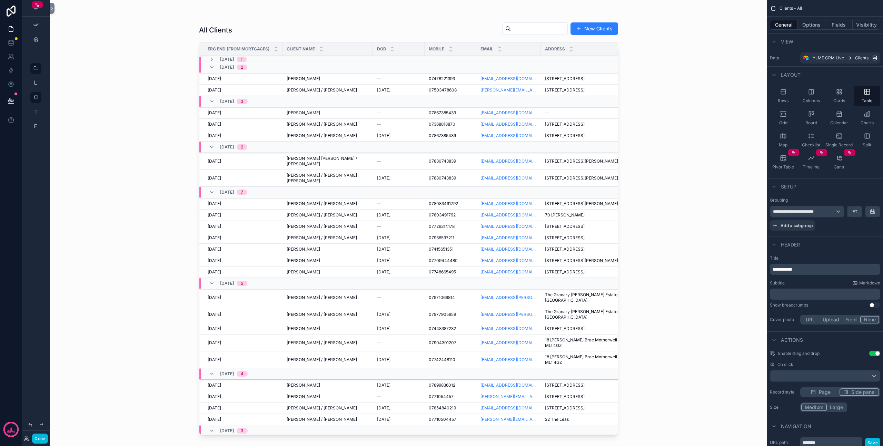
click at [552, 278] on button "Page" at bounding box center [821, 392] width 38 height 8
click at [552, 278] on icon "scrollable content" at bounding box center [847, 392] width 6 height 6
click at [552, 278] on button "Large" at bounding box center [836, 407] width 19 height 8
click at [43, 278] on button "Done" at bounding box center [40, 438] width 16 height 10
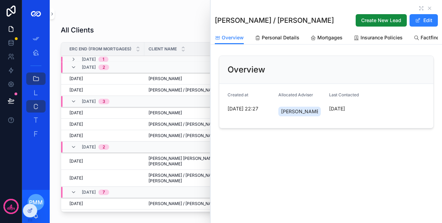
click at [266, 36] on span "Personal Details" at bounding box center [281, 37] width 38 height 7
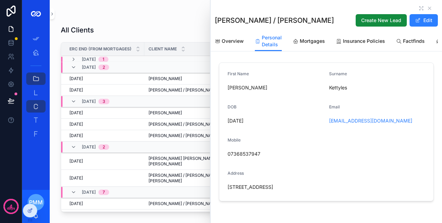
click at [303, 42] on span "Mortgages" at bounding box center [312, 41] width 25 height 7
click at [303, 42] on div "Overview Personal Details Mortgages Insurance Policies Factfinds Leads & Introd…" at bounding box center [326, 41] width 223 height 20
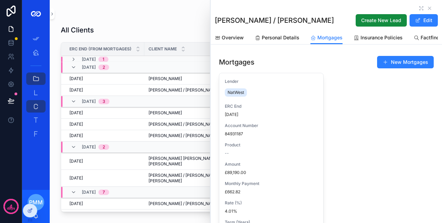
click at [161, 34] on div "All Clients New Clients" at bounding box center [246, 30] width 370 height 16
click at [428, 7] on icon "scrollable content" at bounding box center [429, 8] width 3 height 3
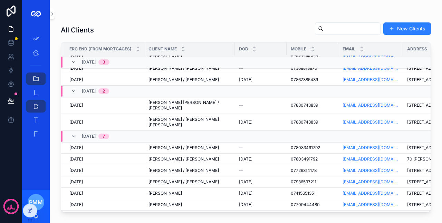
scroll to position [17, 0]
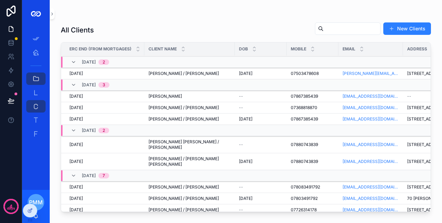
click at [323, 28] on input "scrollable content" at bounding box center [351, 29] width 57 height 10
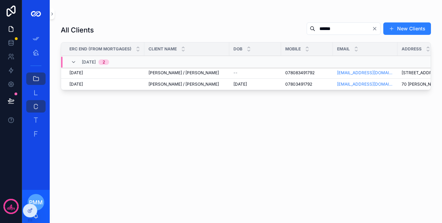
type input "******"
click at [212, 83] on div "Amy Hoggan / Alister McKenzie Amy Hoggan / Alister McKenzie" at bounding box center [186, 84] width 77 height 6
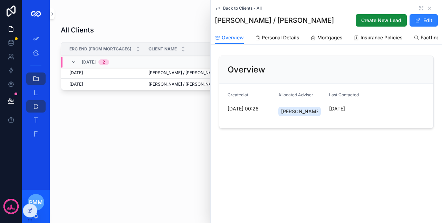
click at [317, 36] on span "Mortgages" at bounding box center [329, 37] width 25 height 7
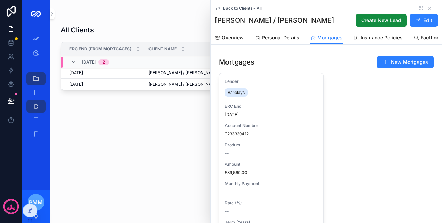
click at [262, 103] on div "Lender Barclays ERC End 31/03/2026 Account Number 9233339412 Product -- Amount …" at bounding box center [271, 195] width 104 height 244
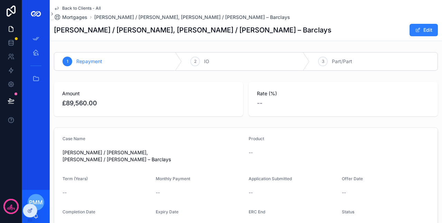
click at [144, 142] on div "Case Name" at bounding box center [152, 140] width 180 height 8
click at [72, 6] on span "Back to Clients - All" at bounding box center [81, 9] width 39 height 6
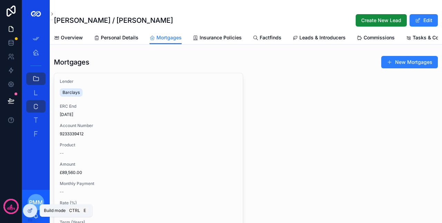
click at [27, 211] on icon at bounding box center [30, 211] width 6 height 6
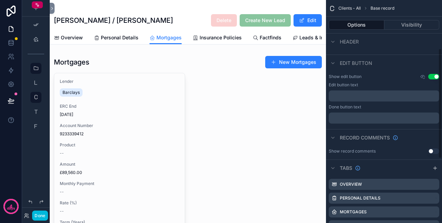
scroll to position [97, 0]
click at [199, 110] on div "scrollable content" at bounding box center [188, 186] width 276 height 267
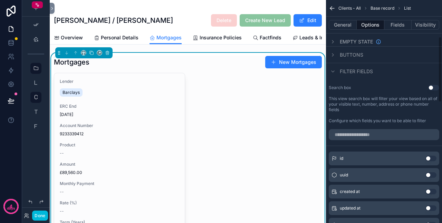
scroll to position [128, 0]
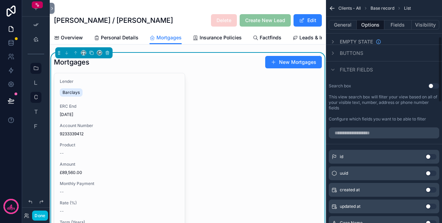
click at [393, 20] on button "Fields" at bounding box center [398, 25] width 28 height 10
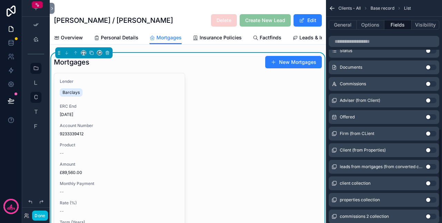
scroll to position [335, 0]
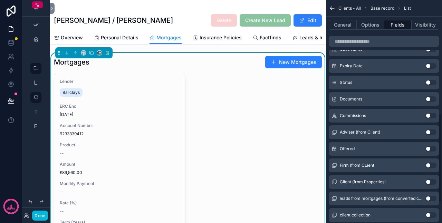
click at [427, 99] on button "Use setting" at bounding box center [430, 99] width 11 height 6
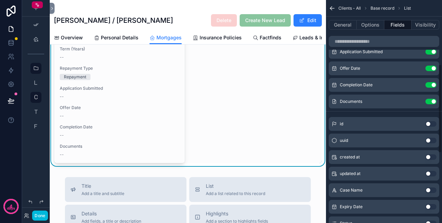
scroll to position [161, 0]
click at [0, 0] on icon "scrollable content" at bounding box center [0, 0] width 0 height 0
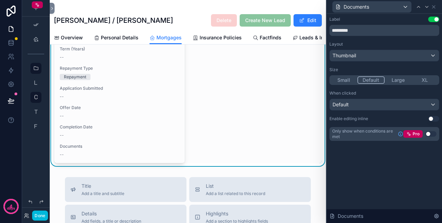
click at [365, 166] on div "Label Use setting ********* Layout Thumbnail Size Small Default Large XL When c…" at bounding box center [383, 118] width 115 height 209
click at [354, 54] on span "Thumbnail" at bounding box center [343, 55] width 23 height 7
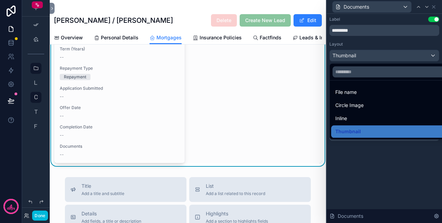
click at [348, 115] on div "Inline" at bounding box center [392, 118] width 114 height 8
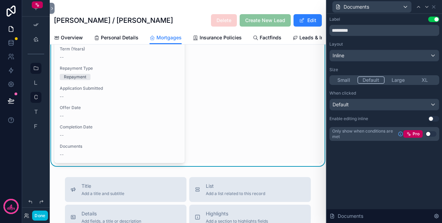
drag, startPoint x: 348, startPoint y: 115, endPoint x: 366, endPoint y: 95, distance: 27.3
click at [366, 95] on div "When clicked" at bounding box center [384, 93] width 110 height 6
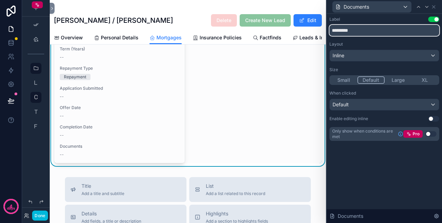
drag, startPoint x: 382, startPoint y: 30, endPoint x: 383, endPoint y: 26, distance: 4.8
click at [383, 27] on input "*********" at bounding box center [384, 30] width 110 height 11
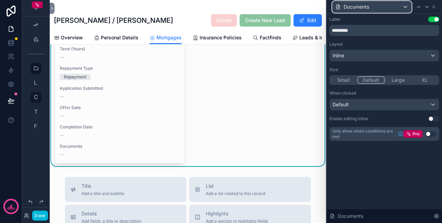
click at [401, 8] on div "Documents" at bounding box center [371, 6] width 79 height 11
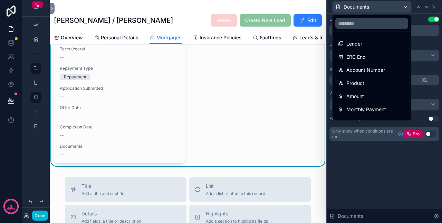
click at [420, 18] on div at bounding box center [383, 111] width 115 height 223
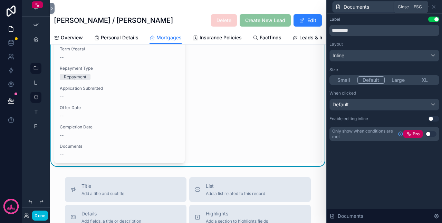
click at [433, 7] on icon at bounding box center [434, 7] width 6 height 6
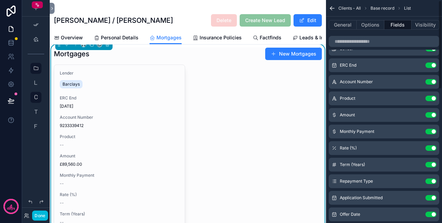
scroll to position [0, 0]
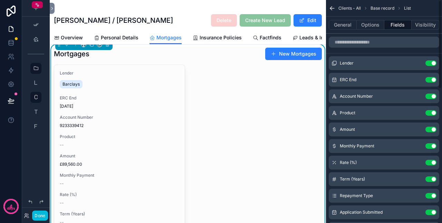
click at [400, 60] on div "Lender Use setting" at bounding box center [384, 63] width 110 height 14
click at [0, 0] on icon "scrollable content" at bounding box center [0, 0] width 0 height 0
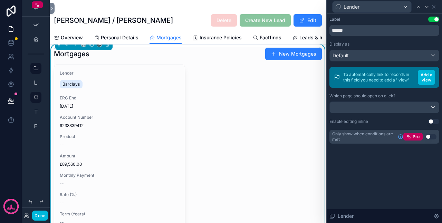
click at [344, 48] on div "Display as Default" at bounding box center [384, 51] width 110 height 20
click at [344, 55] on span "Default" at bounding box center [340, 55] width 16 height 7
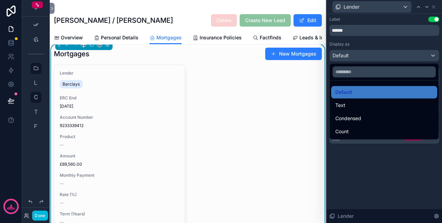
click at [354, 46] on div at bounding box center [383, 111] width 115 height 223
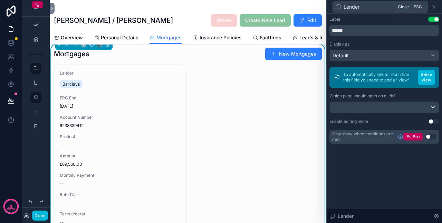
click at [433, 7] on icon at bounding box center [434, 7] width 6 height 6
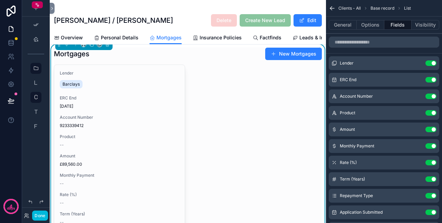
click at [144, 109] on span "[DATE]" at bounding box center [119, 107] width 119 height 6
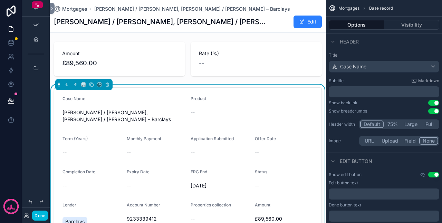
click at [306, 100] on div "Product" at bounding box center [251, 100] width 123 height 8
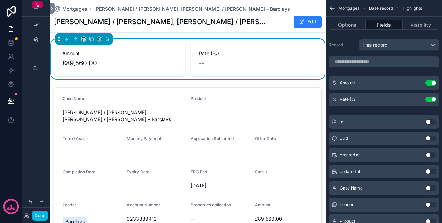
click at [312, 89] on div "scrollable content" at bounding box center [188, 180] width 276 height 190
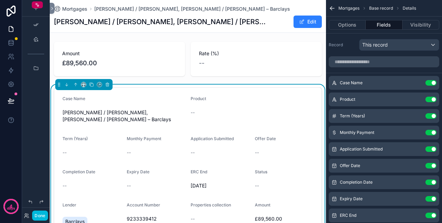
click at [70, 11] on span "Mortgages" at bounding box center [74, 9] width 25 height 7
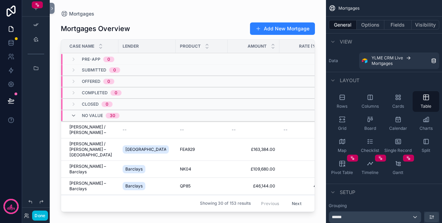
click at [207, 173] on td "NK04 NK04" at bounding box center [202, 169] width 52 height 17
click at [115, 168] on td "Mary Philip – Barclays Mary Philip – Barclays" at bounding box center [89, 169] width 57 height 17
click at [101, 166] on span "Mary Philip – Barclays" at bounding box center [91, 169] width 45 height 11
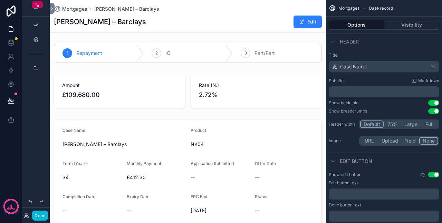
drag, startPoint x: 71, startPoint y: 6, endPoint x: 23, endPoint y: 32, distance: 54.2
click at [71, 6] on span "Mortgages" at bounding box center [74, 9] width 25 height 7
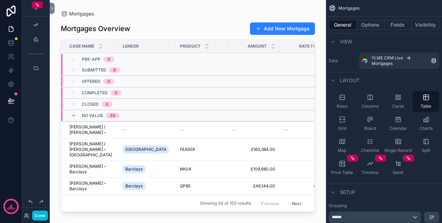
click at [35, 215] on button "Done" at bounding box center [40, 215] width 16 height 10
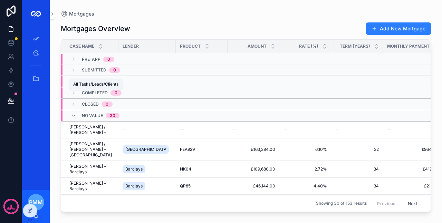
click at [33, 78] on icon "scrollable content" at bounding box center [35, 78] width 7 height 7
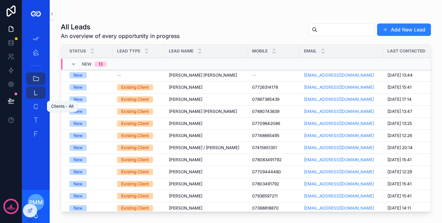
click at [33, 102] on div "Clients - All 247" at bounding box center [35, 106] width 11 height 11
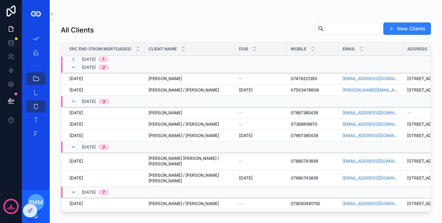
click at [325, 26] on input "scrollable content" at bounding box center [351, 29] width 57 height 10
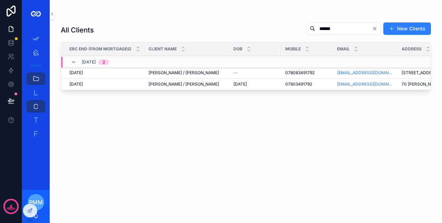
type input "******"
click at [214, 83] on div "Amy Hoggan / Alister McKenzie Amy Hoggan / Alister McKenzie" at bounding box center [186, 84] width 77 height 6
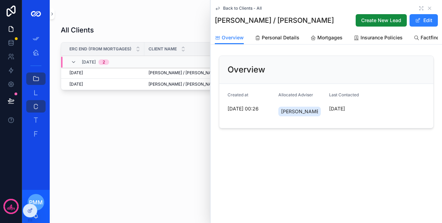
click at [326, 39] on span "Mortgages" at bounding box center [329, 37] width 25 height 7
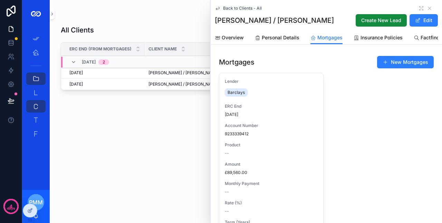
drag, startPoint x: 29, startPoint y: 210, endPoint x: 59, endPoint y: 211, distance: 30.4
click at [59, 211] on div "App Setup Adviser Home All Tasks/Leads/Clients Leads - All 206 Clients - All 24…" at bounding box center [232, 111] width 420 height 223
drag, startPoint x: 30, startPoint y: 211, endPoint x: 47, endPoint y: 209, distance: 17.8
click at [68, 209] on div "App Setup Adviser Home All Tasks/Leads/Clients Leads - All 206 Clients - All 24…" at bounding box center [232, 111] width 420 height 223
click at [26, 209] on div at bounding box center [30, 210] width 14 height 13
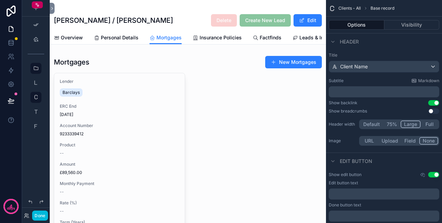
click at [177, 101] on div "scrollable content" at bounding box center [188, 196] width 276 height 286
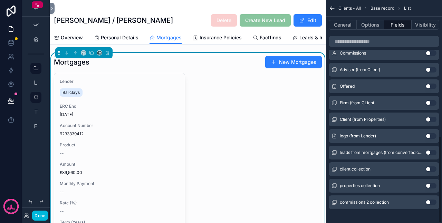
scroll to position [352, 0]
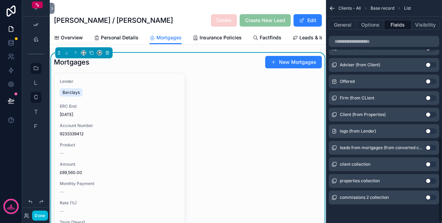
click at [433, 130] on button "Use setting" at bounding box center [430, 131] width 11 height 6
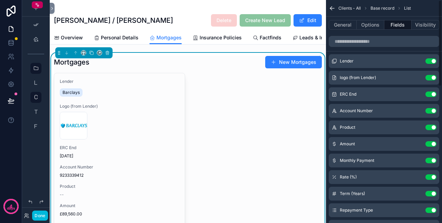
scroll to position [0, 0]
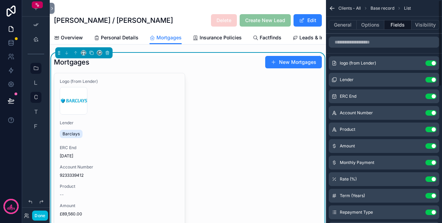
click at [0, 0] on icon "scrollable content" at bounding box center [0, 0] width 0 height 0
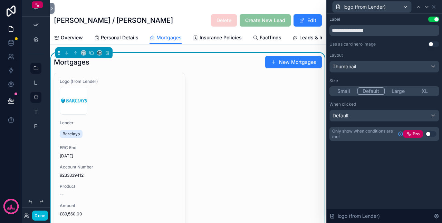
click at [400, 89] on button "Large" at bounding box center [397, 91] width 27 height 8
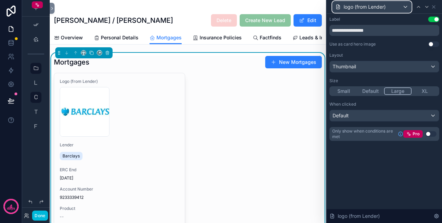
click at [403, 6] on div "logo (from Lender)" at bounding box center [371, 6] width 79 height 11
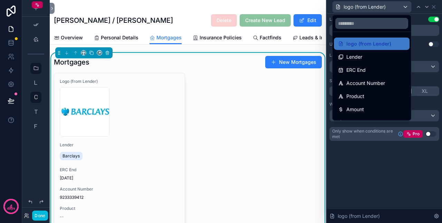
click at [373, 56] on div "Lender" at bounding box center [371, 57] width 67 height 8
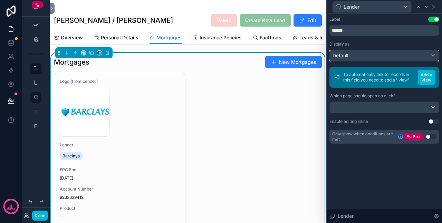
click at [368, 52] on div "Default" at bounding box center [384, 55] width 109 height 11
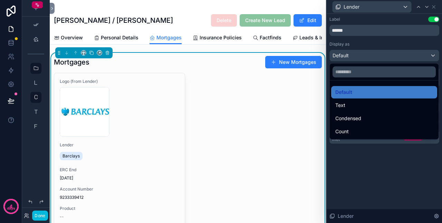
click at [368, 44] on div at bounding box center [383, 111] width 115 height 223
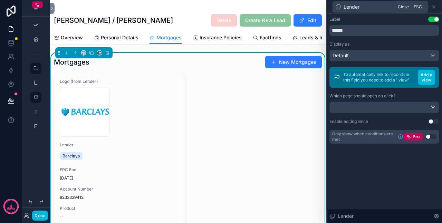
click at [434, 7] on icon at bounding box center [434, 7] width 6 height 6
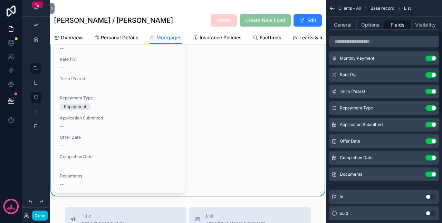
scroll to position [138, 0]
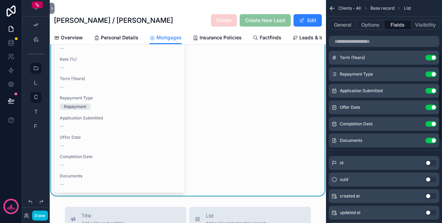
click at [434, 139] on button "Use setting" at bounding box center [430, 141] width 11 height 6
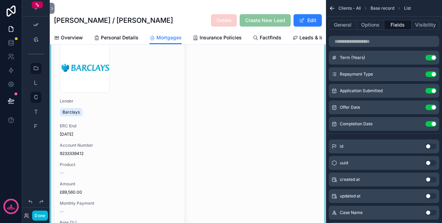
scroll to position [0, 0]
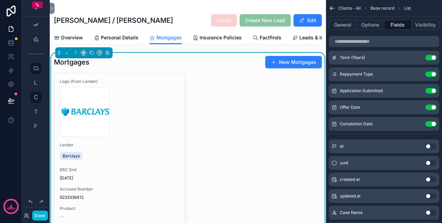
click at [233, 117] on div "Logo (from Lender) download .webp Lender Barclays ERC End 31/03/2026 Account Nu…" at bounding box center [188, 227] width 268 height 308
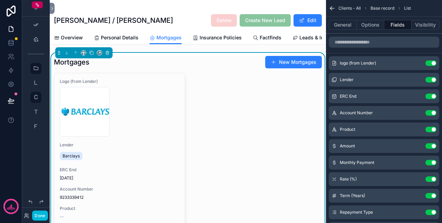
click at [0, 0] on icon "scrollable content" at bounding box center [0, 0] width 0 height 0
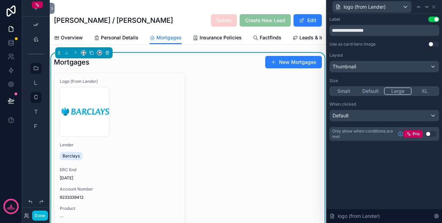
click at [425, 92] on button "XL" at bounding box center [424, 91] width 27 height 8
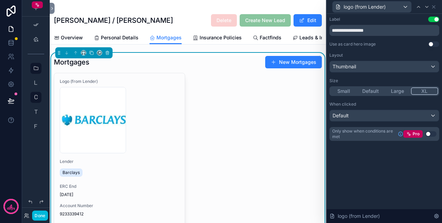
click at [349, 91] on button "Small" at bounding box center [343, 91] width 27 height 8
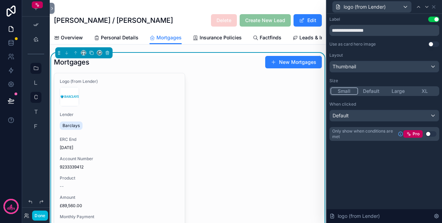
click at [366, 90] on button "Default" at bounding box center [371, 91] width 27 height 8
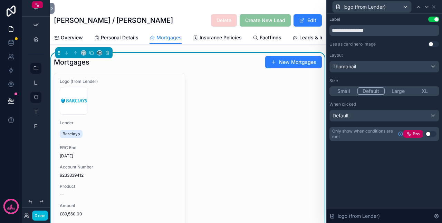
click at [202, 99] on div "Logo (from Lender) download .webp Lender Barclays ERC End 31/03/2026 Account Nu…" at bounding box center [188, 216] width 268 height 286
click at [237, 115] on div "Logo (from Lender) download .webp Lender Barclays ERC End 31/03/2026 Account Nu…" at bounding box center [188, 216] width 268 height 286
click at [168, 76] on div "Mortgages New Mortgages Logo (from Lender) download .webp Lender Barclays ERC E…" at bounding box center [188, 207] width 268 height 303
click at [433, 6] on icon at bounding box center [434, 7] width 6 height 6
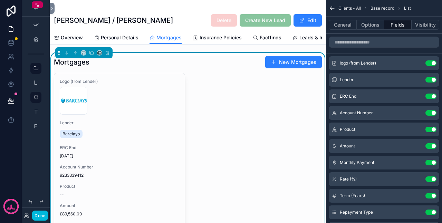
click at [346, 24] on button "General" at bounding box center [343, 25] width 28 height 10
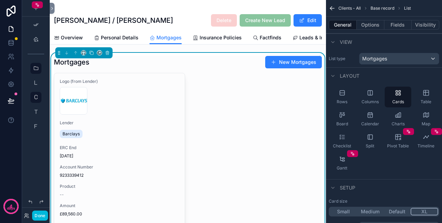
click at [346, 112] on div "Board" at bounding box center [342, 119] width 27 height 21
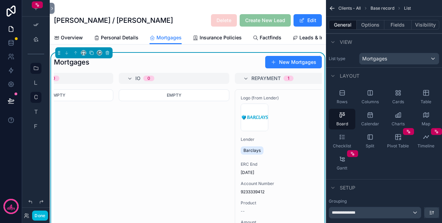
click at [369, 136] on icon "scrollable content" at bounding box center [369, 137] width 0 height 4
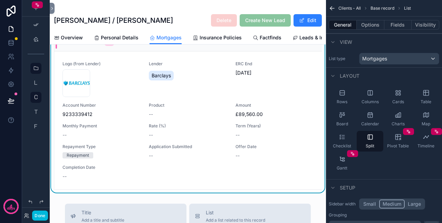
scroll to position [35, 0]
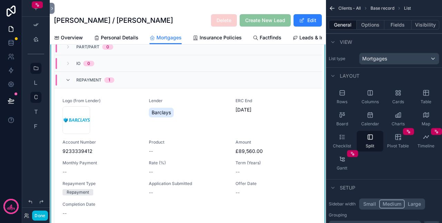
click at [373, 119] on div "Calendar" at bounding box center [369, 119] width 27 height 21
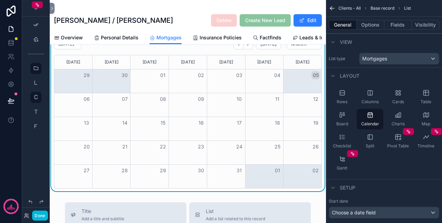
click at [345, 97] on div "Rows" at bounding box center [342, 97] width 27 height 21
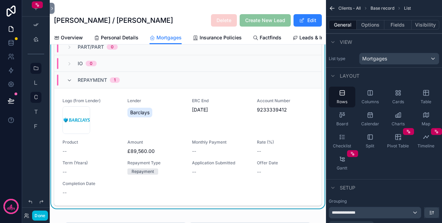
click at [372, 102] on span "Columns" at bounding box center [369, 102] width 17 height 6
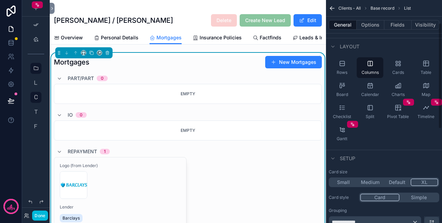
scroll to position [69, 0]
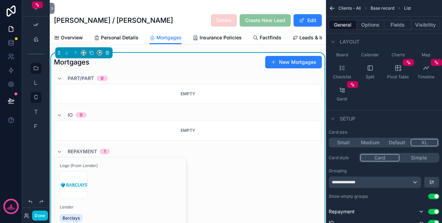
click at [420, 158] on button "Simple" at bounding box center [418, 158] width 39 height 8
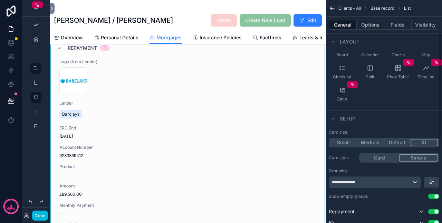
click at [379, 160] on button "Card" at bounding box center [379, 158] width 39 height 8
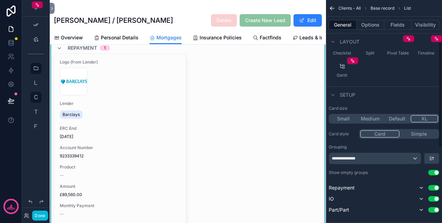
scroll to position [104, 0]
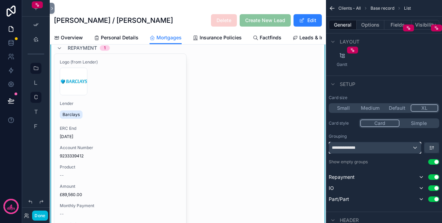
click at [376, 150] on div "**********" at bounding box center [375, 147] width 92 height 11
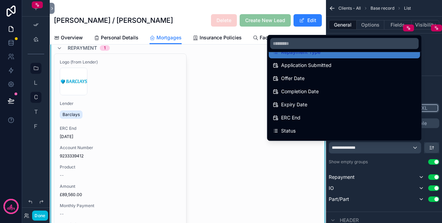
click at [325, 109] on div "Expiry Date" at bounding box center [343, 104] width 151 height 12
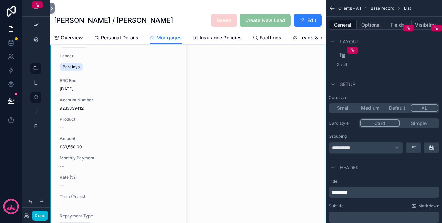
scroll to position [69, 0]
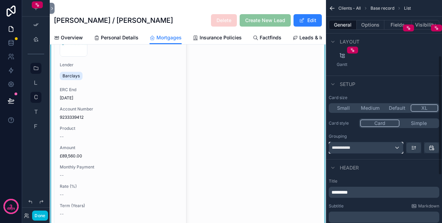
click at [365, 145] on div "**********" at bounding box center [366, 147] width 74 height 11
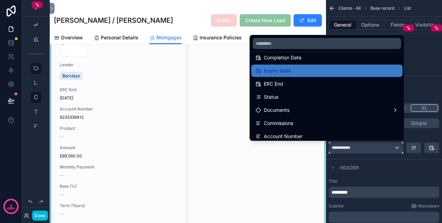
scroll to position [138, 0]
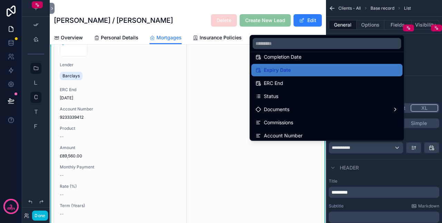
click at [294, 86] on div "ERC End" at bounding box center [326, 83] width 143 height 8
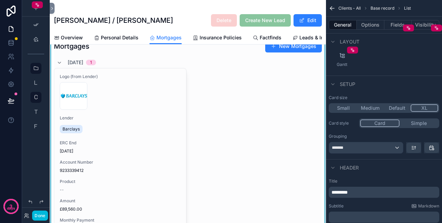
scroll to position [0, 0]
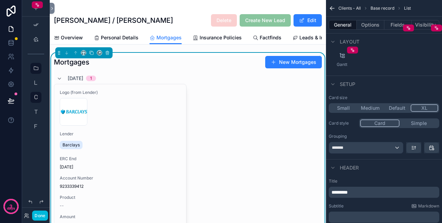
click at [399, 106] on button "Default" at bounding box center [396, 108] width 27 height 8
click at [371, 107] on button "Medium" at bounding box center [369, 108] width 27 height 8
click at [348, 107] on button "Small" at bounding box center [343, 108] width 27 height 8
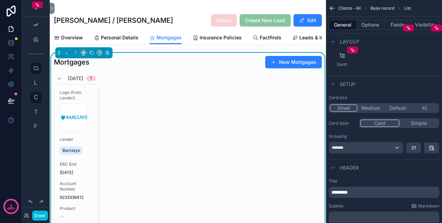
click at [370, 106] on button "Medium" at bounding box center [370, 108] width 27 height 8
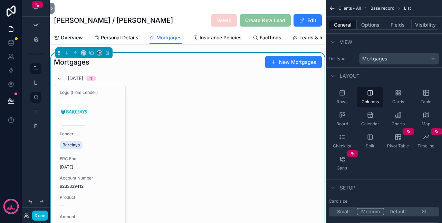
click at [402, 98] on div "Cards" at bounding box center [397, 97] width 27 height 21
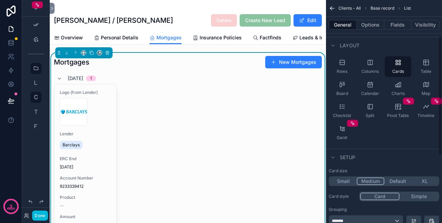
scroll to position [69, 0]
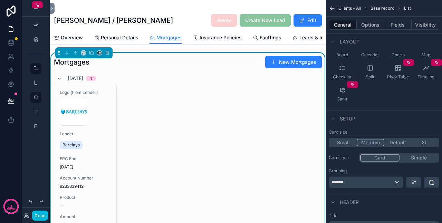
click at [410, 156] on button "Simple" at bounding box center [418, 158] width 39 height 8
click at [386, 158] on button "Card" at bounding box center [379, 158] width 39 height 8
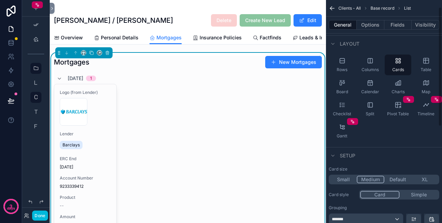
scroll to position [0, 0]
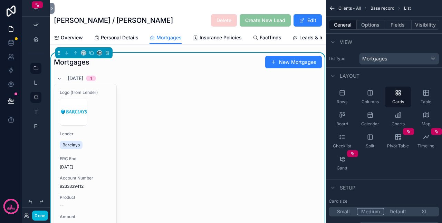
click at [430, 99] on span "Table" at bounding box center [425, 102] width 11 height 6
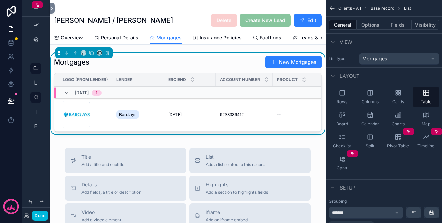
click at [39, 216] on button "Done" at bounding box center [40, 215] width 16 height 10
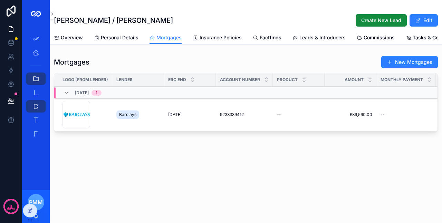
click at [25, 208] on div at bounding box center [30, 210] width 14 height 13
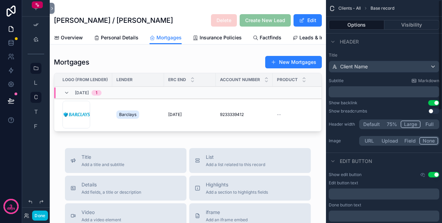
click at [375, 124] on button "Default" at bounding box center [371, 124] width 23 height 8
click at [233, 72] on div "scrollable content" at bounding box center [188, 95] width 276 height 84
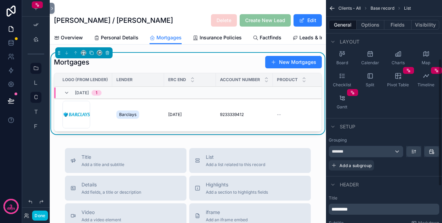
scroll to position [104, 0]
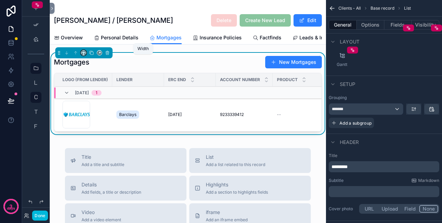
click at [84, 55] on icon "scrollable content" at bounding box center [83, 52] width 5 height 5
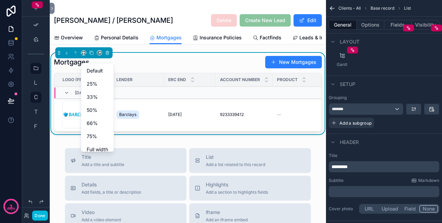
click at [88, 72] on span "Default" at bounding box center [95, 71] width 16 height 8
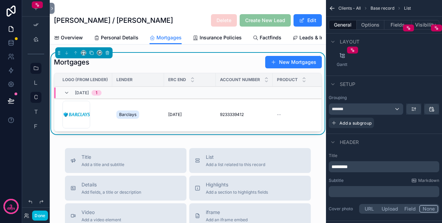
click at [41, 213] on button "Done" at bounding box center [40, 215] width 16 height 10
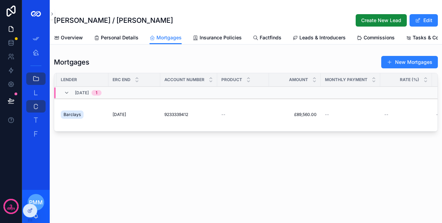
scroll to position [0, 0]
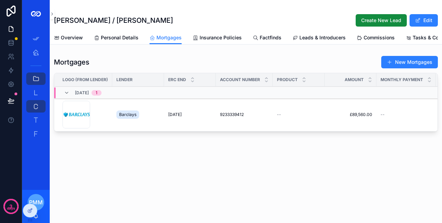
drag, startPoint x: 179, startPoint y: 140, endPoint x: 194, endPoint y: 171, distance: 34.3
click at [194, 171] on div "Amy Hoggan / Alister McKenzie Create New Lead Edit Mortgages Overview Personal …" at bounding box center [246, 90] width 392 height 181
click at [124, 117] on span "Barclays" at bounding box center [127, 115] width 17 height 6
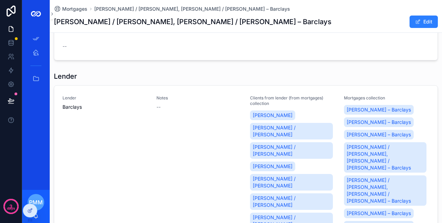
scroll to position [311, 0]
click at [28, 208] on icon at bounding box center [30, 211] width 6 height 6
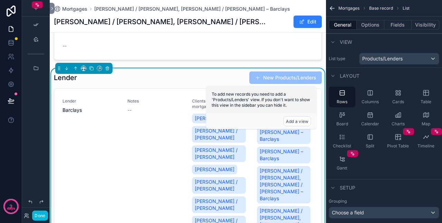
scroll to position [69, 0]
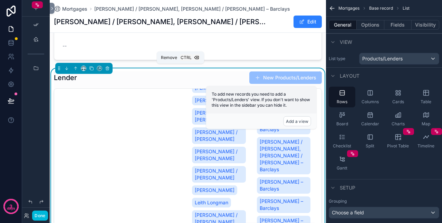
click at [107, 67] on icon "scrollable content" at bounding box center [107, 67] width 1 height 1
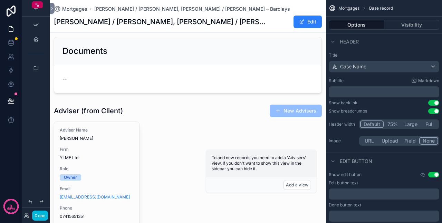
scroll to position [311, 0]
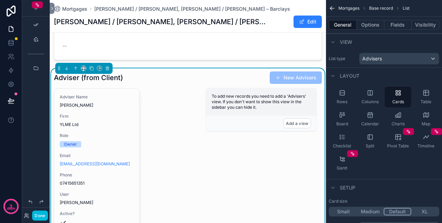
scroll to position [276, 0]
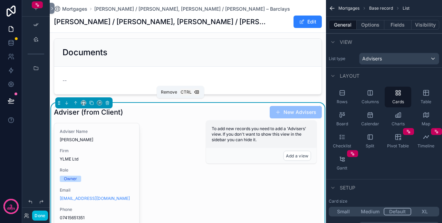
click at [109, 104] on button "scrollable content" at bounding box center [108, 103] width 8 height 8
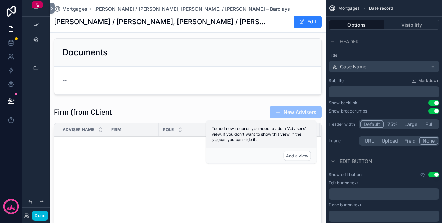
click at [153, 118] on div "scrollable content" at bounding box center [188, 200] width 276 height 194
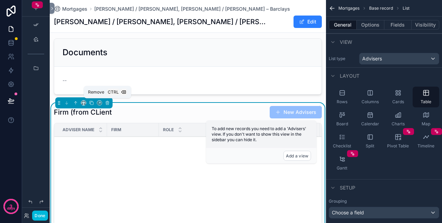
click at [108, 104] on button "scrollable content" at bounding box center [108, 103] width 8 height 8
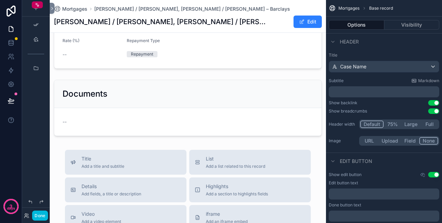
scroll to position [207, 0]
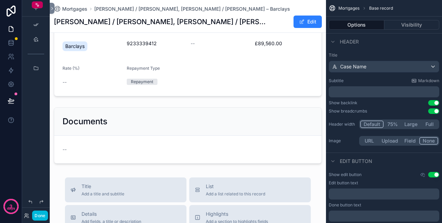
click at [108, 114] on div "scrollable content" at bounding box center [188, 136] width 276 height 62
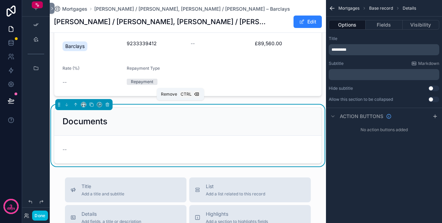
click at [106, 105] on icon "scrollable content" at bounding box center [107, 104] width 5 height 5
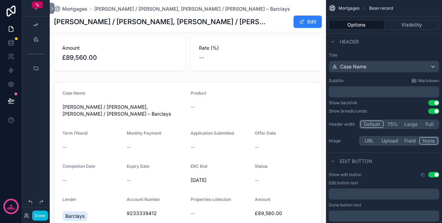
scroll to position [0, 0]
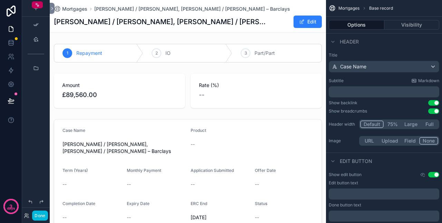
click at [110, 44] on div "scrollable content" at bounding box center [188, 53] width 276 height 24
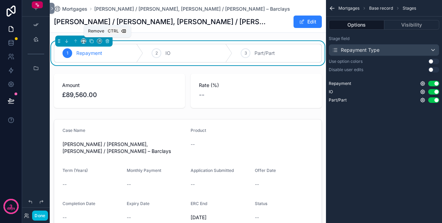
click at [108, 42] on icon "scrollable content" at bounding box center [107, 41] width 5 height 5
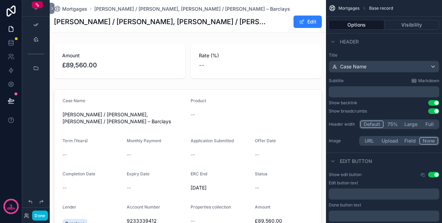
click at [141, 7] on span "Amy Hoggan / Alister McKenzie, Alister McKenzie / Amy Hoggan – Barclays" at bounding box center [192, 9] width 196 height 7
click at [140, 7] on span "Amy Hoggan / Alister McKenzie, Alister McKenzie / Amy Hoggan – Barclays" at bounding box center [192, 9] width 196 height 7
click at [63, 8] on span "Mortgages" at bounding box center [74, 9] width 25 height 7
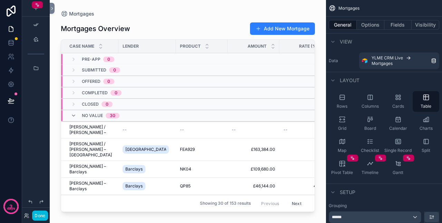
click at [103, 147] on span "Joseph Cotton / Stephanie Clinton – Halifax" at bounding box center [91, 149] width 45 height 17
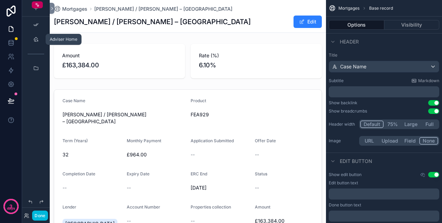
click at [33, 42] on icon "scrollable content" at bounding box center [36, 40] width 6 height 6
click at [41, 216] on button "Done" at bounding box center [40, 215] width 16 height 10
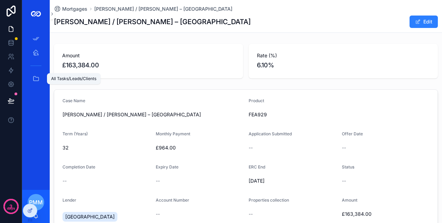
click at [37, 77] on icon "scrollable content" at bounding box center [35, 78] width 7 height 7
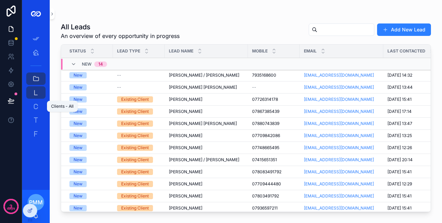
click at [39, 109] on icon "scrollable content" at bounding box center [35, 106] width 7 height 7
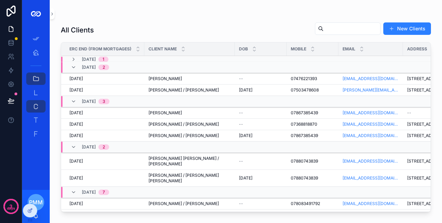
click at [157, 87] on span "[PERSON_NAME] / [PERSON_NAME]" at bounding box center [183, 90] width 70 height 6
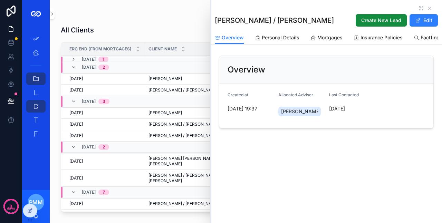
click at [325, 39] on span "Mortgages" at bounding box center [329, 37] width 25 height 7
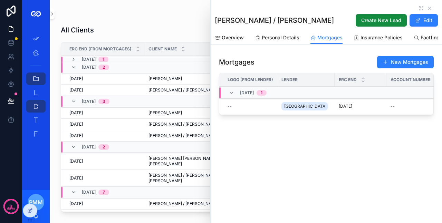
click at [32, 210] on icon at bounding box center [30, 211] width 6 height 6
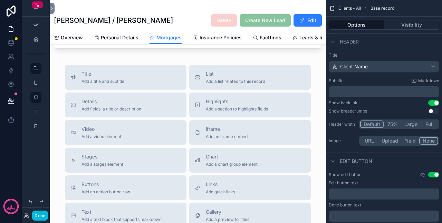
scroll to position [69, 0]
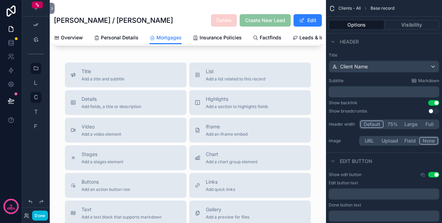
click at [217, 109] on span "Add a section to highlights fields" at bounding box center [237, 107] width 62 height 6
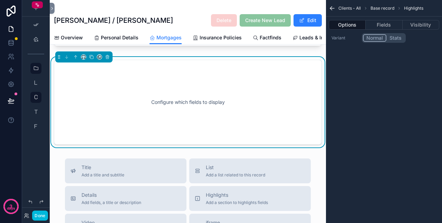
scroll to position [70, 0]
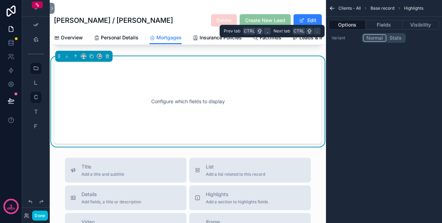
click at [378, 22] on button "Fields" at bounding box center [383, 25] width 37 height 10
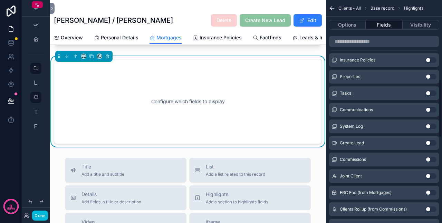
scroll to position [345, 0]
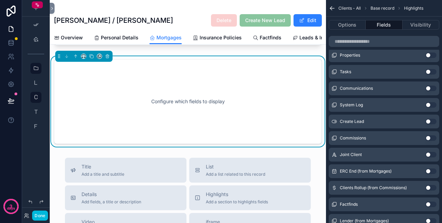
click at [430, 171] on button "Use setting" at bounding box center [430, 171] width 11 height 6
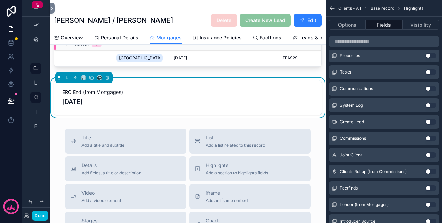
scroll to position [0, 0]
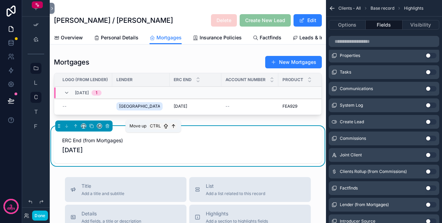
click at [76, 126] on icon "scrollable content" at bounding box center [76, 125] width 1 height 1
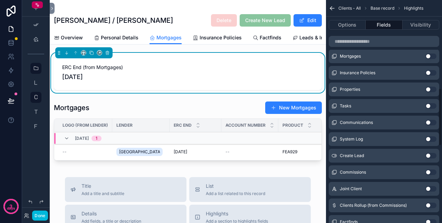
scroll to position [330, 0]
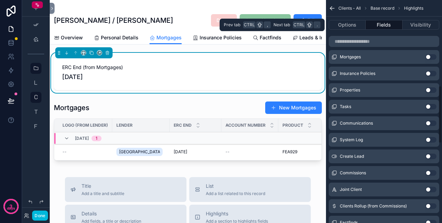
click at [356, 27] on button "Options" at bounding box center [347, 25] width 37 height 10
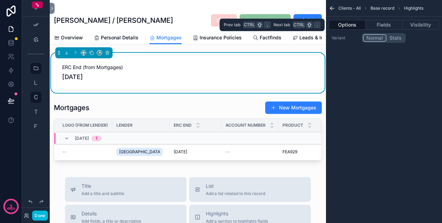
scroll to position [0, 0]
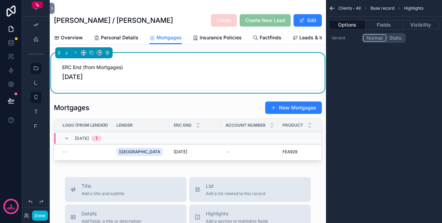
click at [395, 37] on button "Stats" at bounding box center [395, 38] width 18 height 8
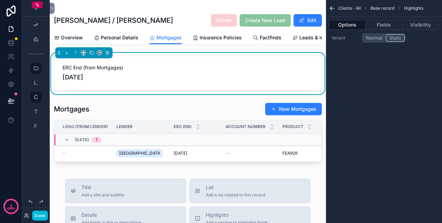
click at [375, 37] on button "Normal" at bounding box center [374, 38] width 23 height 8
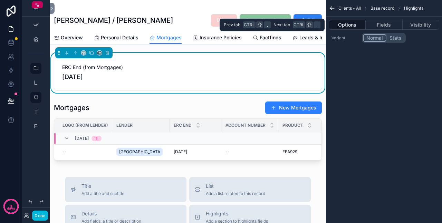
click at [390, 25] on button "Fields" at bounding box center [383, 25] width 37 height 10
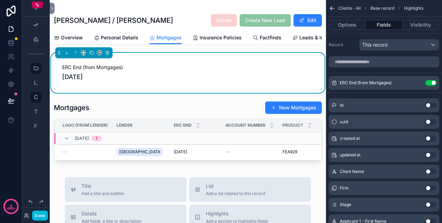
click at [0, 0] on icon "scrollable content" at bounding box center [0, 0] width 0 height 0
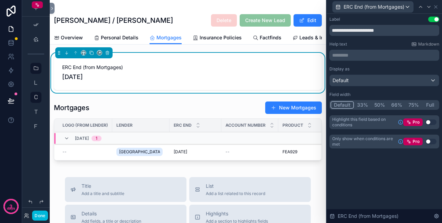
click at [379, 104] on button "50%" at bounding box center [379, 105] width 17 height 8
click at [332, 102] on button "Default" at bounding box center [341, 105] width 23 height 8
click at [390, 174] on div "**********" at bounding box center [383, 118] width 115 height 209
click at [195, 110] on div "scrollable content" at bounding box center [188, 132] width 276 height 68
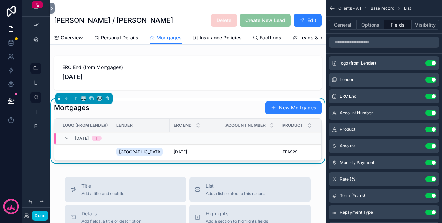
click at [120, 37] on span "Personal Details" at bounding box center [120, 37] width 38 height 7
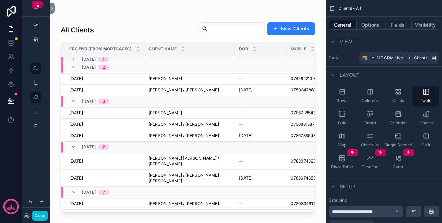
click at [145, 90] on td "Joseph Cotton / Stephanie Clinton Joseph Cotton / Stephanie Clinton" at bounding box center [189, 90] width 90 height 11
click at [99, 89] on div "31/12/2025 31/12/2025" at bounding box center [104, 90] width 71 height 6
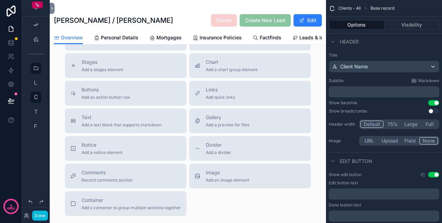
scroll to position [173, 0]
click at [131, 155] on div "Notice Add a notice element" at bounding box center [125, 148] width 110 height 14
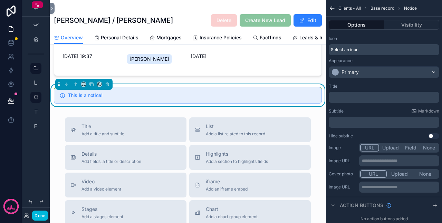
scroll to position [41, 0]
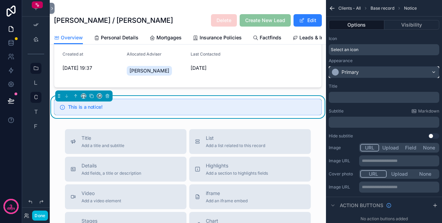
click at [364, 70] on div "Primary" at bounding box center [384, 72] width 110 height 11
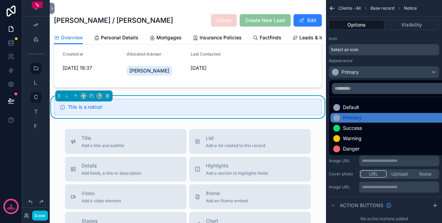
click at [360, 127] on div "Success" at bounding box center [352, 128] width 19 height 7
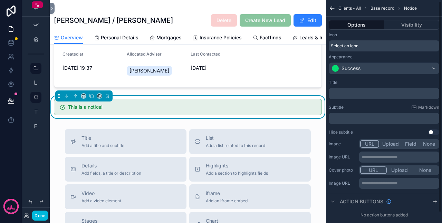
scroll to position [0, 0]
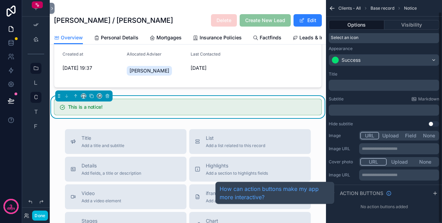
click at [363, 190] on span "Action buttons" at bounding box center [361, 193] width 43 height 7
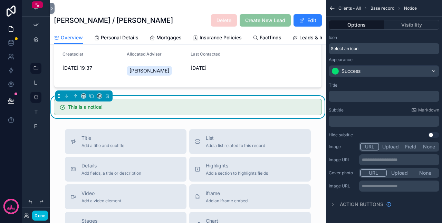
click at [406, 27] on button "Visibility" at bounding box center [411, 25] width 55 height 10
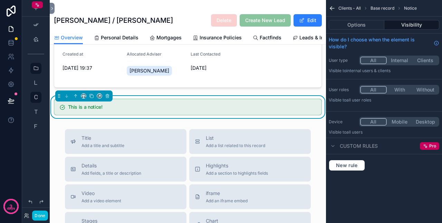
click at [366, 25] on button "Options" at bounding box center [357, 25] width 56 height 10
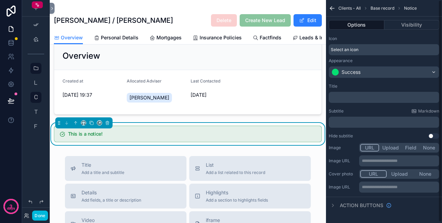
scroll to position [6, 0]
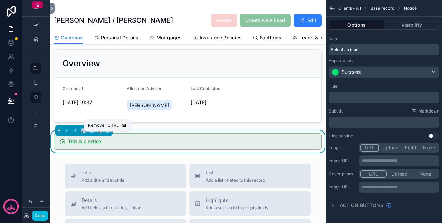
click at [106, 133] on icon "scrollable content" at bounding box center [107, 130] width 5 height 5
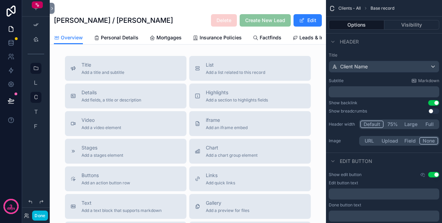
scroll to position [75, 0]
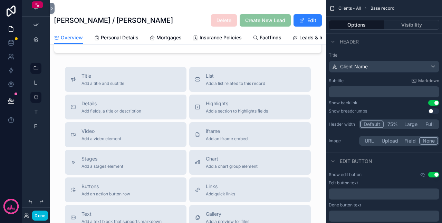
click at [212, 107] on span "Highlights" at bounding box center [237, 103] width 62 height 7
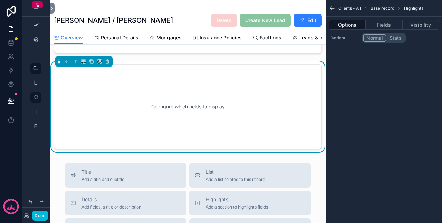
click at [380, 25] on button "Fields" at bounding box center [383, 25] width 37 height 10
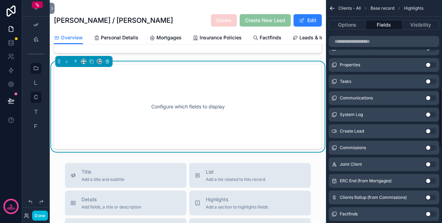
scroll to position [345, 0]
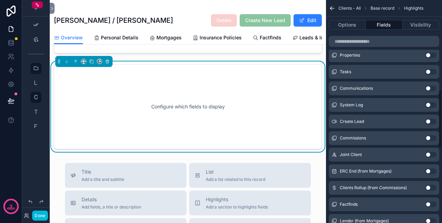
click at [429, 170] on button "Use setting" at bounding box center [430, 171] width 11 height 6
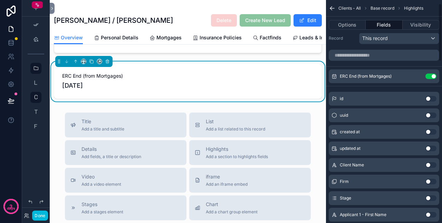
scroll to position [0, 0]
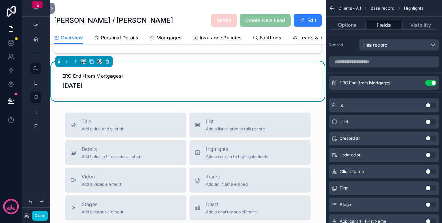
click at [0, 0] on icon "scrollable content" at bounding box center [0, 0] width 0 height 0
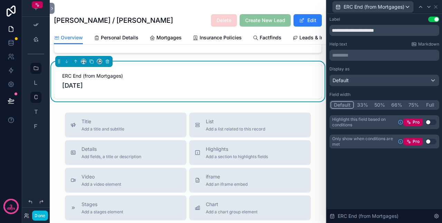
click at [429, 122] on button "Use setting" at bounding box center [430, 122] width 11 height 6
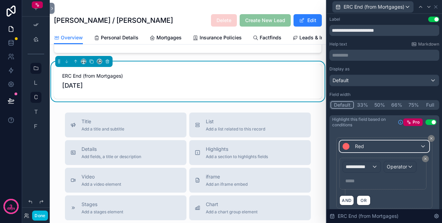
click at [381, 146] on div "Red" at bounding box center [384, 146] width 89 height 11
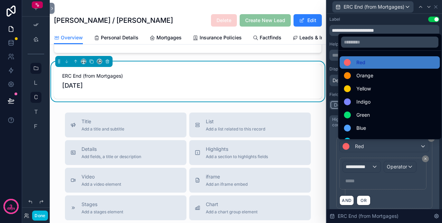
click at [368, 116] on span "Green" at bounding box center [362, 115] width 13 height 8
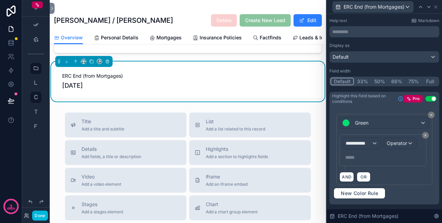
scroll to position [35, 0]
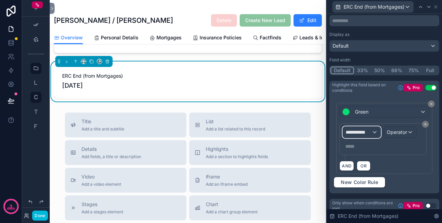
click at [371, 135] on div "**********" at bounding box center [361, 132] width 37 height 11
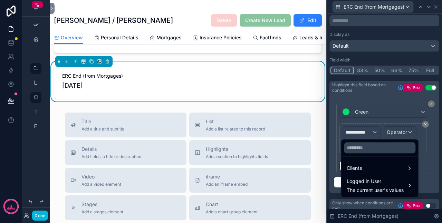
click at [369, 170] on div "Clients" at bounding box center [379, 168] width 66 height 8
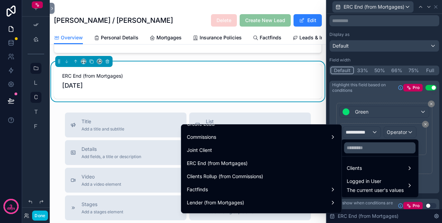
scroll to position [311, 0]
click at [228, 163] on span "ERC End (from Mortgages)" at bounding box center [217, 162] width 61 height 8
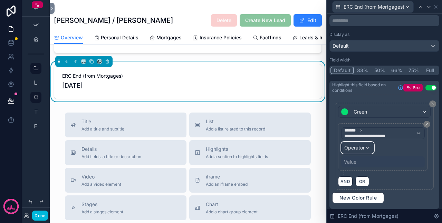
click at [364, 145] on div "Operator" at bounding box center [357, 147] width 32 height 11
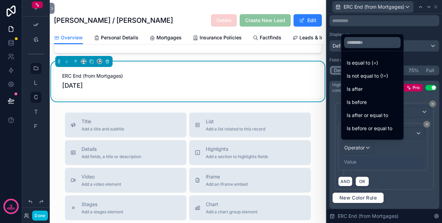
click at [360, 92] on span "Is after" at bounding box center [354, 89] width 16 height 8
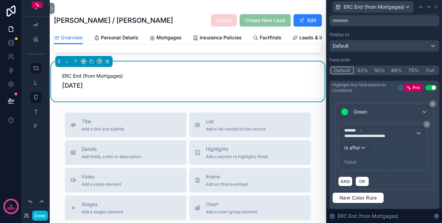
click at [355, 159] on div "Value" at bounding box center [350, 161] width 12 height 7
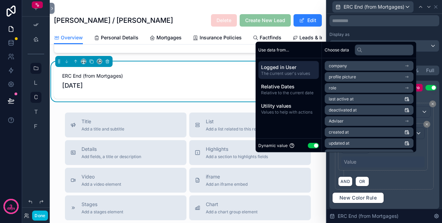
click at [276, 87] on span "Relative Dates" at bounding box center [288, 86] width 55 height 7
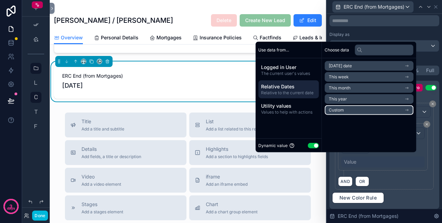
click at [337, 108] on span "Custom" at bounding box center [336, 110] width 15 height 6
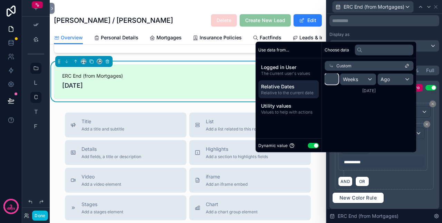
drag, startPoint x: 337, startPoint y: 108, endPoint x: 325, endPoint y: 75, distance: 35.3
click at [325, 75] on input "*" at bounding box center [331, 79] width 14 height 11
type input "***"
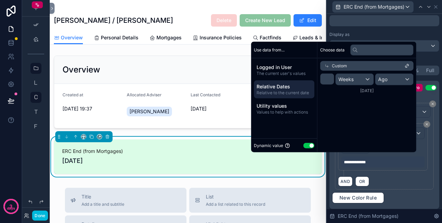
scroll to position [75, 0]
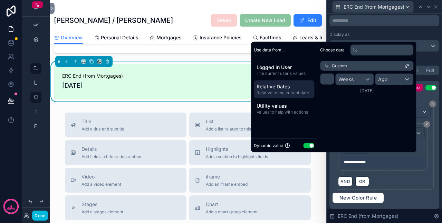
type input "***"
click at [344, 77] on span "Weeks" at bounding box center [345, 79] width 15 height 7
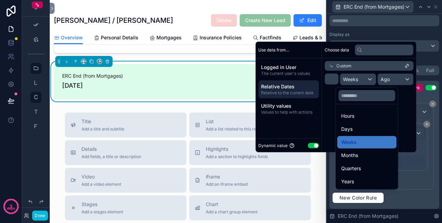
click at [349, 125] on span "Days" at bounding box center [346, 129] width 11 height 8
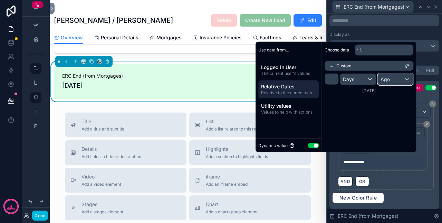
drag, startPoint x: 349, startPoint y: 125, endPoint x: 385, endPoint y: 79, distance: 58.7
click at [385, 79] on span "Ago" at bounding box center [384, 79] width 9 height 7
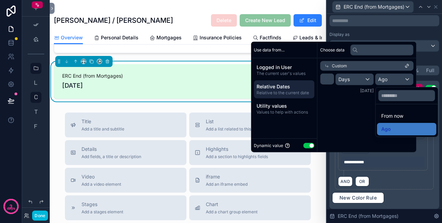
click at [389, 114] on span "From now" at bounding box center [392, 116] width 22 height 8
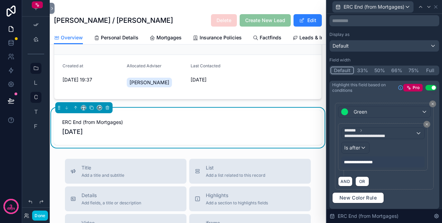
scroll to position [30, 0]
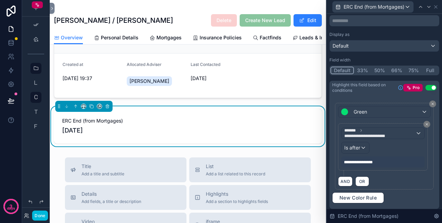
click at [43, 215] on button "Done" at bounding box center [40, 215] width 16 height 10
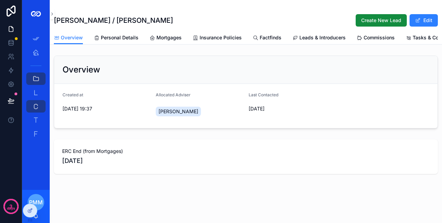
scroll to position [3, 0]
click at [30, 208] on icon at bounding box center [30, 211] width 6 height 6
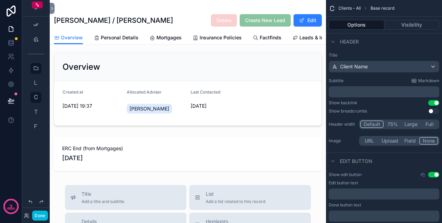
scroll to position [30, 0]
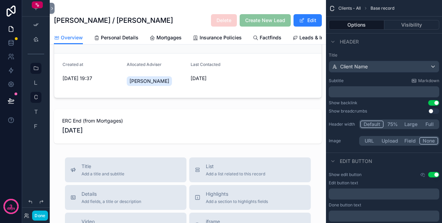
click at [119, 118] on div "scrollable content" at bounding box center [188, 126] width 276 height 40
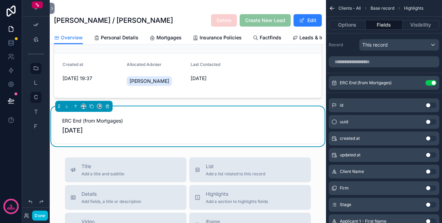
click at [0, 0] on icon "scrollable content" at bounding box center [0, 0] width 0 height 0
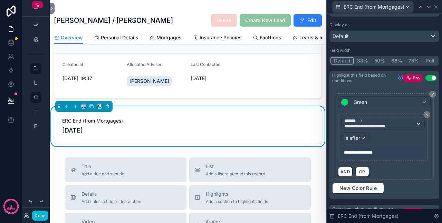
scroll to position [54, 0]
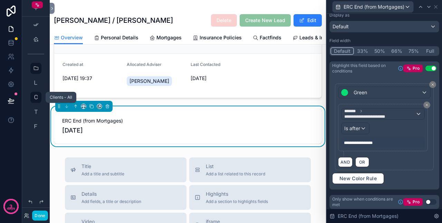
click at [35, 95] on icon "scrollable content" at bounding box center [36, 98] width 6 height 6
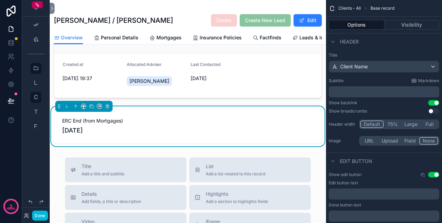
click at [40, 216] on button "Done" at bounding box center [40, 215] width 16 height 10
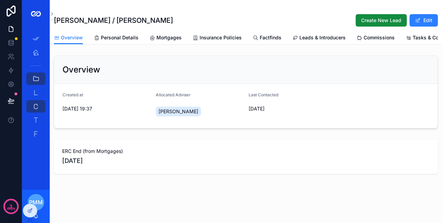
scroll to position [3, 0]
click at [36, 106] on icon "scrollable content" at bounding box center [35, 106] width 7 height 7
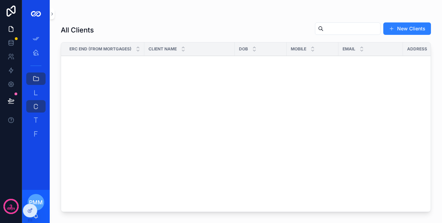
scroll to position [1413, 0]
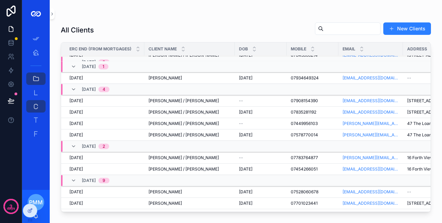
click at [213, 155] on div "Gabrielle Blackburn / Dave Bell Gabrielle Blackburn / Dave Bell" at bounding box center [189, 158] width 82 height 6
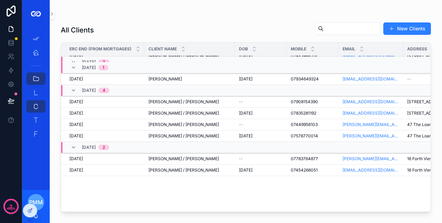
scroll to position [1214, 0]
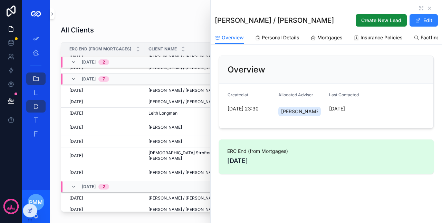
click at [30, 213] on div at bounding box center [30, 210] width 14 height 13
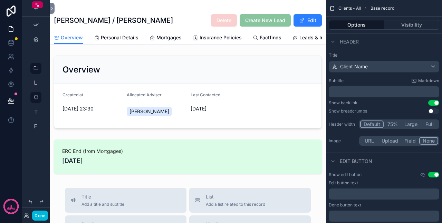
click at [251, 150] on div "scrollable content" at bounding box center [188, 157] width 276 height 40
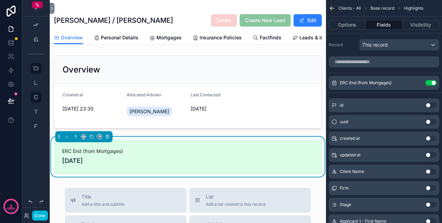
click at [357, 82] on span "ERC End (from Mortgages)" at bounding box center [366, 83] width 52 height 6
click at [0, 0] on icon "scrollable content" at bounding box center [0, 0] width 0 height 0
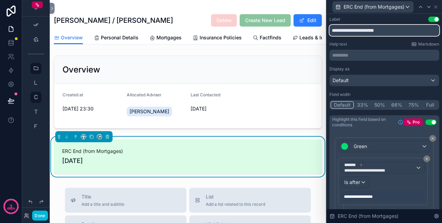
drag, startPoint x: 353, startPoint y: 29, endPoint x: 434, endPoint y: 26, distance: 81.9
click at [434, 26] on div "**********" at bounding box center [383, 146] width 115 height 265
type input "**********"
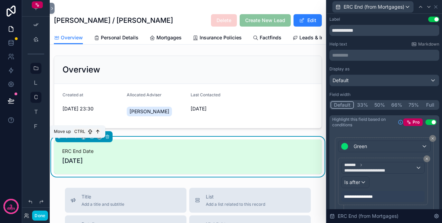
click at [76, 139] on icon "scrollable content" at bounding box center [75, 136] width 5 height 5
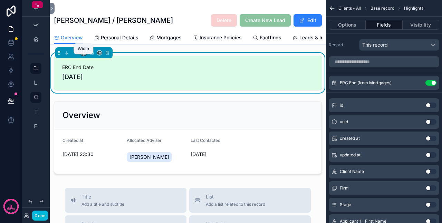
click at [83, 55] on icon "scrollable content" at bounding box center [83, 52] width 5 height 5
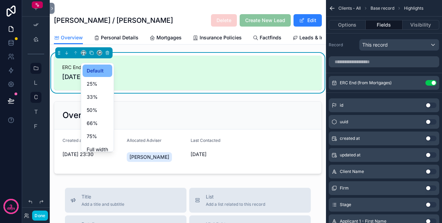
click at [134, 121] on div "scrollable content" at bounding box center [221, 111] width 442 height 223
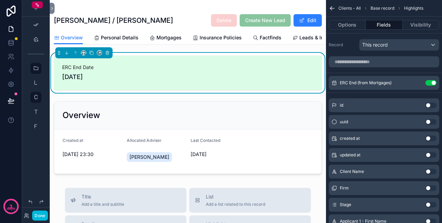
click at [134, 121] on div "scrollable content" at bounding box center [188, 137] width 276 height 78
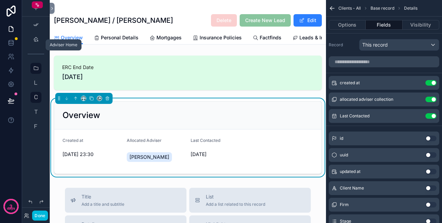
click at [39, 37] on div "scrollable content" at bounding box center [36, 39] width 8 height 11
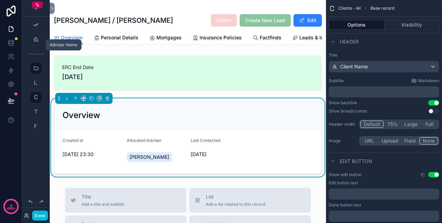
click at [39, 37] on div "scrollable content" at bounding box center [36, 39] width 8 height 11
drag, startPoint x: 39, startPoint y: 37, endPoint x: 42, endPoint y: 143, distance: 106.3
click at [42, 143] on div "scrollable content" at bounding box center [36, 74] width 28 height 149
click at [38, 214] on button "Done" at bounding box center [40, 215] width 16 height 10
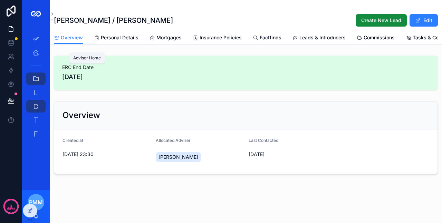
click at [39, 49] on div "Adviser Home" at bounding box center [35, 52] width 11 height 11
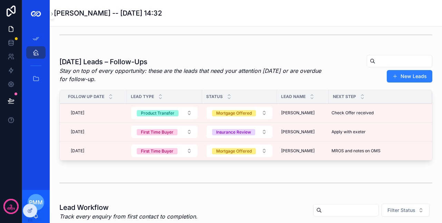
scroll to position [95, 0]
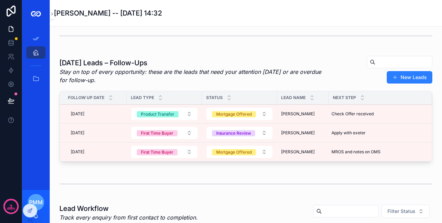
click at [173, 99] on div "Lead Type" at bounding box center [164, 97] width 75 height 13
click at [30, 208] on icon at bounding box center [30, 211] width 6 height 6
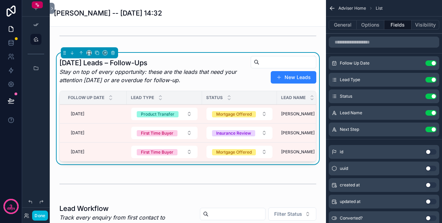
click at [173, 104] on div "Lead Type" at bounding box center [164, 97] width 75 height 13
click at [0, 0] on icon "scrollable content" at bounding box center [0, 0] width 0 height 0
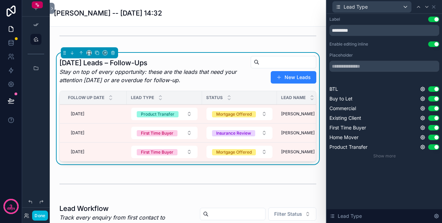
click at [434, 46] on button "Use setting" at bounding box center [433, 44] width 11 height 6
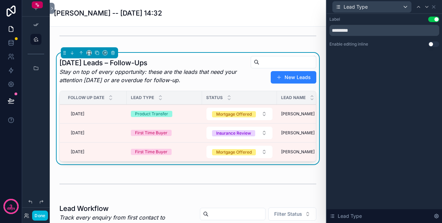
click at [434, 6] on icon at bounding box center [434, 7] width 6 height 6
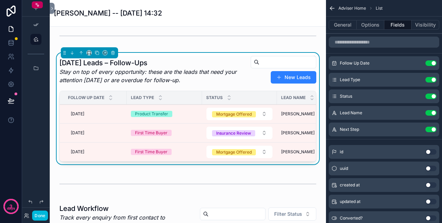
click at [332, 9] on icon "scrollable content" at bounding box center [332, 8] width 7 height 7
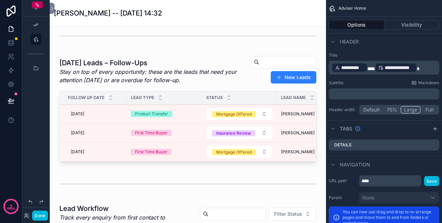
click at [40, 215] on button "Done" at bounding box center [40, 215] width 16 height 10
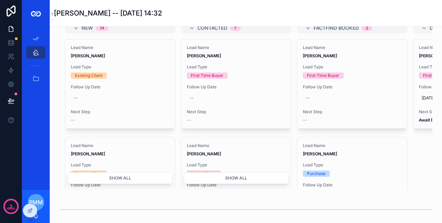
scroll to position [0, 0]
